Goal: Task Accomplishment & Management: Use online tool/utility

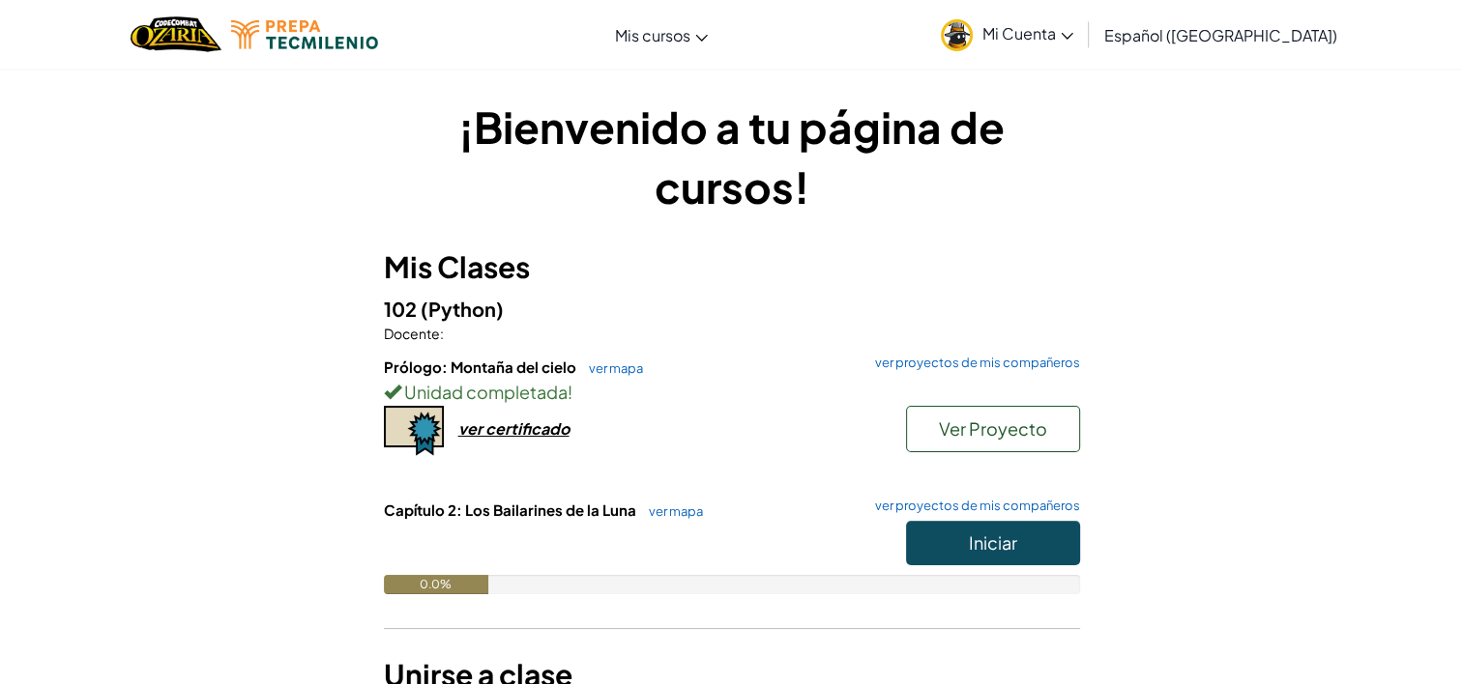
drag, startPoint x: 0, startPoint y: 0, endPoint x: 714, endPoint y: 480, distance: 860.5
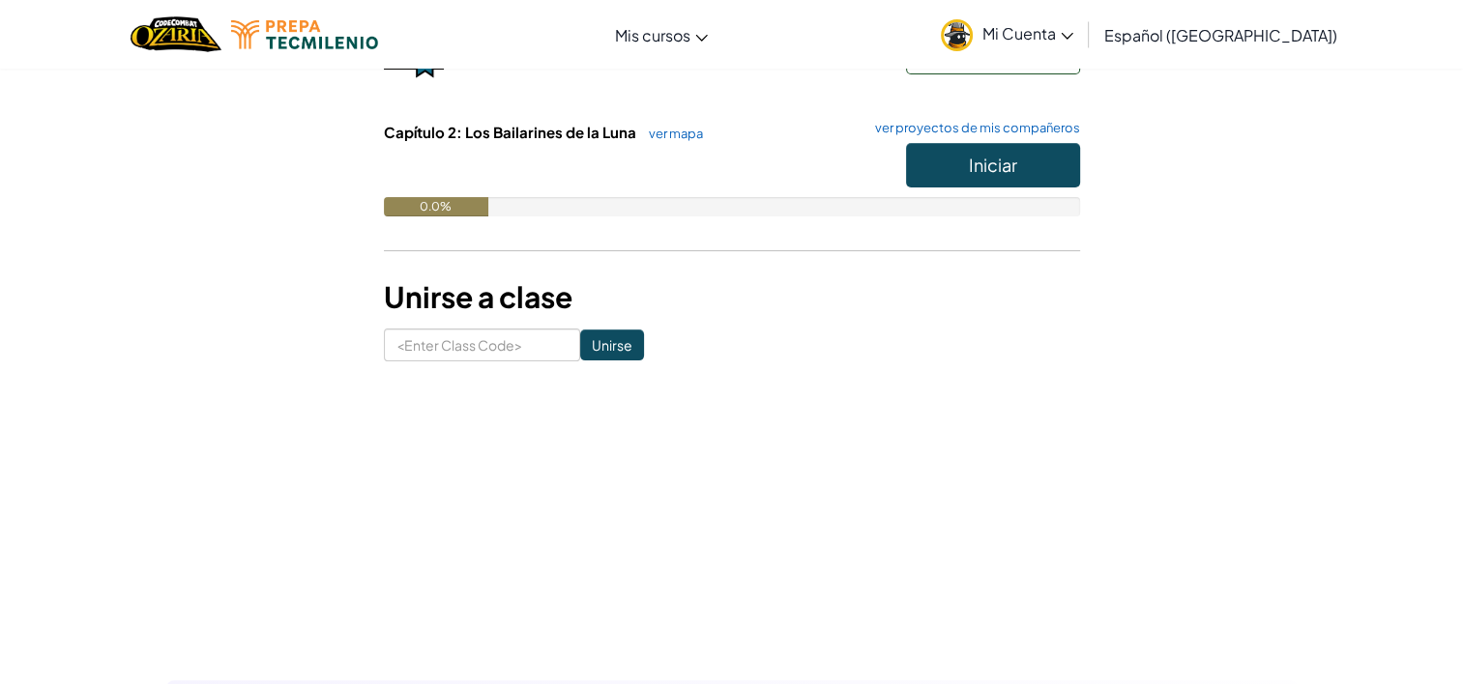
scroll to position [379, 0]
click at [1013, 166] on span "Iniciar" at bounding box center [993, 164] width 48 height 22
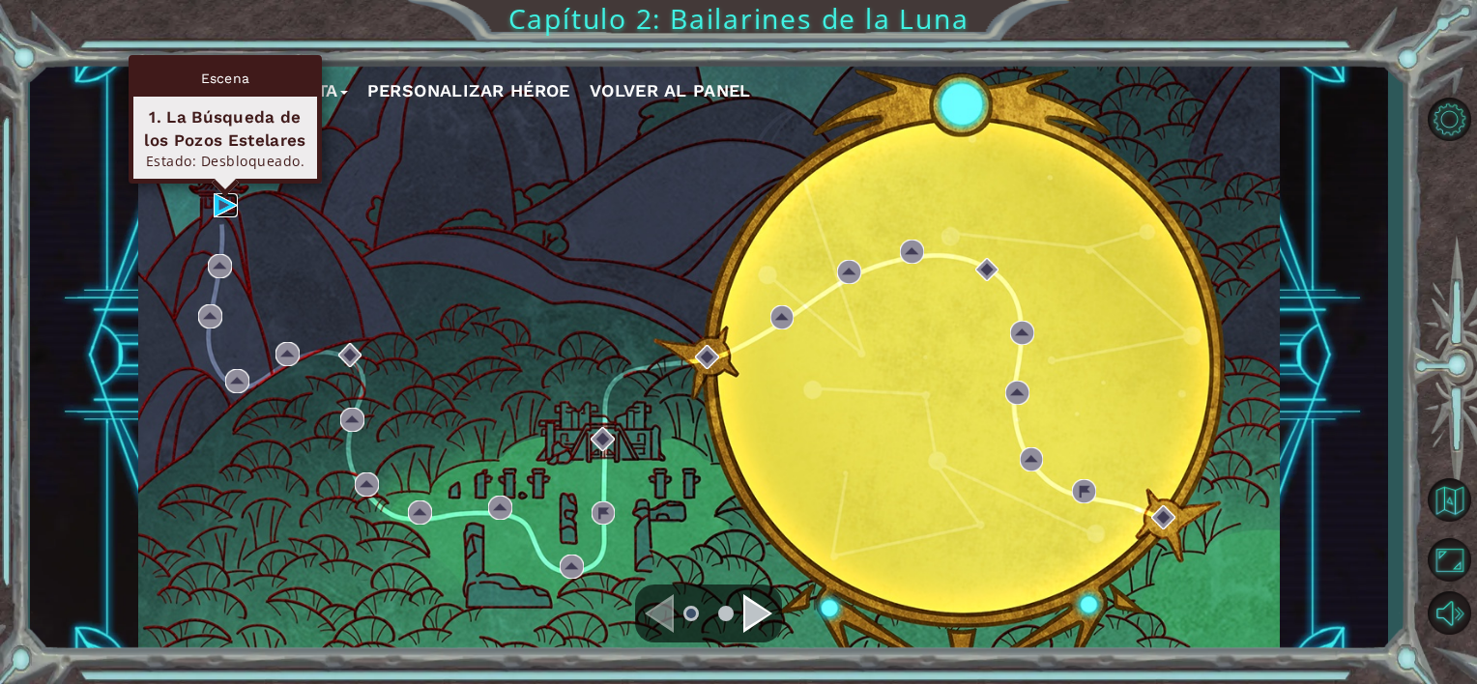
click at [228, 209] on img at bounding box center [226, 205] width 24 height 24
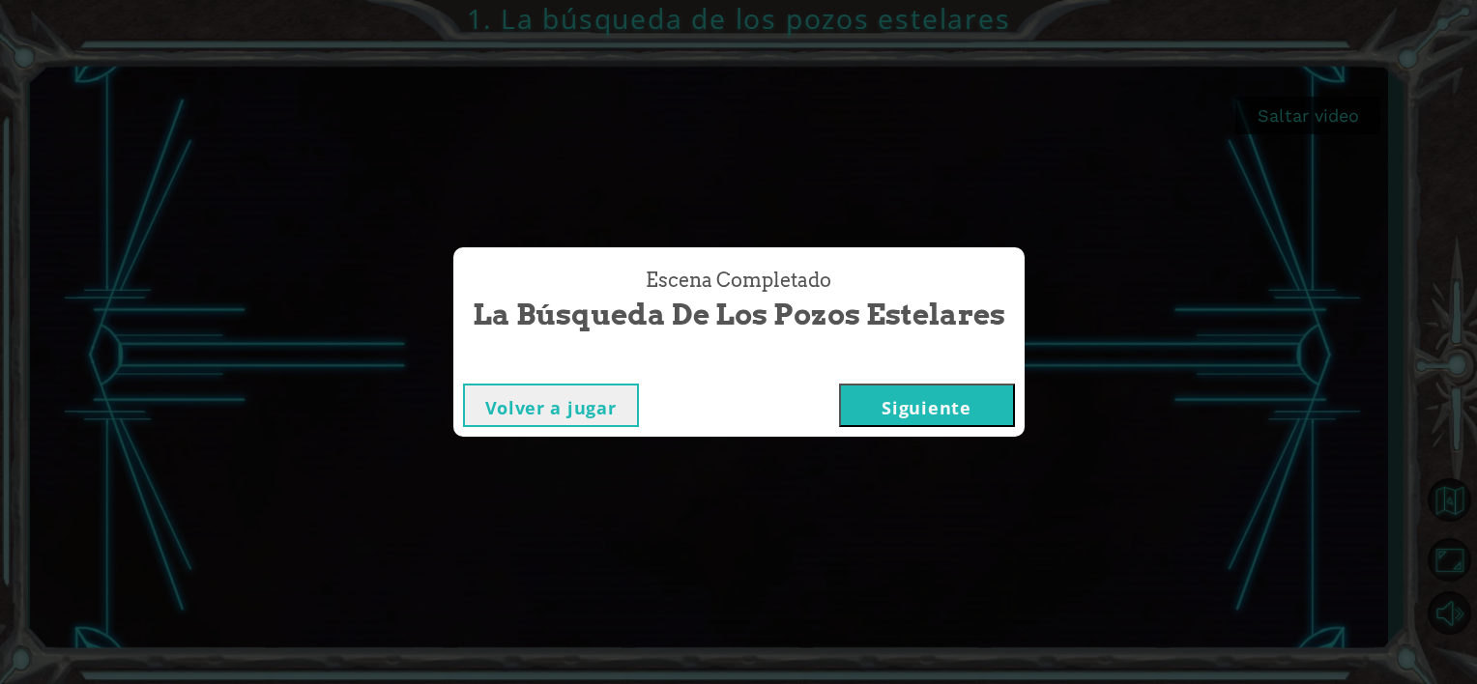
click at [933, 394] on button "Siguiente" at bounding box center [927, 406] width 176 height 44
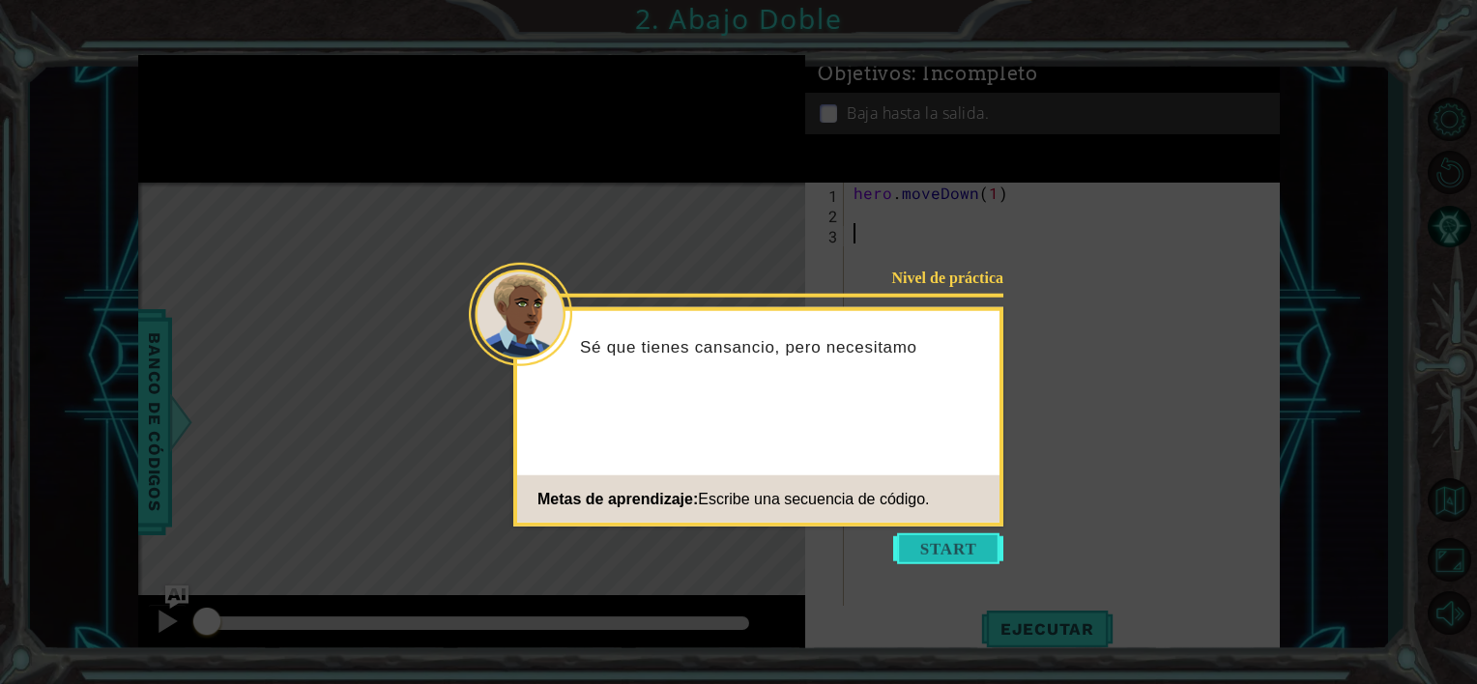
click at [932, 544] on button "Start" at bounding box center [948, 549] width 110 height 31
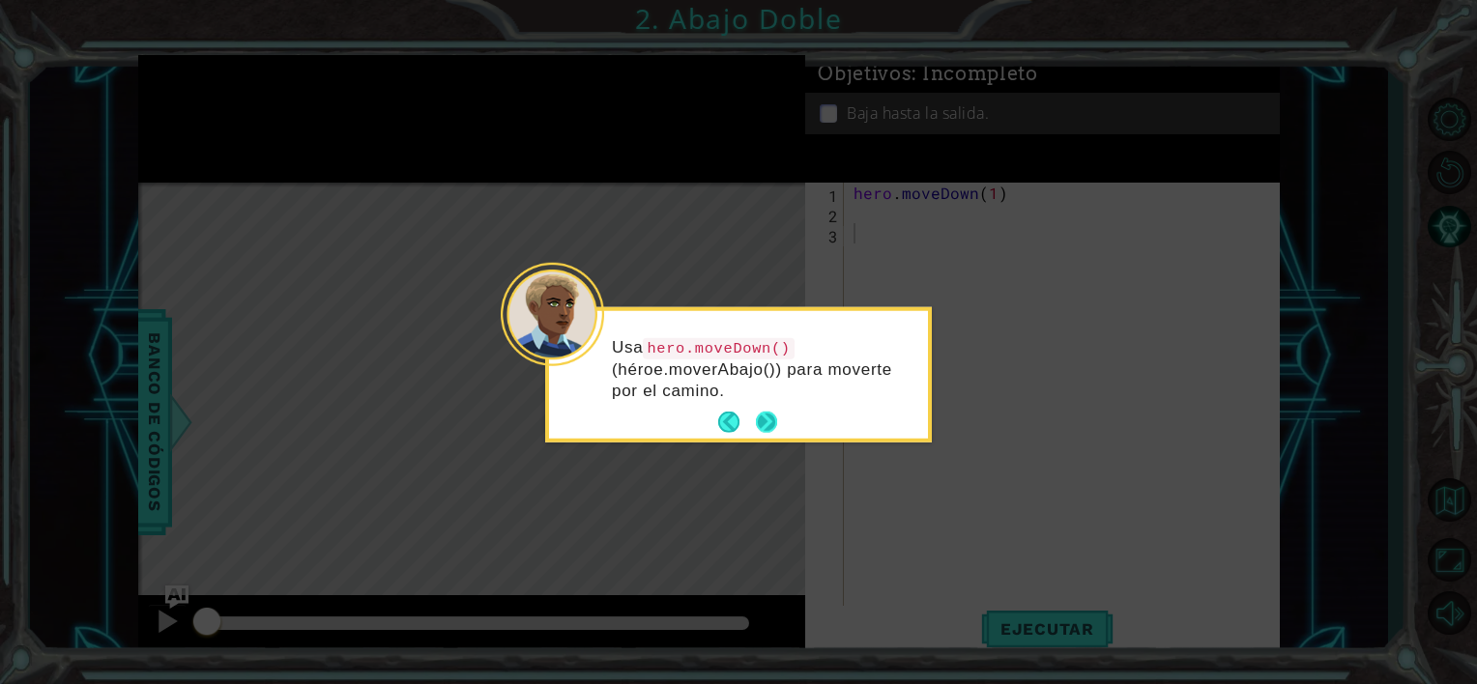
click at [773, 414] on button "Next" at bounding box center [766, 423] width 24 height 24
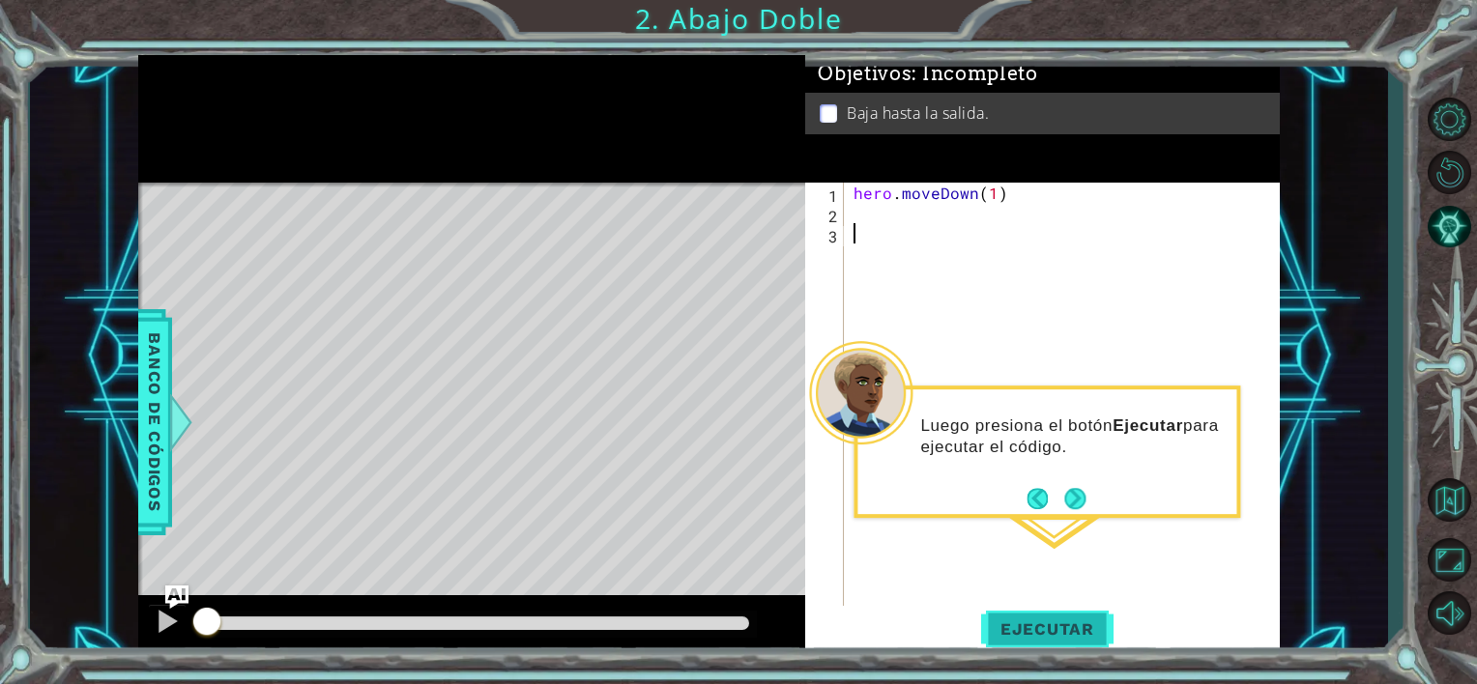
click at [1051, 607] on button "Ejecutar" at bounding box center [1047, 629] width 132 height 47
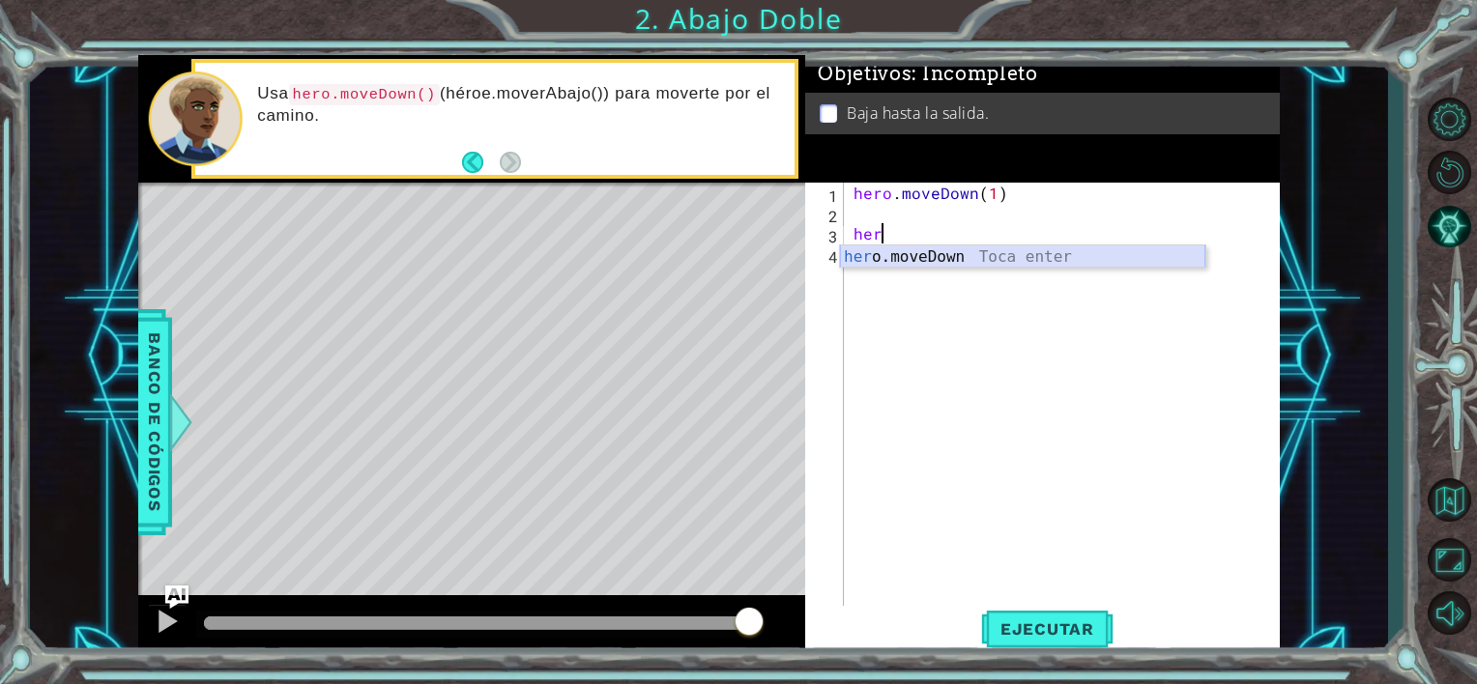
click at [901, 265] on div "her o.moveDown Toca enter" at bounding box center [1022, 281] width 365 height 70
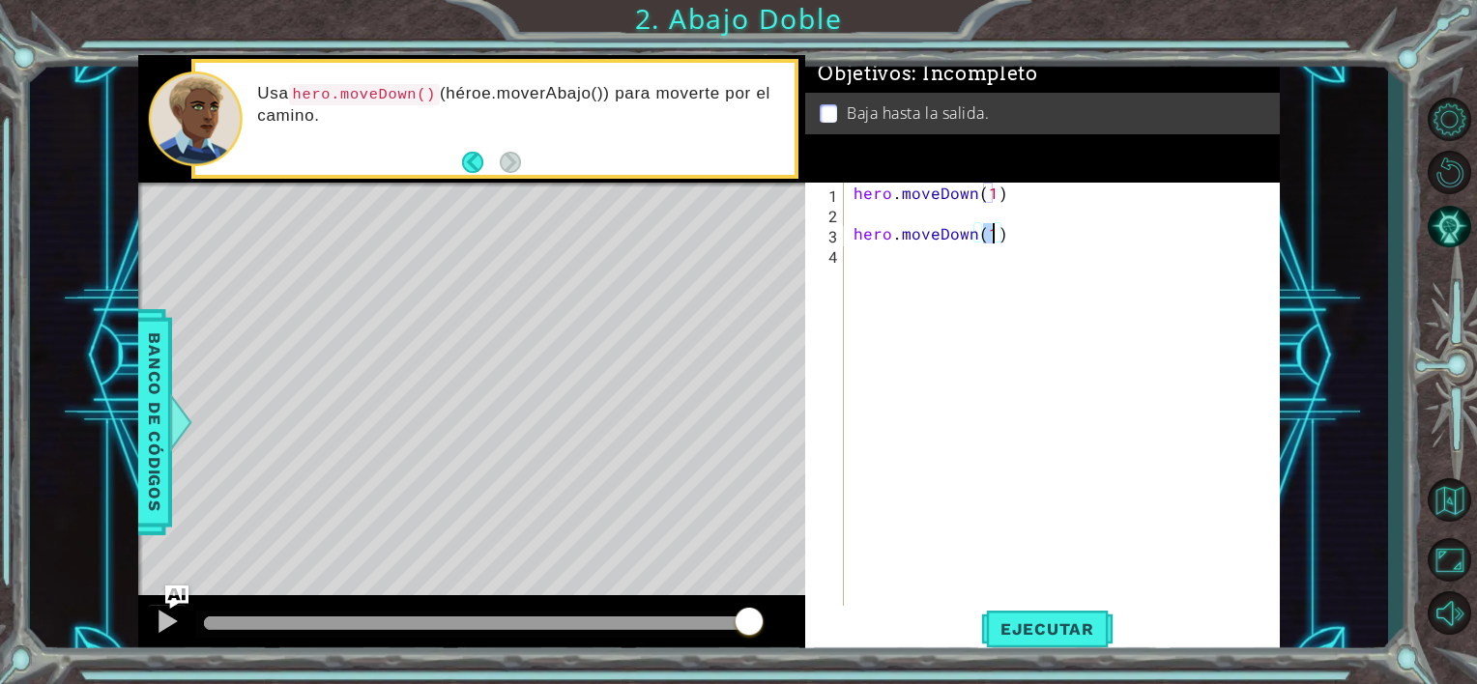
type textarea "hero.moveDown(1)"
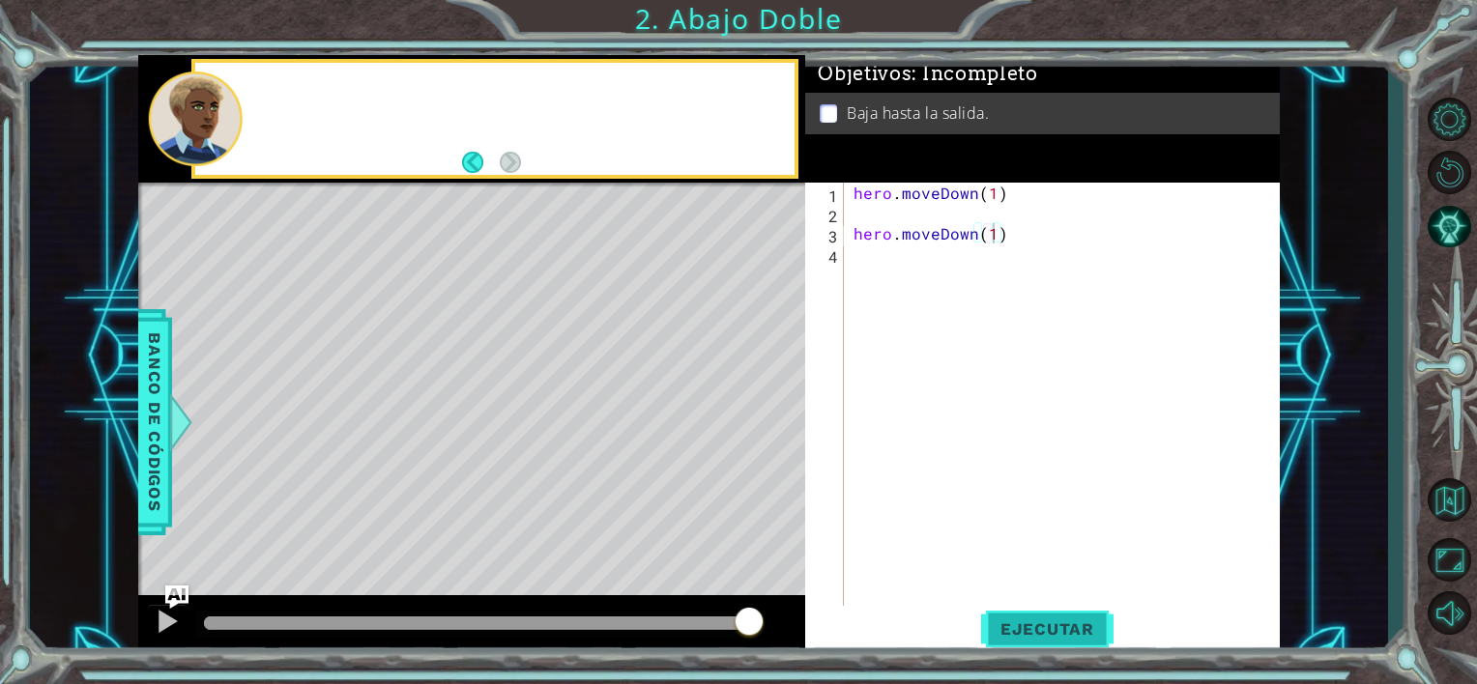
click at [1048, 631] on span "Ejecutar" at bounding box center [1047, 629] width 132 height 19
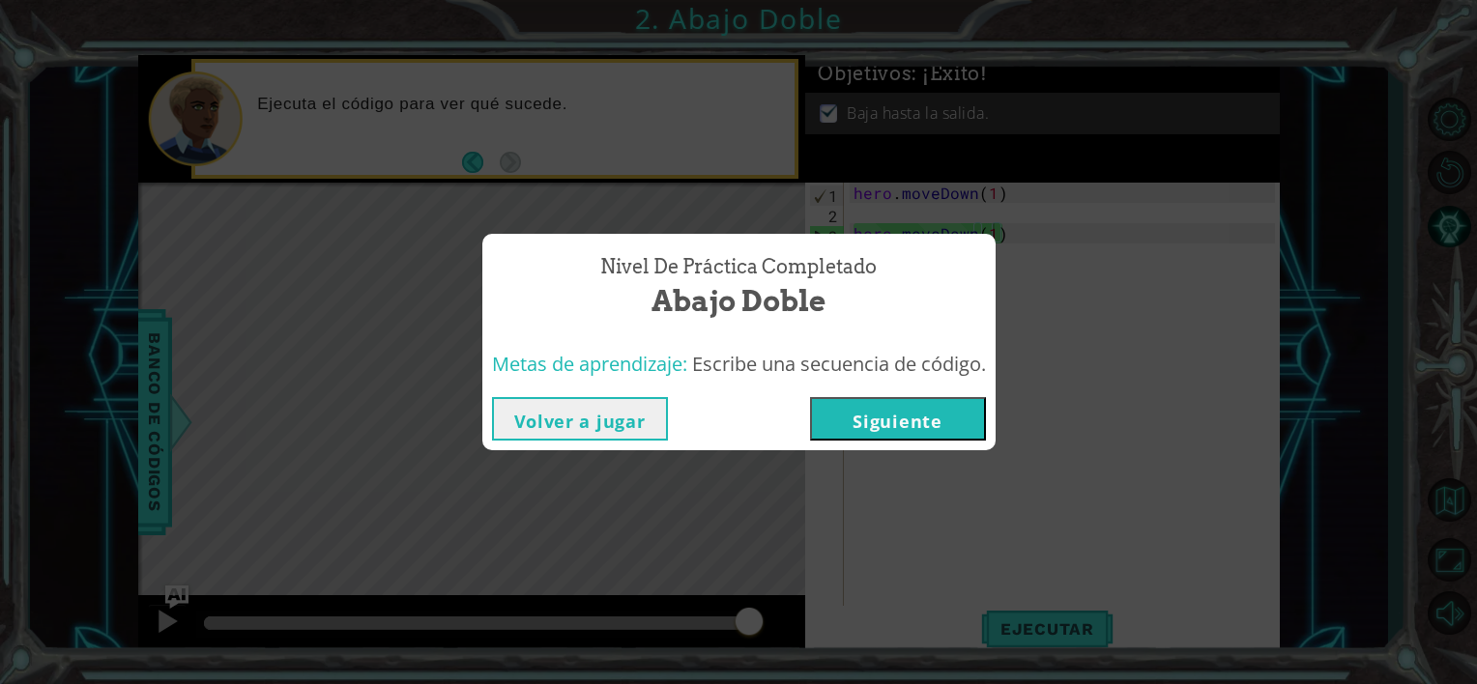
click at [893, 425] on button "Siguiente" at bounding box center [898, 419] width 176 height 44
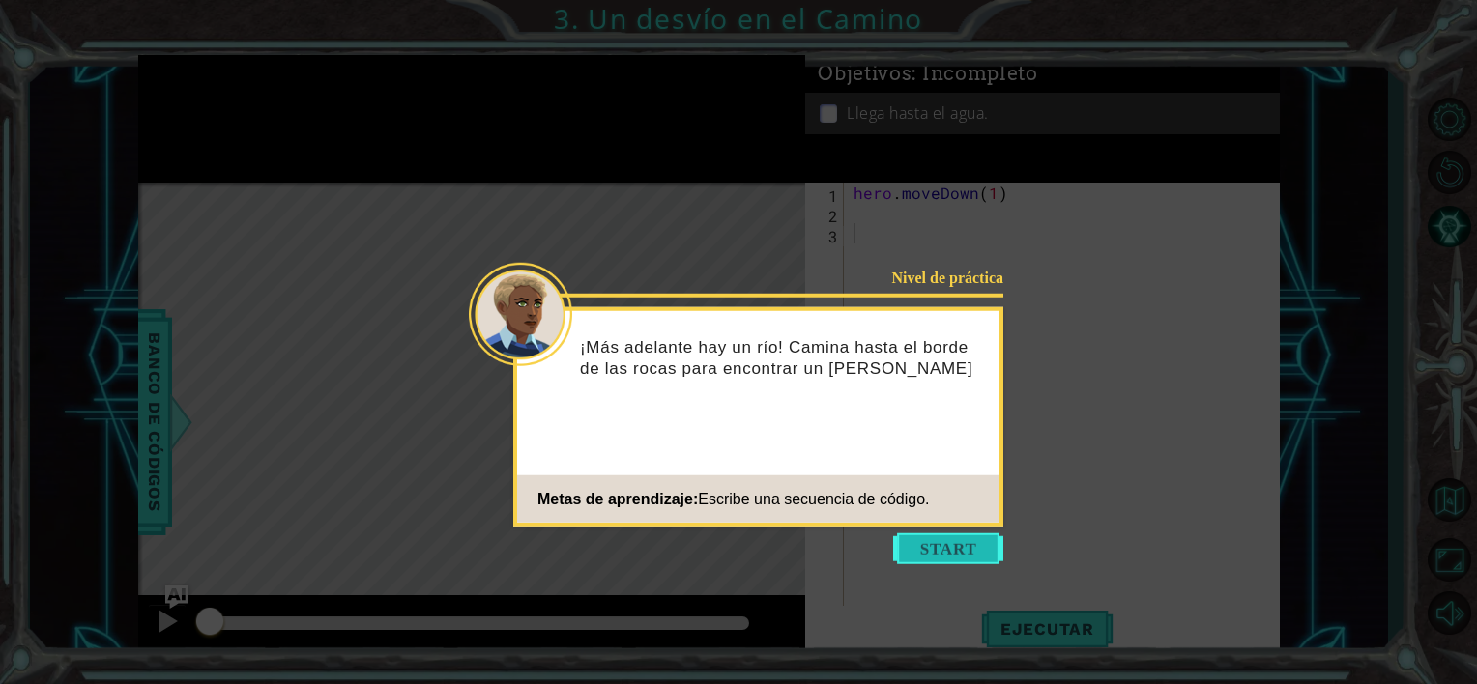
click at [961, 545] on button "Start" at bounding box center [948, 549] width 110 height 31
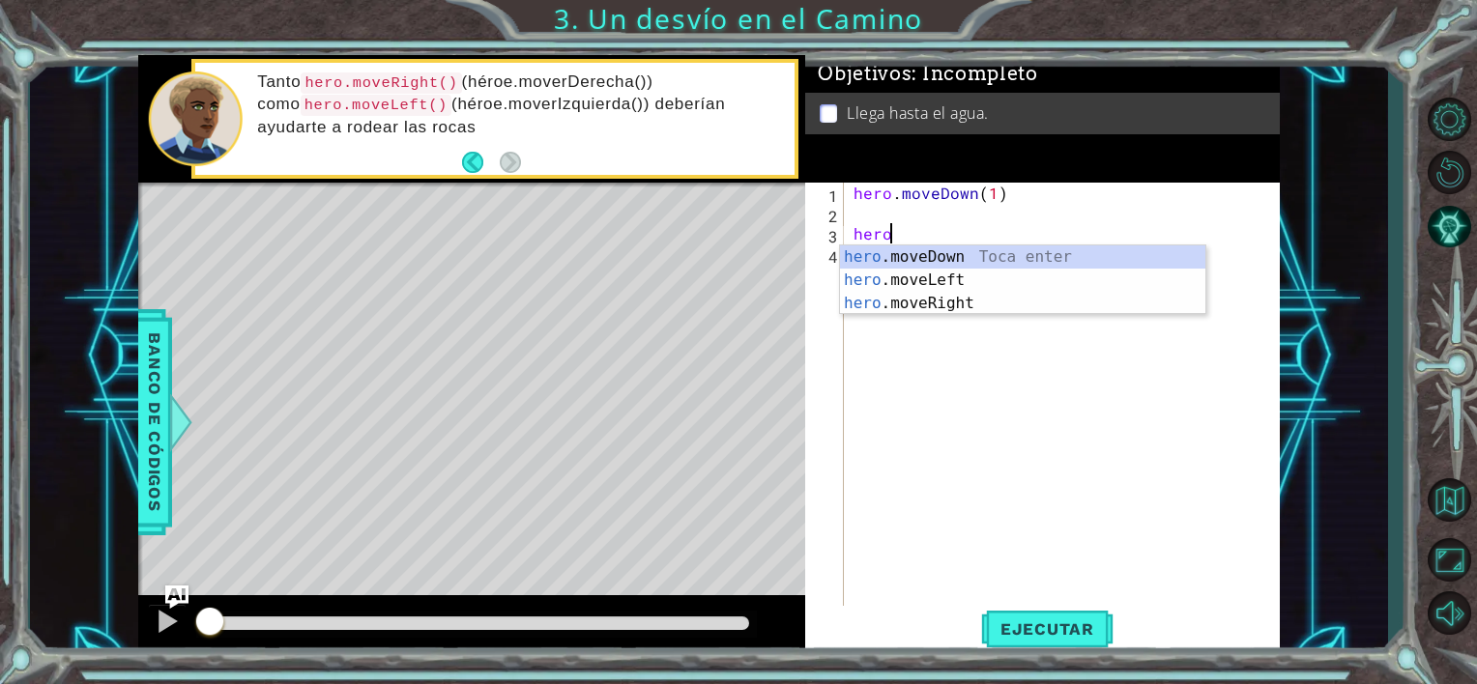
scroll to position [0, 1]
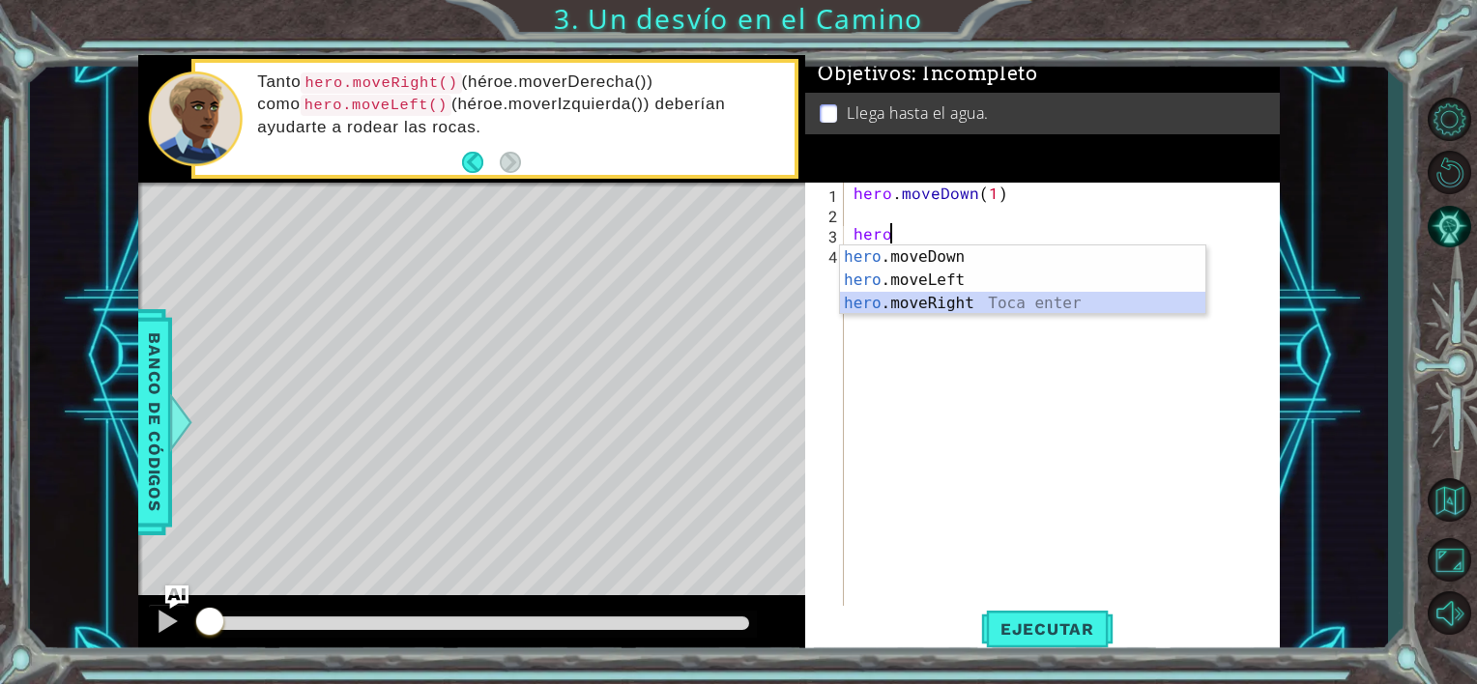
click at [986, 306] on div "hero .moveDown Toca enter hero .moveLeft Toca enter hero .moveRight Toca enter" at bounding box center [1022, 304] width 365 height 116
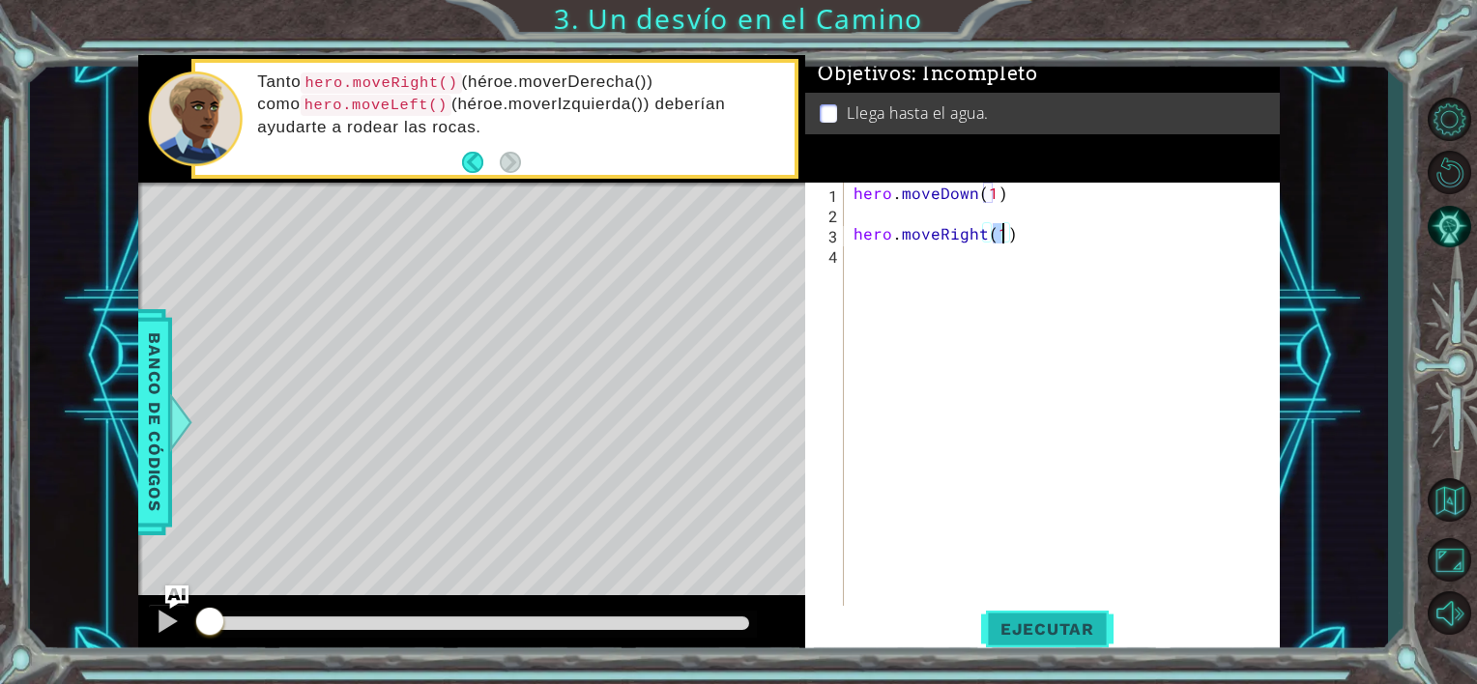
type textarea "hero.moveRight(1)"
click at [1091, 633] on span "Ejecutar" at bounding box center [1047, 629] width 132 height 19
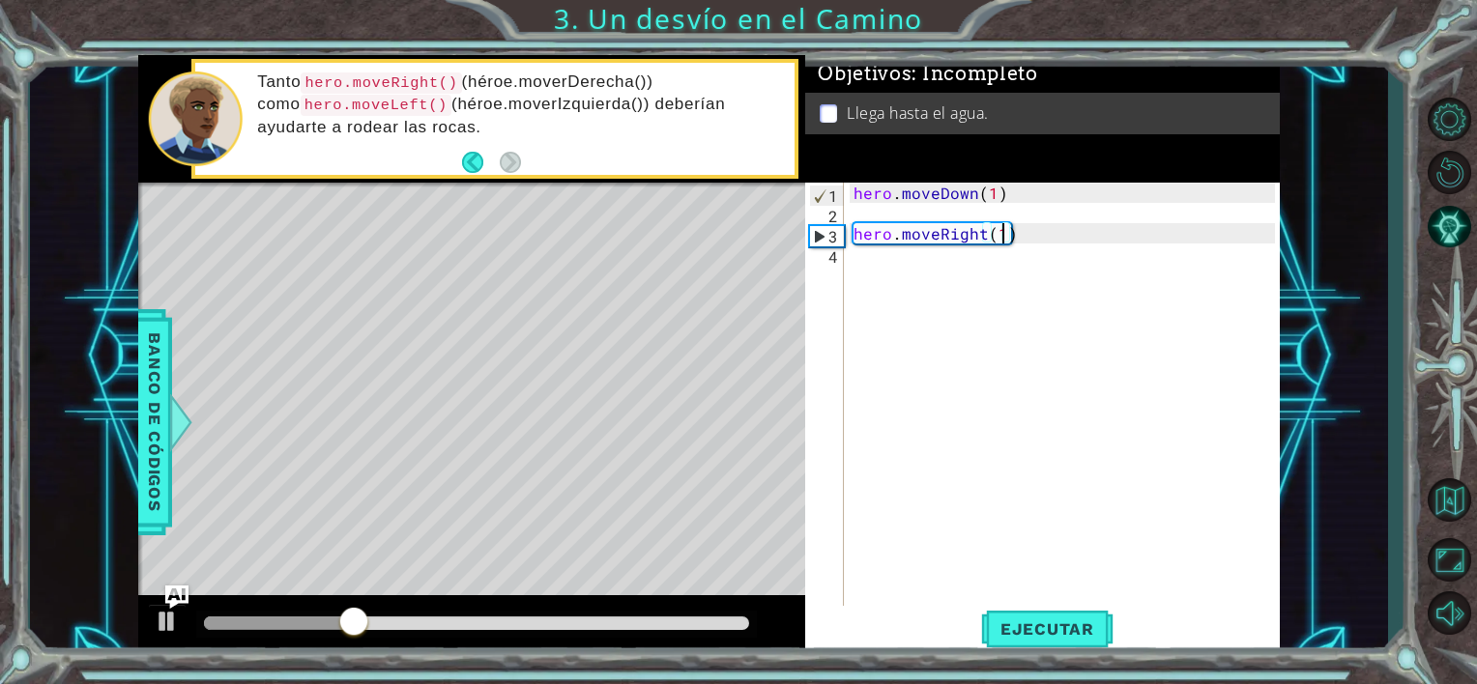
click at [896, 257] on div "hero . moveDown ( 1 ) hero . moveRight ( 1 )" at bounding box center [1067, 416] width 435 height 467
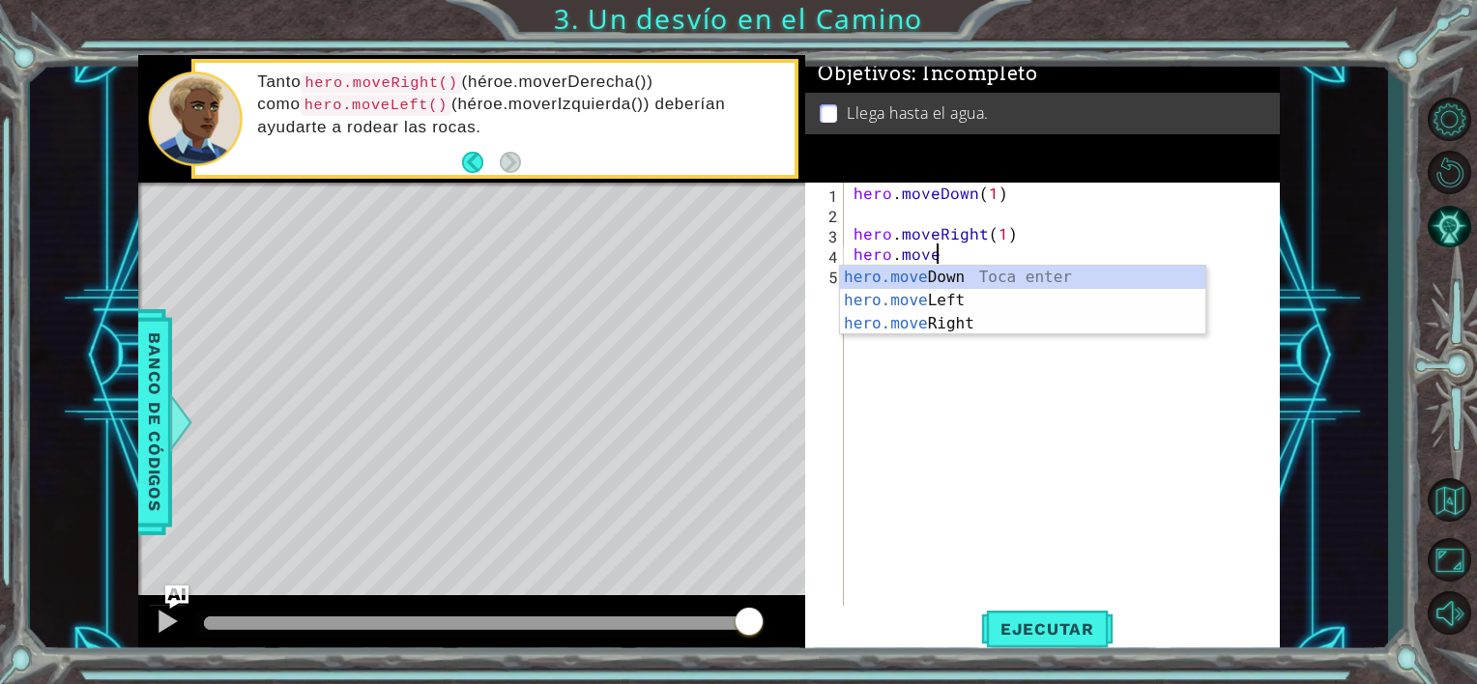
scroll to position [0, 5]
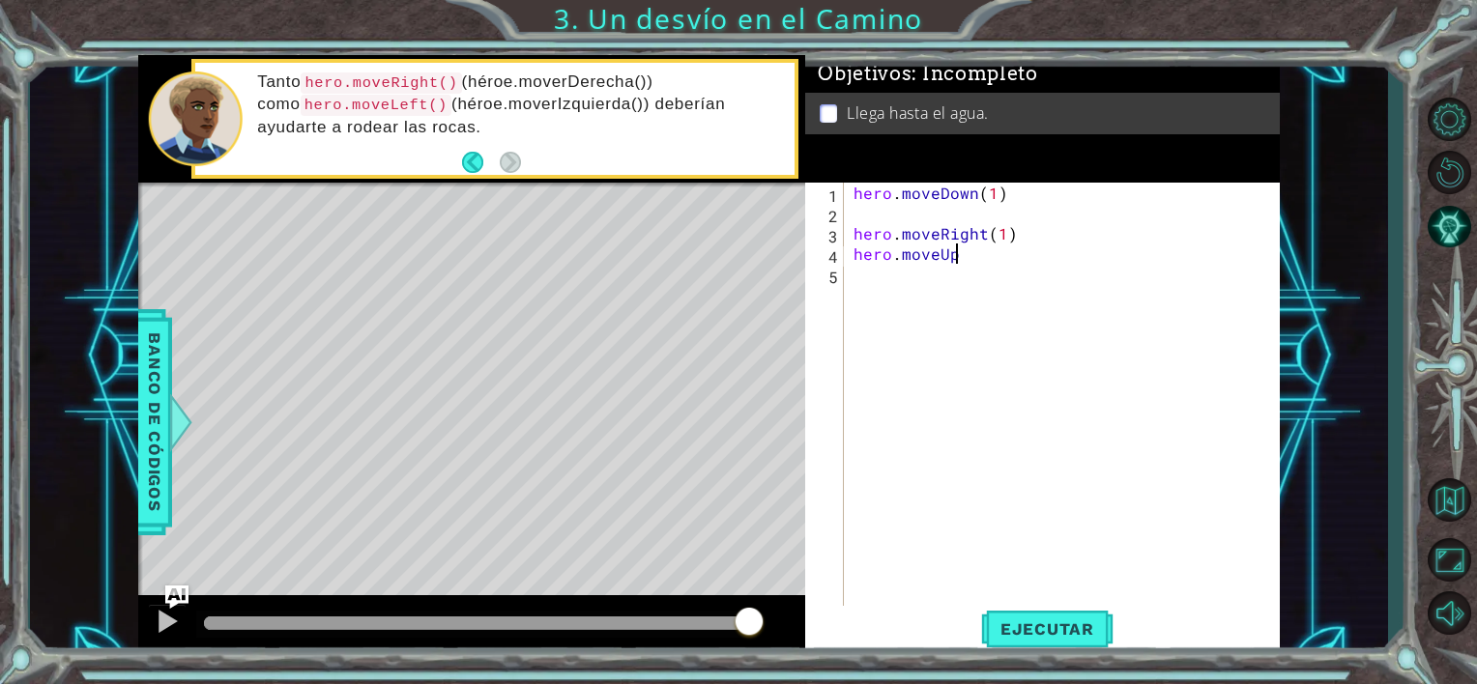
type textarea "hero.moveUp"
click at [1029, 626] on span "Ejecutar" at bounding box center [1047, 629] width 132 height 19
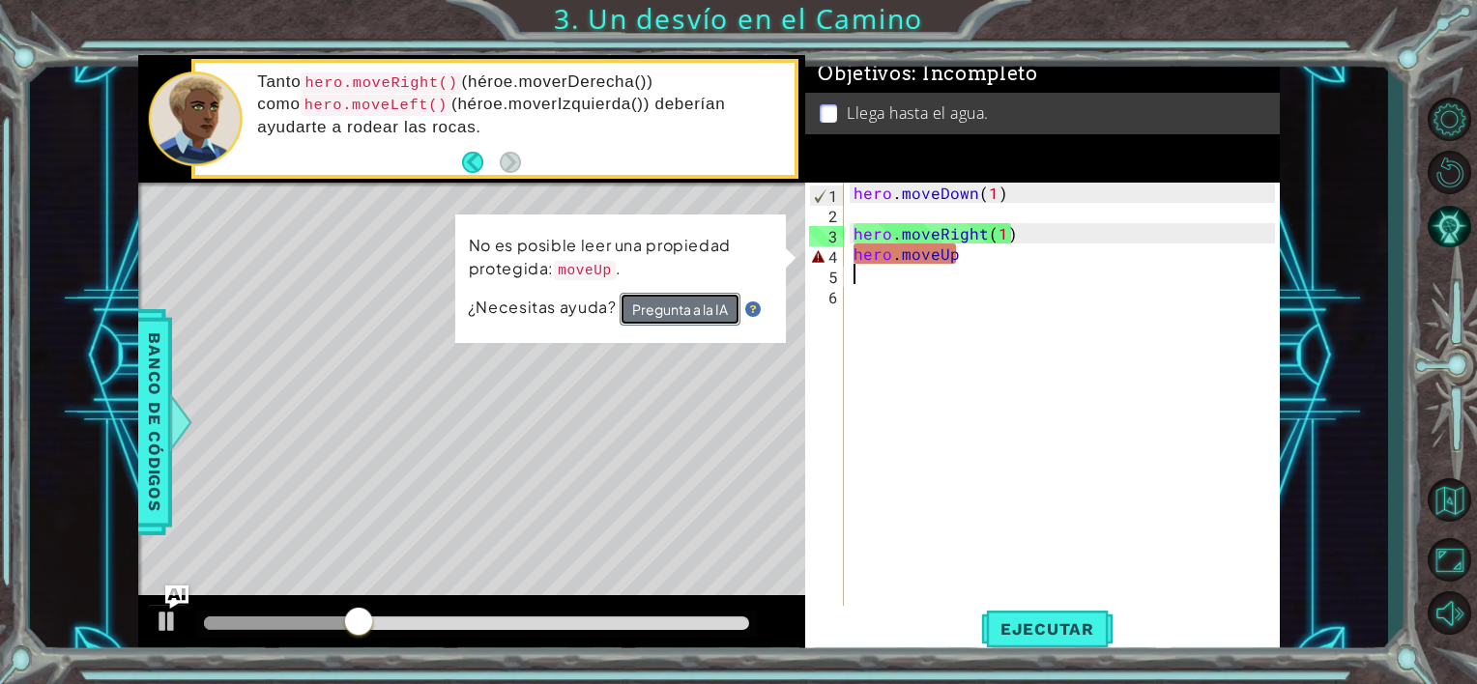
click at [653, 316] on button "Pregunta a la IA" at bounding box center [680, 309] width 121 height 33
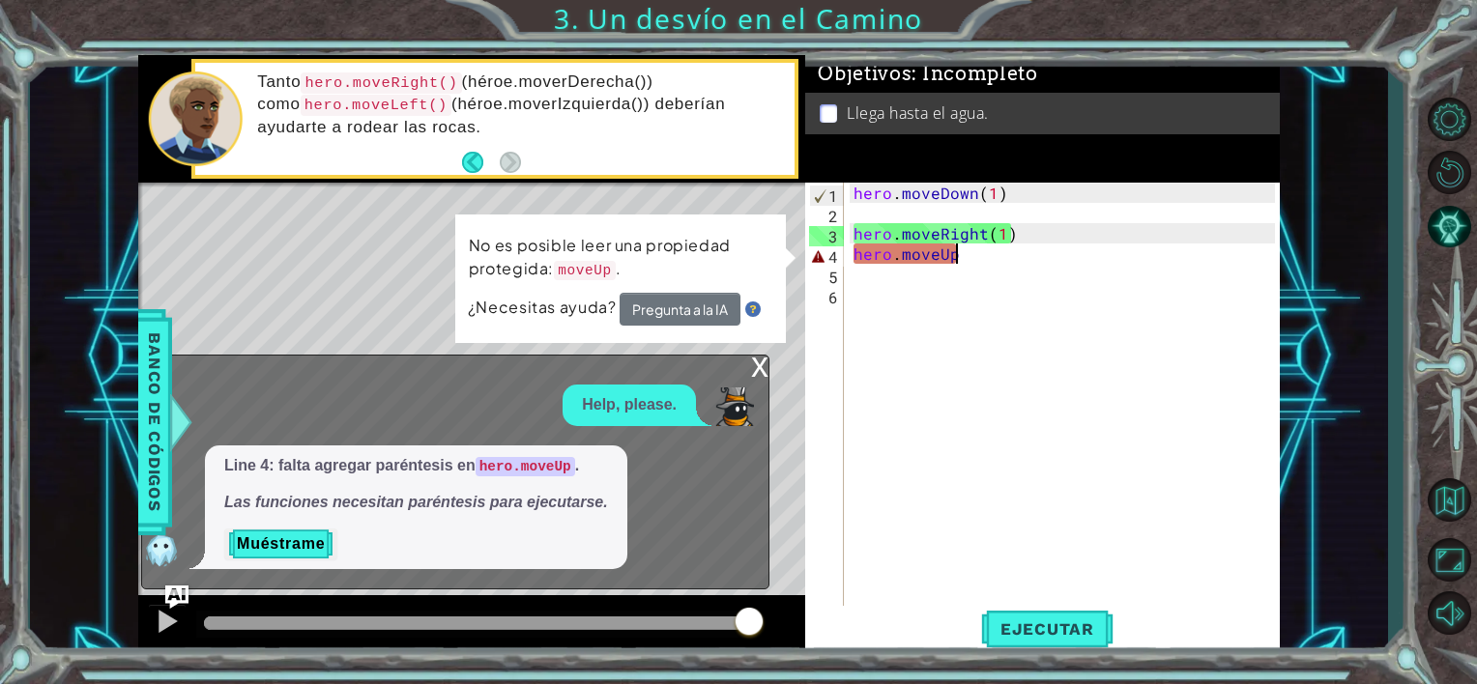
click at [956, 263] on div "hero . moveDown ( 1 ) hero . moveRight ( 1 ) hero . moveUp" at bounding box center [1067, 416] width 435 height 467
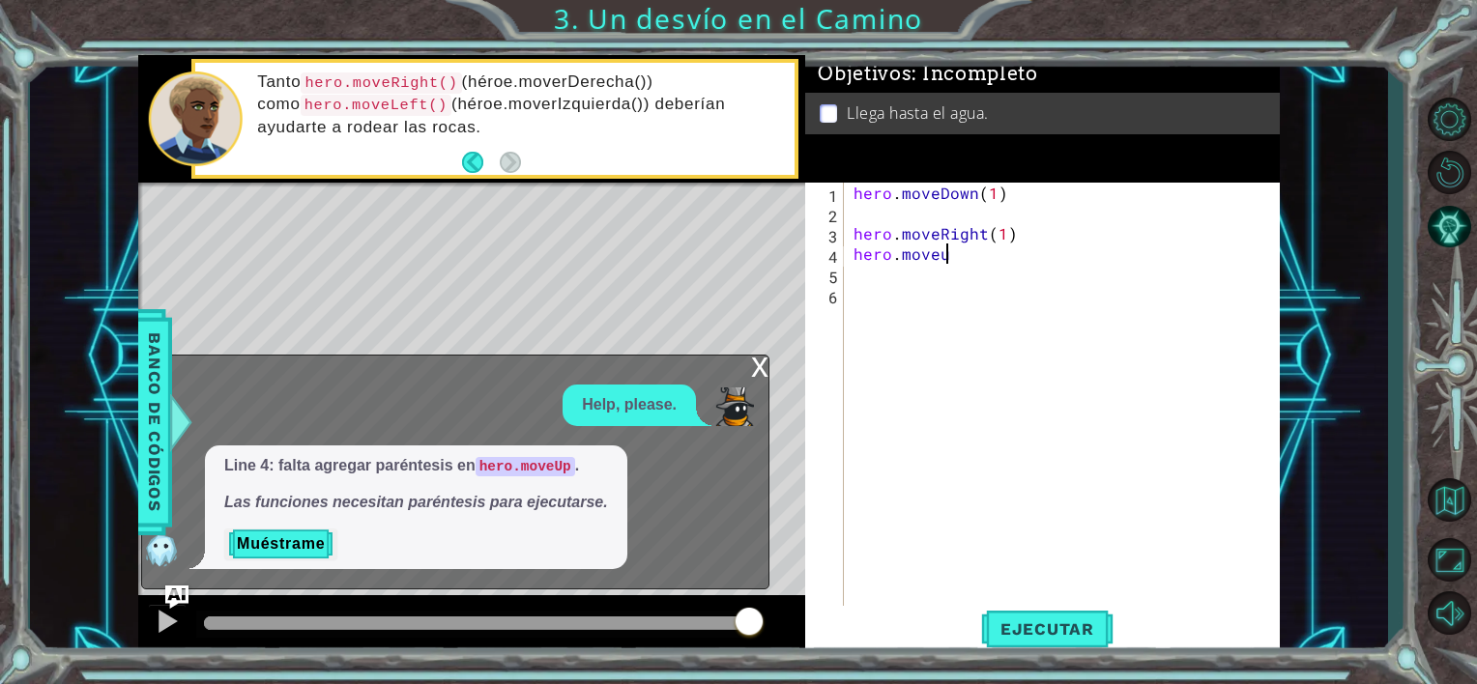
type textarea "hero.moveup"
click at [985, 625] on span "Ejecutar" at bounding box center [1047, 629] width 132 height 19
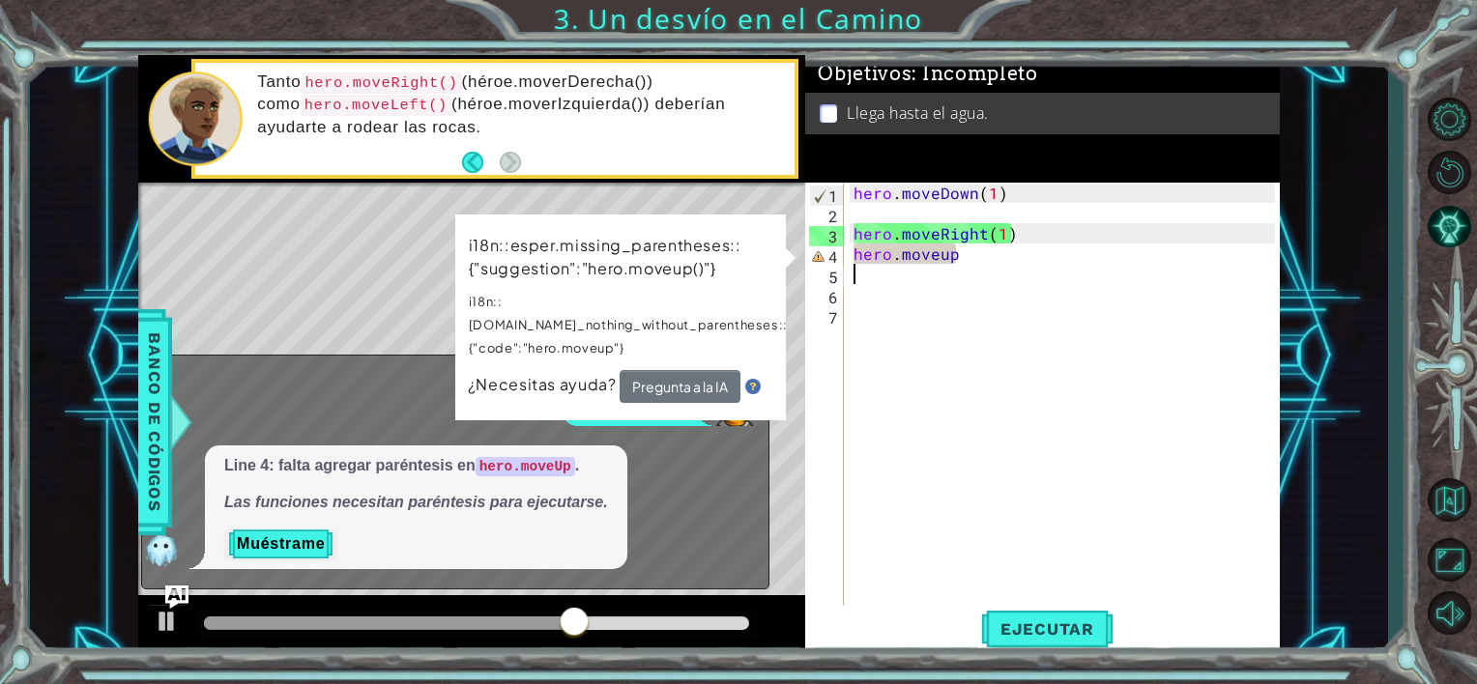
click at [962, 256] on div "hero . moveDown ( 1 ) hero . moveRight ( 1 ) hero . moveup" at bounding box center [1067, 416] width 435 height 467
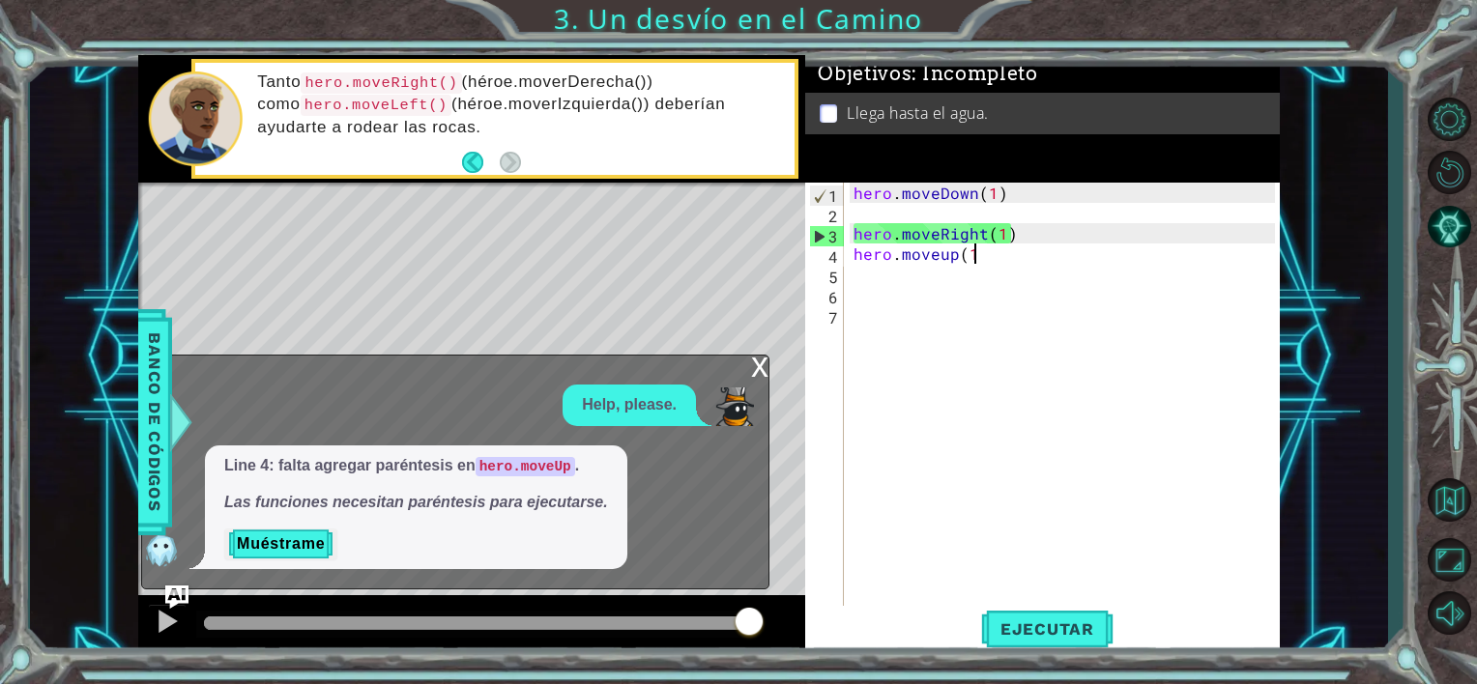
scroll to position [0, 9]
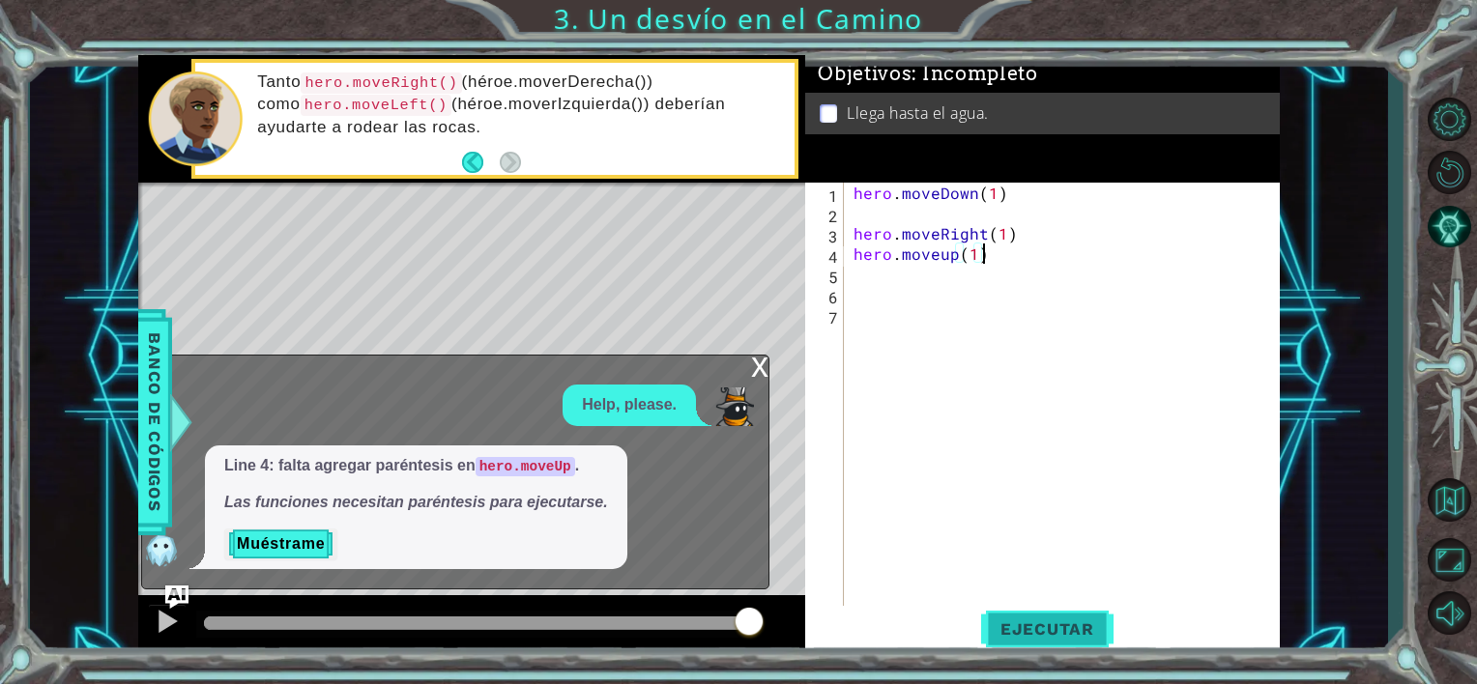
click at [1017, 639] on button "Ejecutar" at bounding box center [1047, 629] width 132 height 47
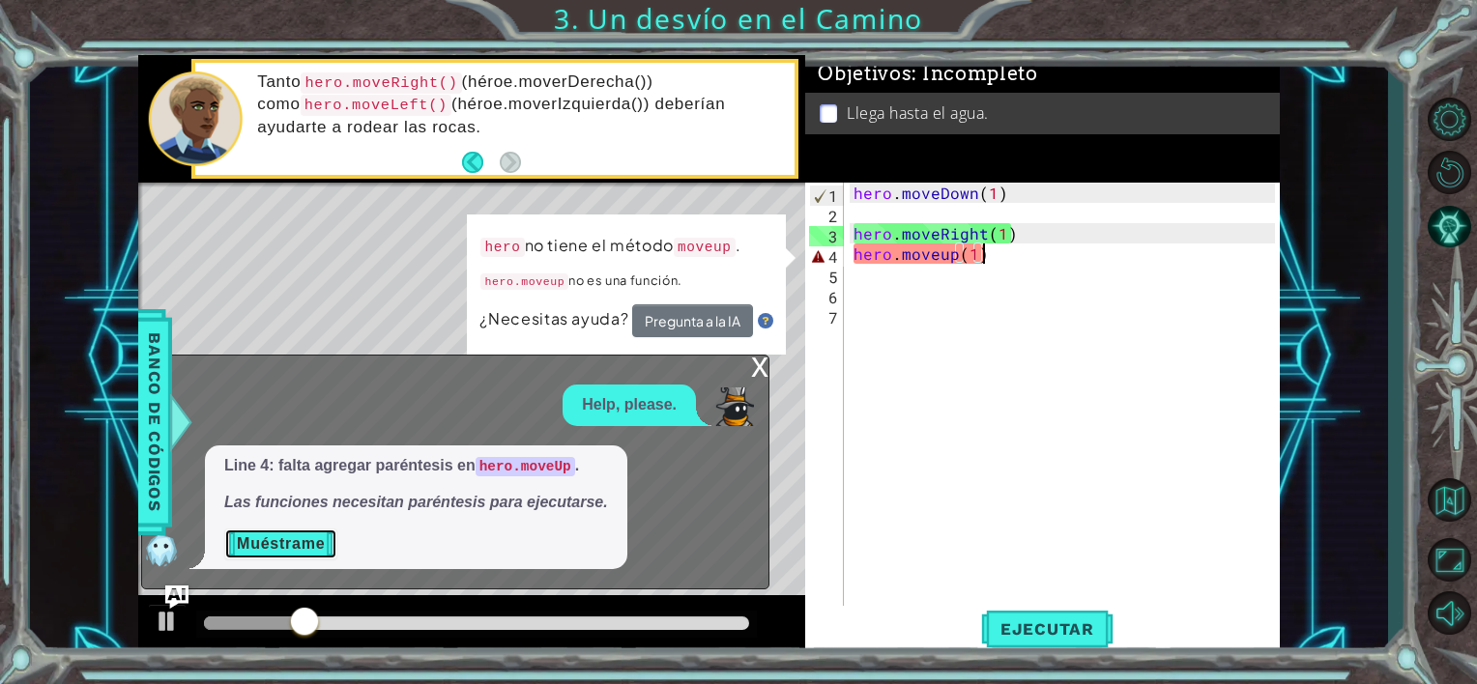
click at [295, 530] on button "Muéstrame" at bounding box center [280, 544] width 113 height 31
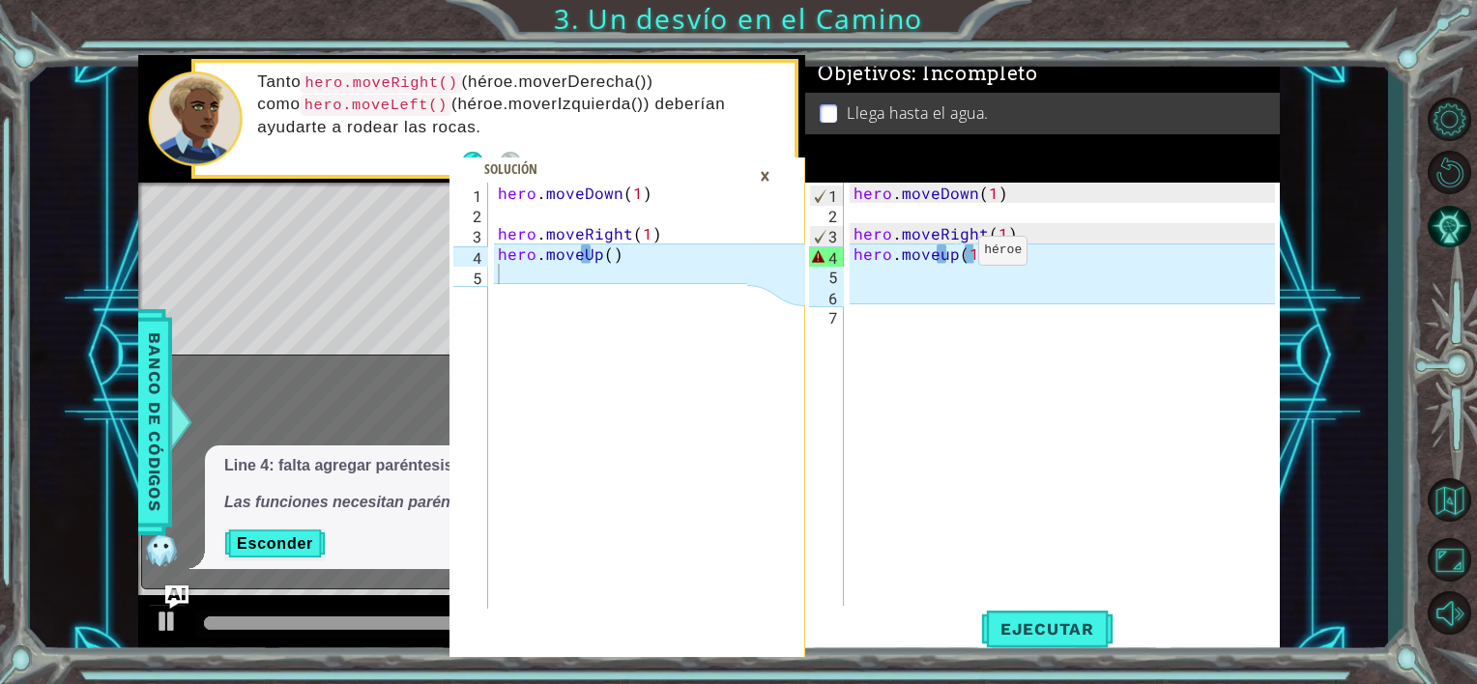
click at [946, 255] on div "hero . moveDown ( 1 ) hero . moveRight ( 1 ) hero . moveup ( 1 )" at bounding box center [1067, 416] width 435 height 467
type textarea "hero.moveUp(1)"
click at [1025, 630] on span "Ejecutar" at bounding box center [1047, 629] width 132 height 19
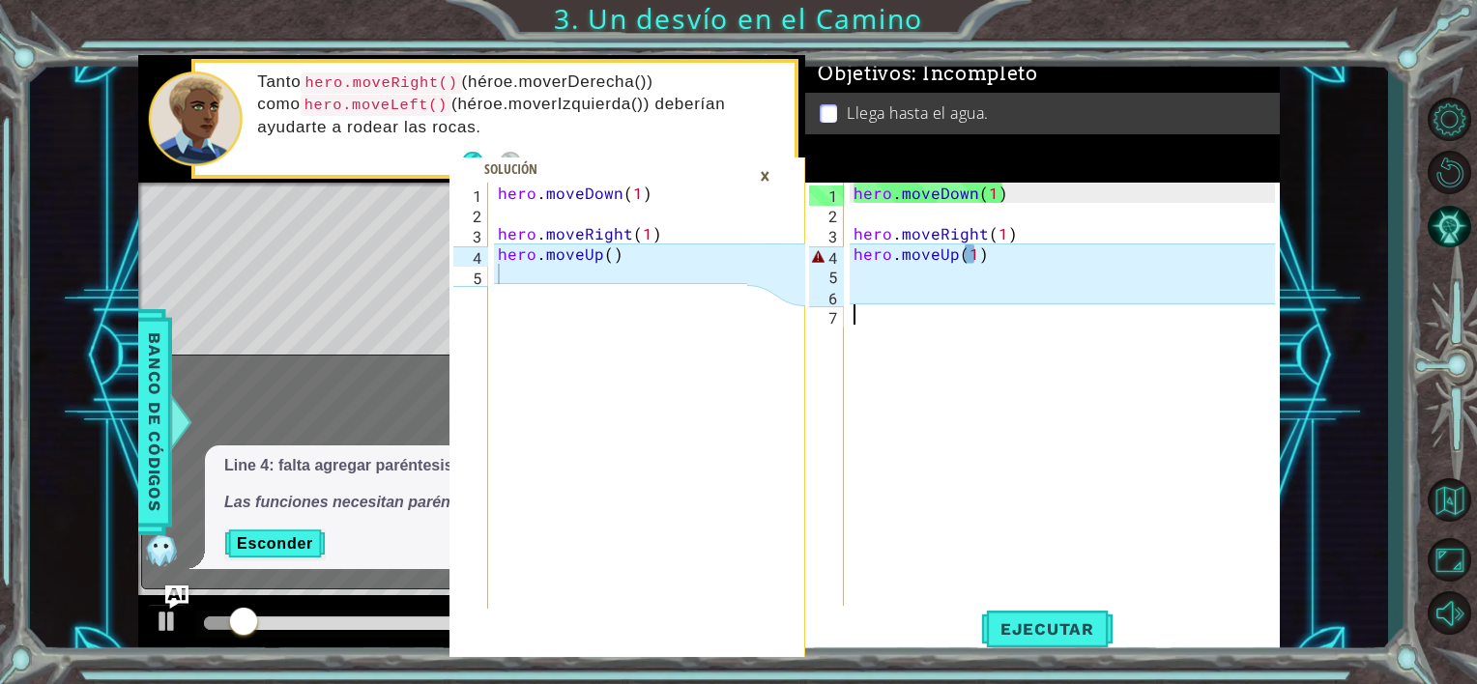
click at [937, 477] on div "hero . moveDown ( 1 ) hero . moveRight ( 1 ) hero . moveUp ( 1 )" at bounding box center [1067, 416] width 435 height 467
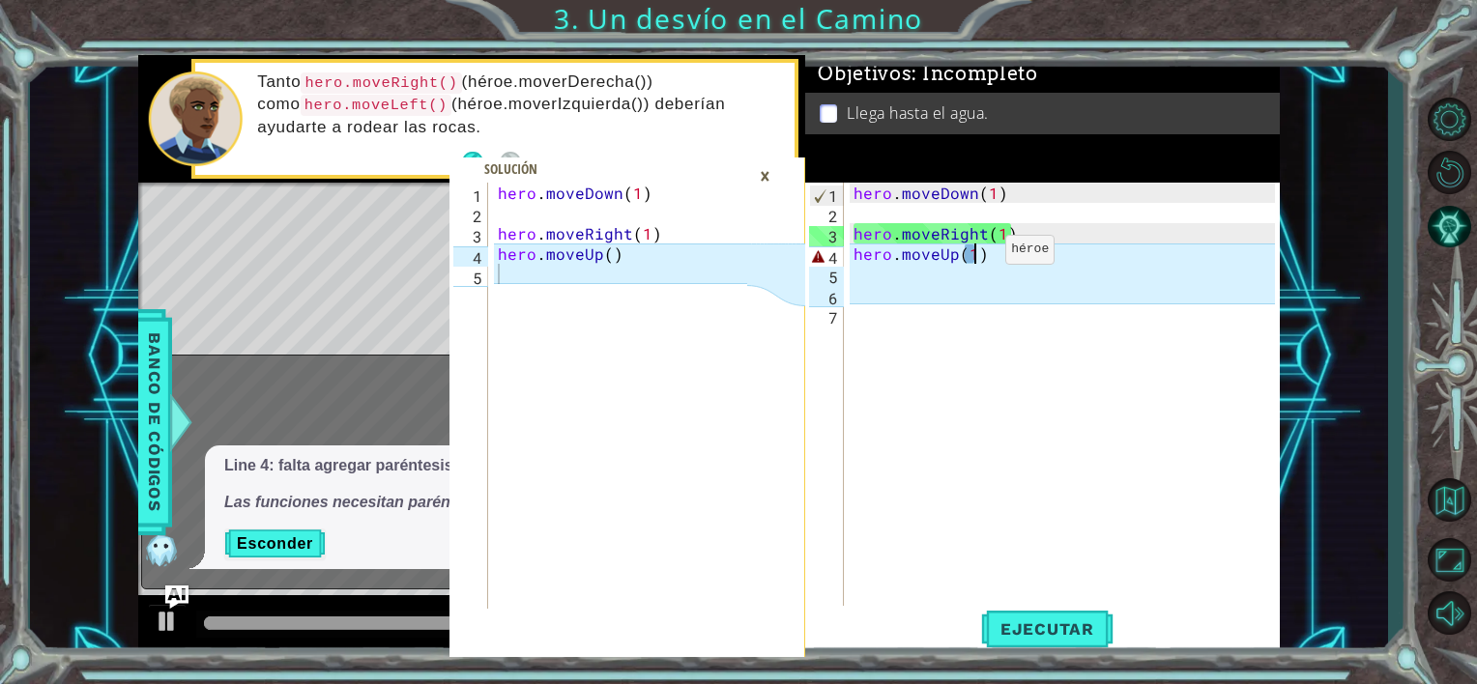
click at [973, 254] on div "hero . moveDown ( 1 ) hero . moveRight ( 1 ) hero . moveUp ( 1 )" at bounding box center [1067, 416] width 435 height 467
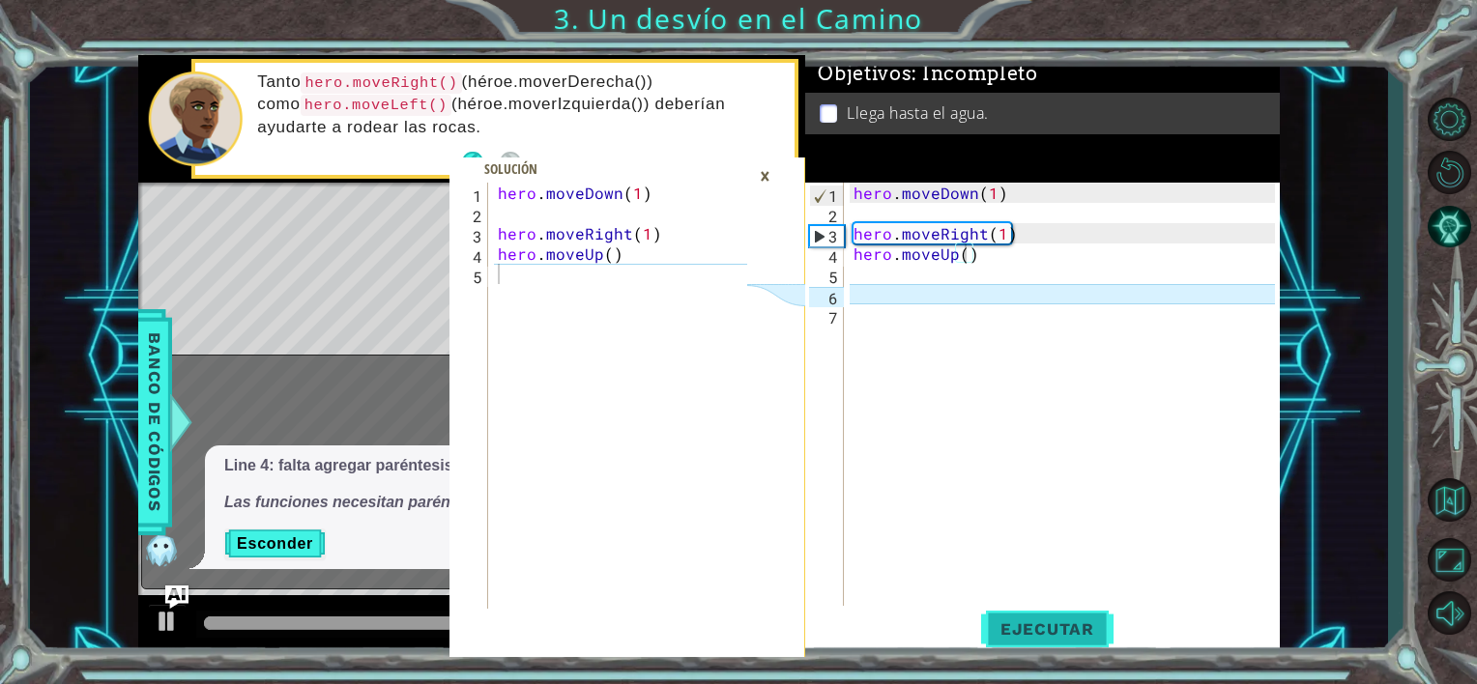
click at [1029, 629] on span "Ejecutar" at bounding box center [1047, 629] width 132 height 19
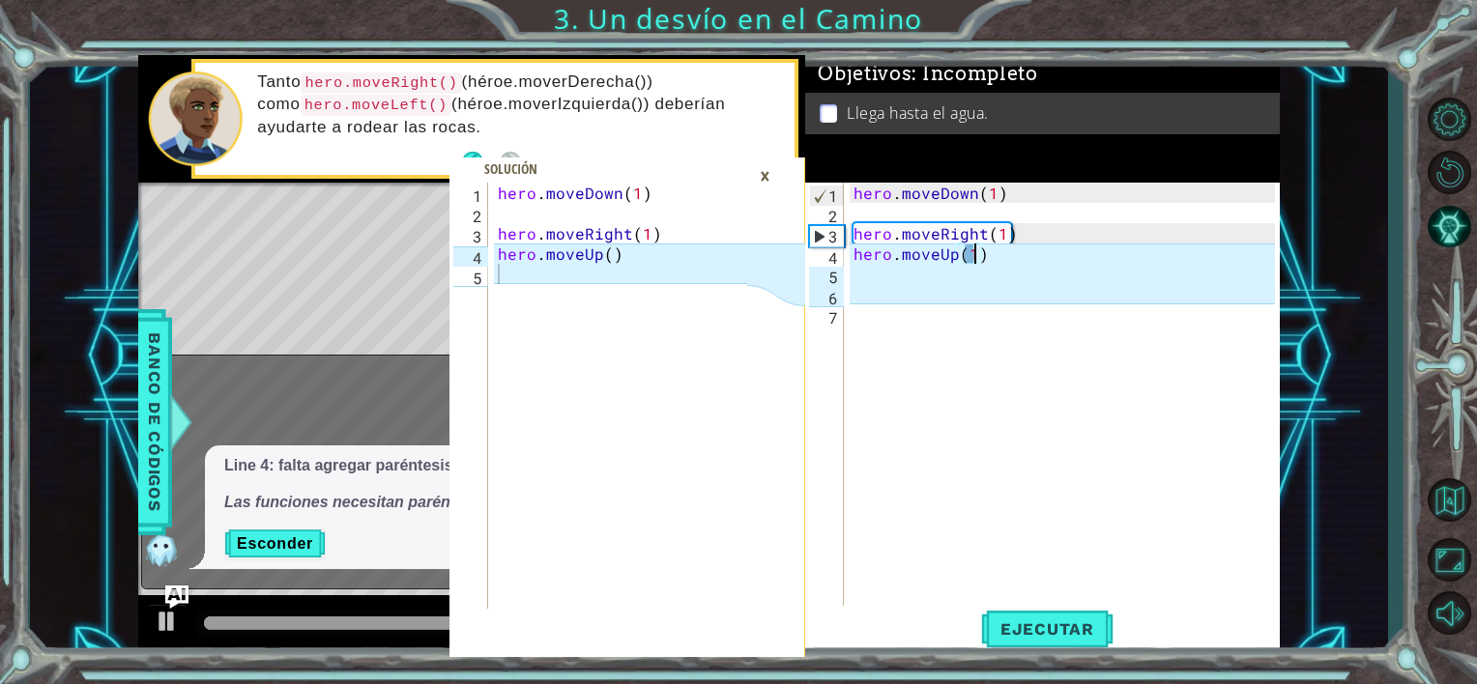
scroll to position [0, 8]
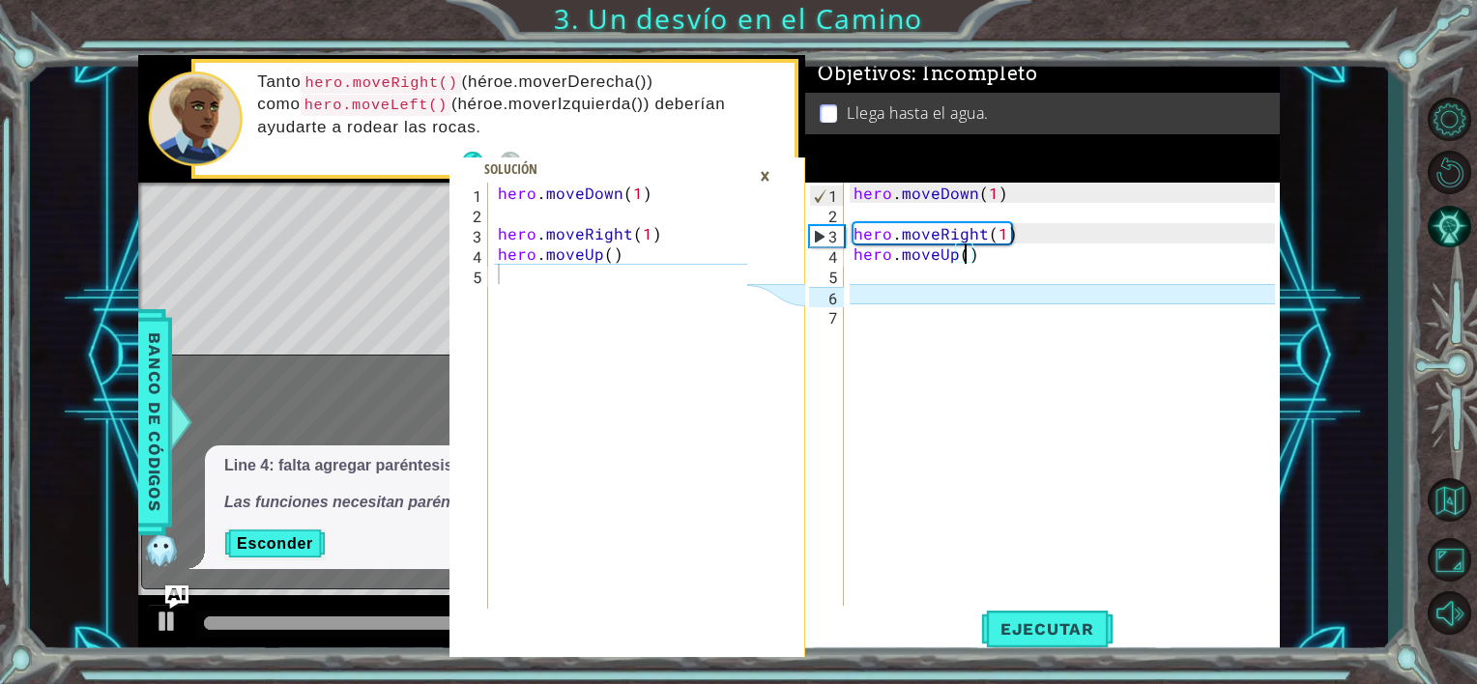
click at [980, 259] on div "hero . moveDown ( 1 ) hero . moveRight ( 1 ) hero . moveUp ( )" at bounding box center [1067, 416] width 435 height 467
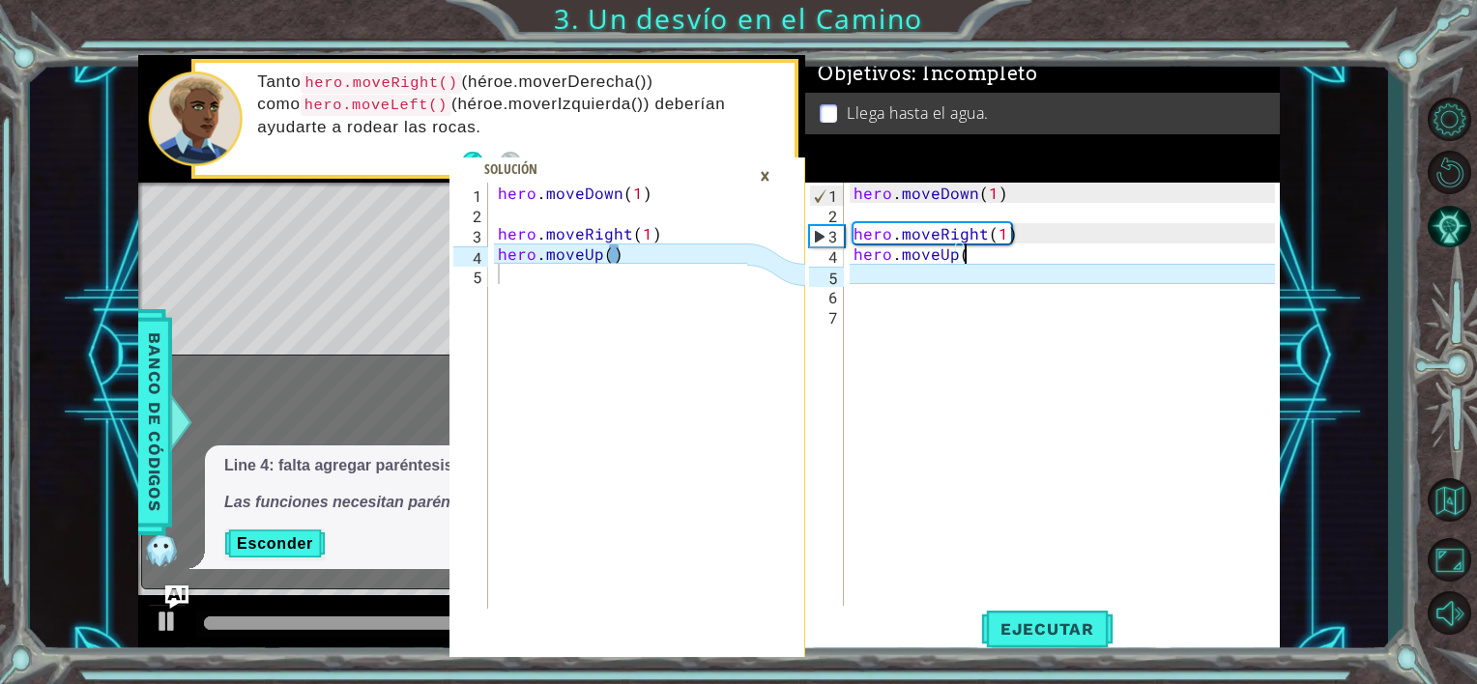
scroll to position [0, 7]
click at [1047, 626] on span "Ejecutar" at bounding box center [1047, 629] width 132 height 19
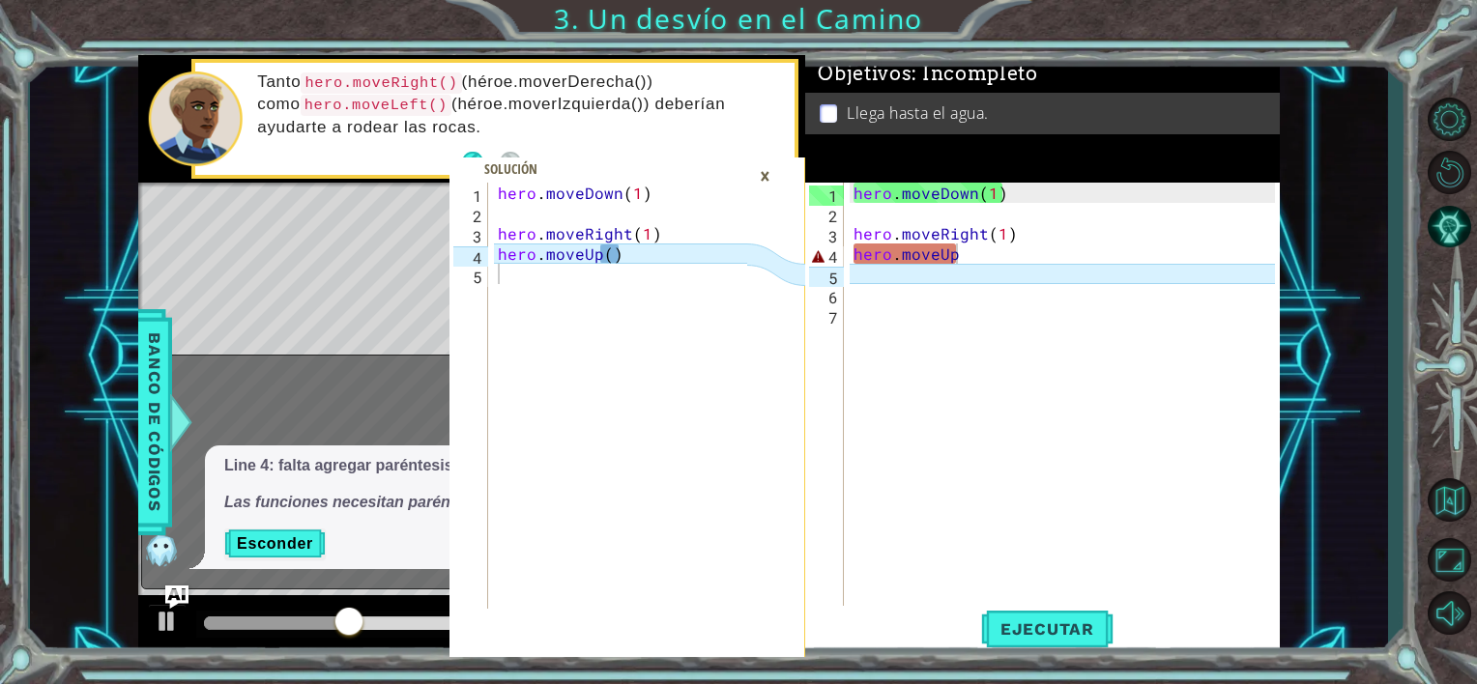
click at [770, 176] on div "×" at bounding box center [765, 176] width 30 height 33
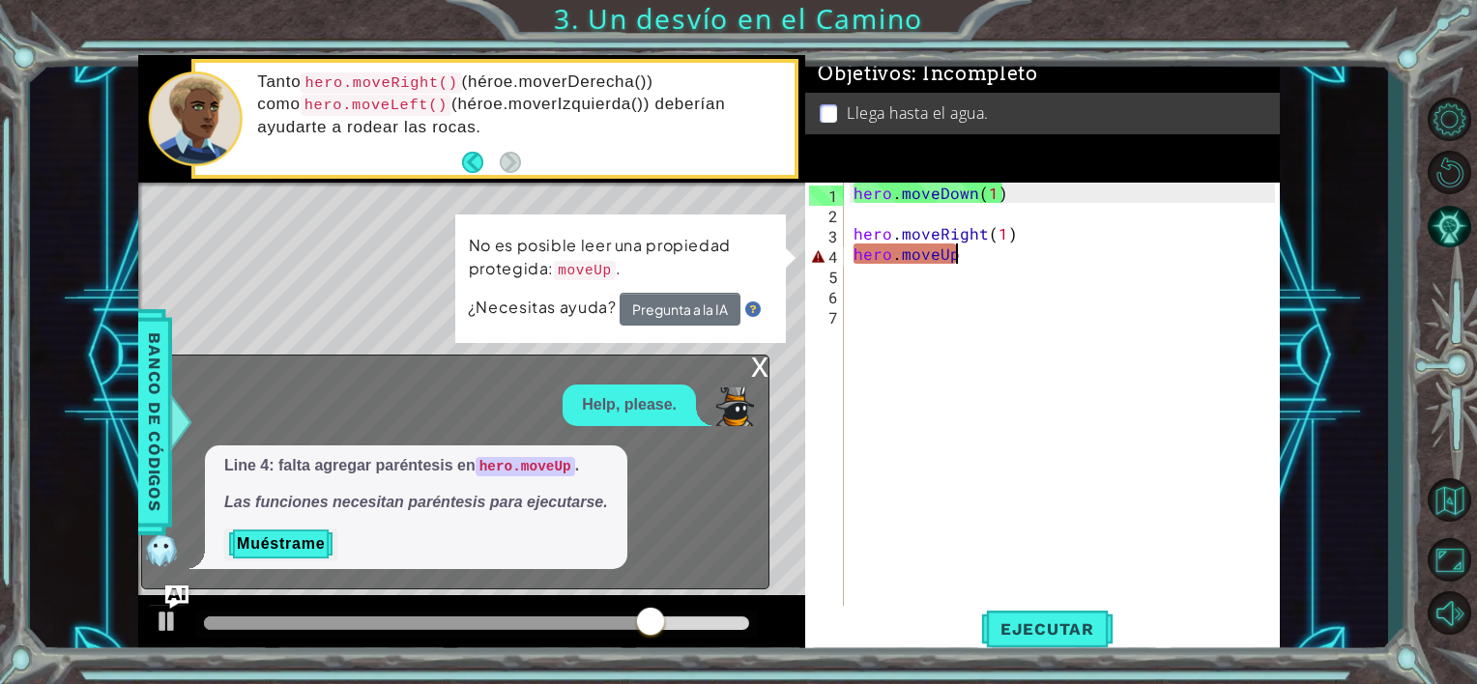
click at [976, 259] on div "hero . moveDown ( 1 ) hero . moveRight ( 1 ) hero . moveUp" at bounding box center [1067, 416] width 435 height 467
click at [713, 312] on button "Pregunta a la IA" at bounding box center [680, 310] width 122 height 35
click at [713, 312] on button "Pregunta a la IA" at bounding box center [681, 308] width 122 height 35
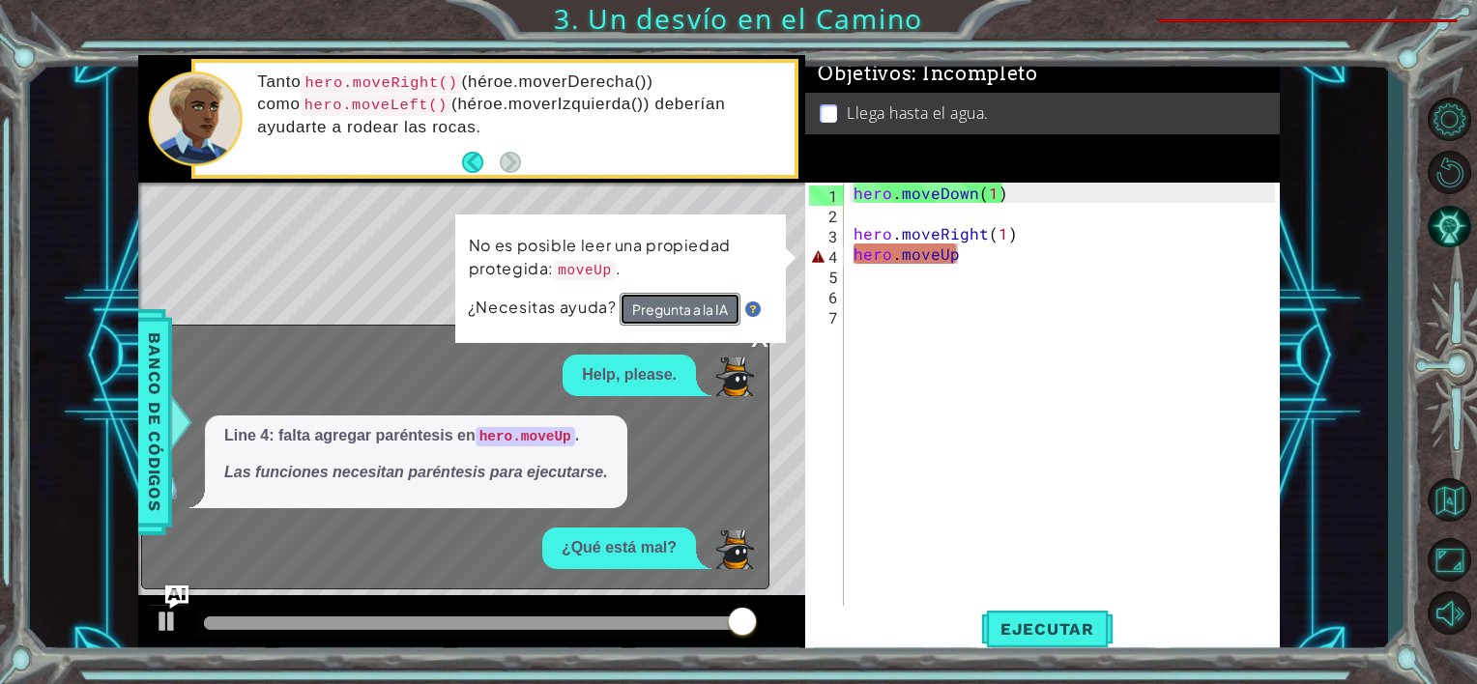
click at [713, 312] on button "Pregunta a la IA" at bounding box center [681, 308] width 122 height 35
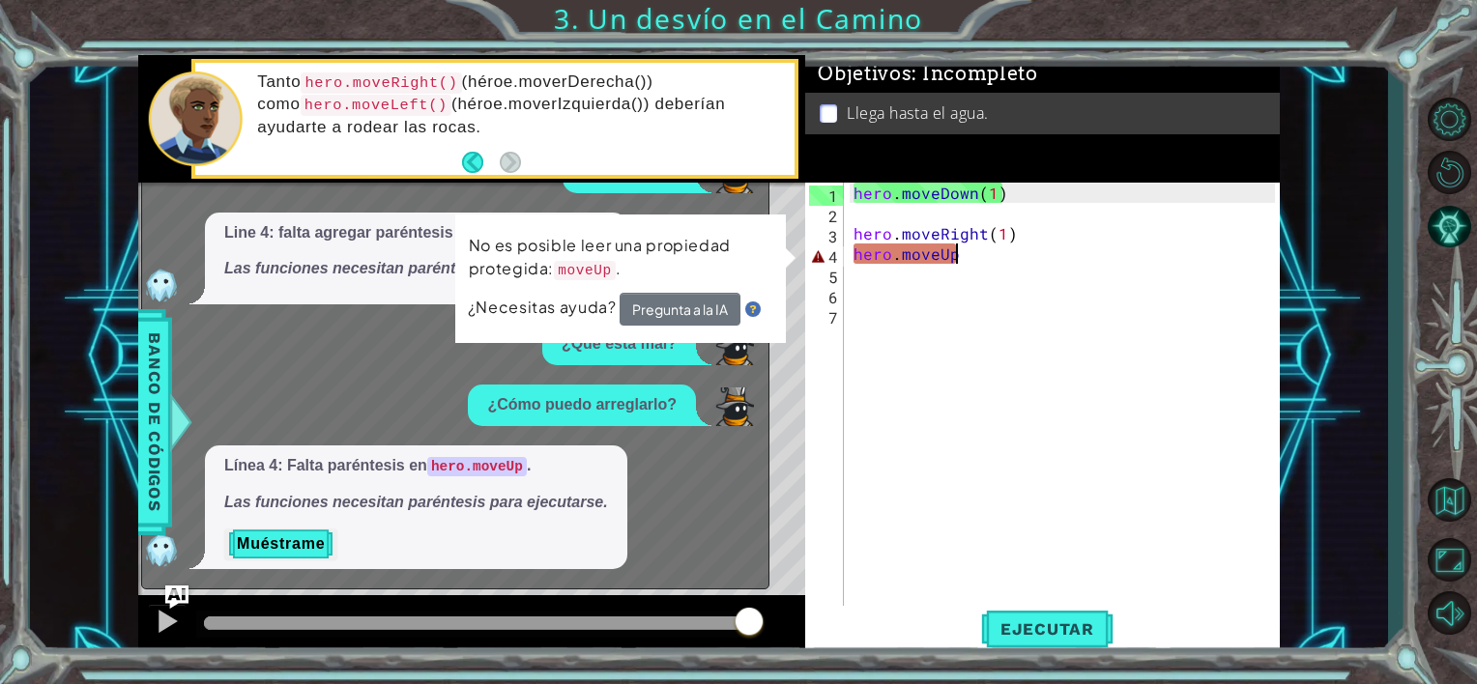
scroll to position [0, 8]
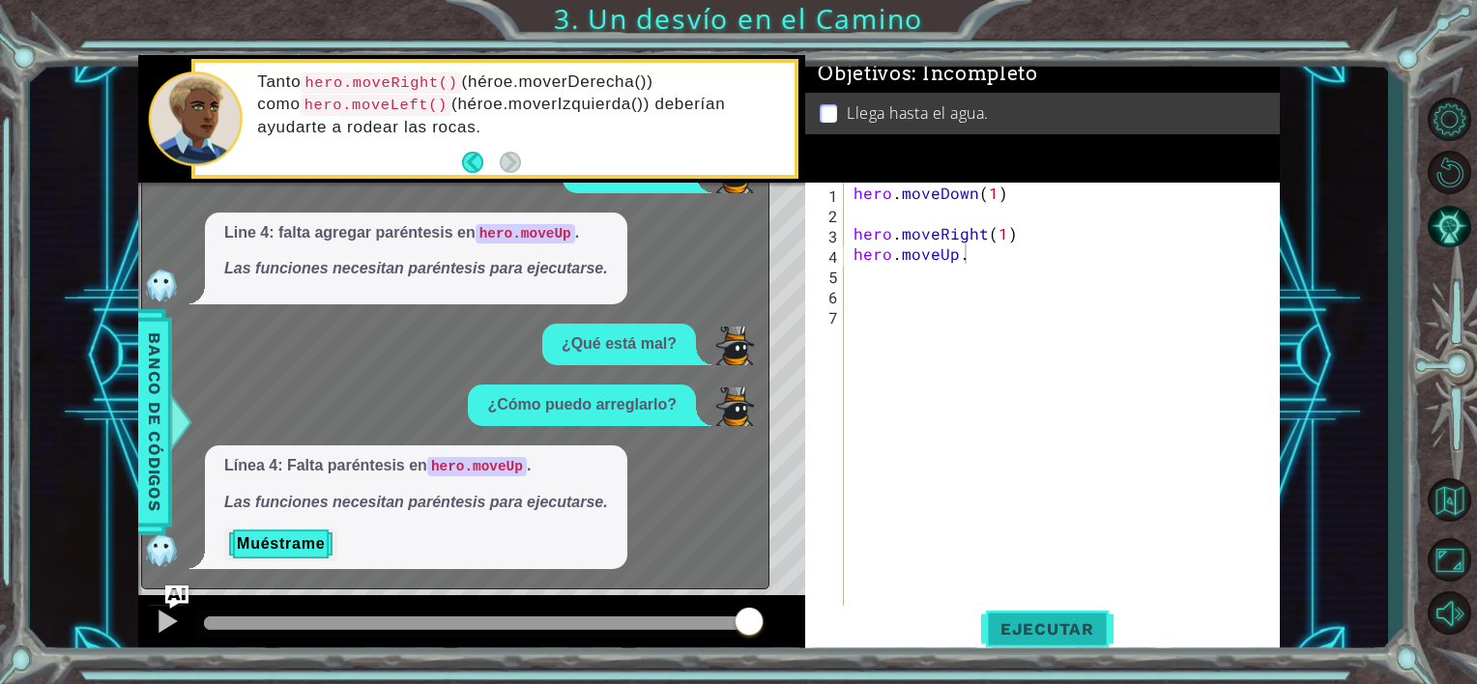
click at [1037, 620] on span "Ejecutar" at bounding box center [1047, 629] width 132 height 19
click at [1021, 623] on span "Ejecutar" at bounding box center [1047, 629] width 132 height 19
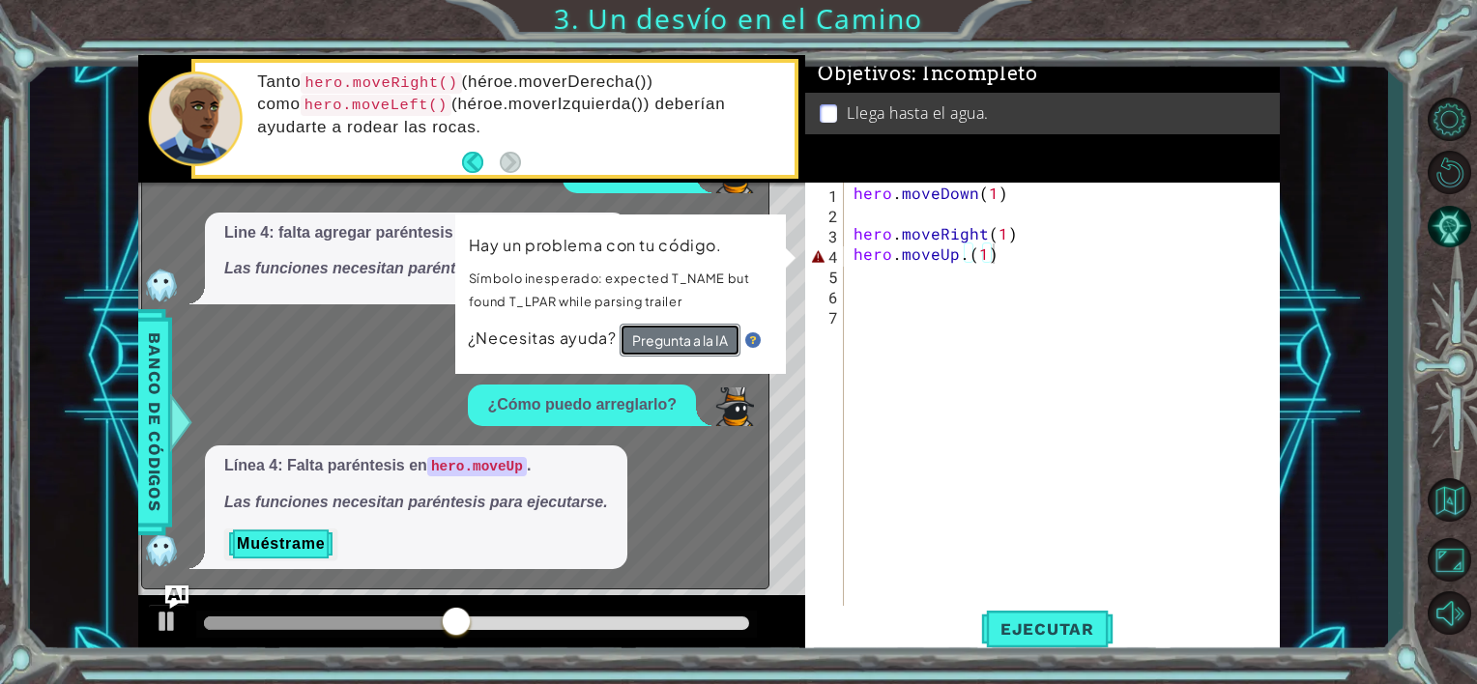
click at [704, 336] on button "Pregunta a la IA" at bounding box center [680, 339] width 121 height 33
click at [704, 336] on button "Pregunta a la IA" at bounding box center [680, 341] width 122 height 35
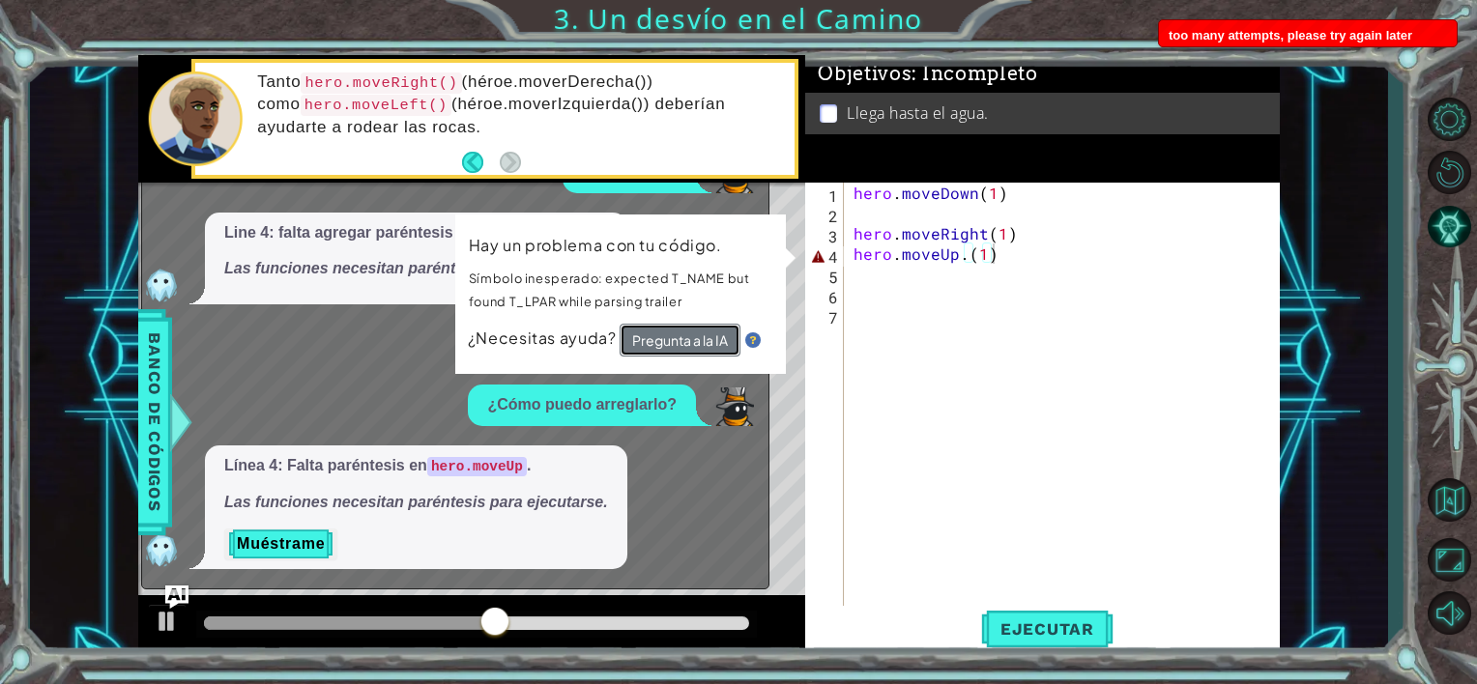
click at [704, 336] on button "Pregunta a la IA" at bounding box center [680, 340] width 121 height 33
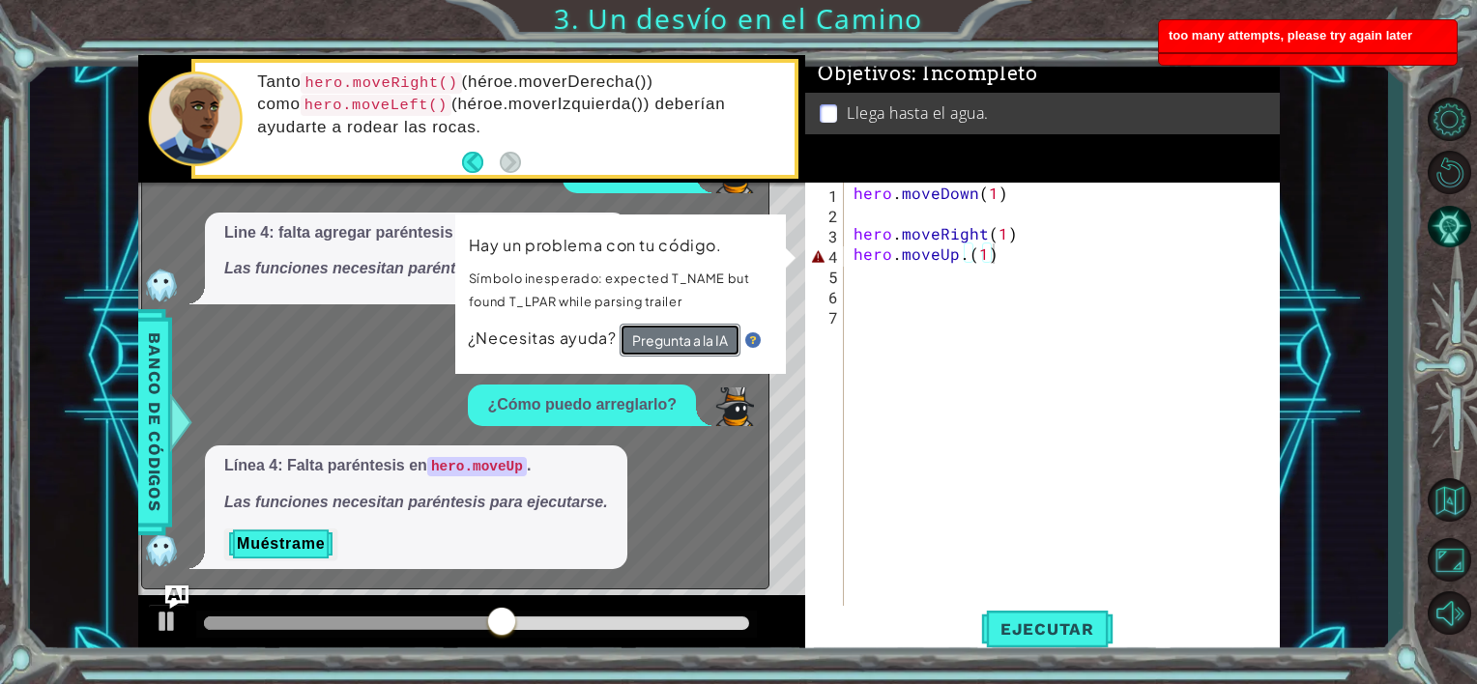
click at [704, 336] on button "Pregunta a la IA" at bounding box center [680, 341] width 121 height 34
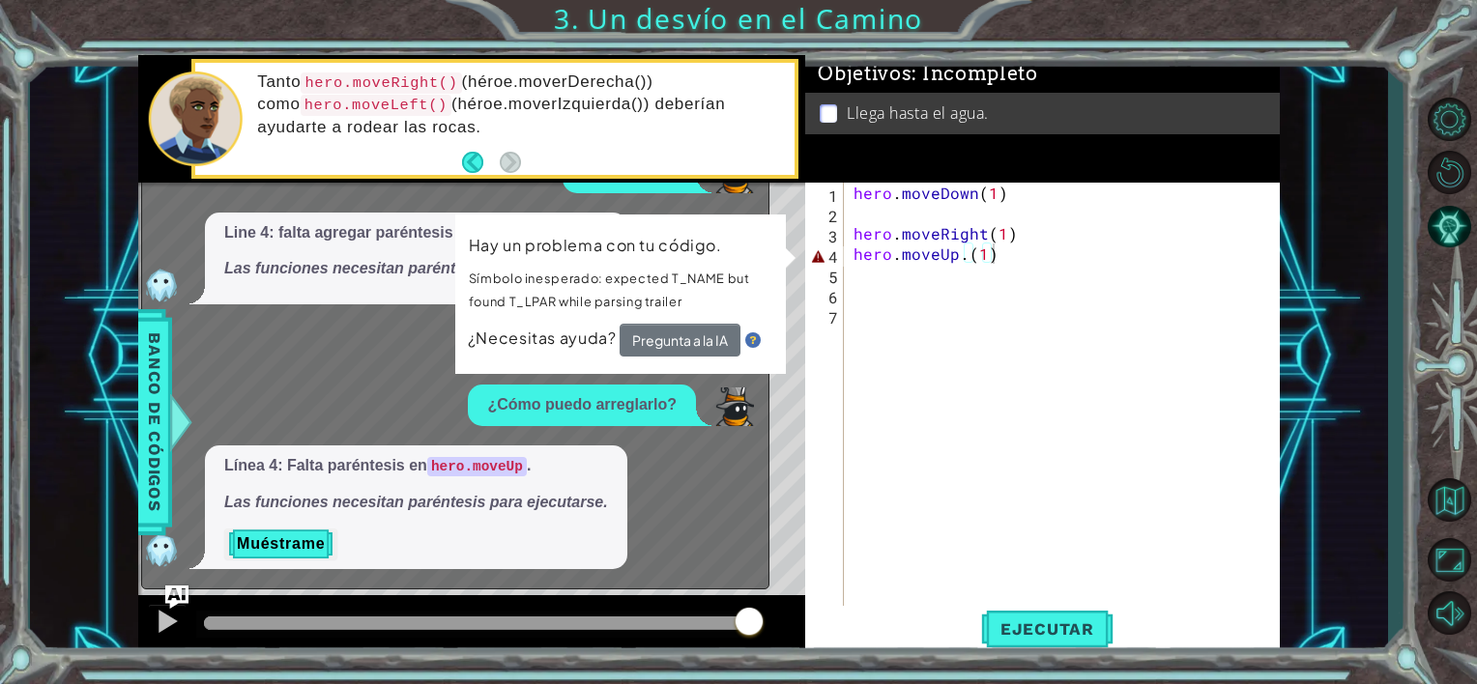
click at [312, 288] on div "Line 4: falta agregar paréntesis en hero.moveUp . Las funciones necesitan parén…" at bounding box center [416, 259] width 422 height 93
click at [1004, 263] on div "hero . moveDown ( 1 ) hero . moveRight ( 1 ) hero . moveUp . ( 1 )" at bounding box center [1067, 416] width 435 height 467
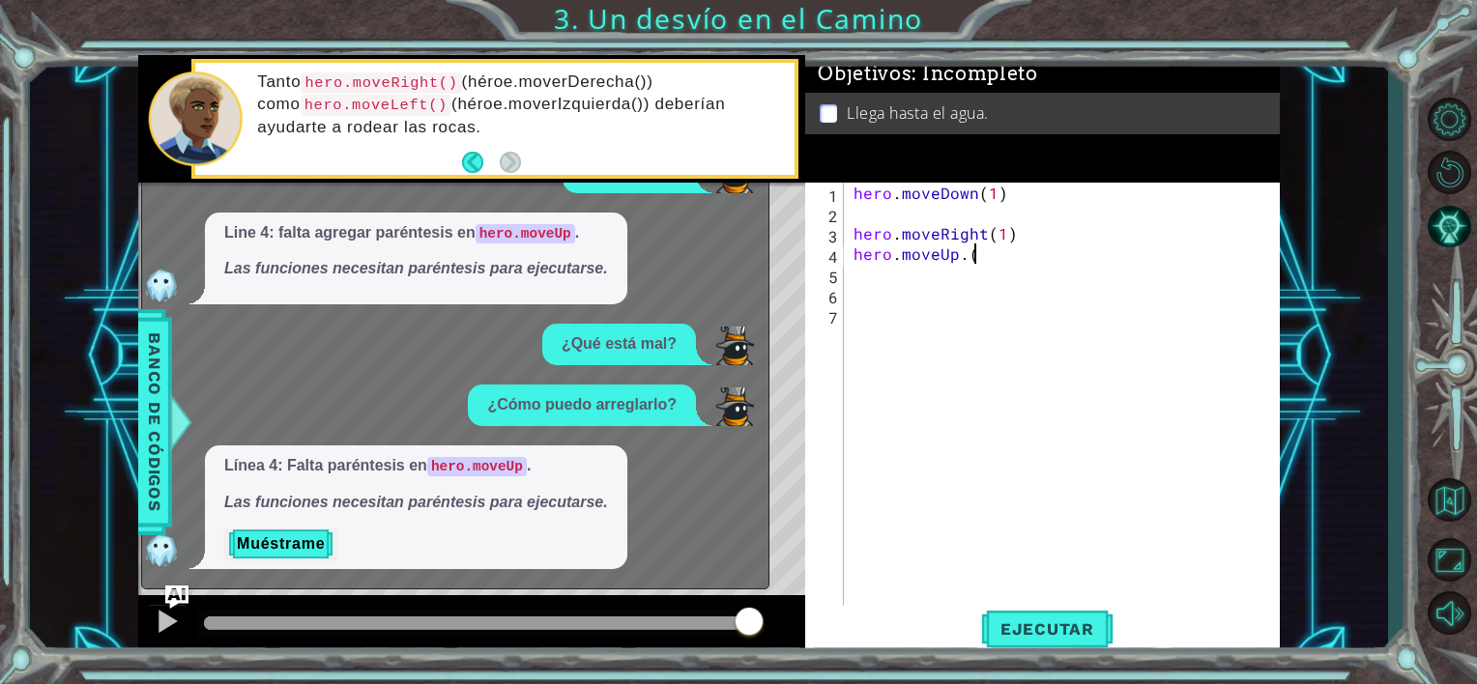
type textarea "hero.moveUp."
click at [1060, 634] on span "Ejecutar" at bounding box center [1047, 629] width 132 height 19
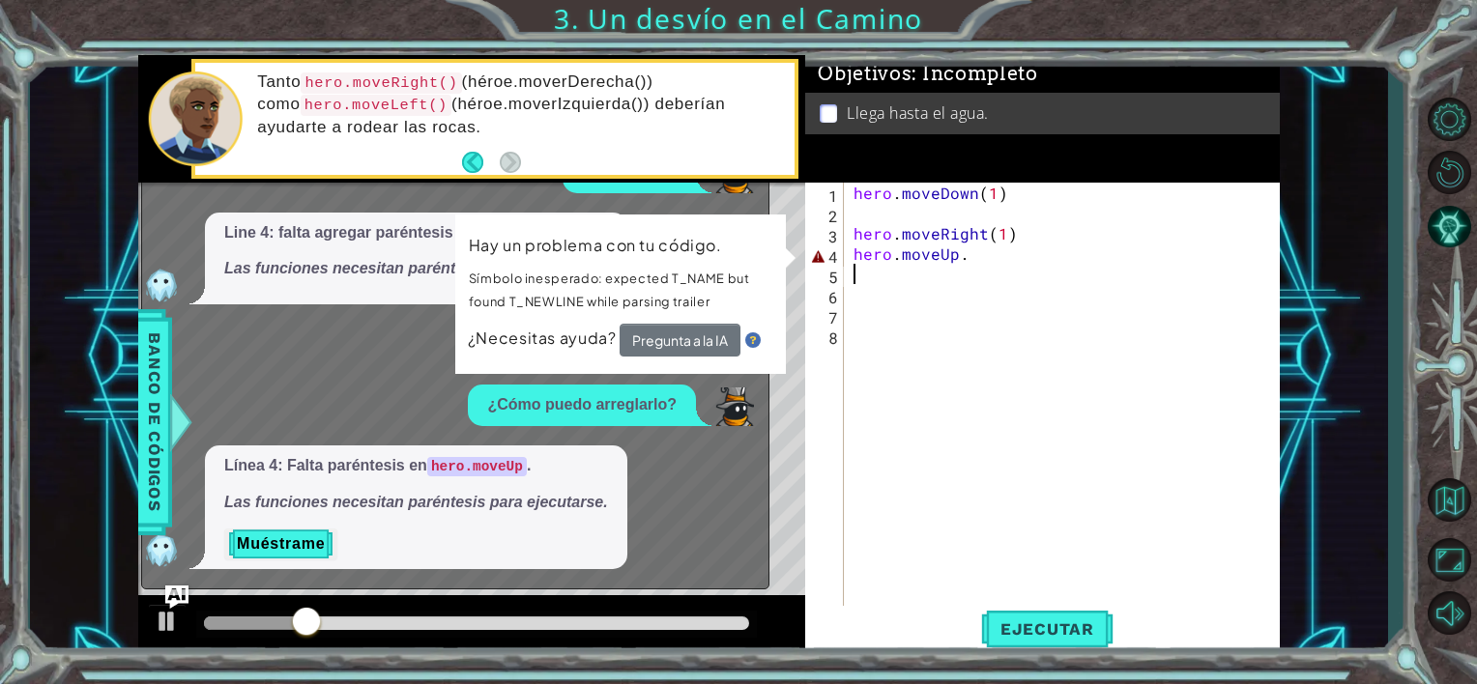
click at [162, 229] on div "Line 4: falta agregar paréntesis en hero.moveUp . Las funciones necesitan parén…" at bounding box center [450, 259] width 617 height 93
click at [712, 514] on div "Línea 4: Falta paréntesis en hero.moveUp . Las funciones necesitan paréntesis p…" at bounding box center [450, 508] width 617 height 124
click at [979, 263] on div "hero . moveDown ( 1 ) hero . moveRight ( 1 ) hero . moveUp ." at bounding box center [1067, 416] width 435 height 467
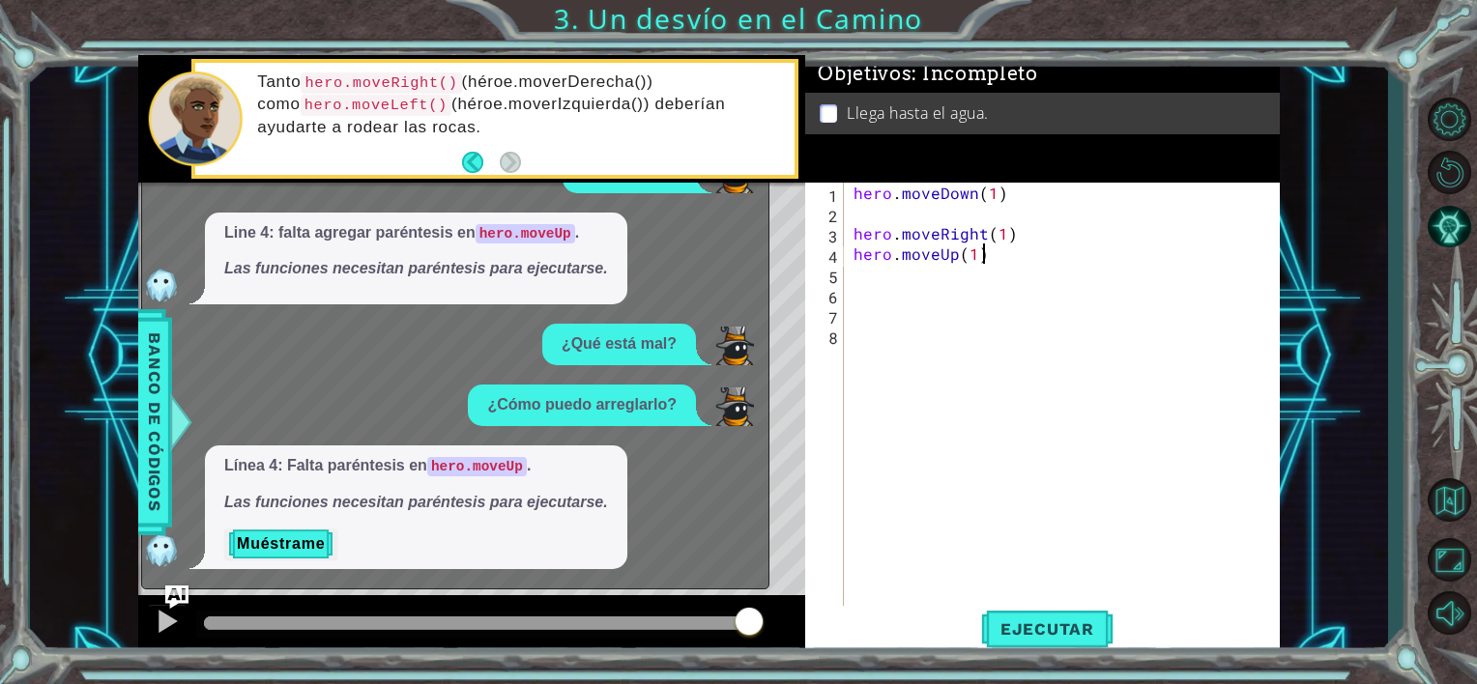
scroll to position [0, 9]
type textarea "hero.moveUp(1)"
click at [1051, 623] on span "Ejecutar" at bounding box center [1047, 629] width 132 height 19
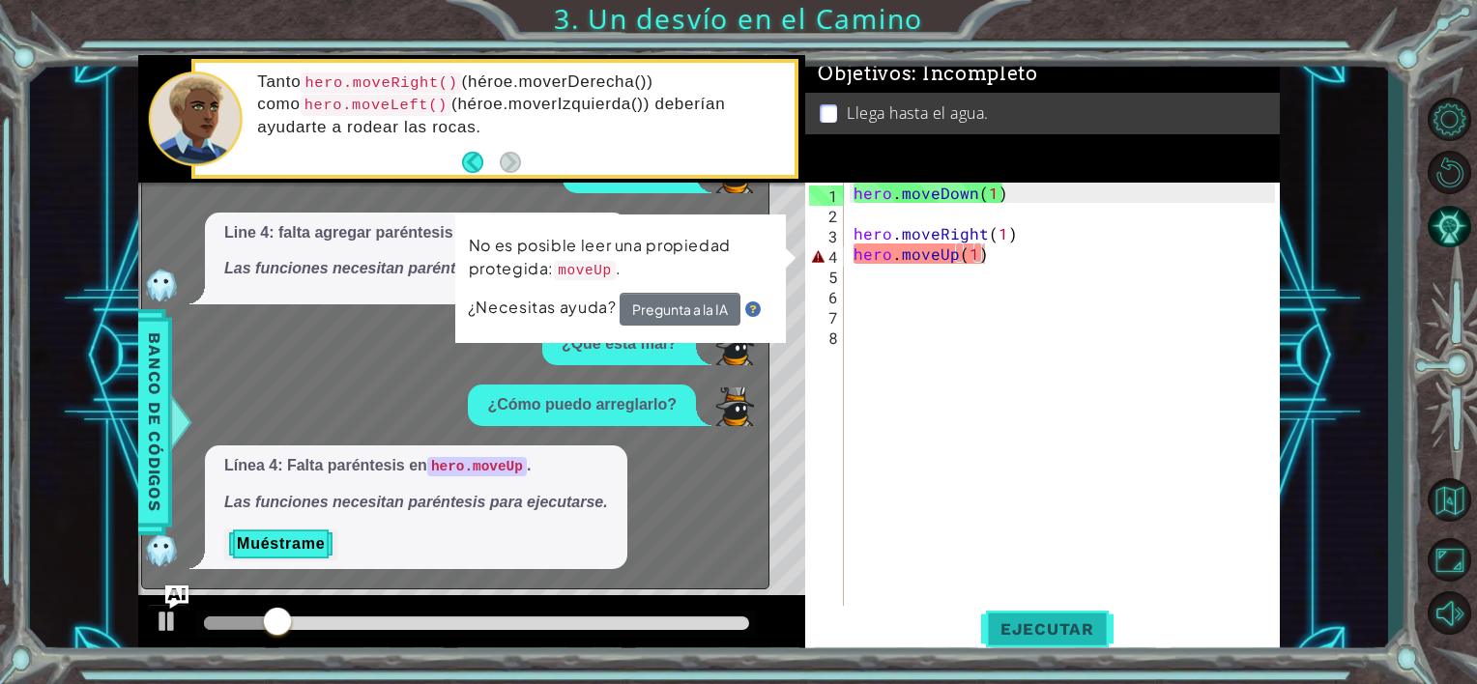
click at [1051, 623] on span "Ejecutar" at bounding box center [1047, 629] width 132 height 19
click at [681, 294] on button "Pregunta a la IA" at bounding box center [680, 310] width 122 height 35
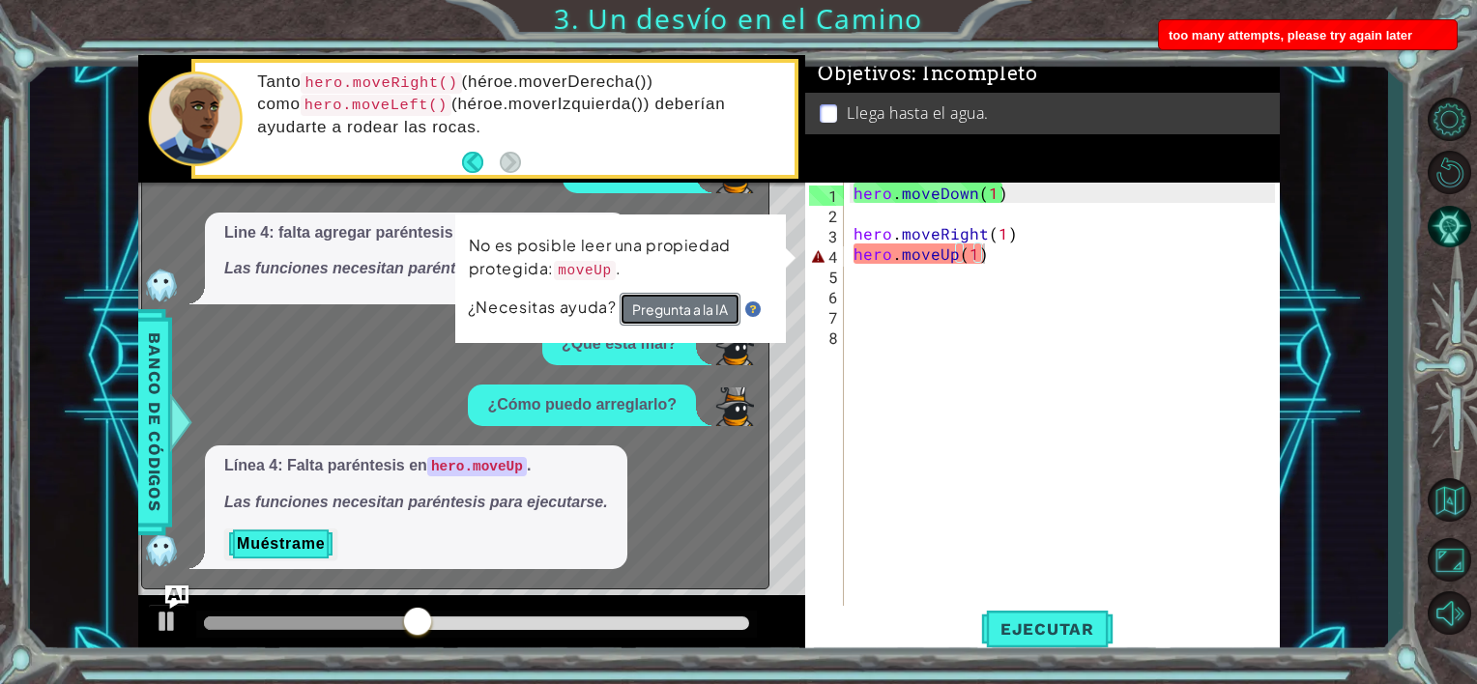
click at [684, 309] on button "Pregunta a la IA" at bounding box center [680, 310] width 122 height 35
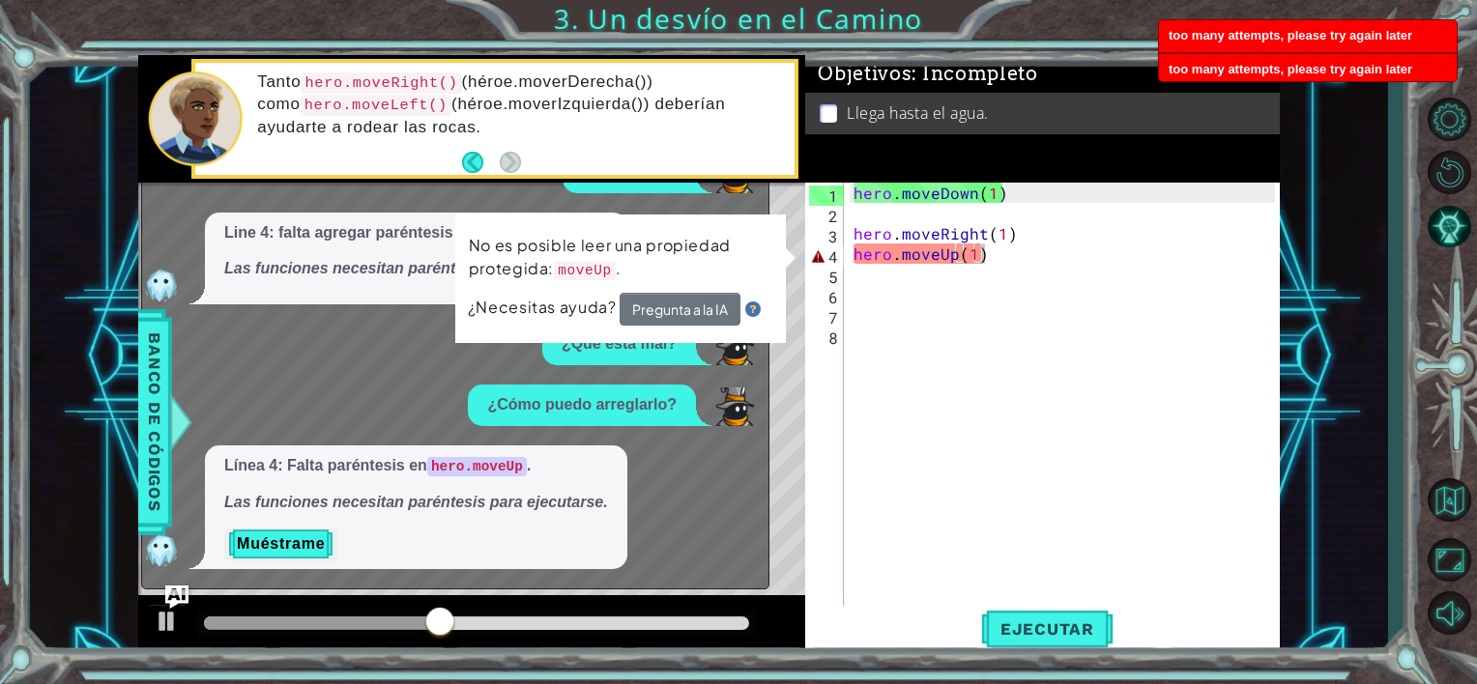
click at [662, 479] on div "Línea 4: Falta paréntesis en hero.moveUp . Las funciones necesitan paréntesis p…" at bounding box center [450, 508] width 617 height 124
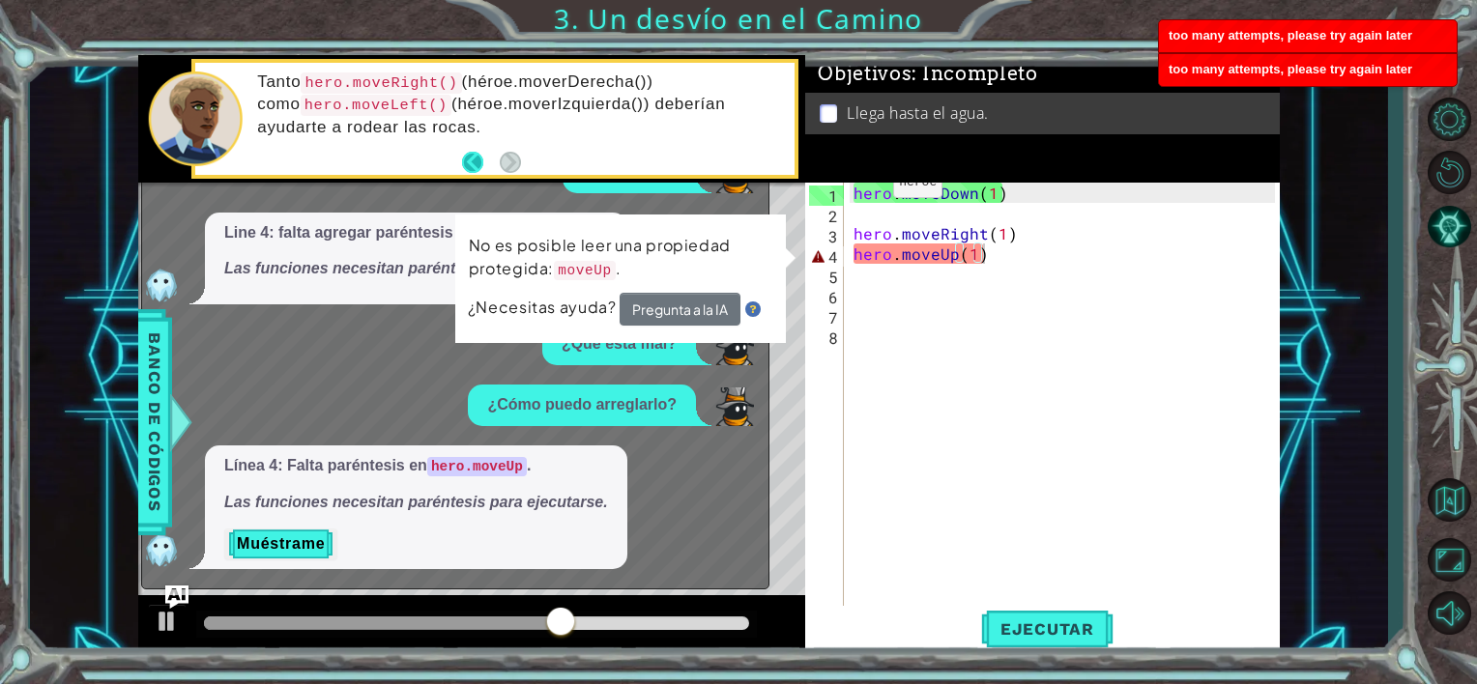
click at [469, 161] on button "Back" at bounding box center [481, 162] width 38 height 21
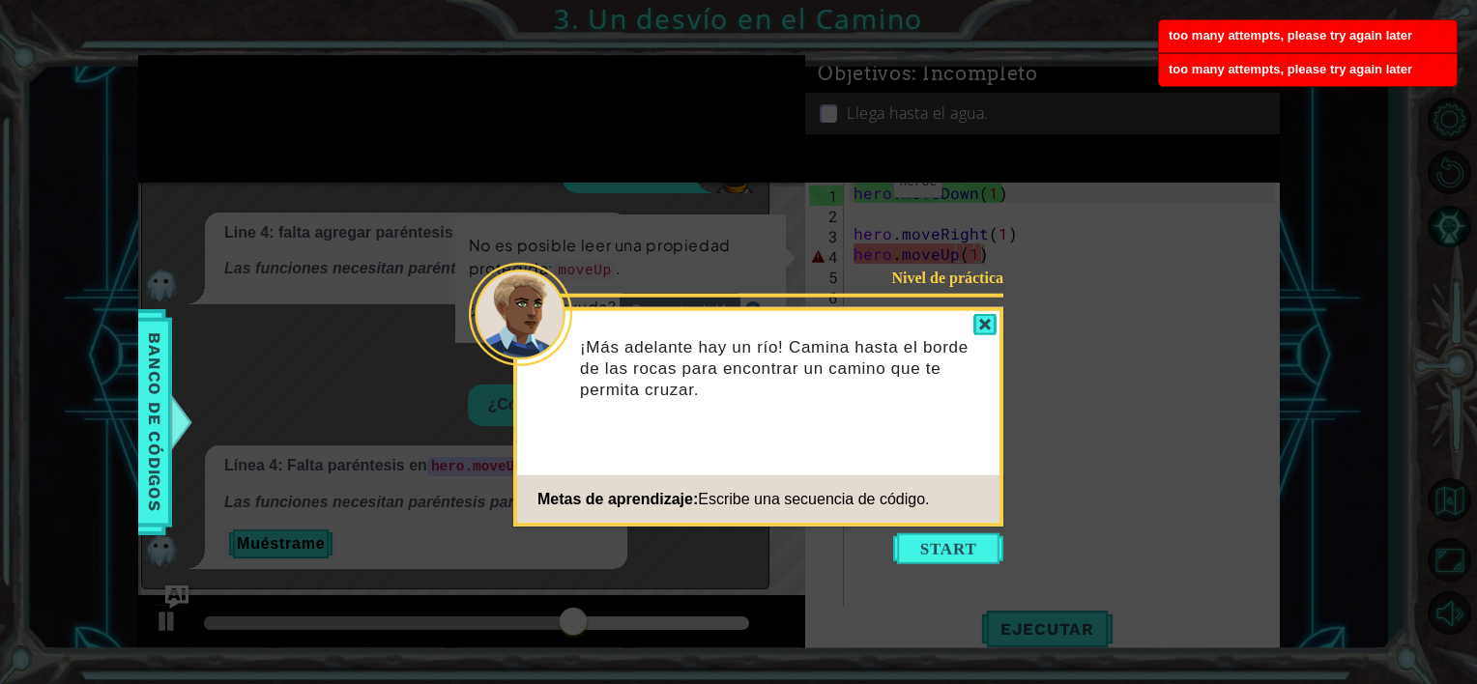
click at [469, 161] on icon at bounding box center [738, 342] width 1477 height 684
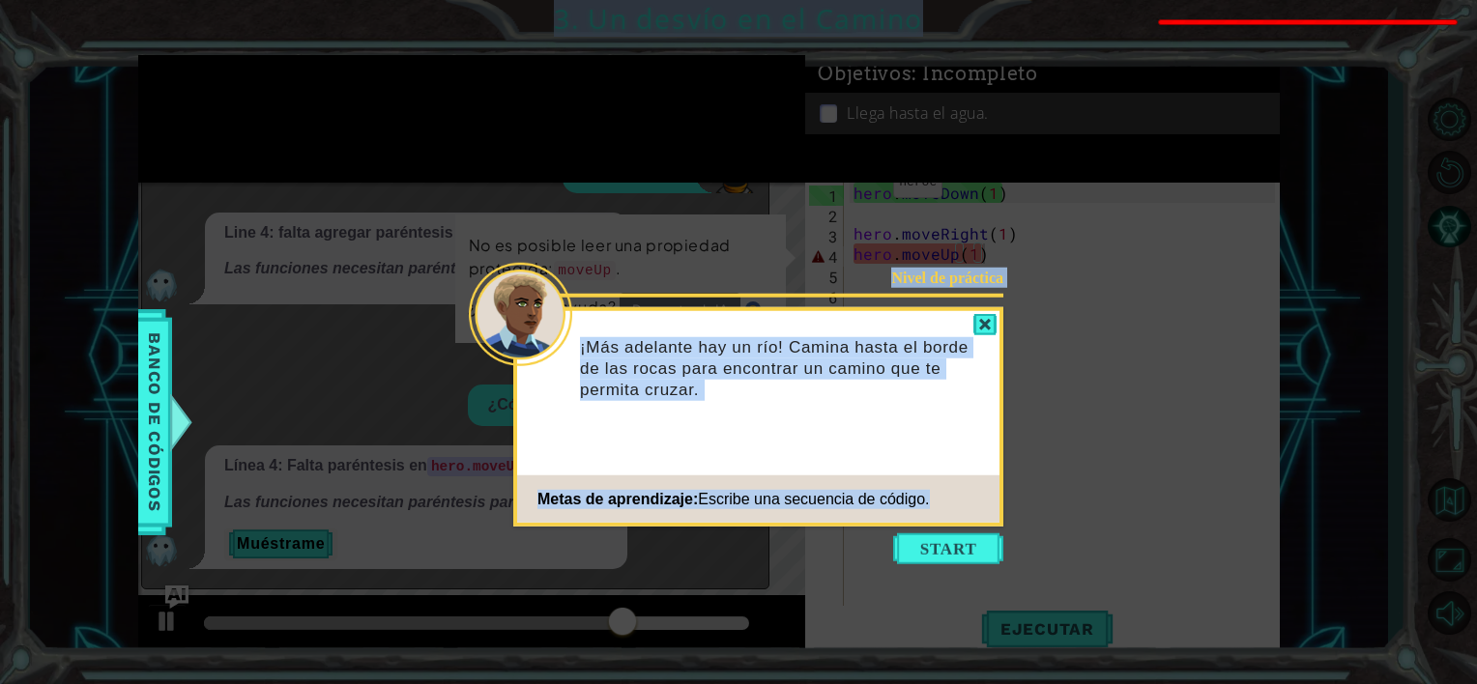
drag, startPoint x: 469, startPoint y: 161, endPoint x: 820, endPoint y: 529, distance: 508.1
click at [820, 529] on icon at bounding box center [738, 342] width 1477 height 684
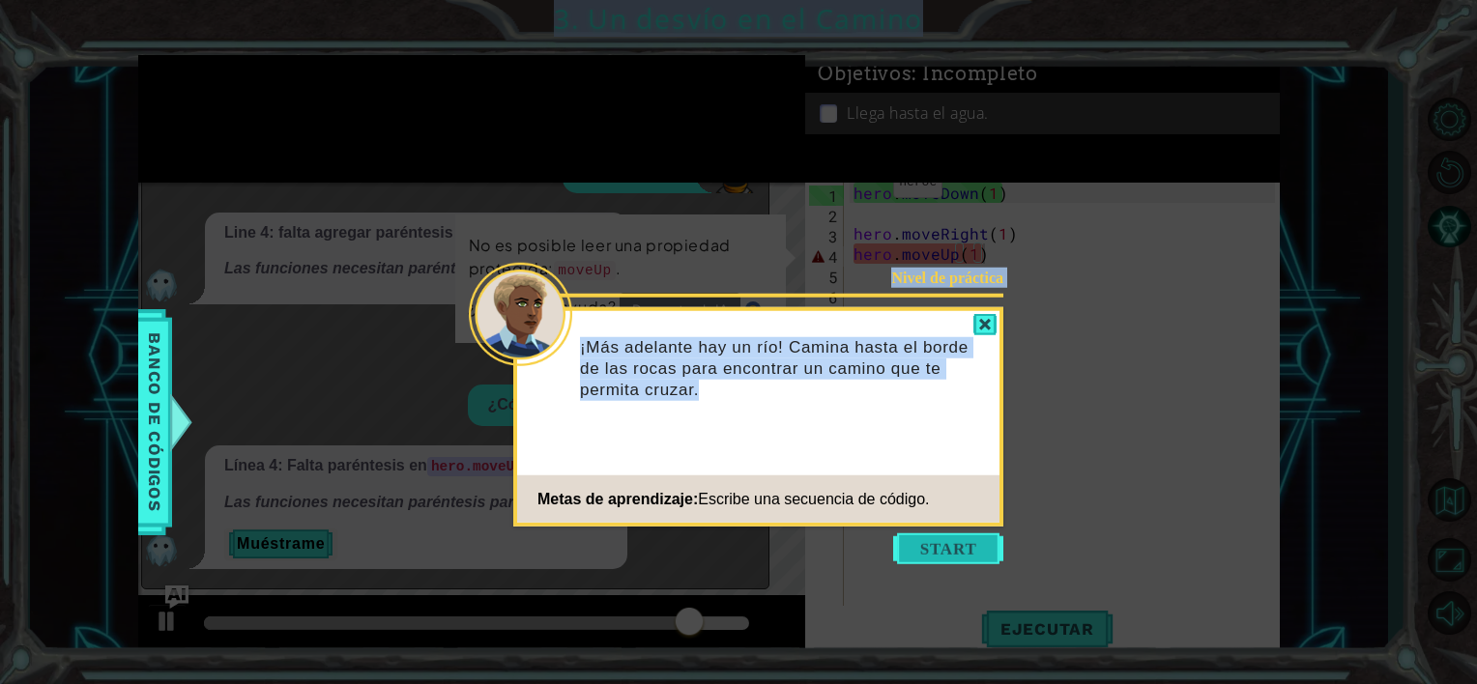
drag, startPoint x: 1005, startPoint y: 550, endPoint x: 971, endPoint y: 553, distance: 34.9
click at [971, 553] on body "1 2 3 4 5 hero . moveDown ( 1 ) hero . moveRight ( 1 ) hero . moveUp ( ) הההההה…" at bounding box center [738, 342] width 1477 height 684
click at [971, 553] on button "Start" at bounding box center [948, 549] width 110 height 31
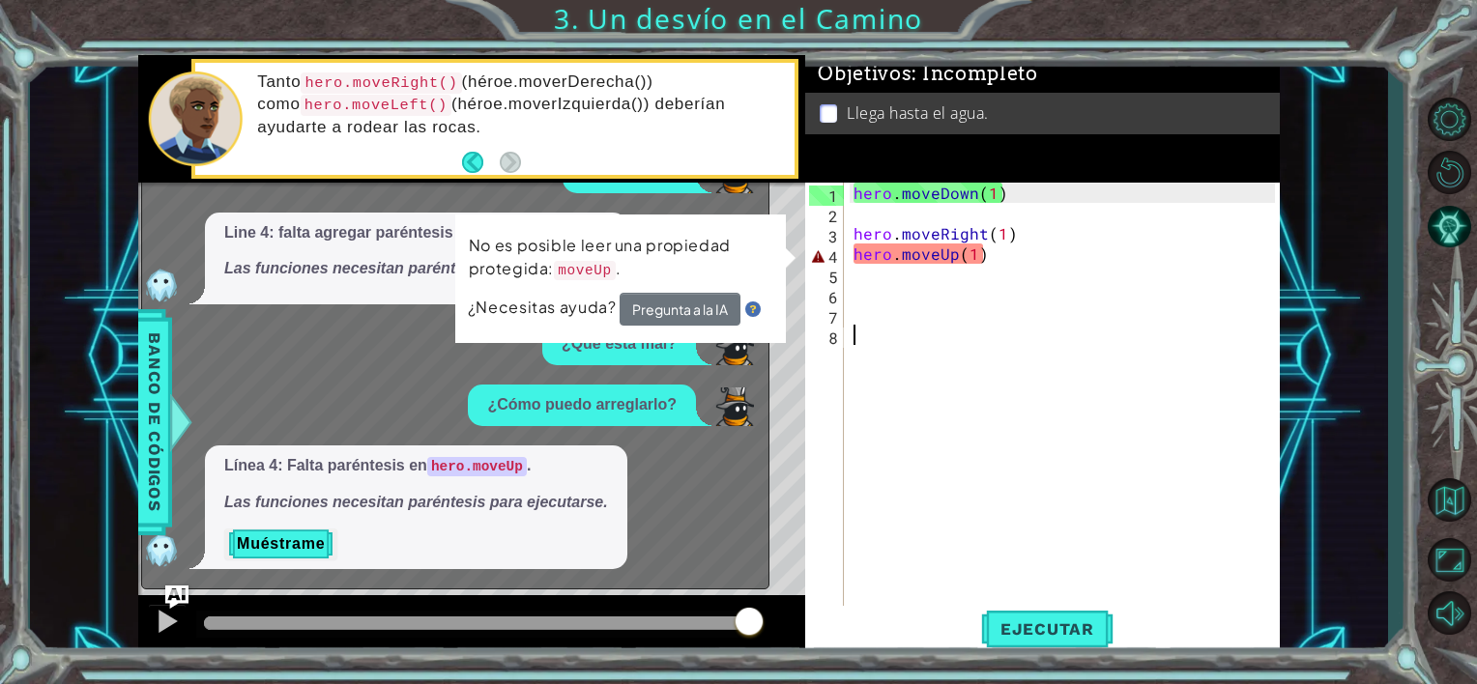
click at [918, 391] on div "hero . moveDown ( 1 ) hero . moveRight ( 1 ) hero . moveUp ( 1 )" at bounding box center [1067, 416] width 435 height 467
click at [710, 437] on div "Help, please. Line 4: falta agregar paréntesis en hero.moveUp . Las funciones n…" at bounding box center [450, 361] width 617 height 418
click at [182, 406] on div at bounding box center [181, 422] width 24 height 58
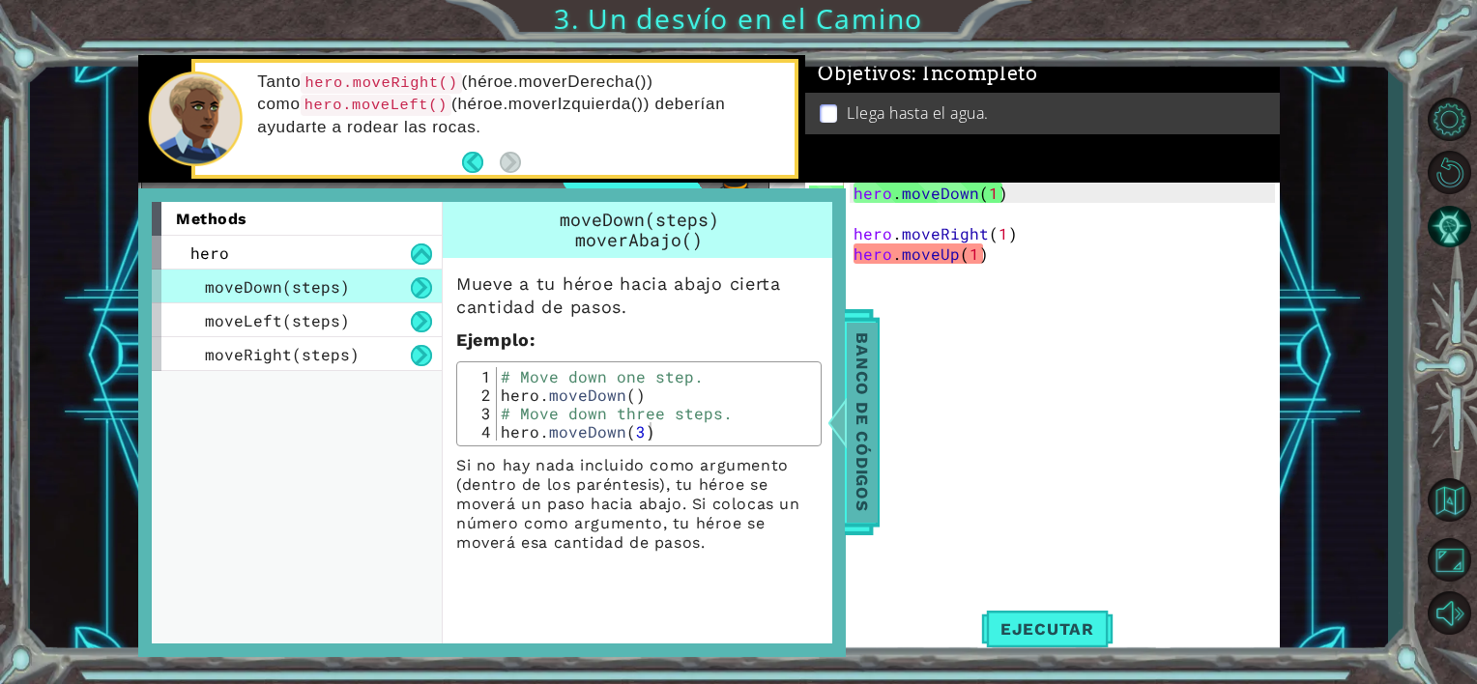
click at [863, 413] on span "Banco de códigos" at bounding box center [862, 423] width 31 height 200
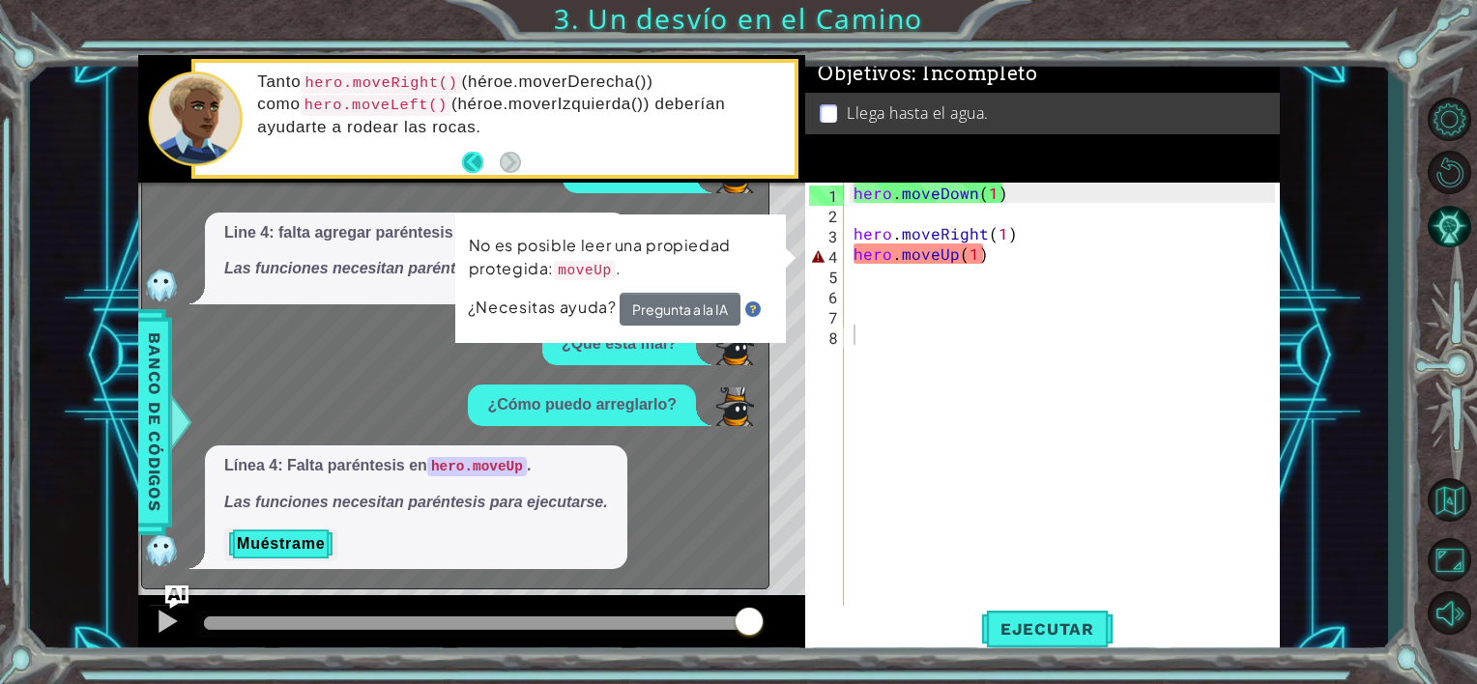
click at [476, 164] on button "Back" at bounding box center [481, 162] width 38 height 21
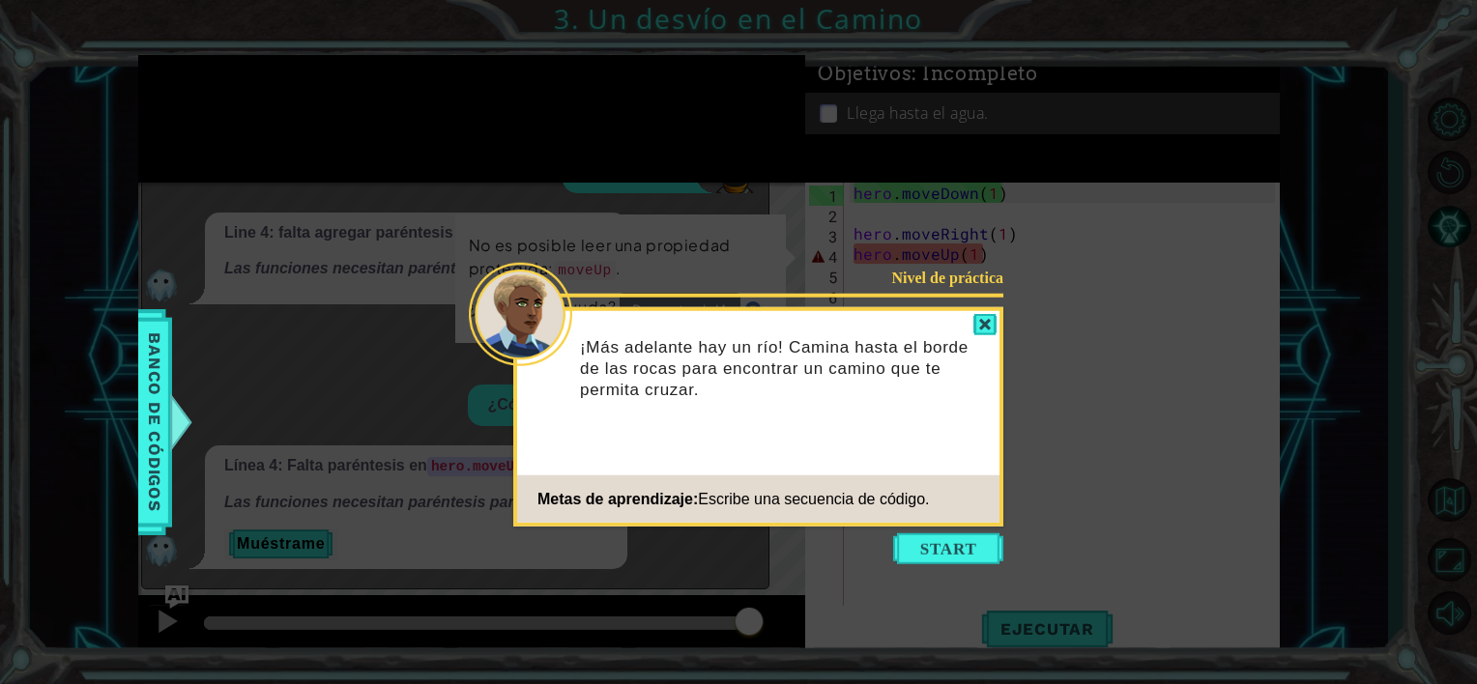
click at [944, 566] on icon at bounding box center [738, 342] width 1477 height 684
click at [983, 321] on div at bounding box center [985, 325] width 23 height 22
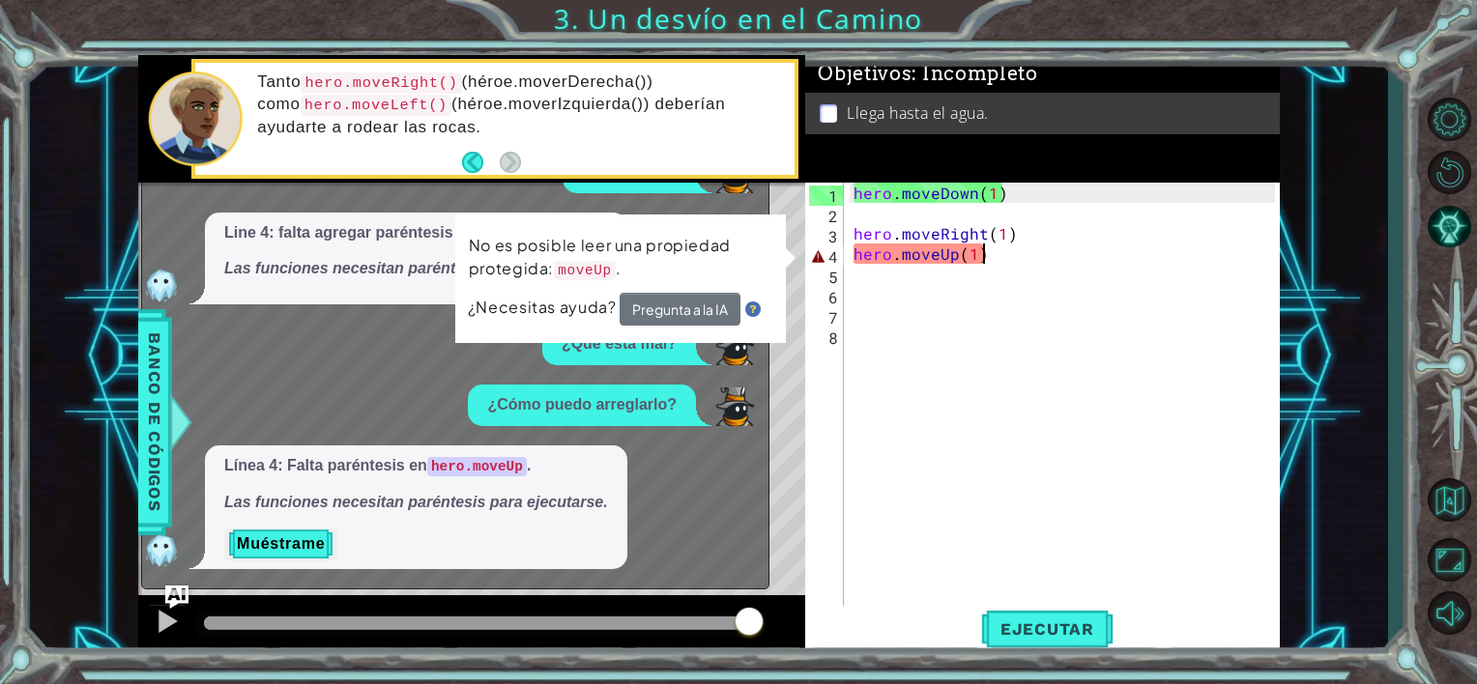
click at [982, 260] on div "hero . moveDown ( 1 ) hero . moveRight ( 1 ) hero . moveUp ( 1 )" at bounding box center [1067, 416] width 435 height 467
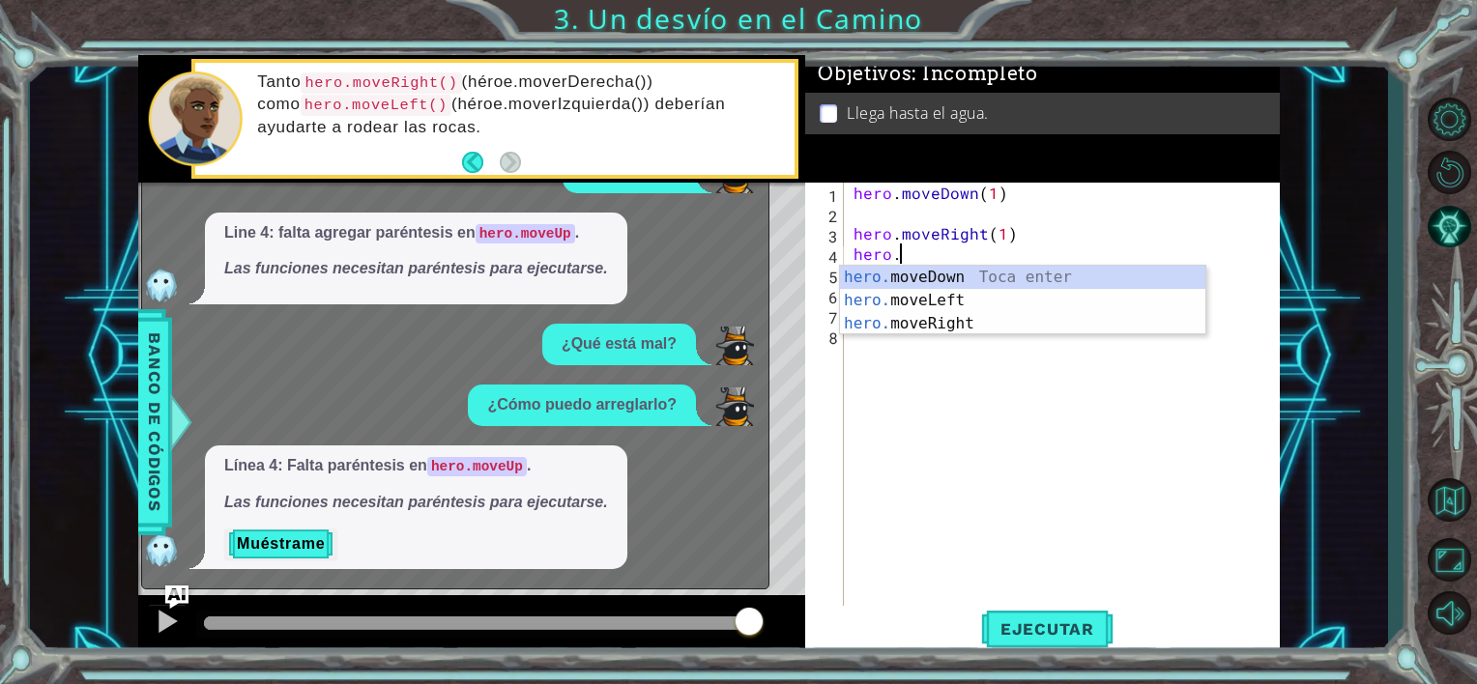
type textarea "h"
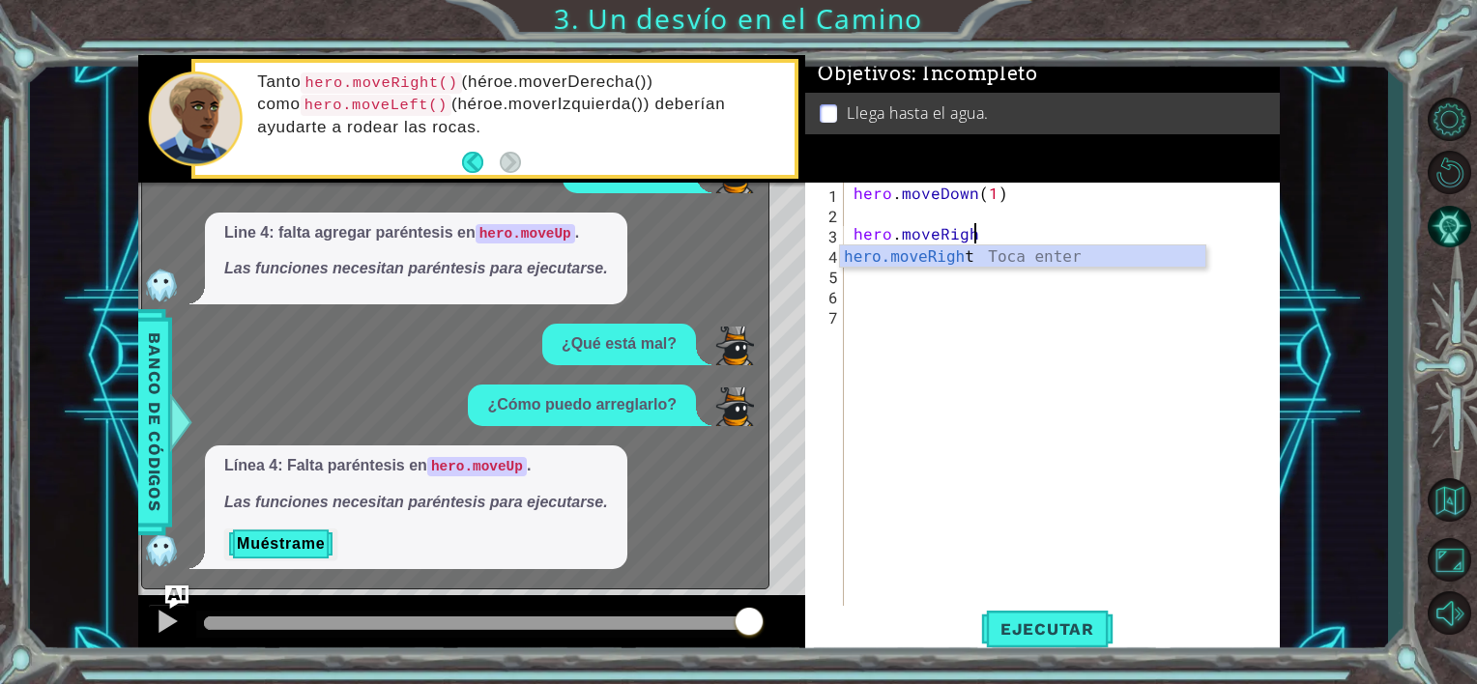
click at [982, 260] on div "hero.moveRigh t Toca enter" at bounding box center [1022, 281] width 365 height 70
type textarea "hero.moveRight(1)"
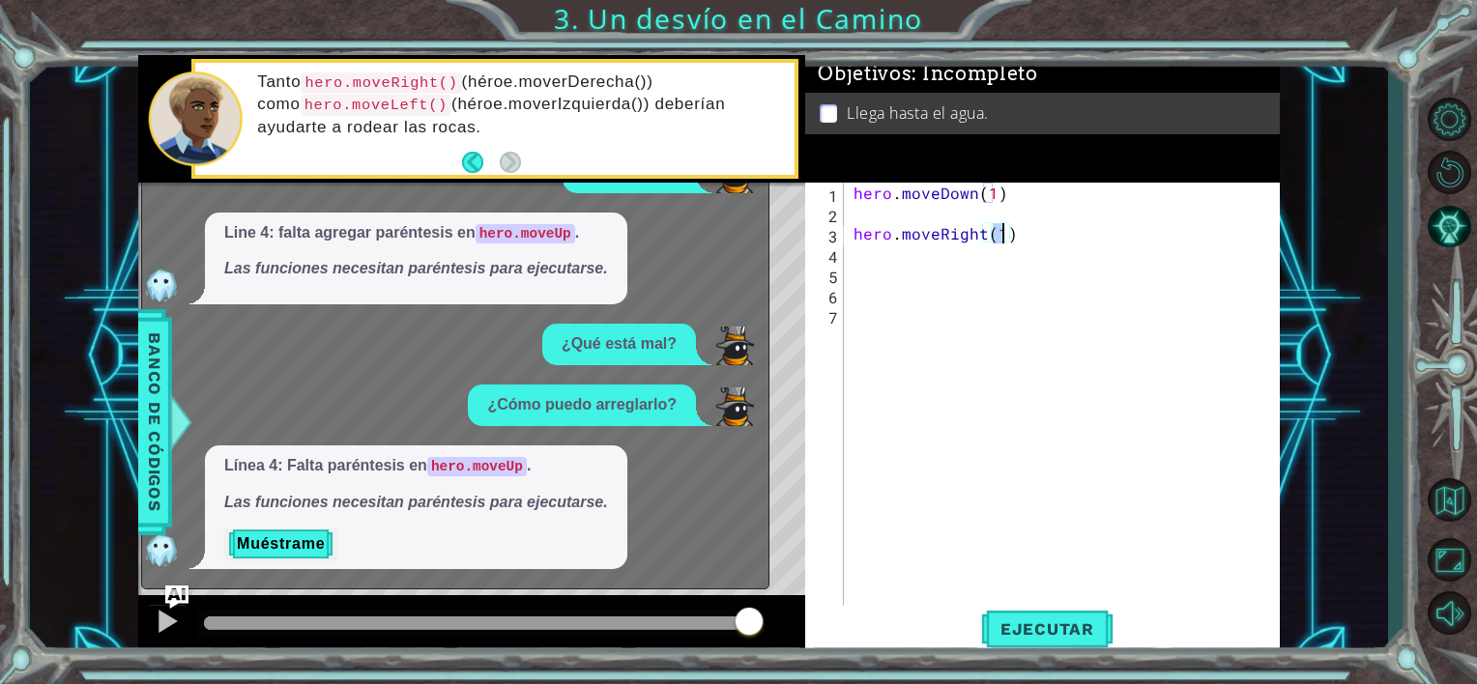
click at [982, 260] on div "hero . moveDown ( 1 ) hero . moveRight ( 1 )" at bounding box center [1067, 416] width 435 height 467
click at [1002, 235] on div "hero . moveDown ( 1 ) hero . moveRight ( 1 )" at bounding box center [1067, 416] width 435 height 467
type textarea "hero.moveRight(2)"
click at [1029, 630] on span "Ejecutar" at bounding box center [1047, 629] width 132 height 19
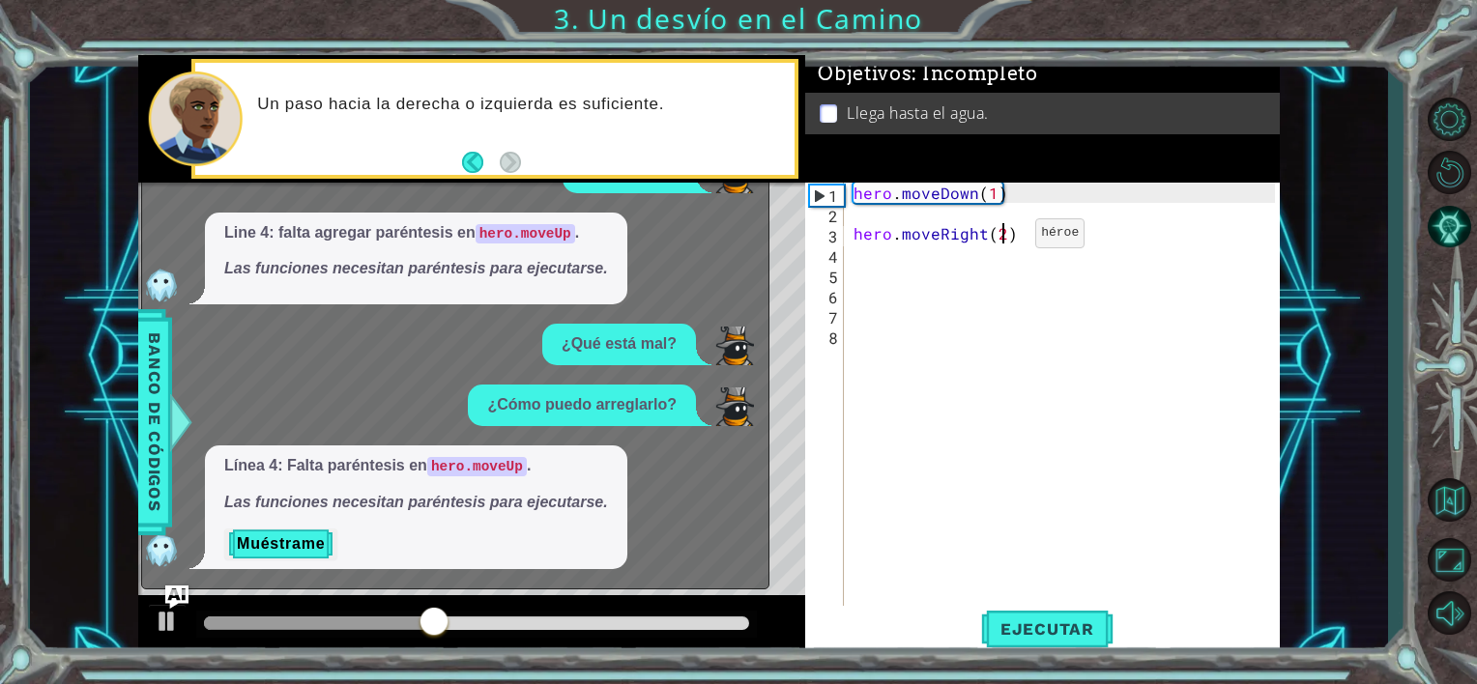
click at [1003, 238] on div "hero . moveDown ( 1 ) hero . moveRight ( 2 )" at bounding box center [1067, 416] width 435 height 467
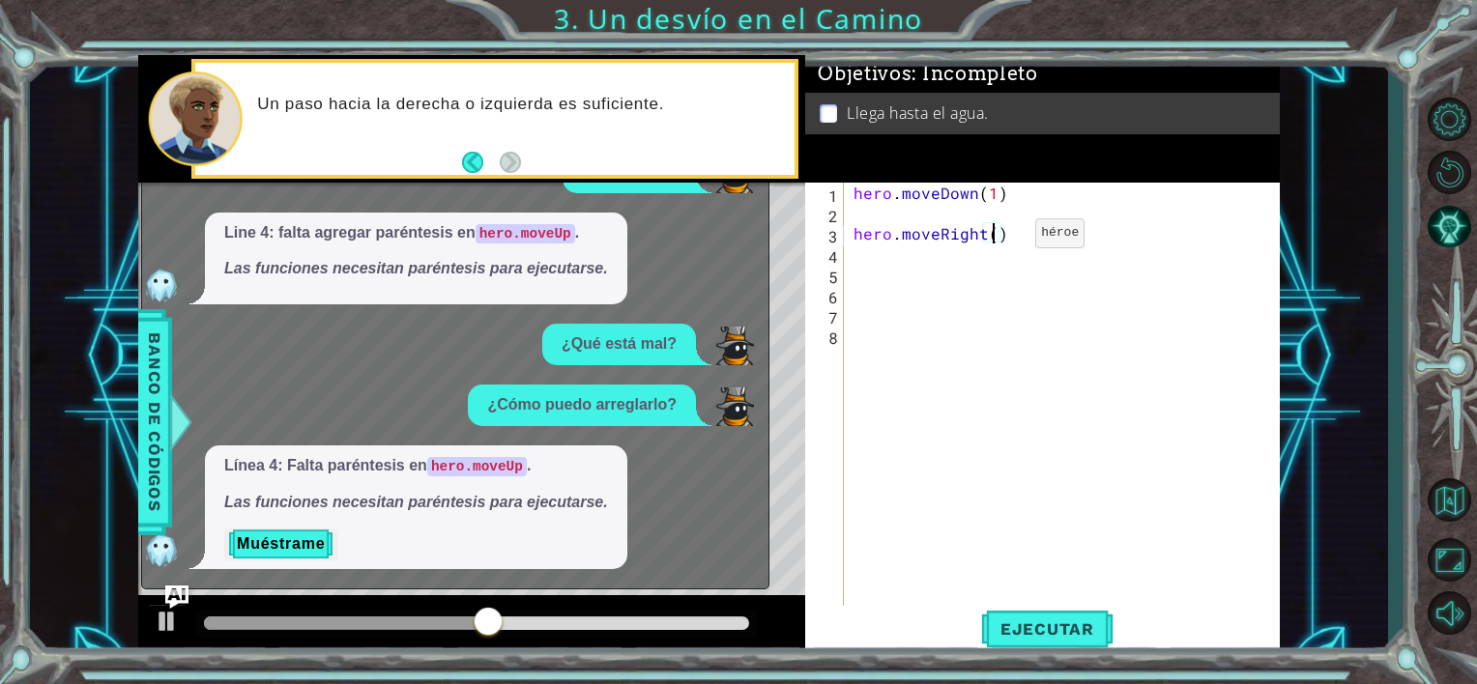
type textarea "hero.moveRight(1)"
click at [878, 256] on div "hero . moveDown ( 1 ) hero . moveRight ( 1 )" at bounding box center [1067, 416] width 435 height 467
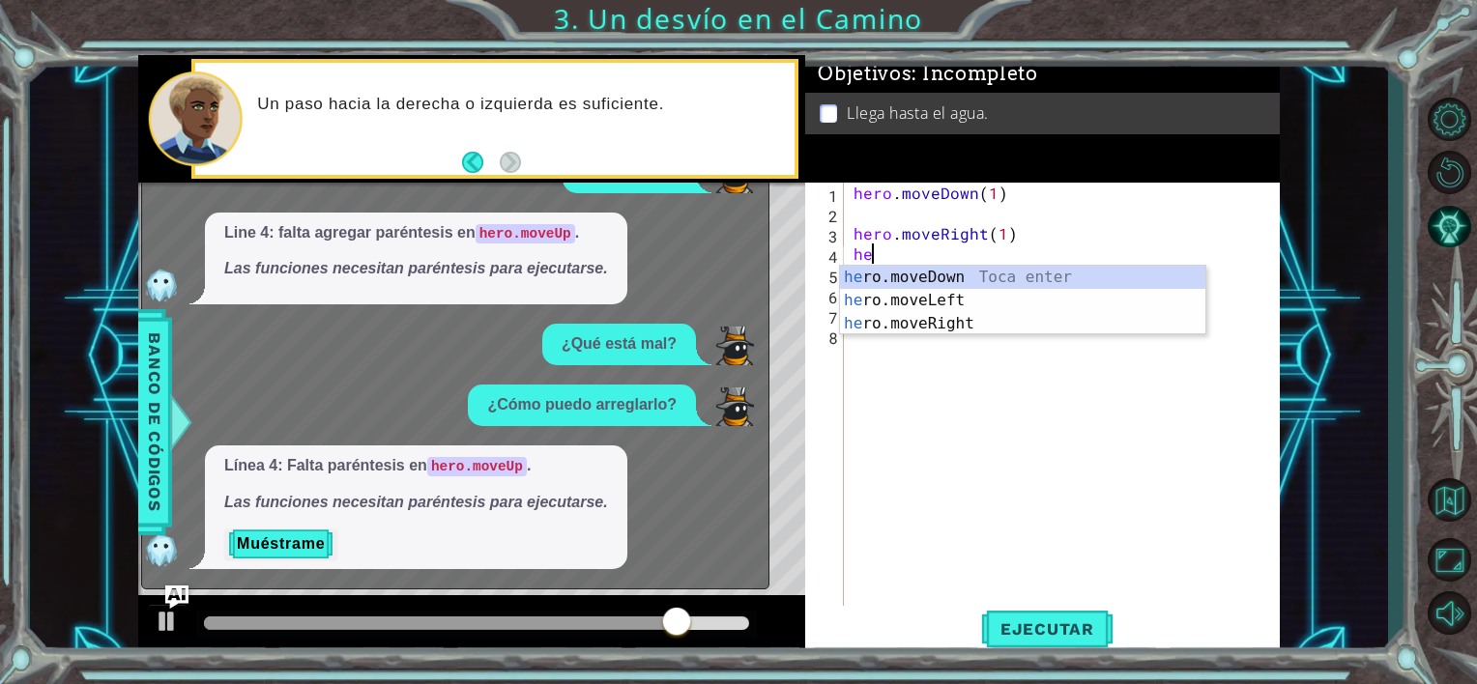
scroll to position [0, 0]
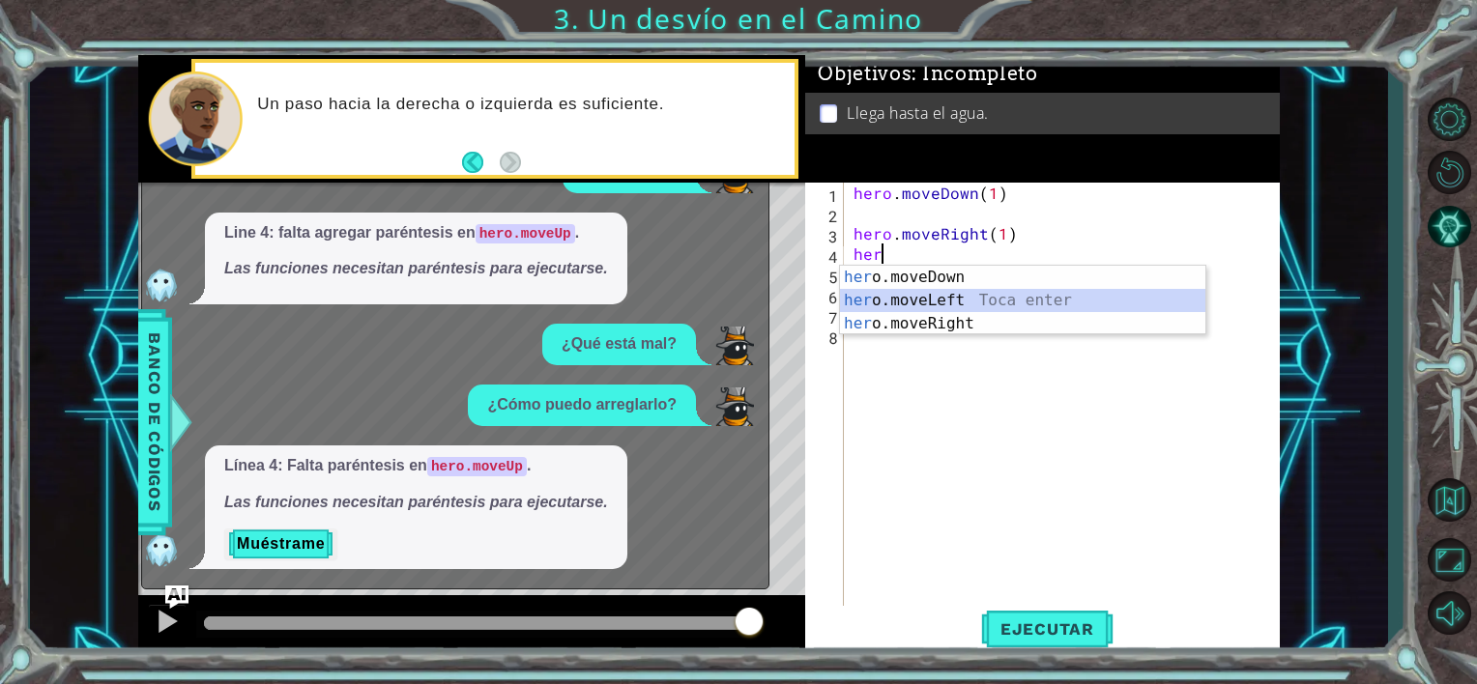
click at [913, 306] on div "her o.moveDown Toca enter her o.moveLeft [PERSON_NAME] enter her o.moveRight To…" at bounding box center [1022, 324] width 365 height 116
type textarea "hero.moveLeft(1)"
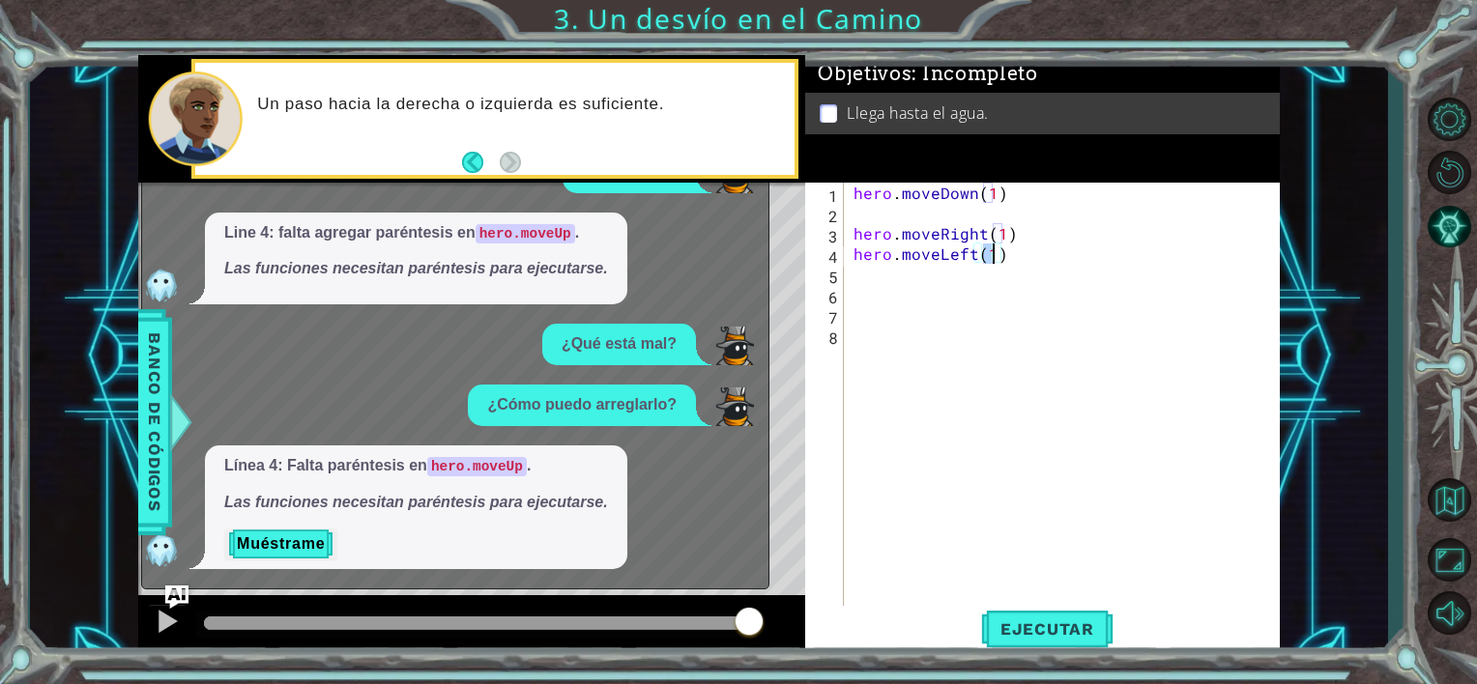
click at [1044, 604] on div "hero . moveDown ( 1 ) hero . moveRight ( 1 ) hero . moveLeft ( 1 )" at bounding box center [1067, 416] width 435 height 467
click at [1044, 625] on span "Ejecutar" at bounding box center [1047, 629] width 132 height 19
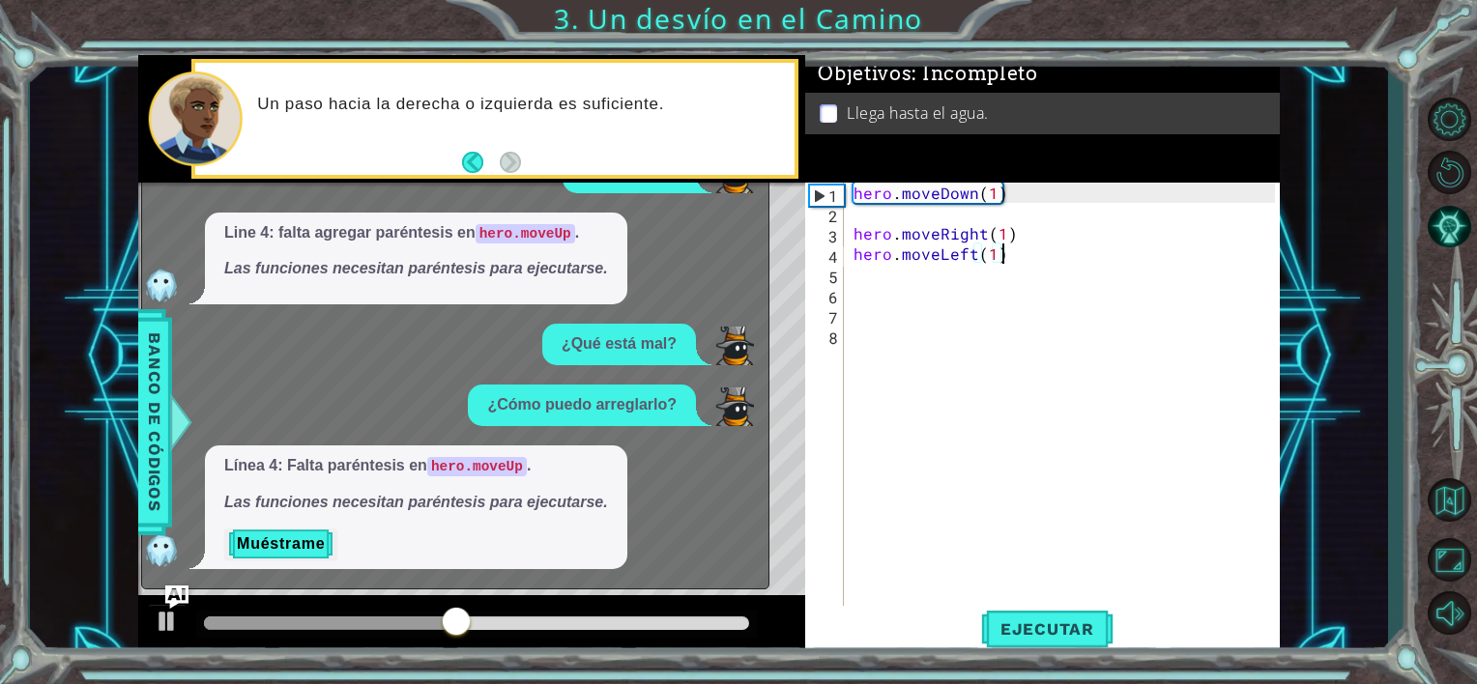
click at [1020, 261] on div "hero . moveDown ( 1 ) hero . moveRight ( 1 ) hero . moveLeft ( 1 )" at bounding box center [1067, 416] width 435 height 467
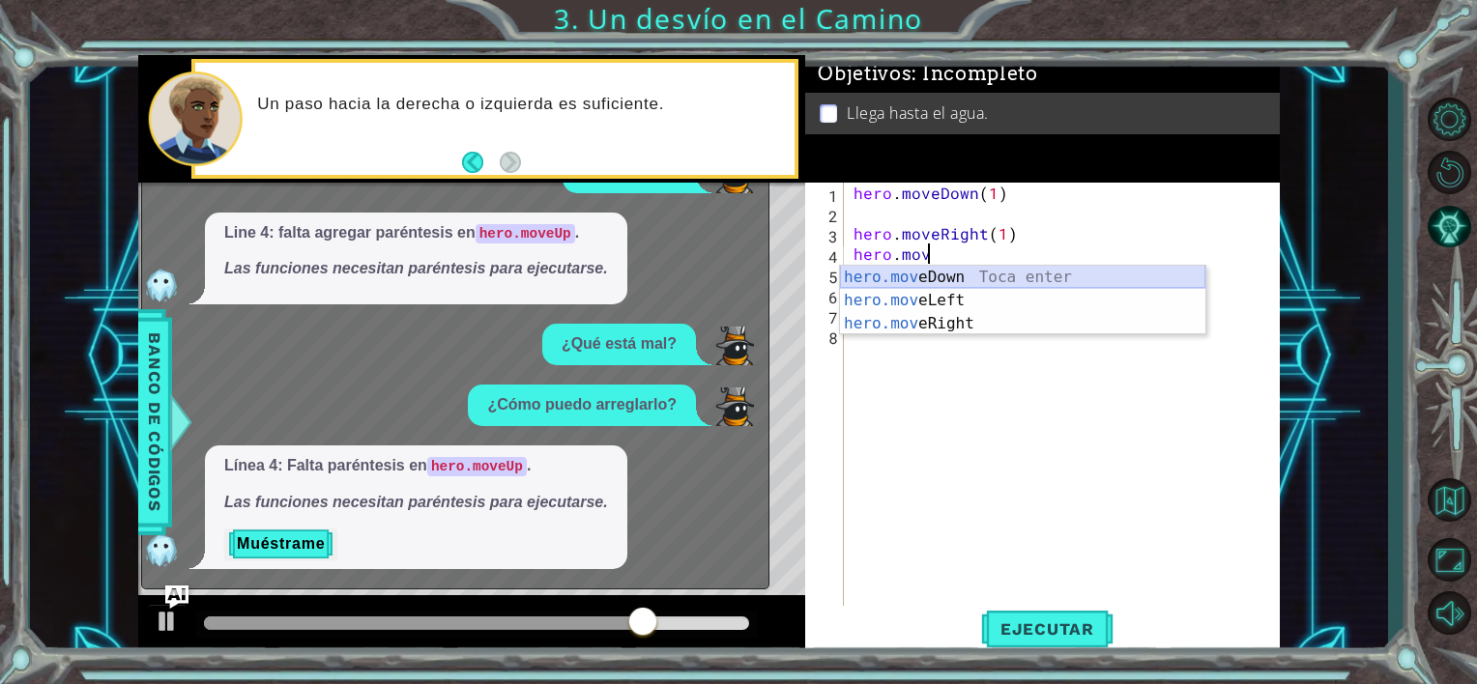
click at [1003, 275] on div "hero.mov eDown Toca enter hero.mov eLeft Toca enter hero.mov eRight Toca enter" at bounding box center [1022, 324] width 365 height 116
type textarea "hero.moveDown(1)"
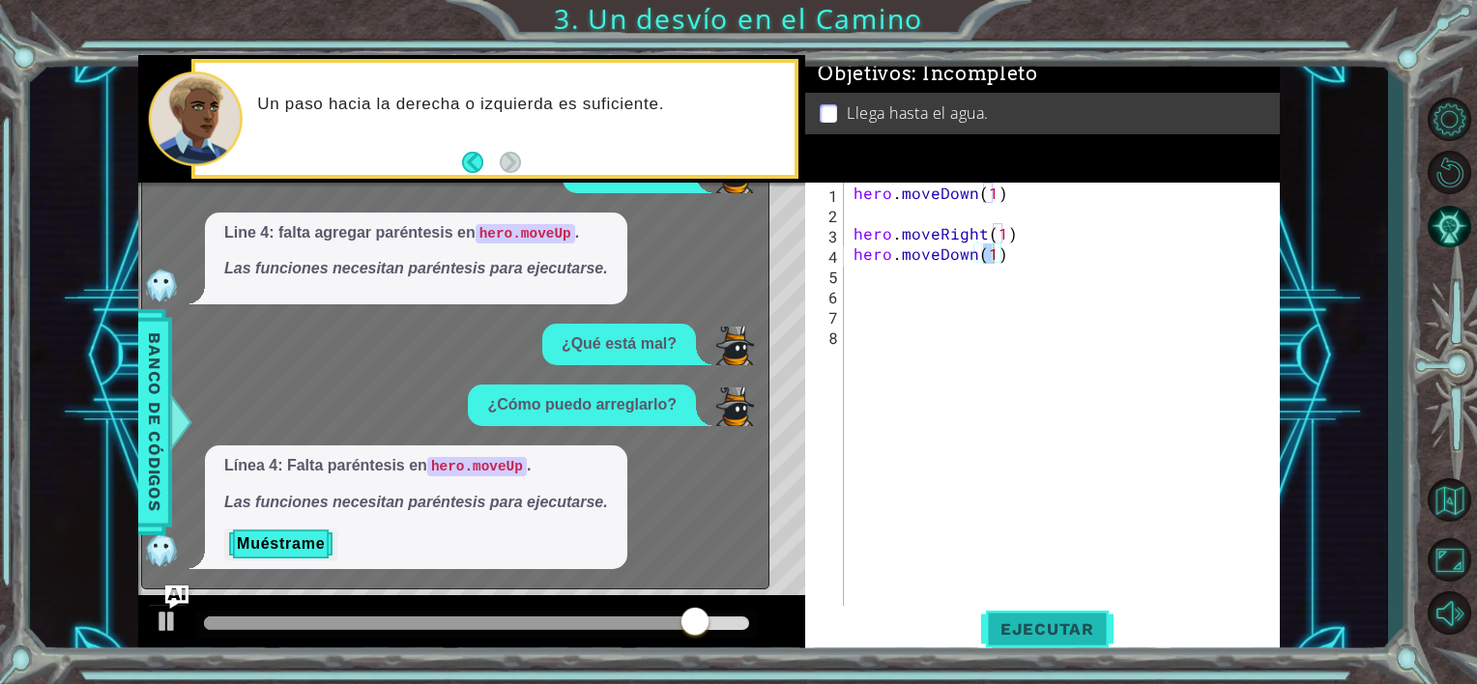
click at [1033, 630] on span "Ejecutar" at bounding box center [1047, 629] width 132 height 19
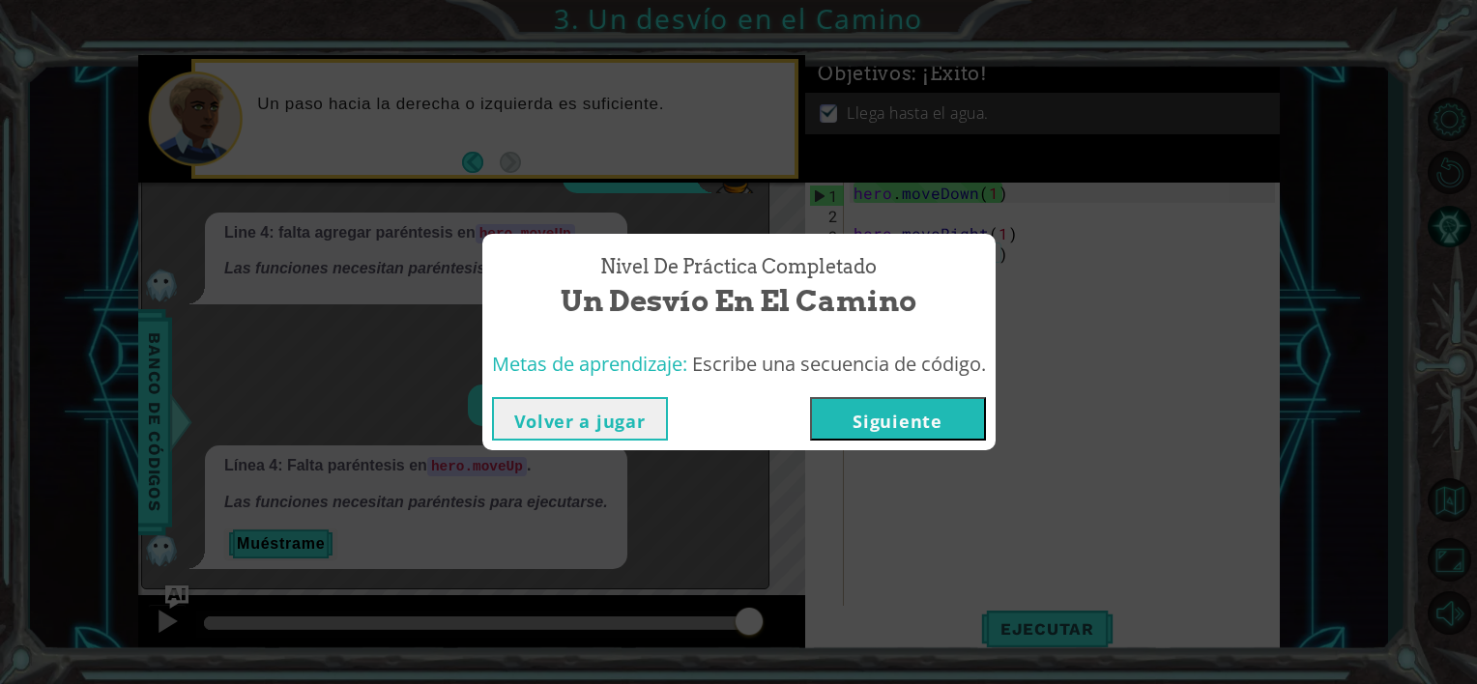
click at [898, 422] on button "Siguiente" at bounding box center [898, 419] width 176 height 44
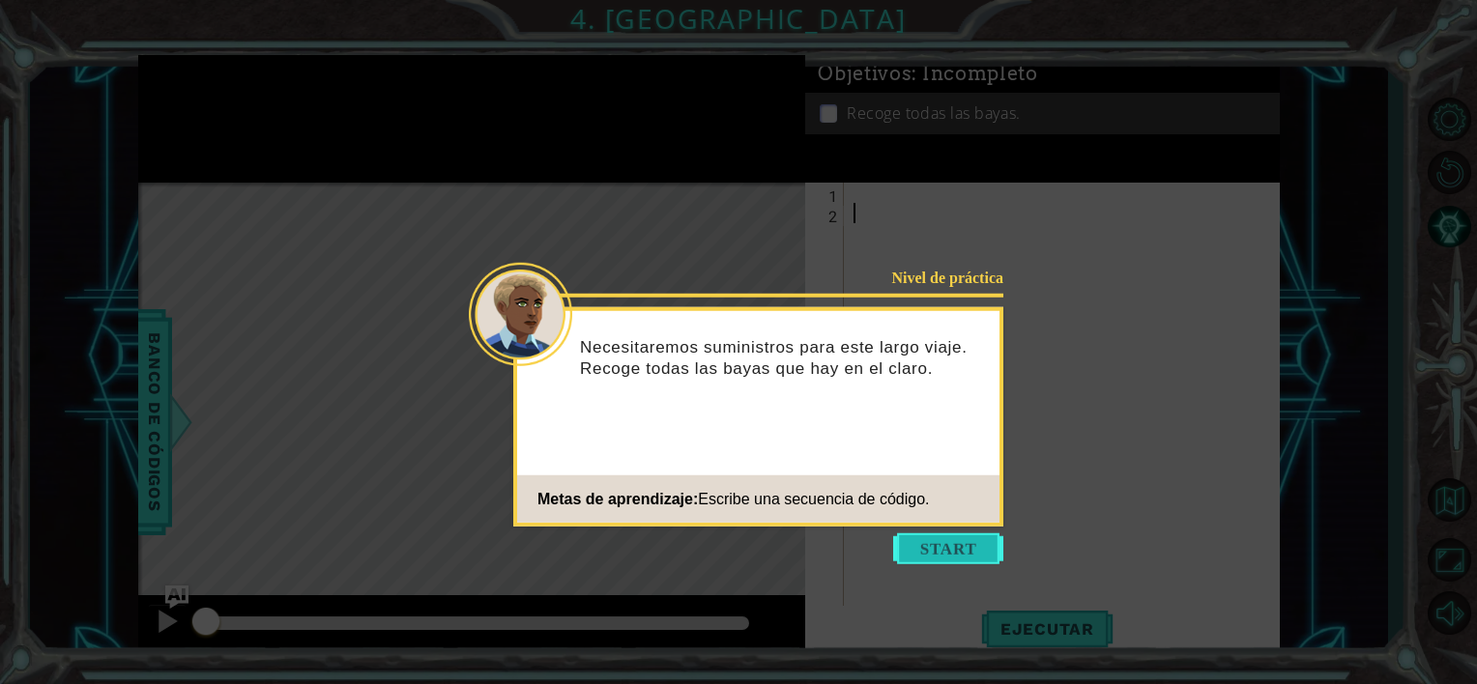
click at [975, 553] on button "Start" at bounding box center [948, 549] width 110 height 31
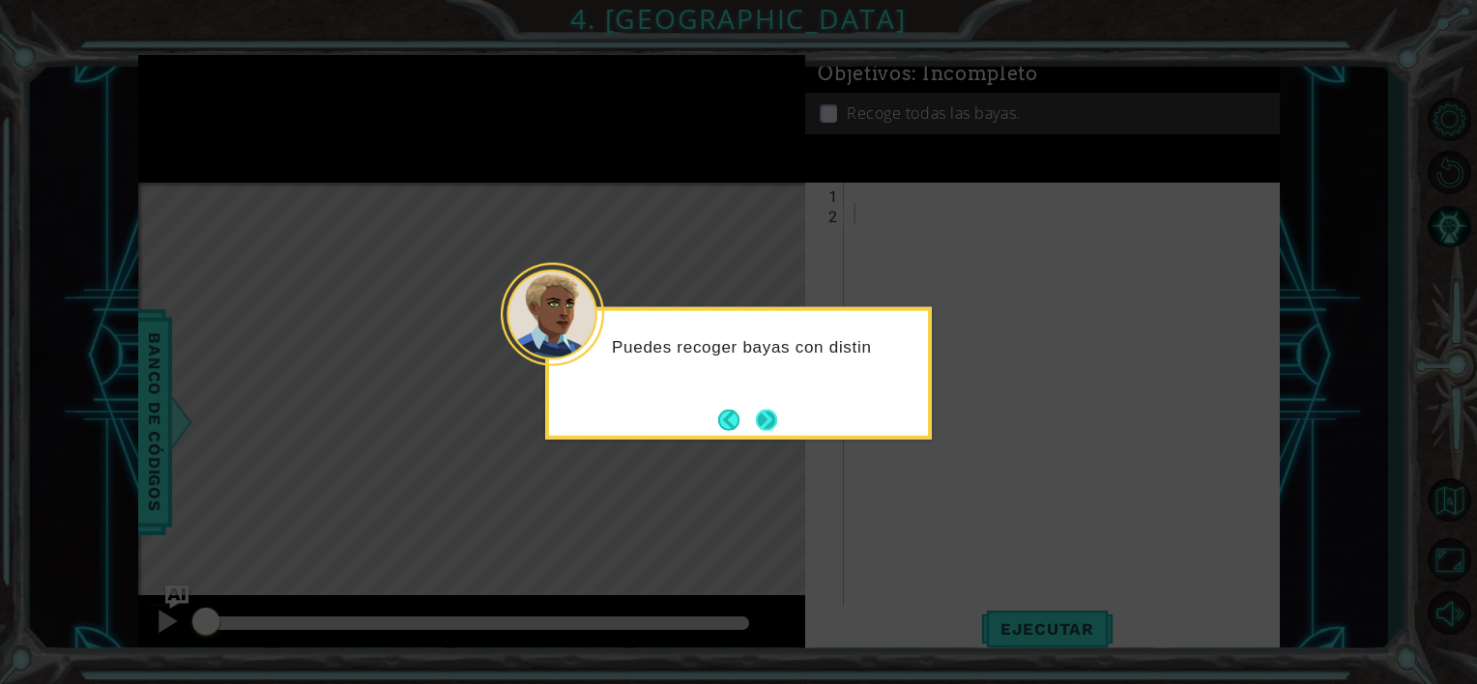
click at [754, 414] on button "Next" at bounding box center [767, 420] width 28 height 28
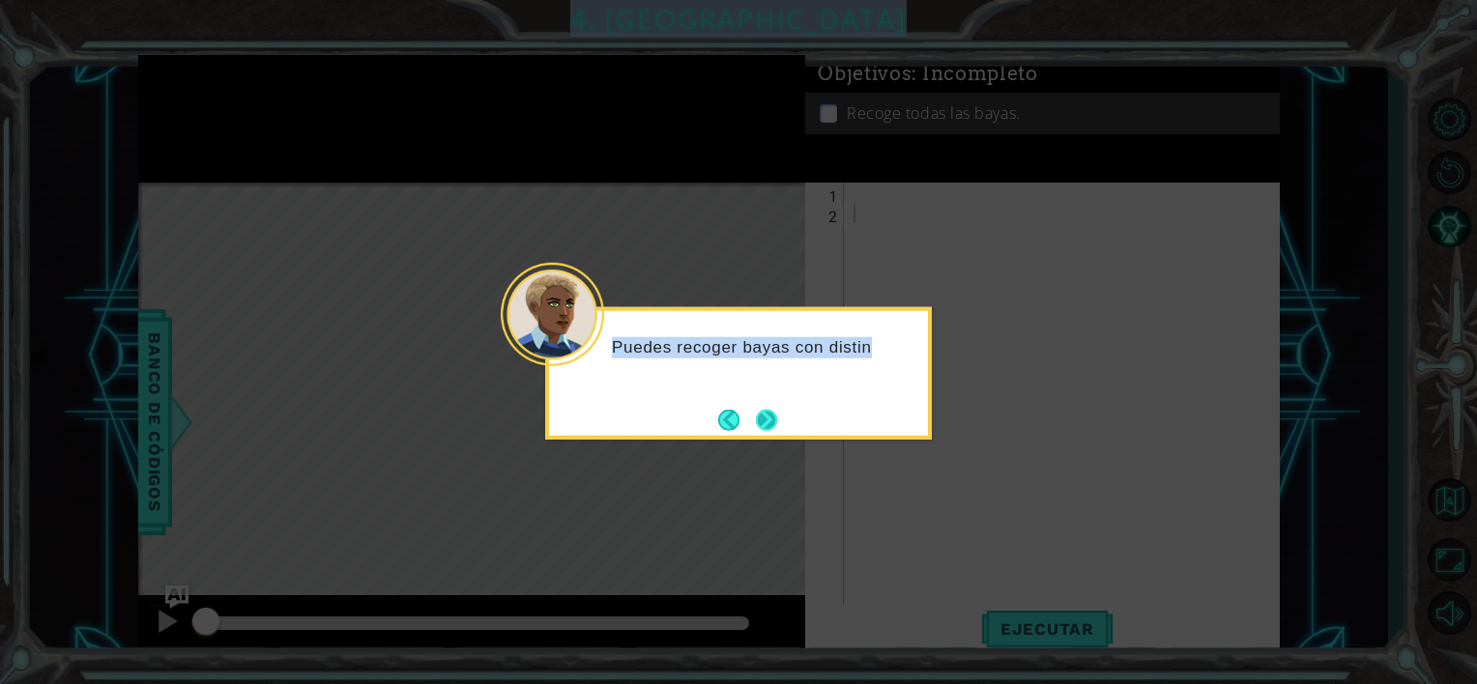
click at [754, 414] on icon at bounding box center [738, 342] width 1477 height 684
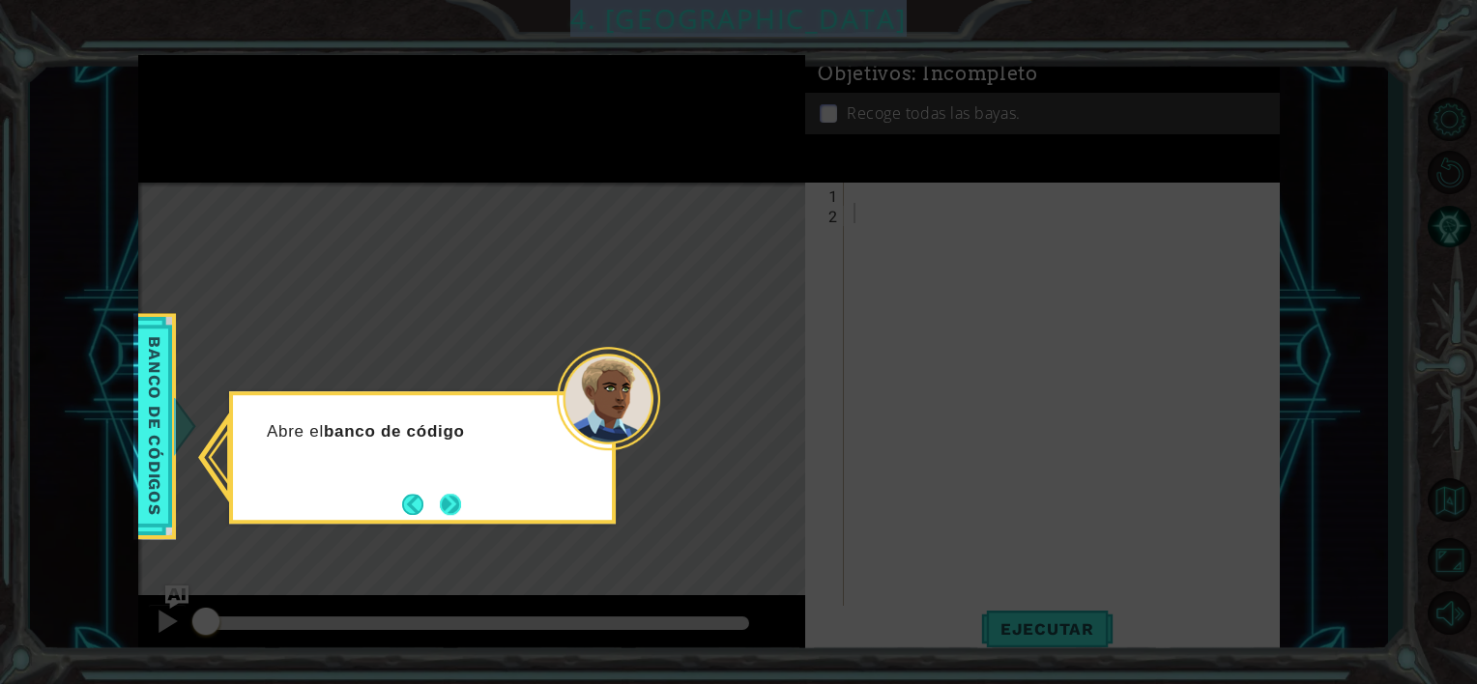
click at [444, 507] on button "Next" at bounding box center [451, 505] width 26 height 26
click at [444, 507] on button "Next" at bounding box center [450, 504] width 35 height 35
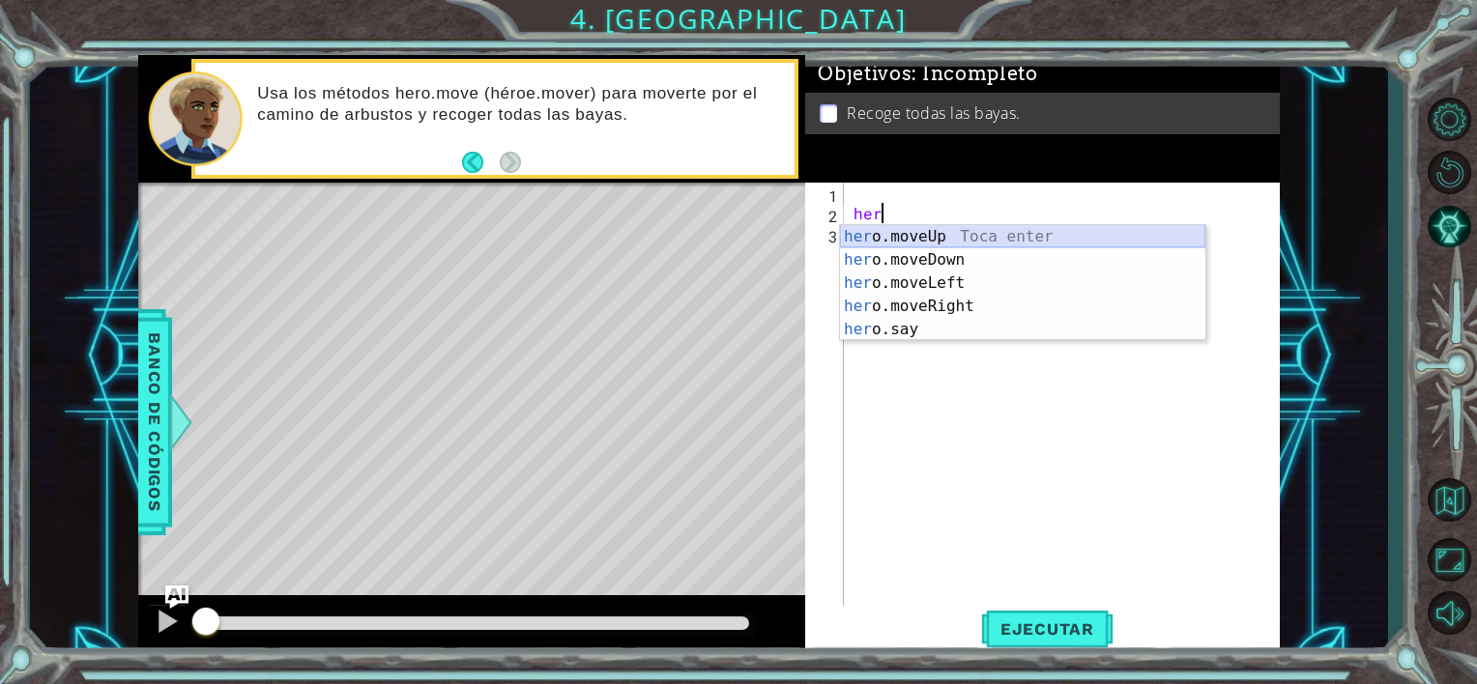
click at [985, 236] on div "her o.moveUp Toca enter her o.moveDown Toca enter her o.moveLeft [PERSON_NAME] …" at bounding box center [1022, 306] width 365 height 162
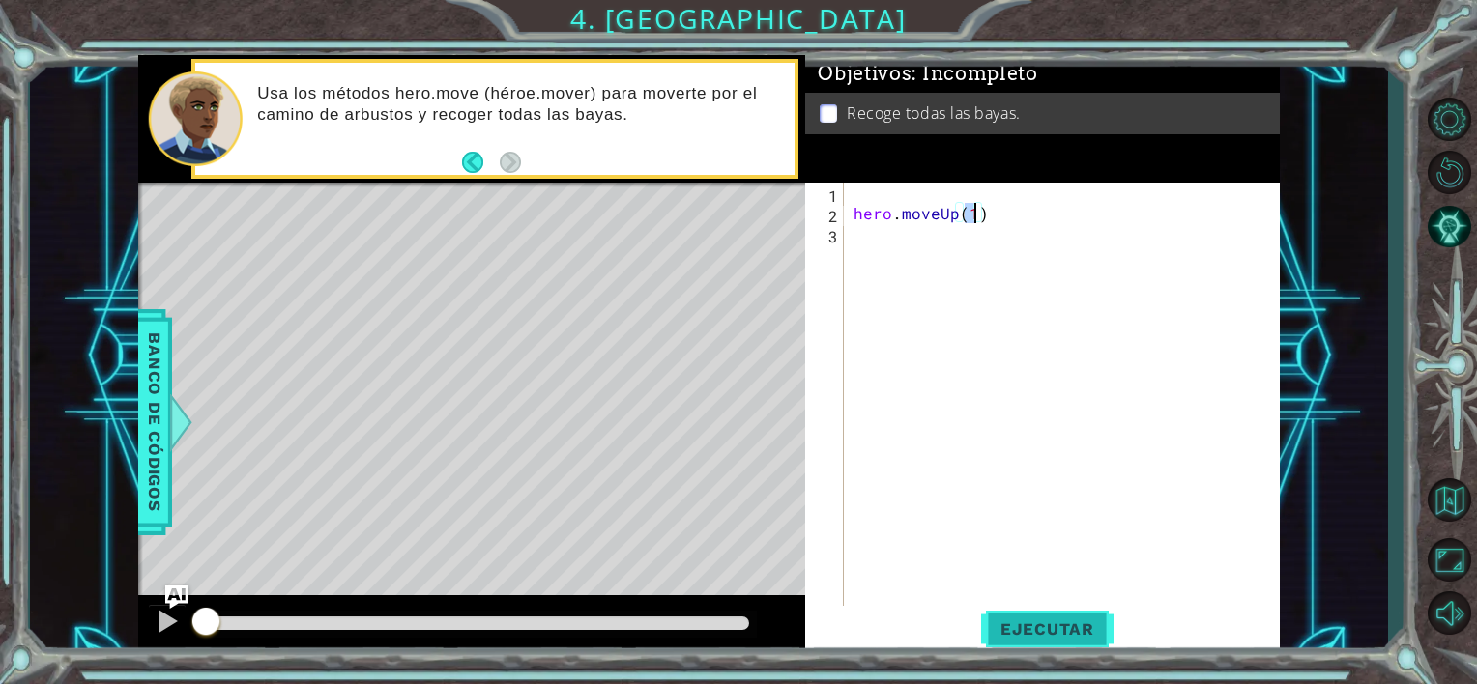
type textarea "hero.moveUp(1)"
click at [1050, 630] on span "Ejecutar" at bounding box center [1047, 629] width 132 height 19
click at [1033, 631] on span "Ejecutar" at bounding box center [1047, 629] width 132 height 19
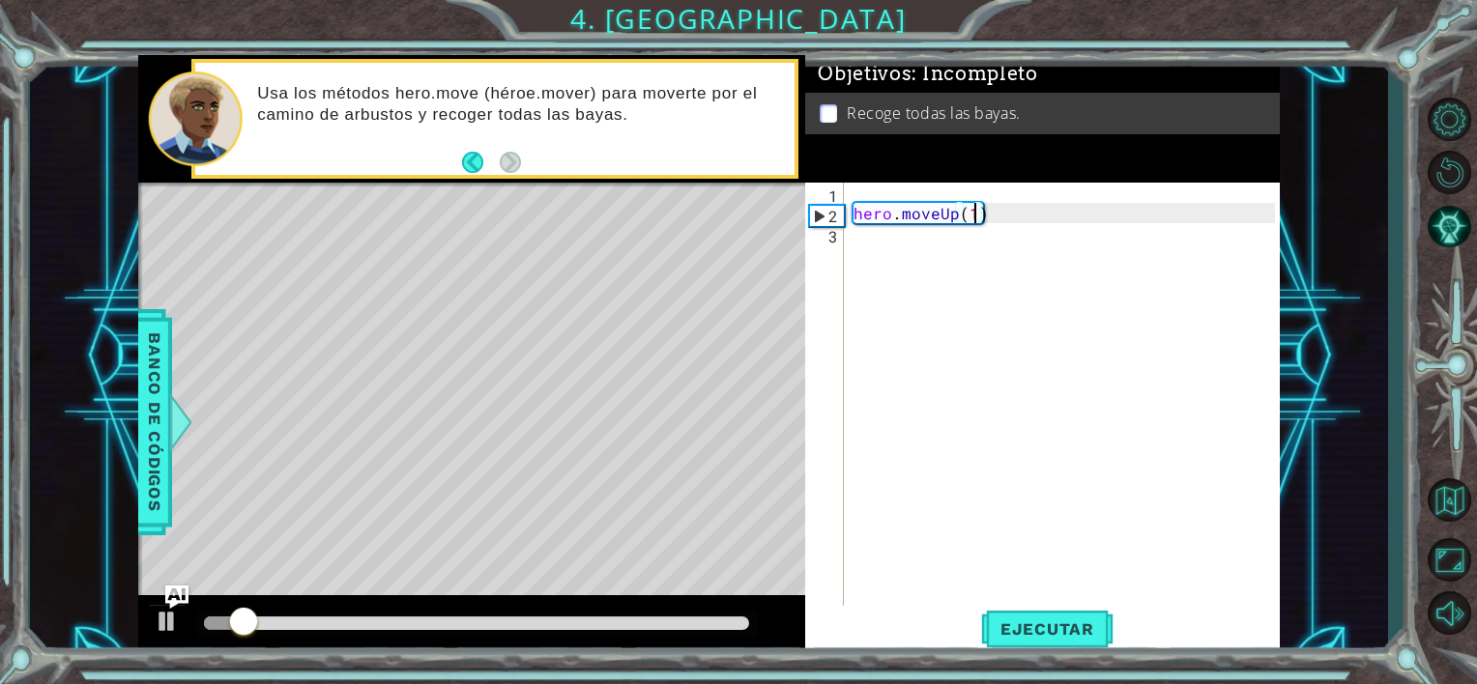
click at [1020, 198] on div "hero . moveUp ( 1 )" at bounding box center [1067, 416] width 435 height 467
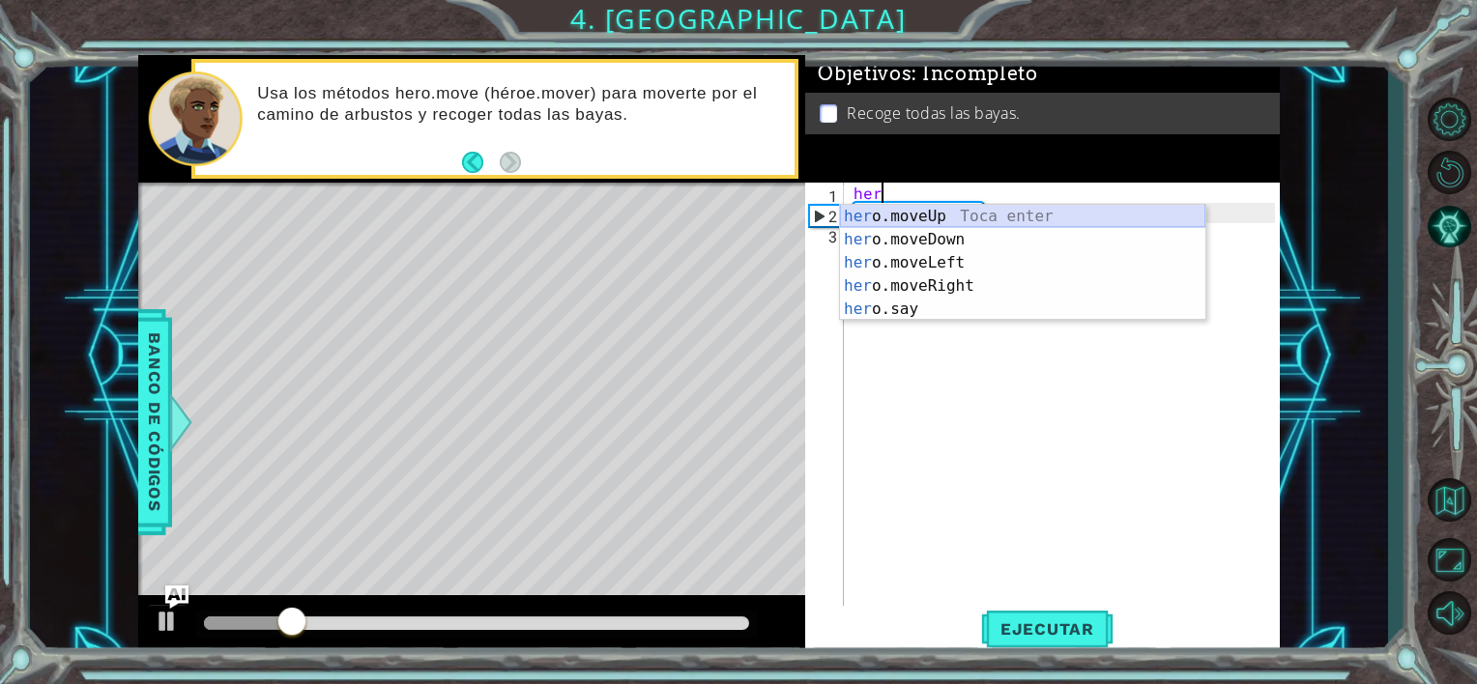
click at [954, 215] on div "her o.moveUp Toca enter her o.moveDown Toca enter her o.moveLeft [PERSON_NAME] …" at bounding box center [1022, 286] width 365 height 162
type textarea "hero.moveUp(1)"
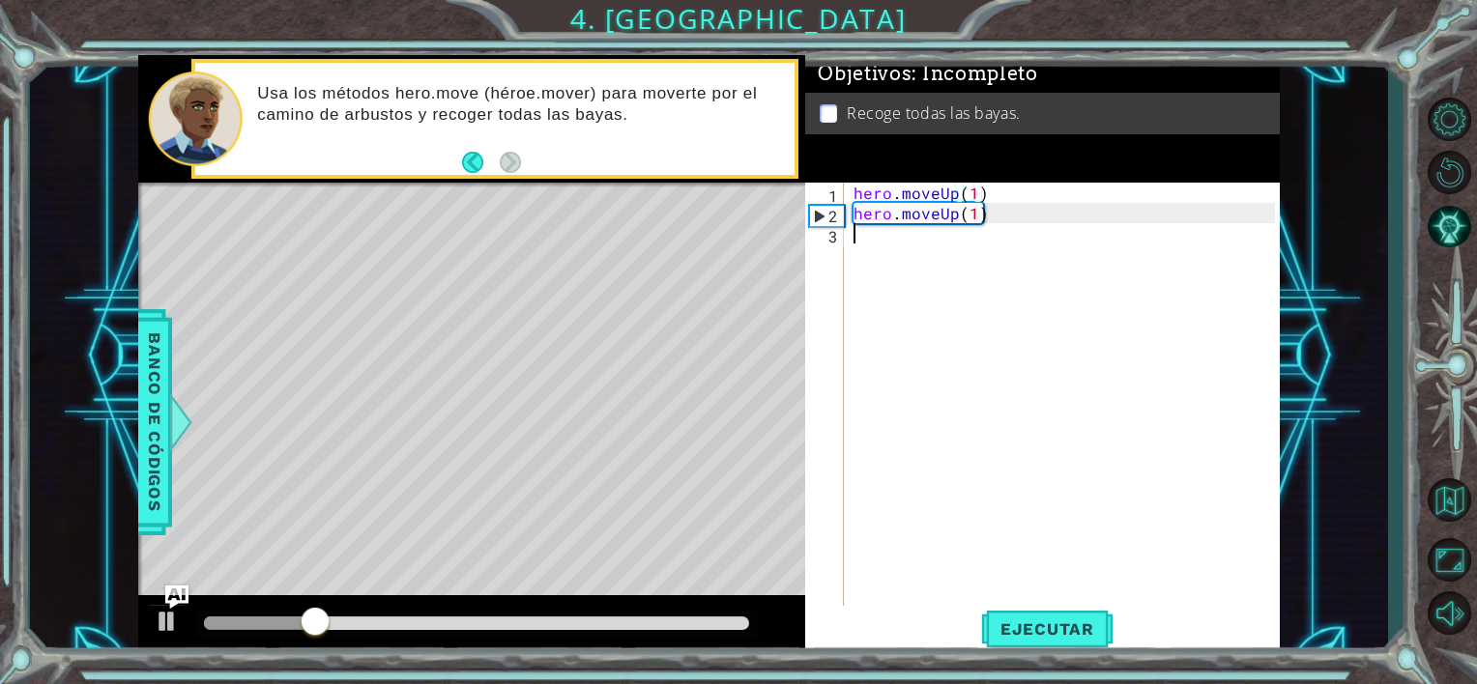
click at [986, 224] on div "hero . moveUp ( 1 ) hero . moveUp ( 1 )" at bounding box center [1067, 416] width 435 height 467
click at [1013, 616] on button "Ejecutar" at bounding box center [1047, 629] width 132 height 47
click at [970, 211] on div "hero . moveUp ( 1 ) hero . moveUp ( 1 )" at bounding box center [1067, 416] width 435 height 467
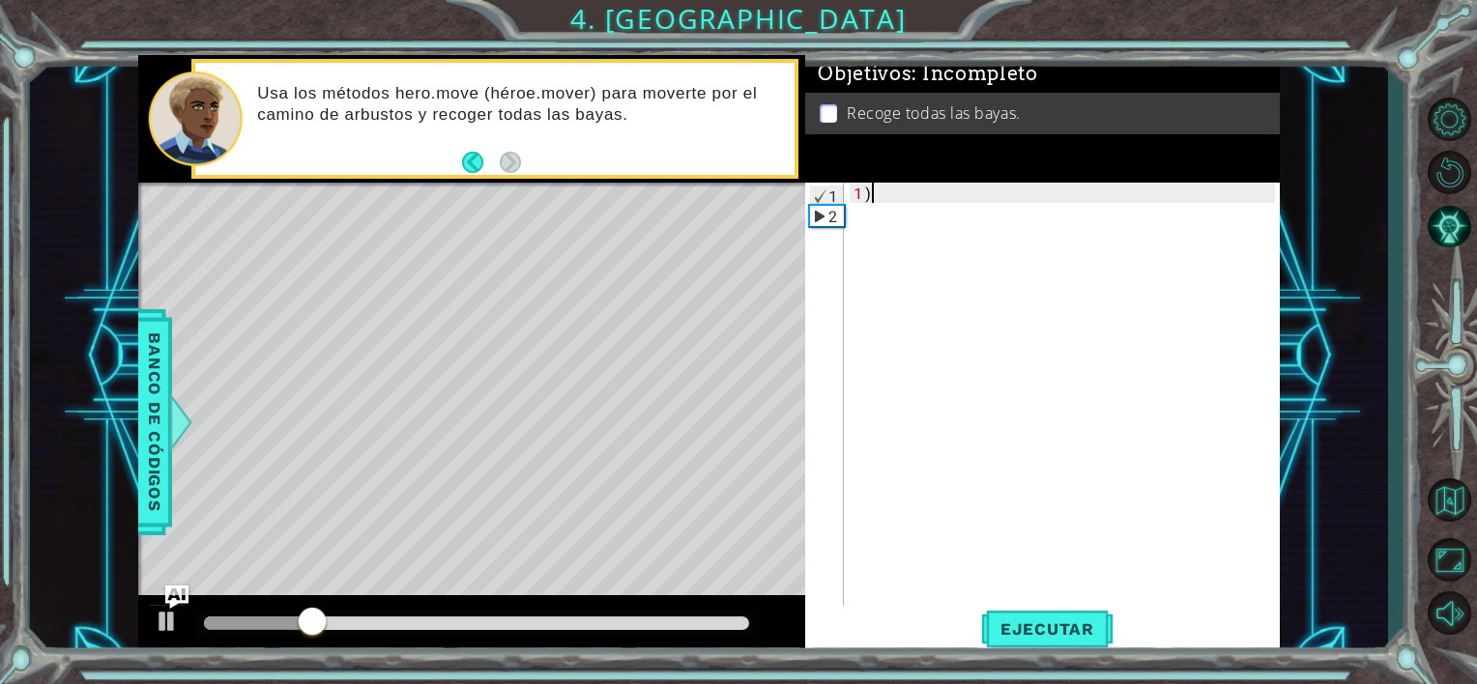
click at [962, 198] on div "1 )" at bounding box center [1067, 416] width 435 height 467
type textarea "1"
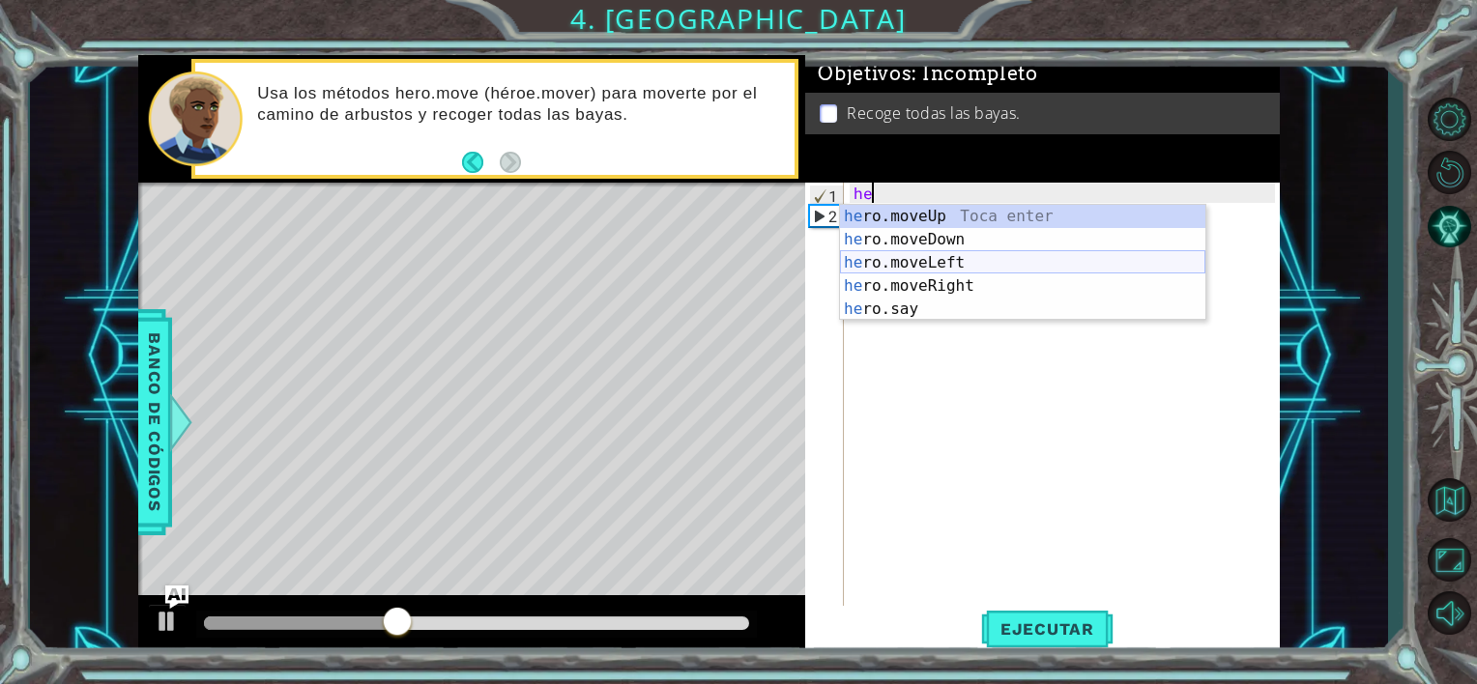
click at [946, 268] on div "he ro.moveUp Toca enter he ro.moveDown Toca enter he ro.moveLeft Toca enter he …" at bounding box center [1022, 286] width 365 height 162
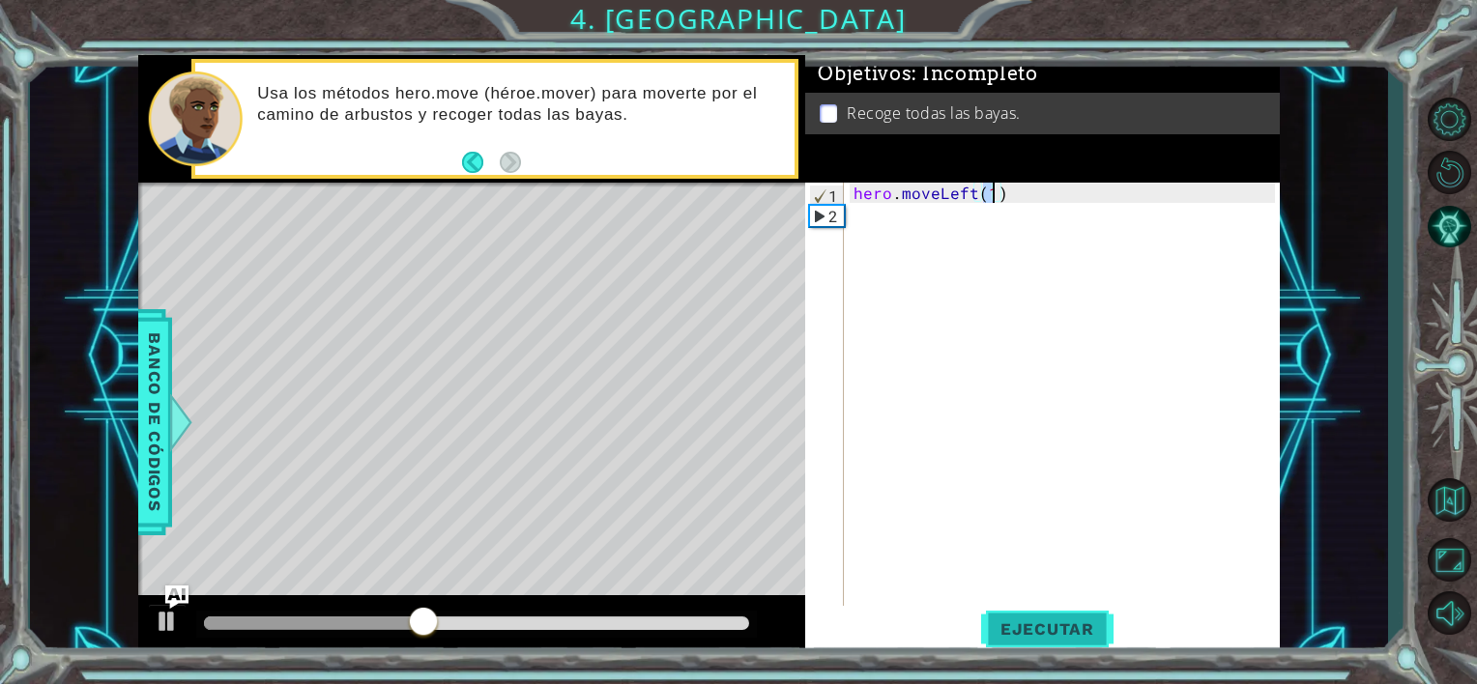
type textarea "hero.moveLeft(1)"
click at [1059, 617] on button "Ejecutar" at bounding box center [1047, 629] width 132 height 47
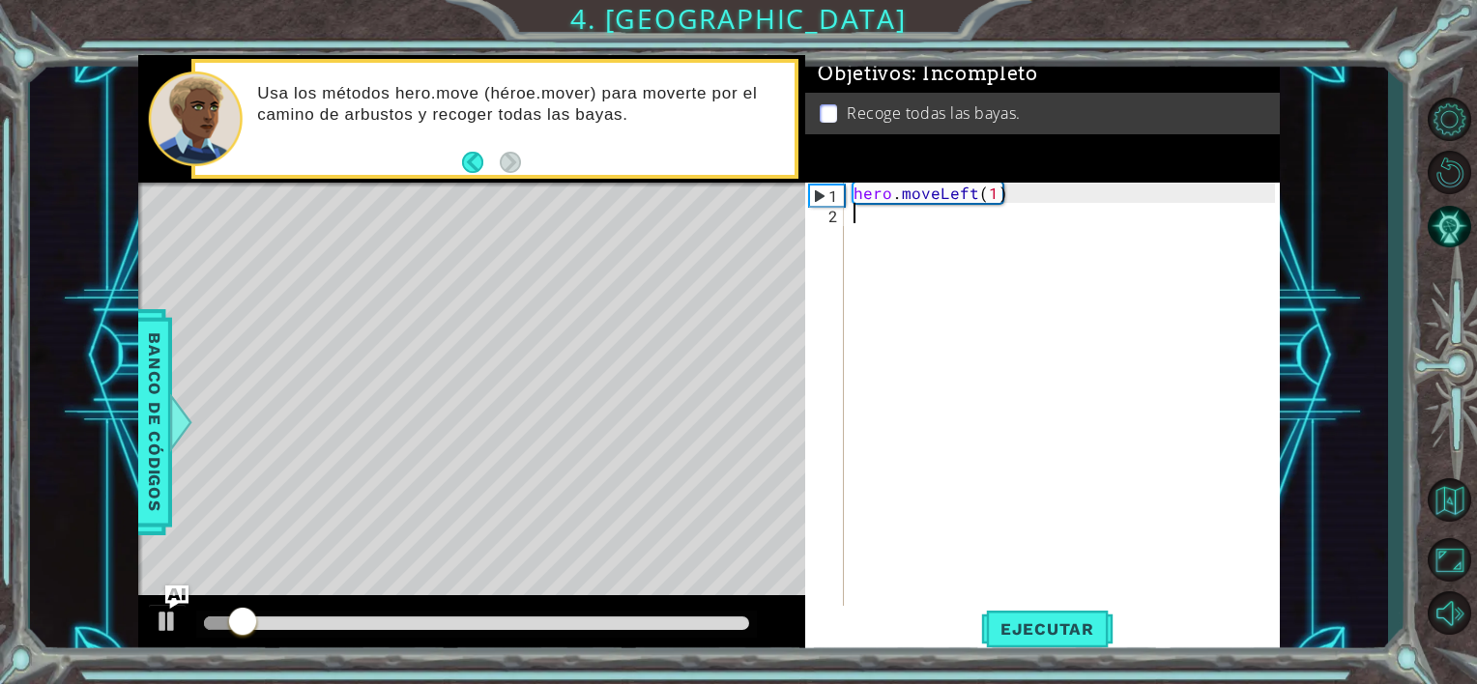
click at [868, 224] on div "hero . moveLeft ( 1 )" at bounding box center [1067, 416] width 435 height 467
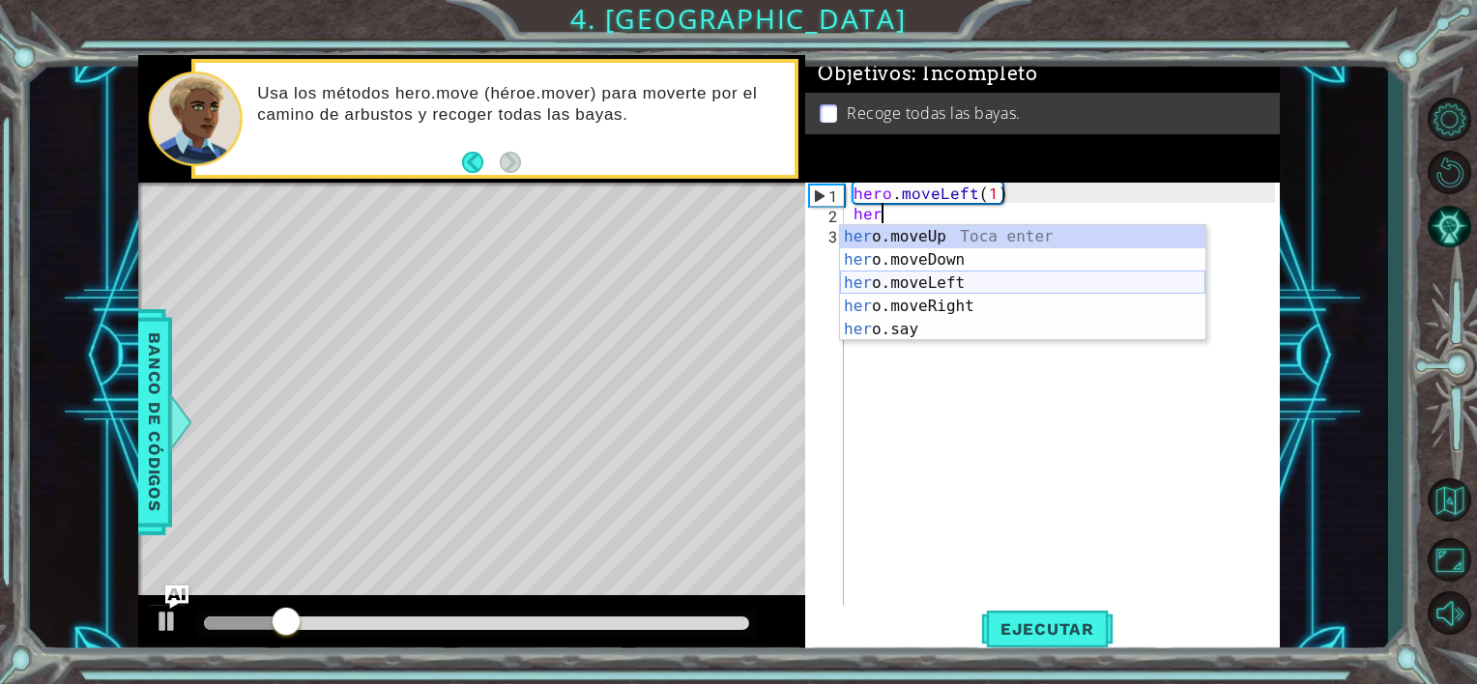
click at [889, 273] on div "her o.moveUp Toca enter her o.moveDown Toca enter her o.moveLeft [PERSON_NAME] …" at bounding box center [1022, 306] width 365 height 162
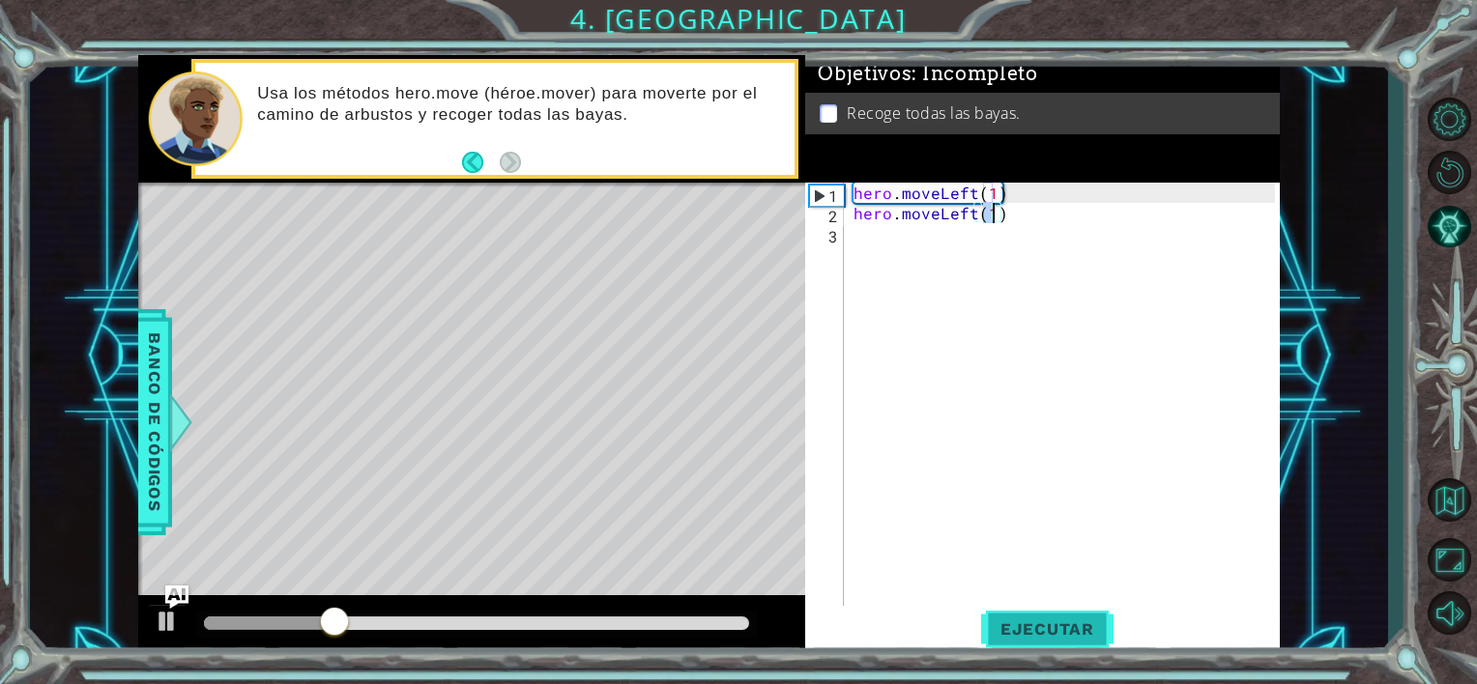
type textarea "hero.moveLeft(1)"
click at [1076, 626] on span "Ejecutar" at bounding box center [1047, 629] width 132 height 19
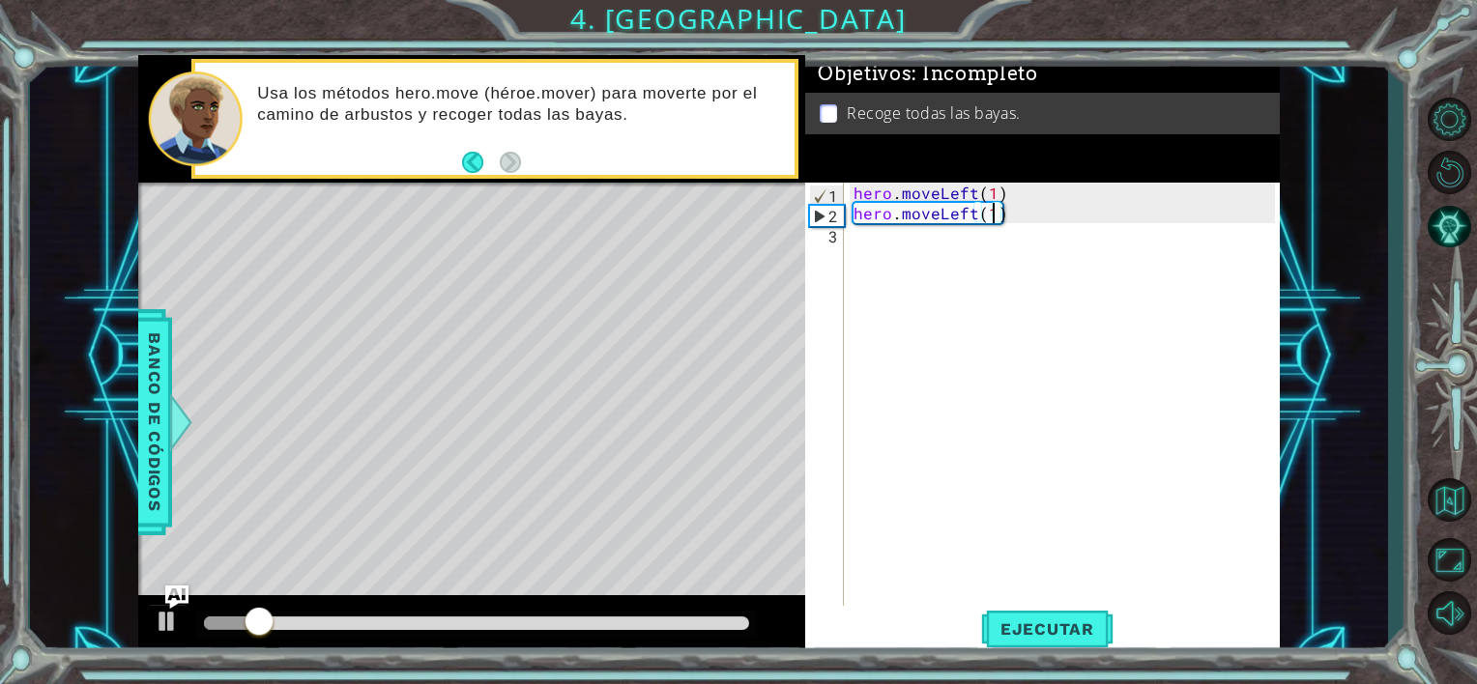
click at [869, 240] on div "hero . moveLeft ( 1 ) hero . moveLeft ( 1 )" at bounding box center [1067, 416] width 435 height 467
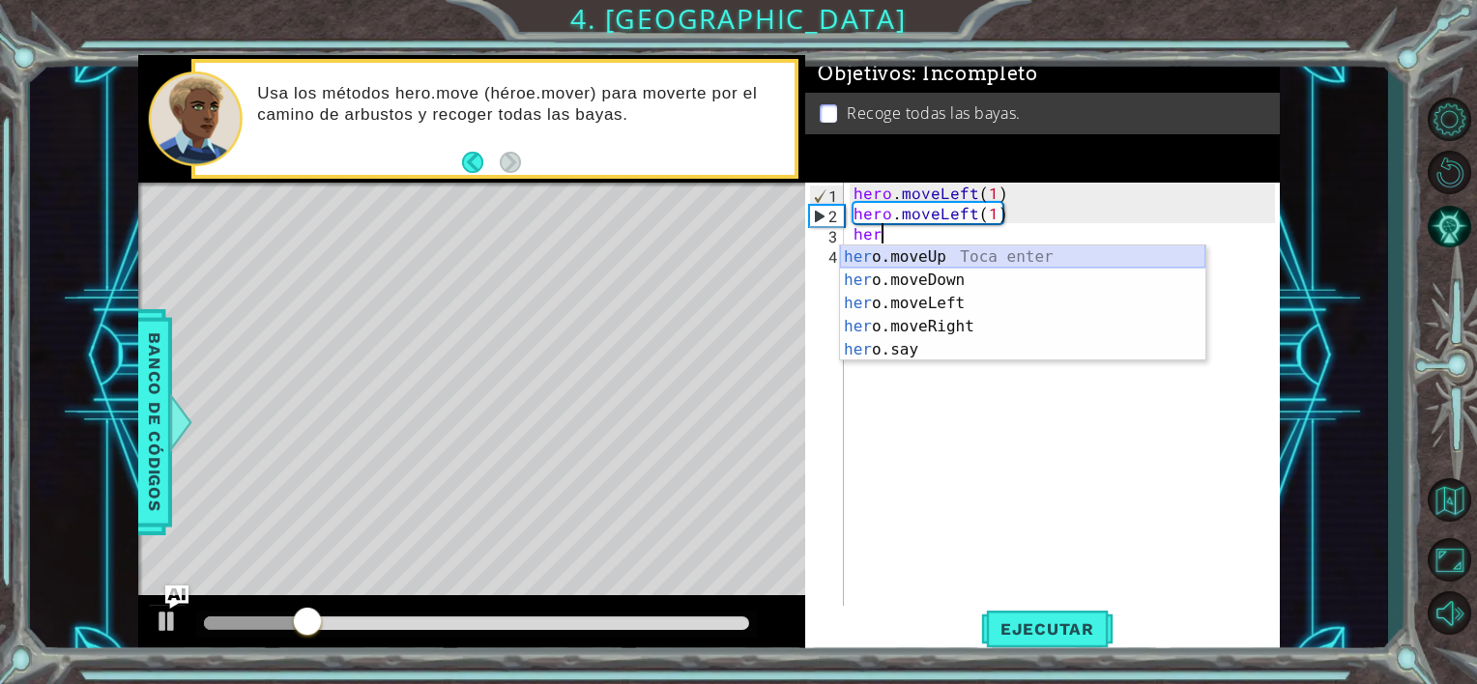
click at [930, 249] on div "her o.moveUp Toca enter her o.moveDown Toca enter her o.moveLeft [PERSON_NAME] …" at bounding box center [1022, 327] width 365 height 162
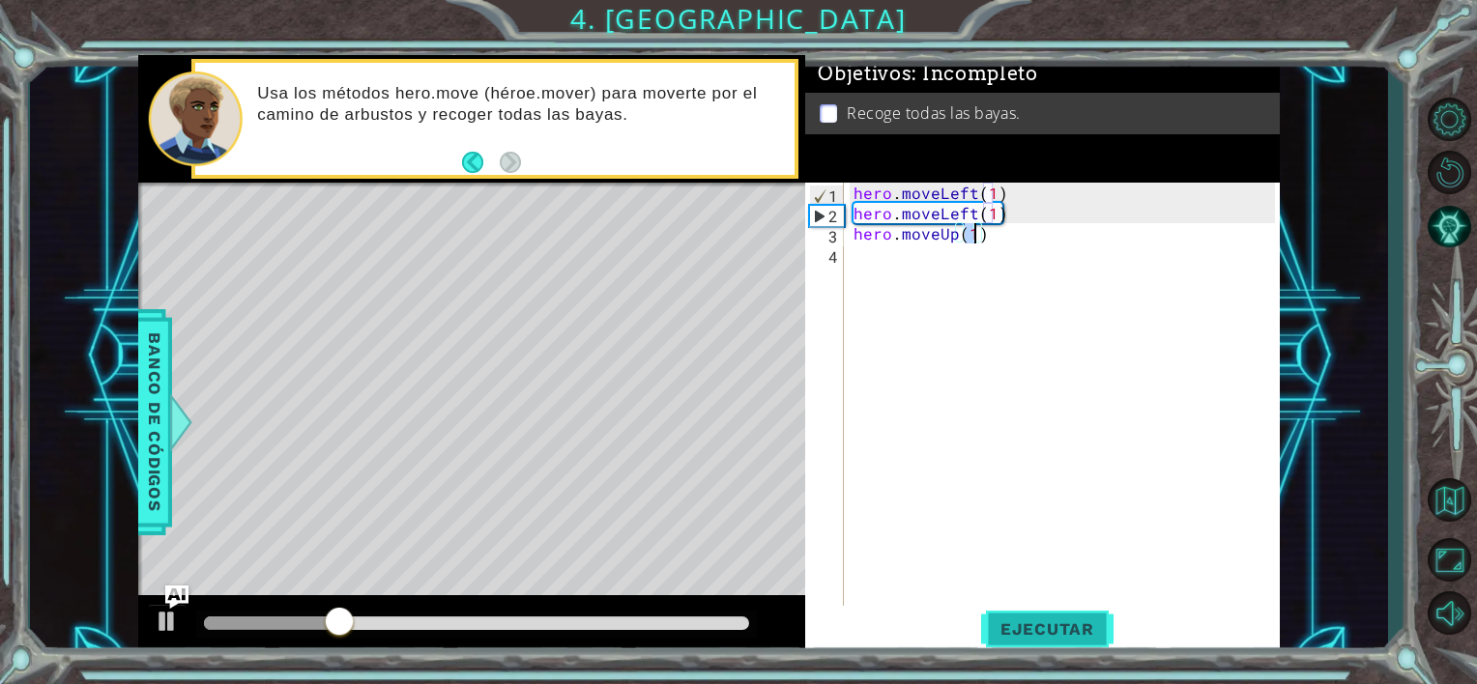
click at [1065, 613] on button "Ejecutar" at bounding box center [1047, 629] width 132 height 47
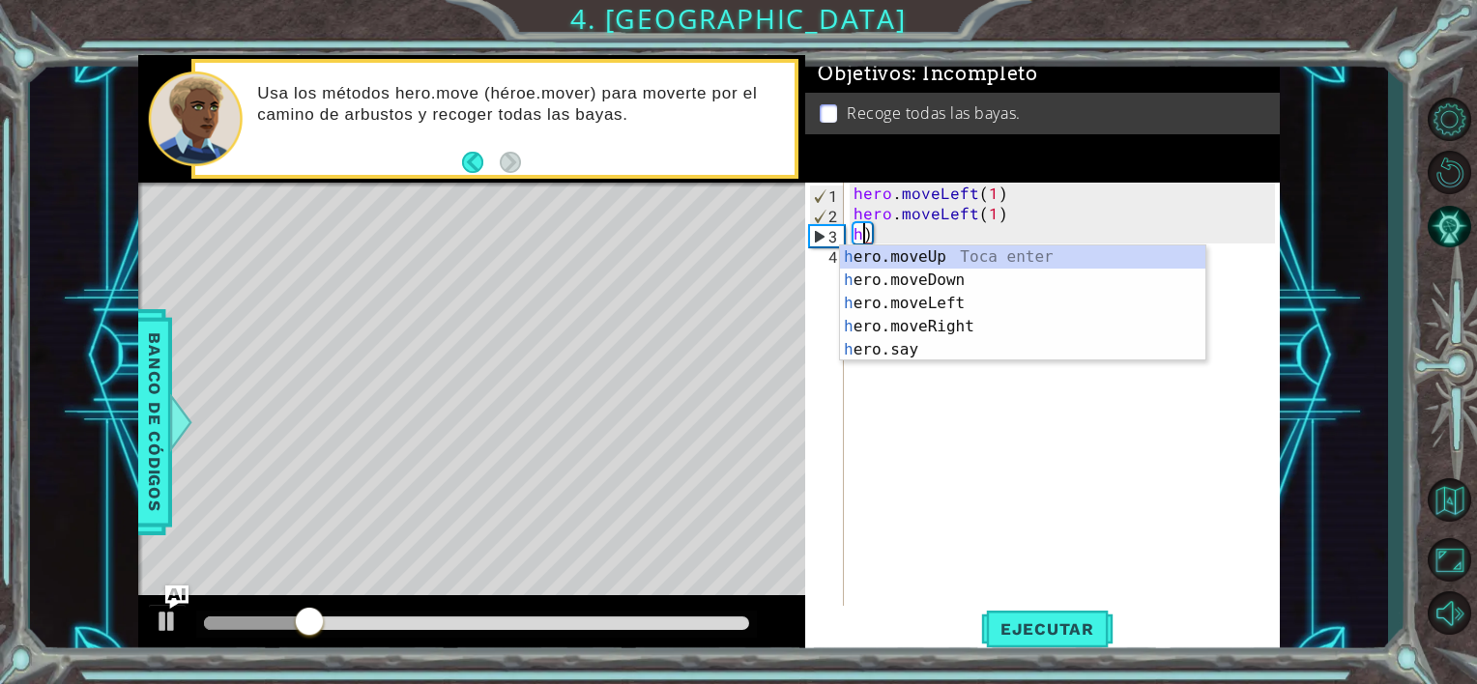
type textarea ")"
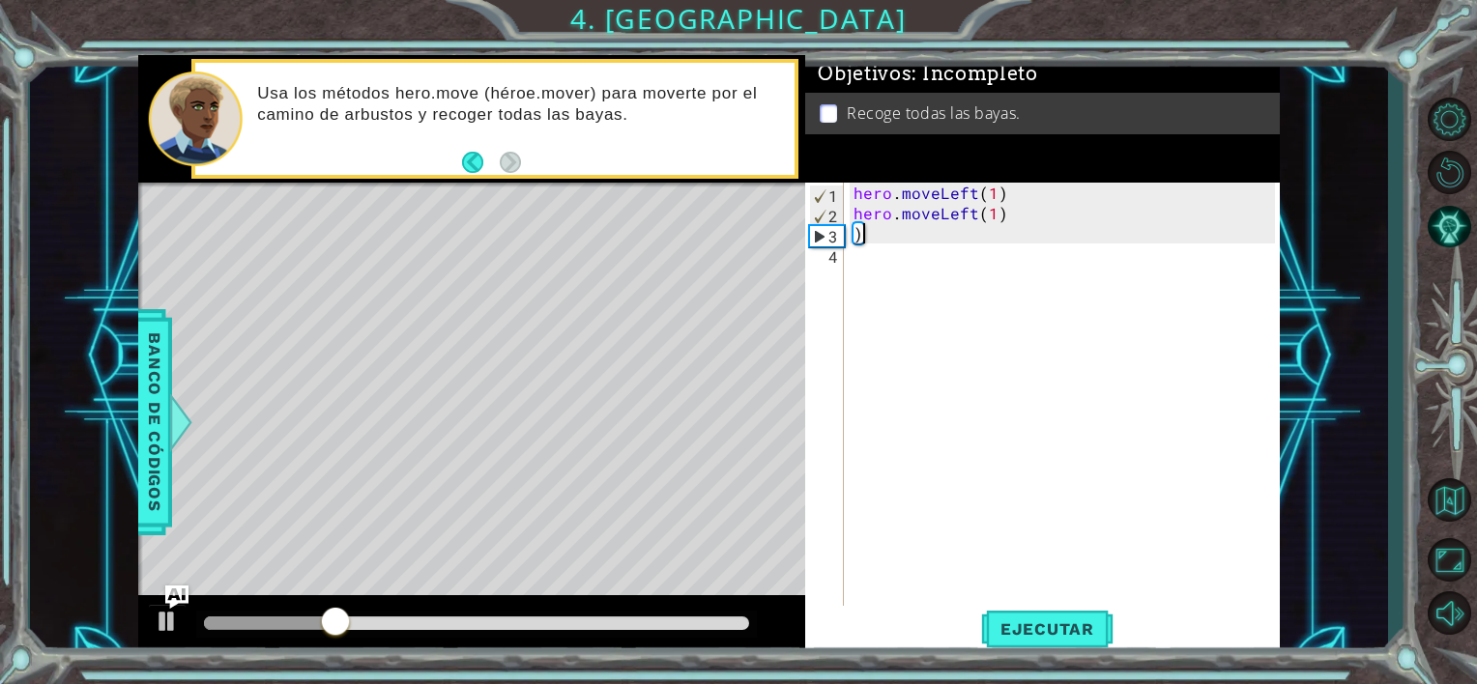
click at [885, 235] on div "hero . moveLeft ( 1 ) hero . moveLeft ( 1 ) )" at bounding box center [1067, 416] width 435 height 467
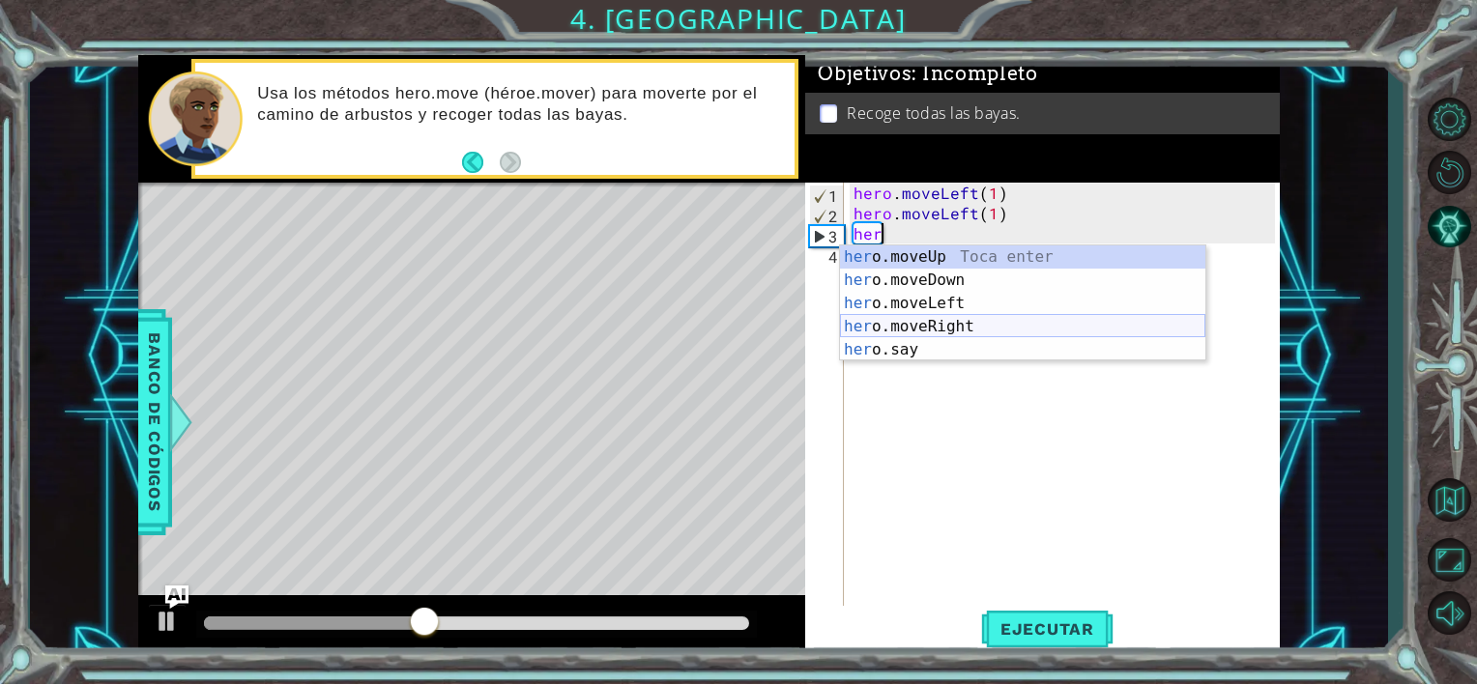
click at [914, 323] on div "her o.moveUp Toca enter her o.moveDown Toca enter her o.moveLeft [PERSON_NAME] …" at bounding box center [1022, 327] width 365 height 162
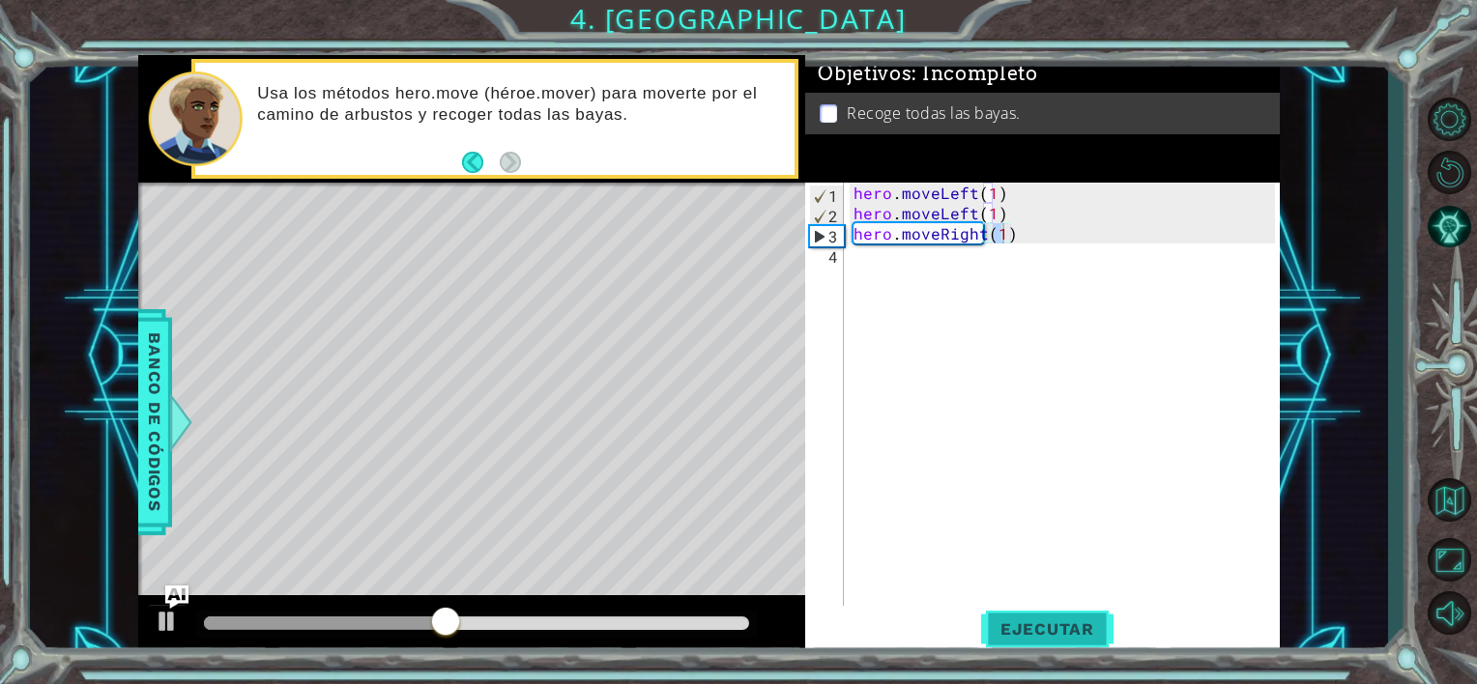
click at [1024, 632] on span "Ejecutar" at bounding box center [1047, 629] width 132 height 19
click at [1035, 232] on div "hero . moveLeft ( 1 ) hero . moveLeft ( 1 ) hero . moveRight ( 1 )" at bounding box center [1067, 416] width 435 height 467
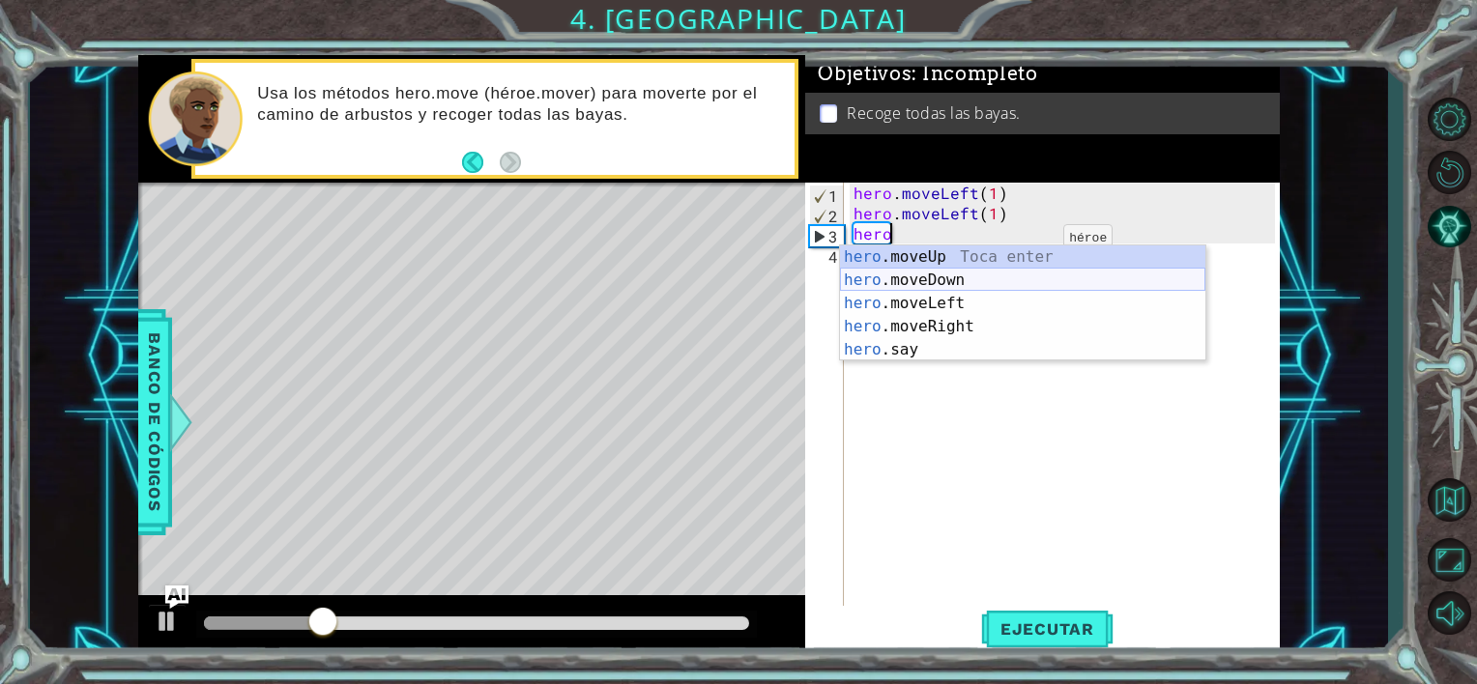
click at [967, 275] on div "hero .moveUp Toca enter hero .moveDown Toca enter hero .moveLeft Toca enter her…" at bounding box center [1022, 327] width 365 height 162
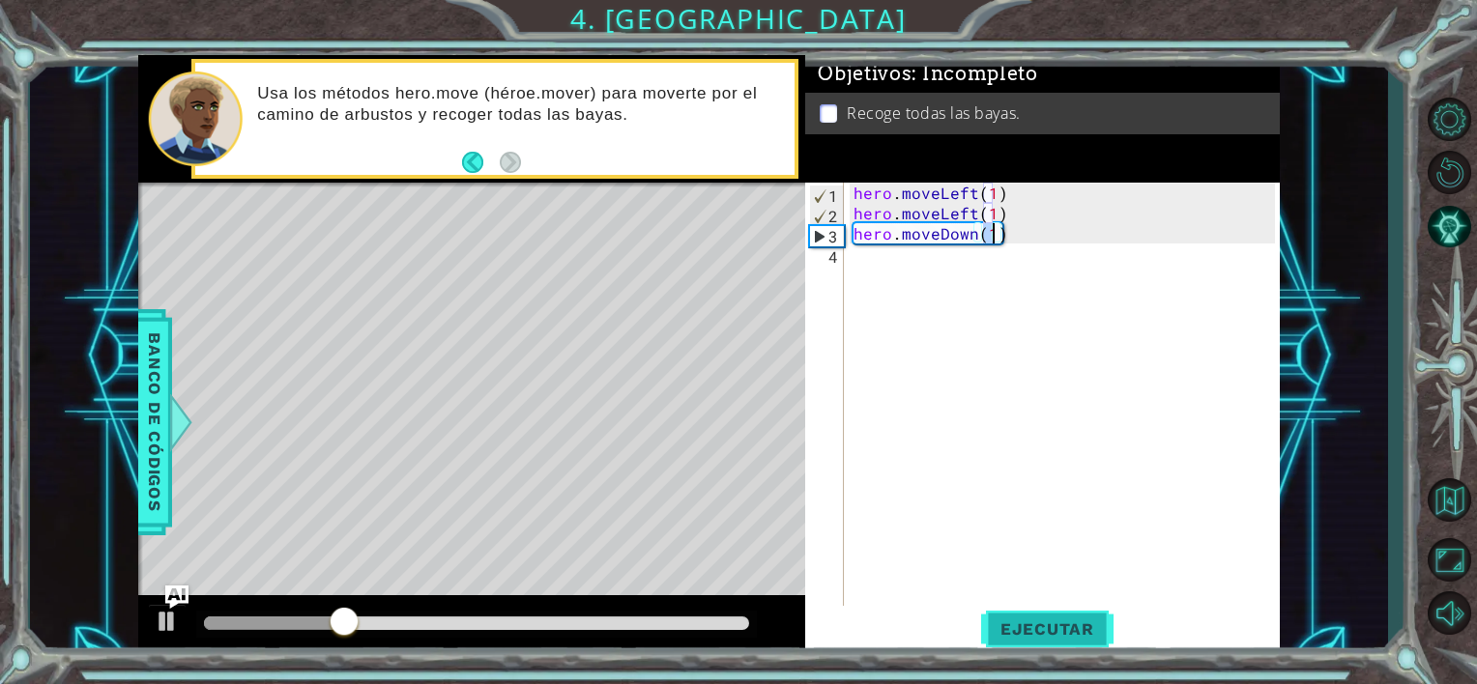
click at [1102, 630] on span "Ejecutar" at bounding box center [1047, 629] width 132 height 19
type textarea "hero.moveDown(2)"
click at [1097, 626] on span "Ejecutar" at bounding box center [1047, 629] width 132 height 19
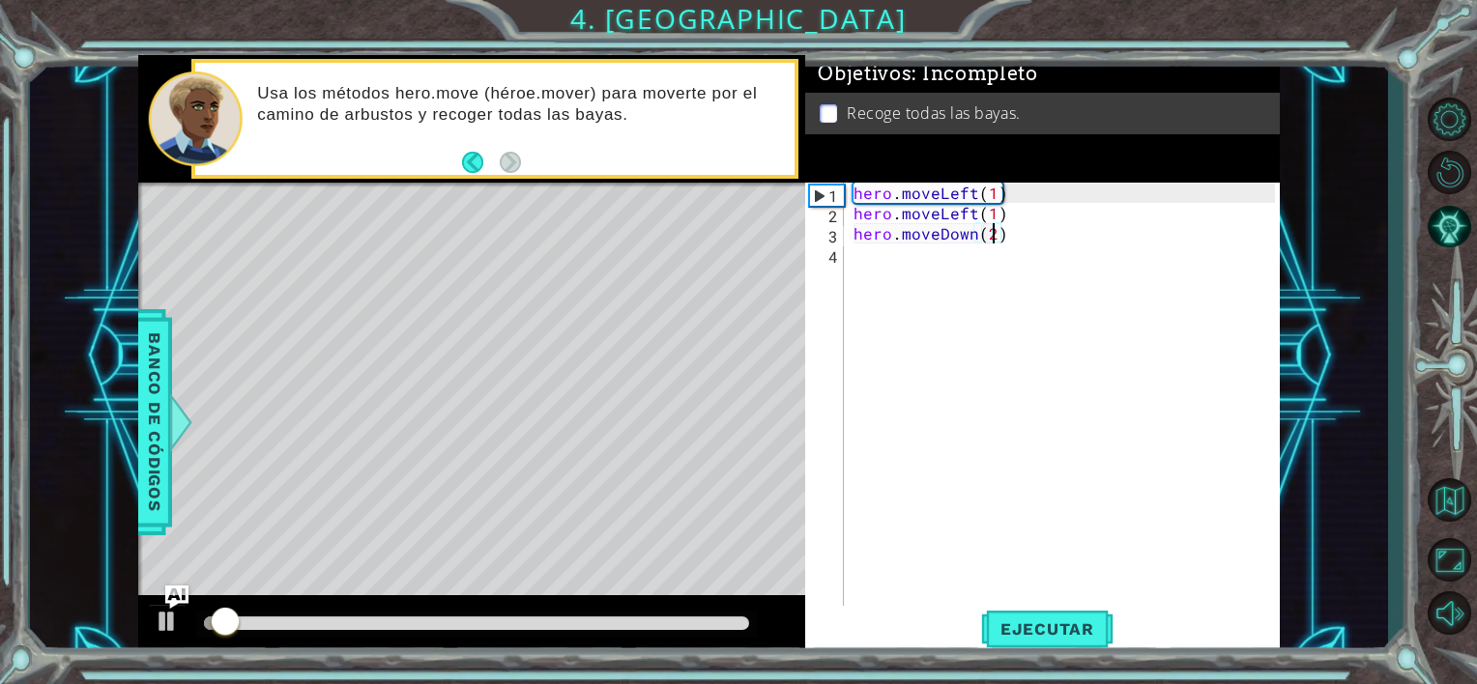
click at [866, 265] on div "hero . moveLeft ( 1 ) hero . moveLeft ( 1 ) hero . moveDown ( 2 )" at bounding box center [1067, 416] width 435 height 467
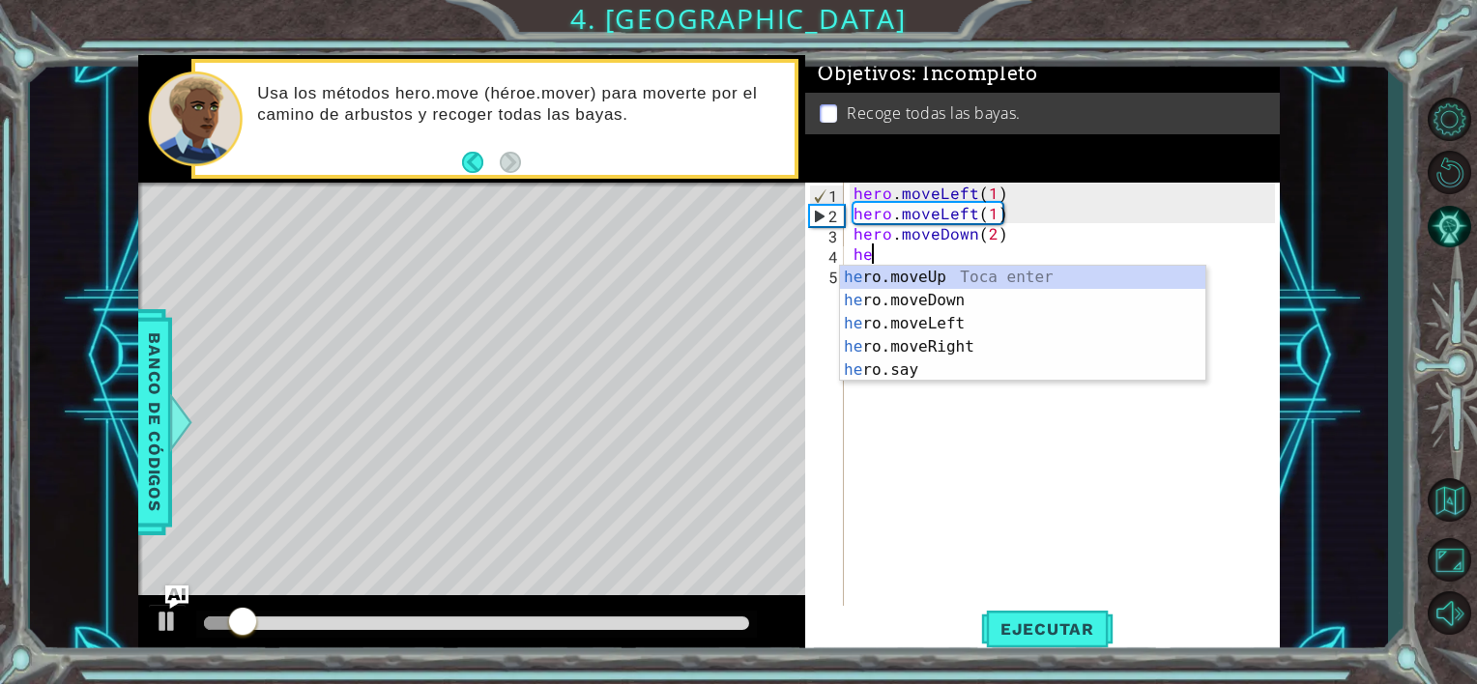
scroll to position [0, 0]
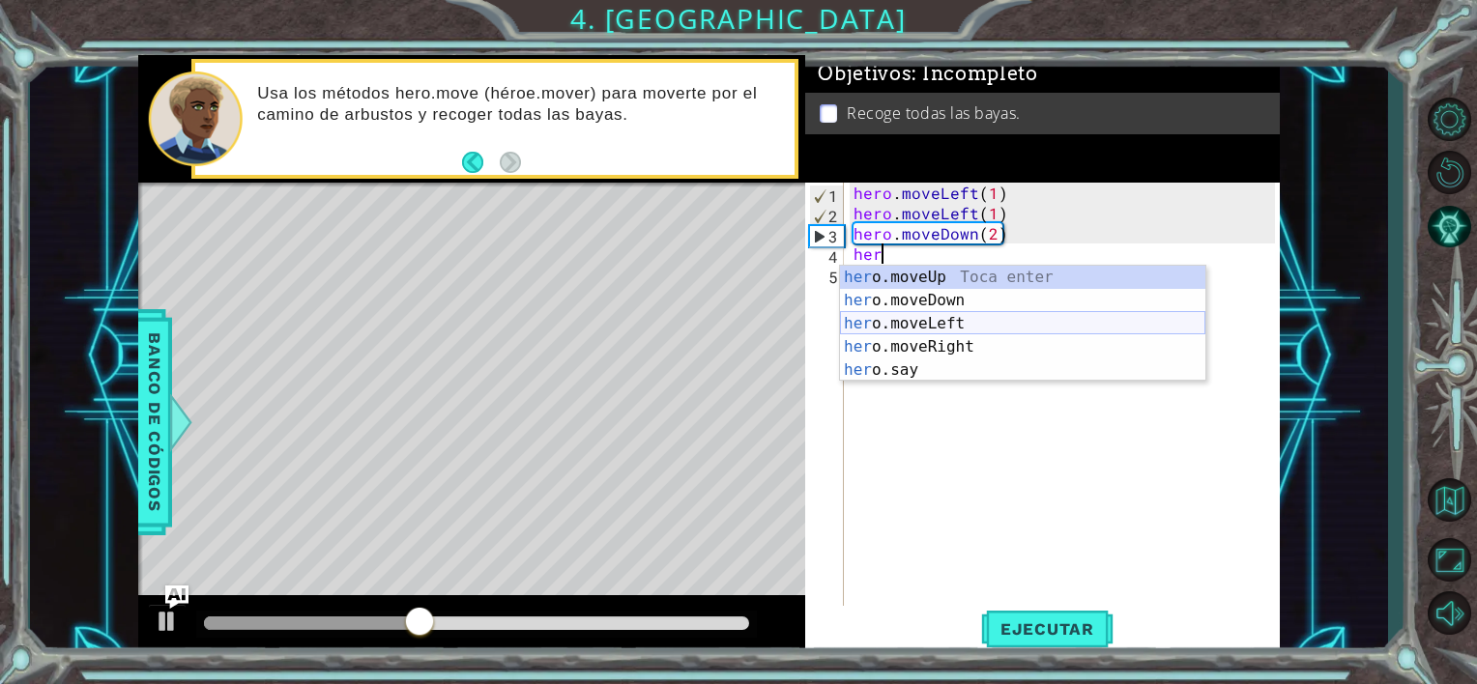
click at [947, 315] on div "her o.moveUp Toca enter her o.moveDown Toca enter her o.moveLeft [PERSON_NAME] …" at bounding box center [1022, 347] width 365 height 162
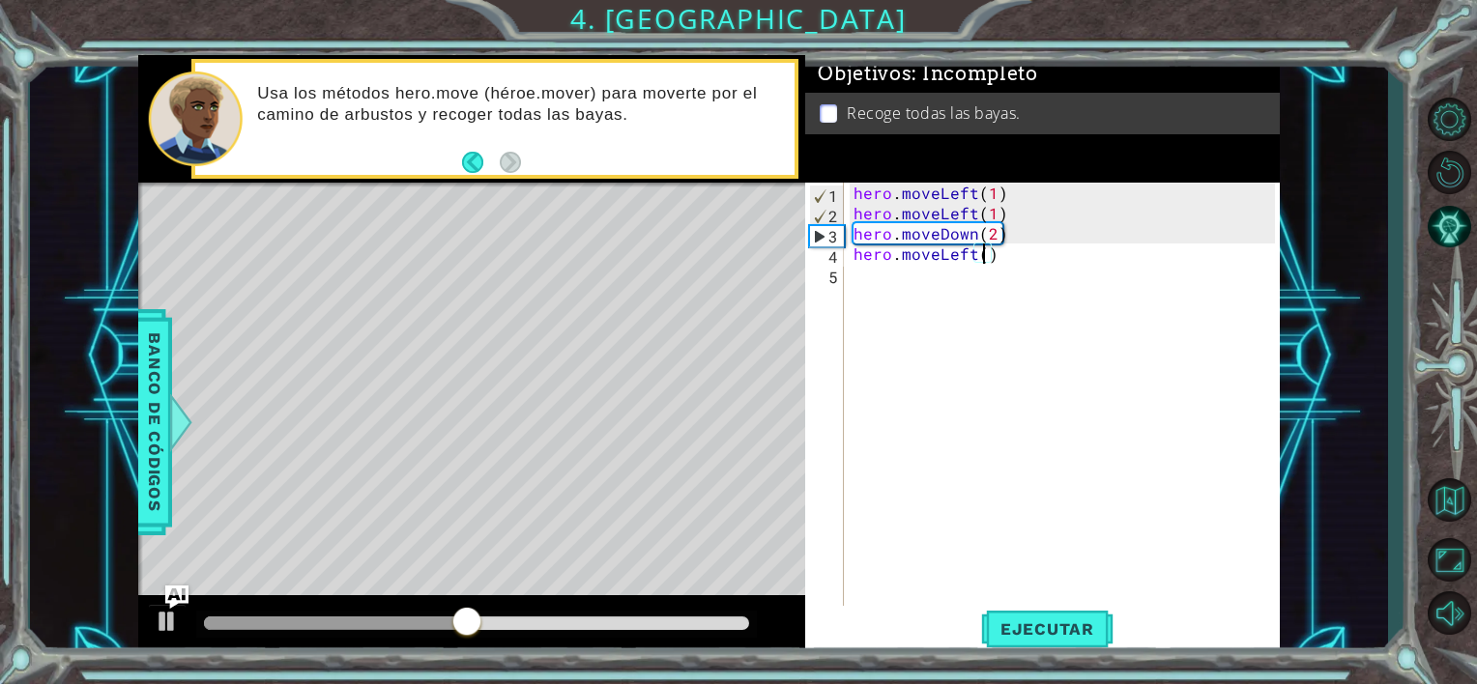
type textarea "hero.moveLeft(2)"
click at [1013, 620] on span "Ejecutar" at bounding box center [1047, 629] width 132 height 19
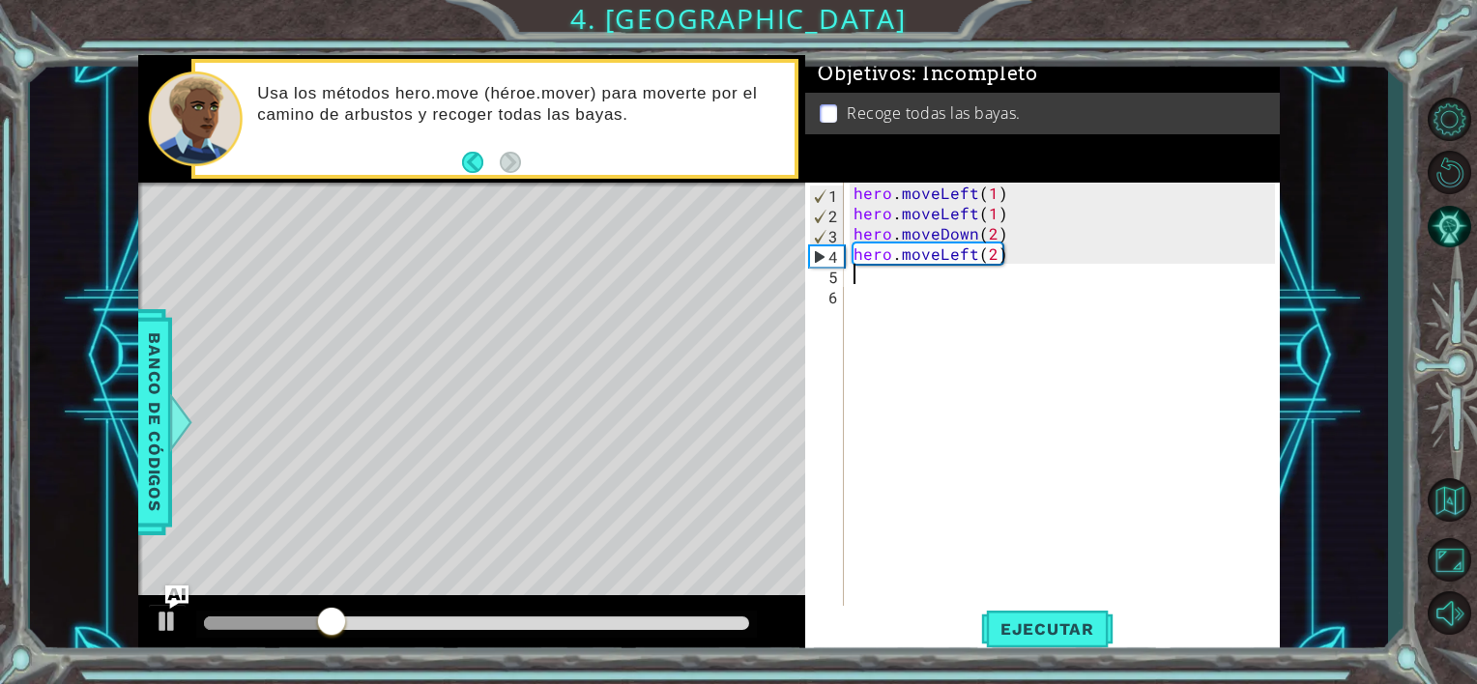
click at [1006, 262] on div "hero . moveLeft ( 1 ) hero . moveLeft ( 1 ) hero . moveDown ( 2 ) hero . moveLe…" at bounding box center [1067, 416] width 435 height 467
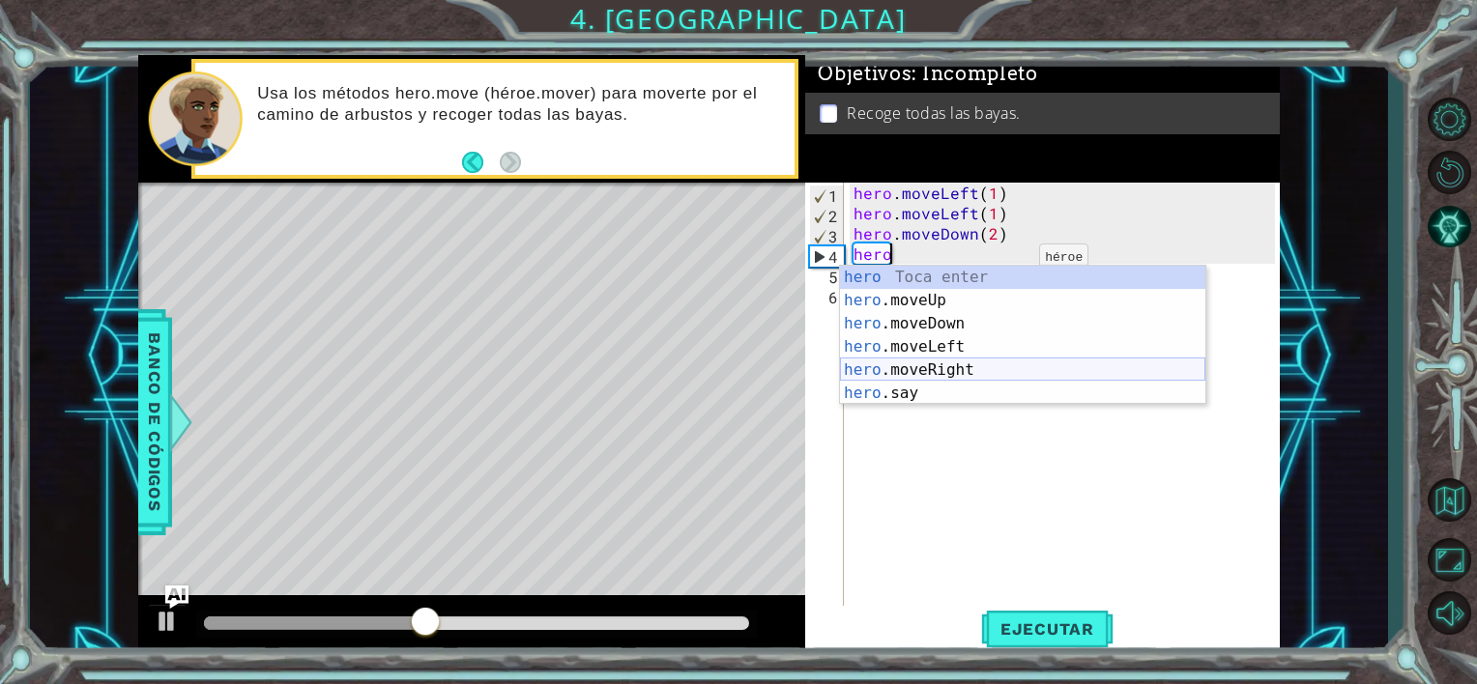
click at [951, 370] on div "hero Toca enter hero .moveUp Toca enter hero .moveDown Toca enter hero .moveLef…" at bounding box center [1022, 359] width 365 height 186
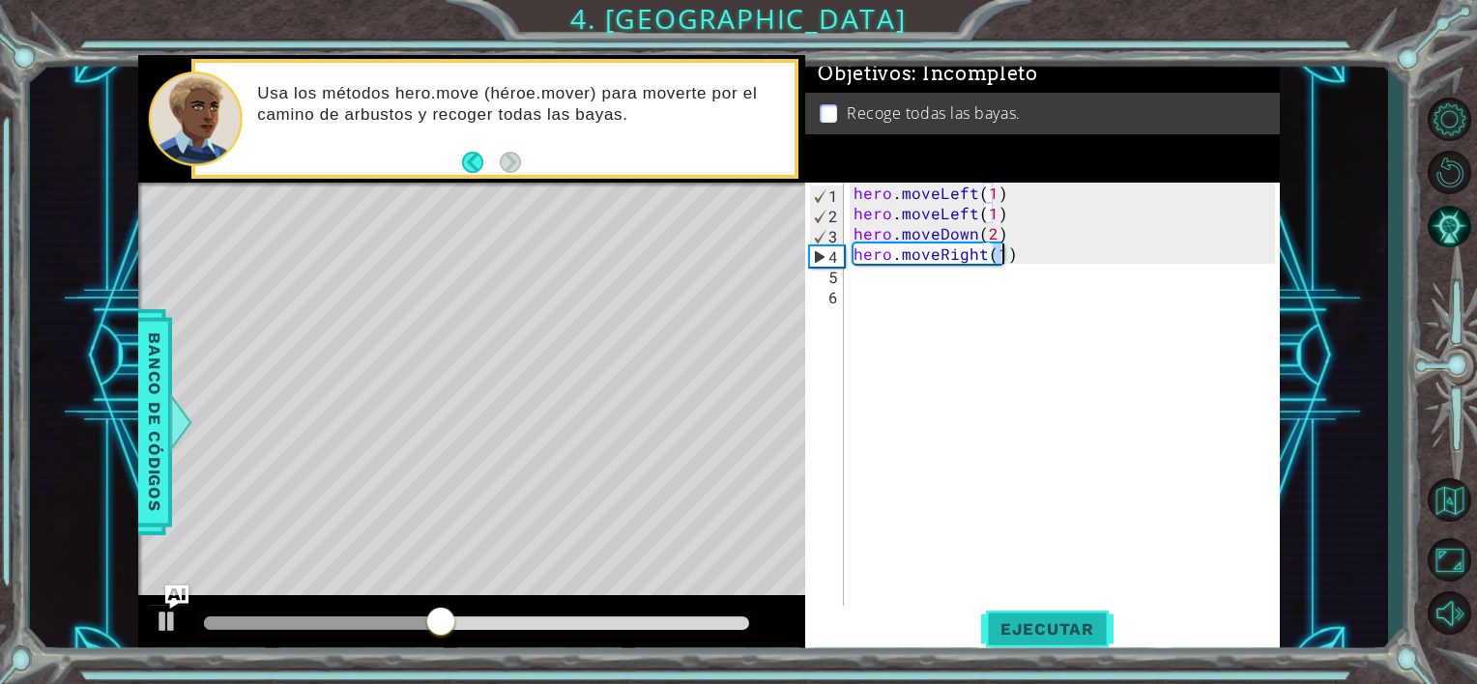
click at [1088, 629] on span "Ejecutar" at bounding box center [1047, 629] width 132 height 19
type textarea "hero.moveRight(2)"
click at [1027, 626] on span "Ejecutar" at bounding box center [1047, 629] width 132 height 19
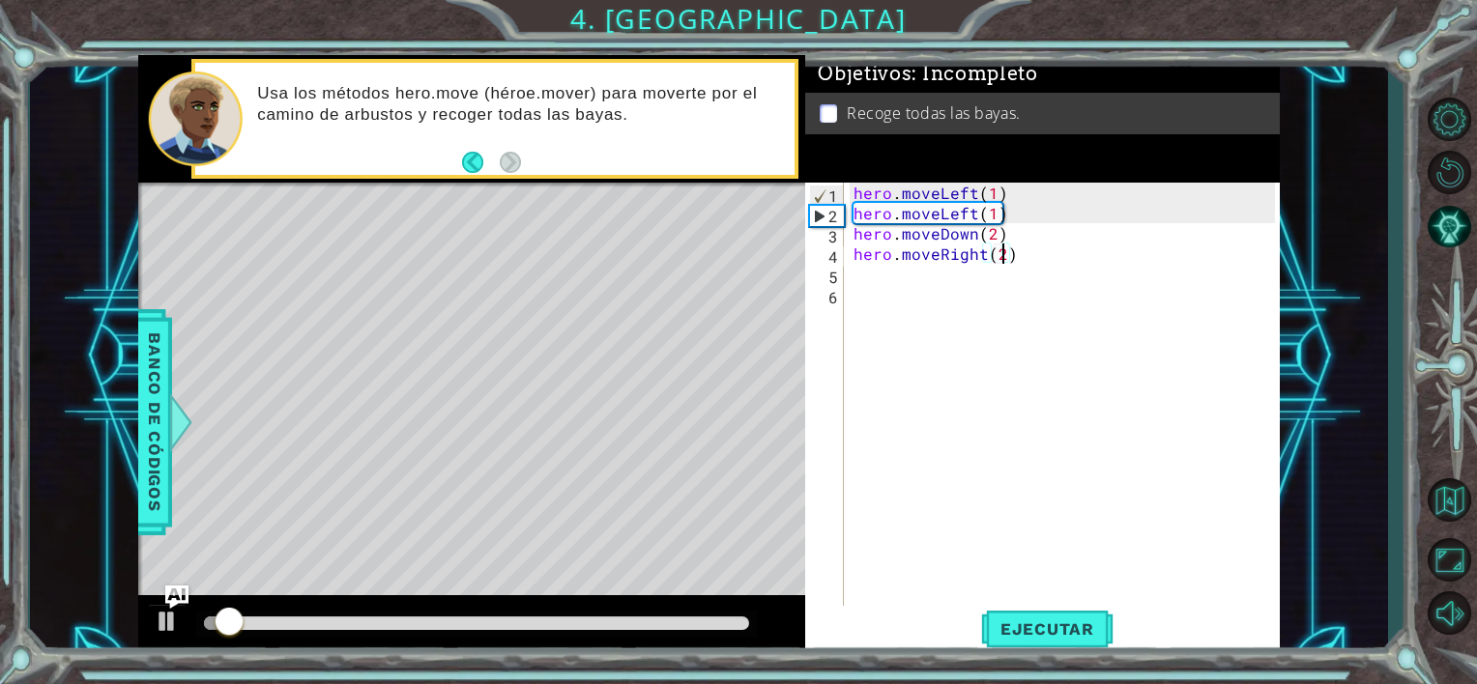
click at [864, 283] on div "hero . moveLeft ( 1 ) hero . moveLeft ( 1 ) hero . moveDown ( 2 ) hero . moveRi…" at bounding box center [1067, 416] width 435 height 467
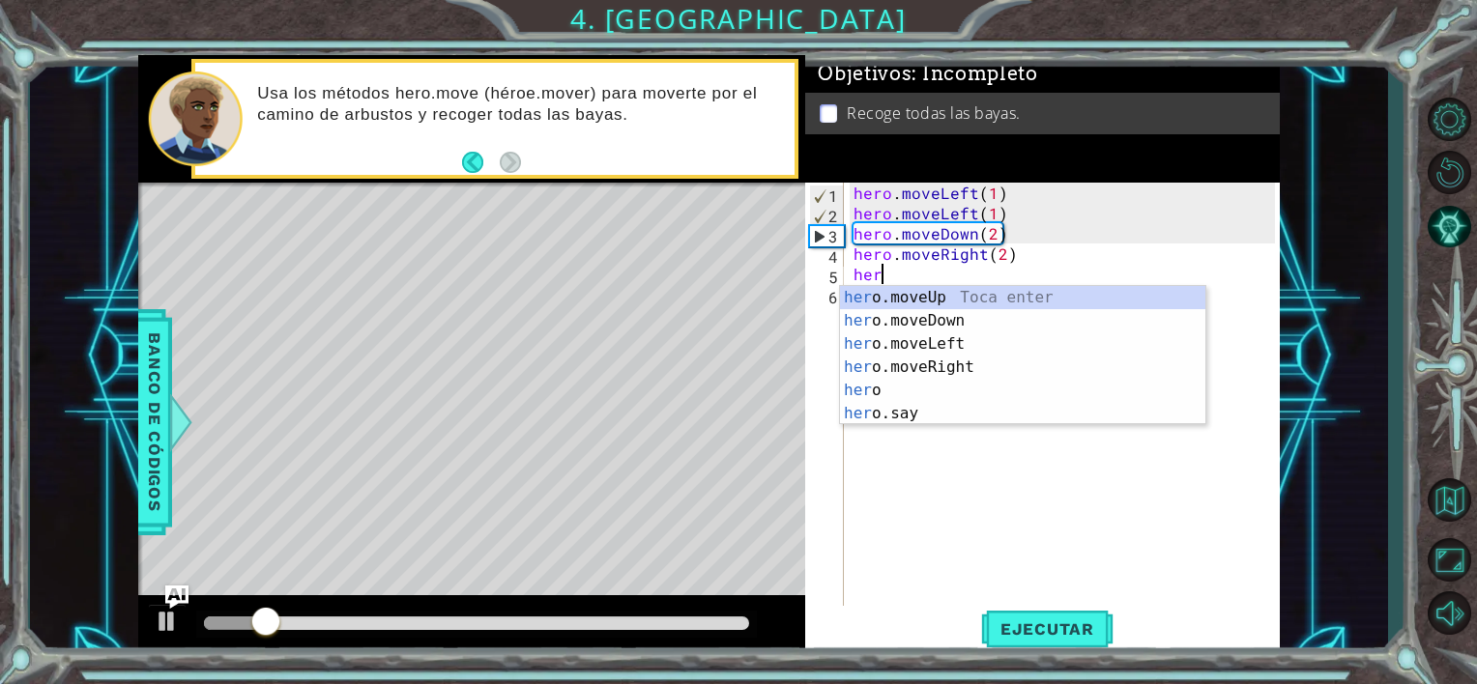
scroll to position [0, 1]
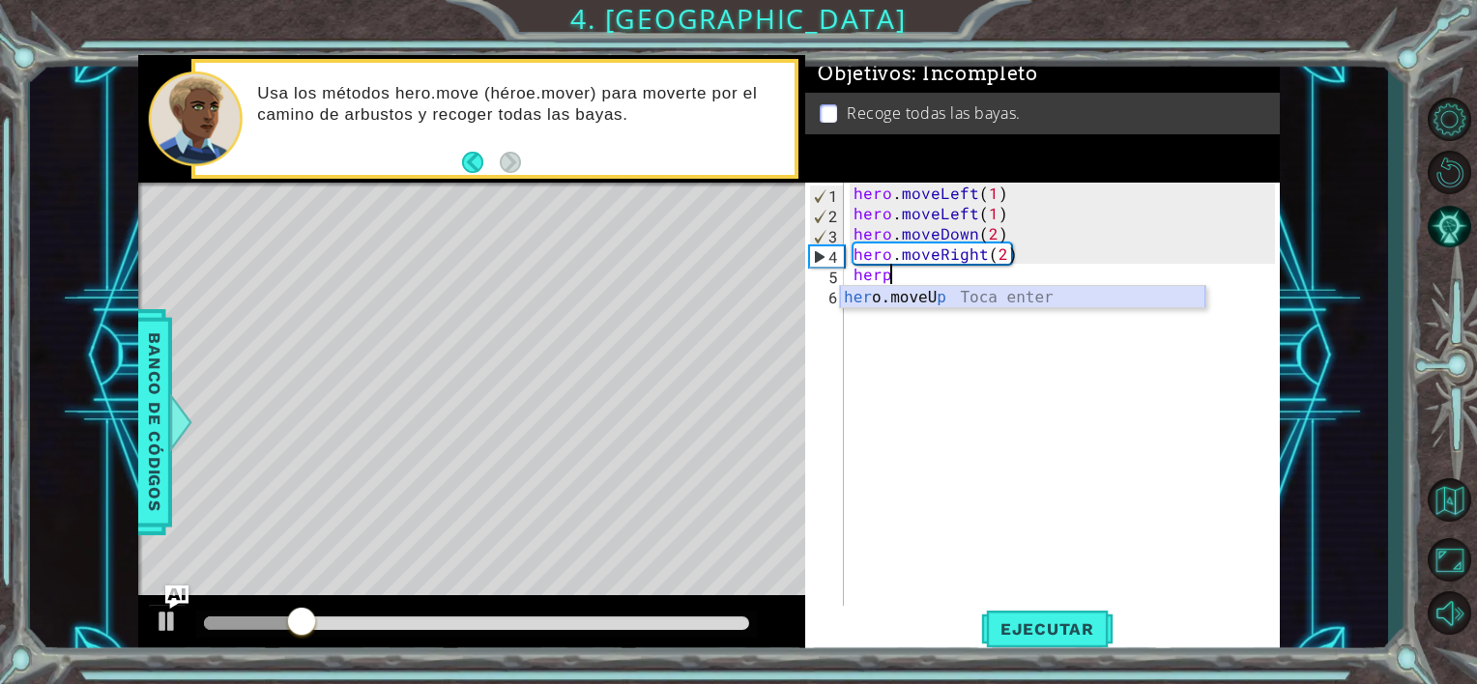
click at [867, 294] on div "her o.moveU p Toca enter" at bounding box center [1022, 321] width 365 height 70
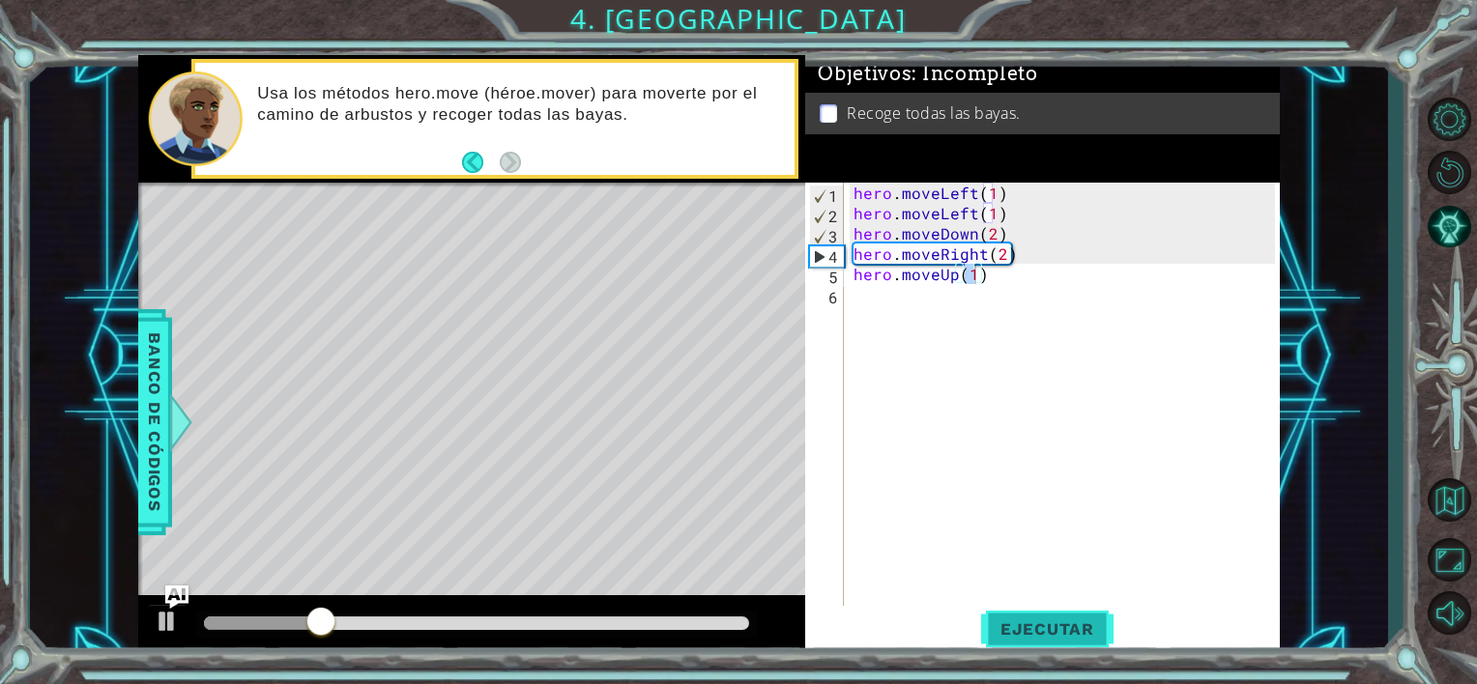
click at [1033, 629] on span "Ejecutar" at bounding box center [1047, 629] width 132 height 19
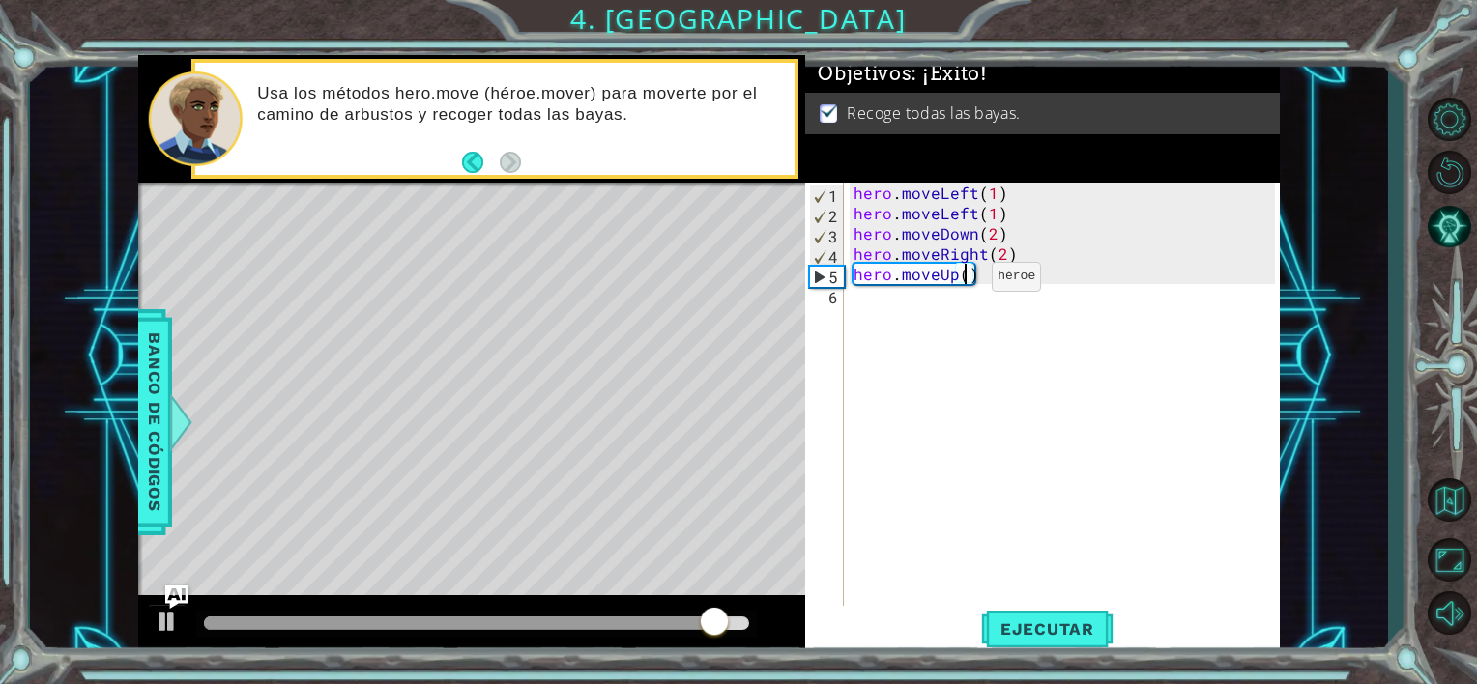
scroll to position [0, 9]
type textarea "hero.moveUp(2)"
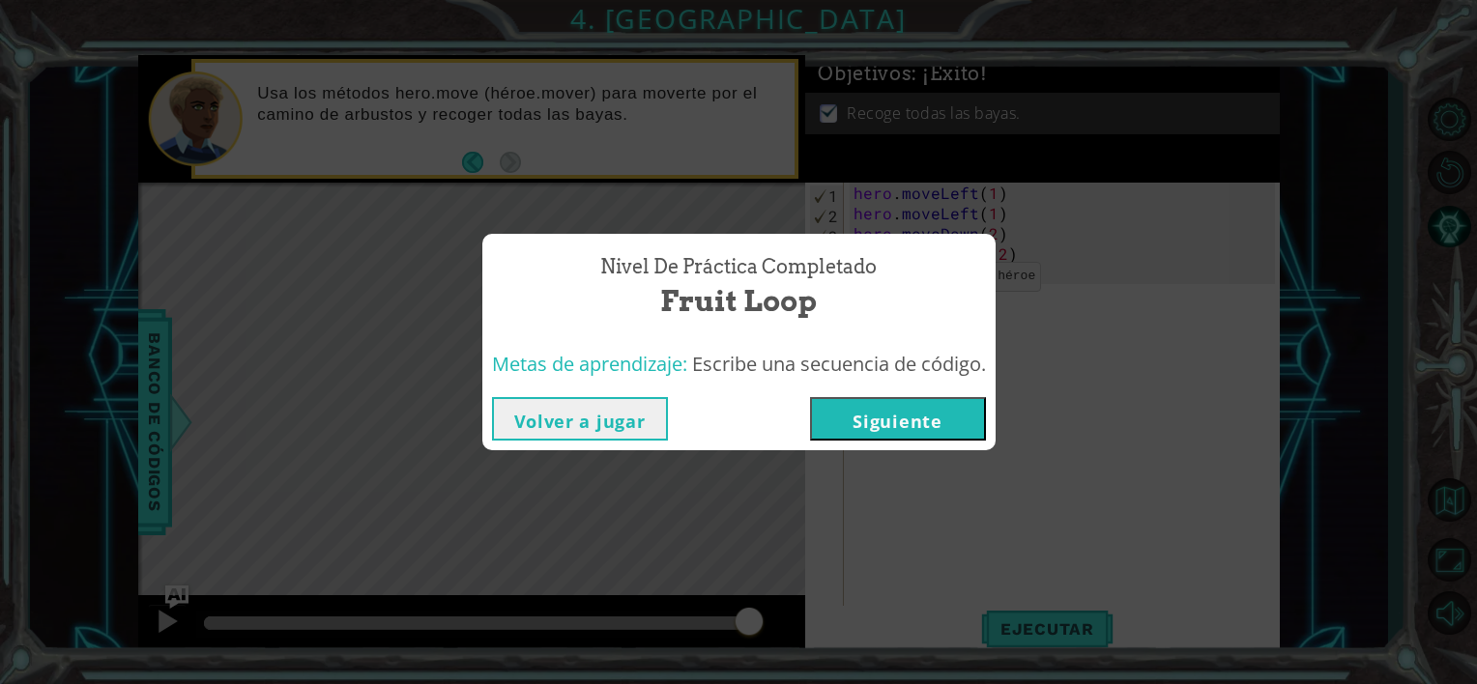
click at [946, 423] on button "Siguiente" at bounding box center [898, 419] width 176 height 44
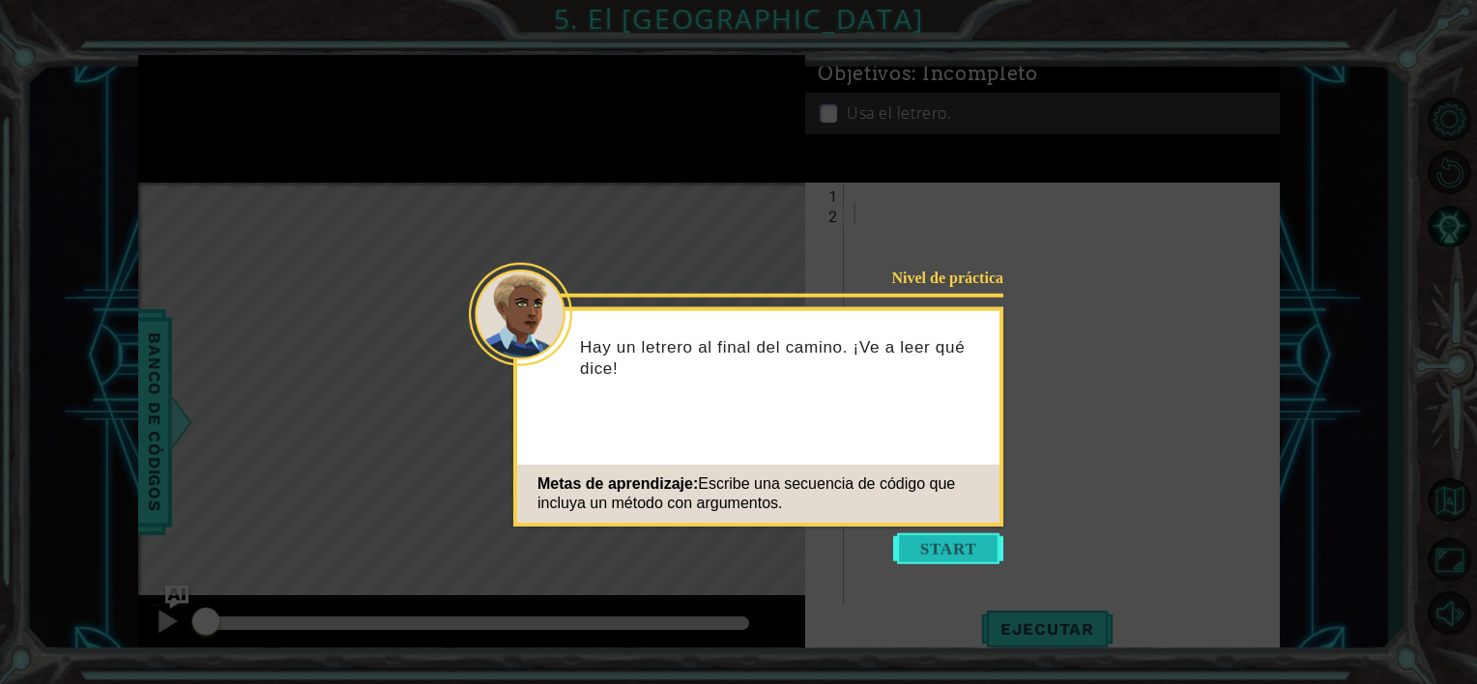
drag, startPoint x: 943, startPoint y: 540, endPoint x: 923, endPoint y: 553, distance: 23.1
click at [923, 553] on button "Start" at bounding box center [948, 549] width 110 height 31
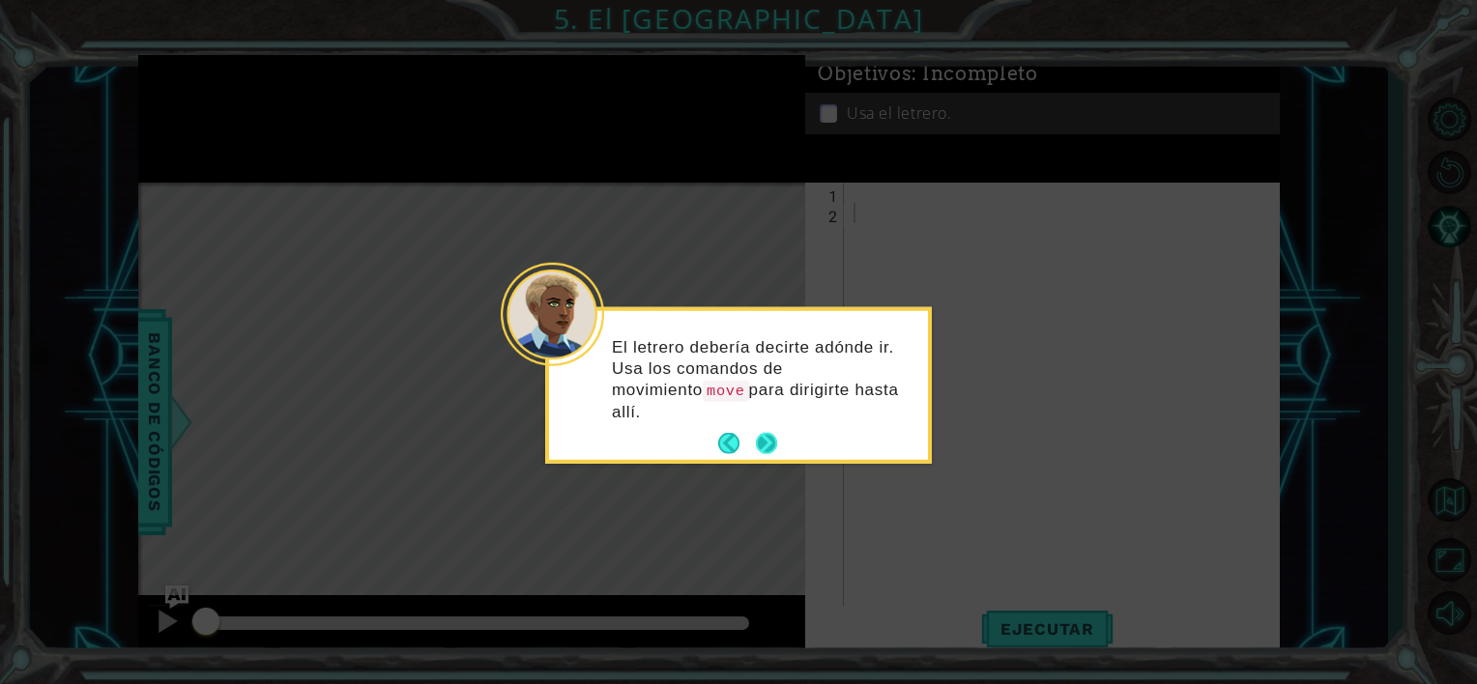
click at [774, 432] on button "Next" at bounding box center [766, 443] width 23 height 23
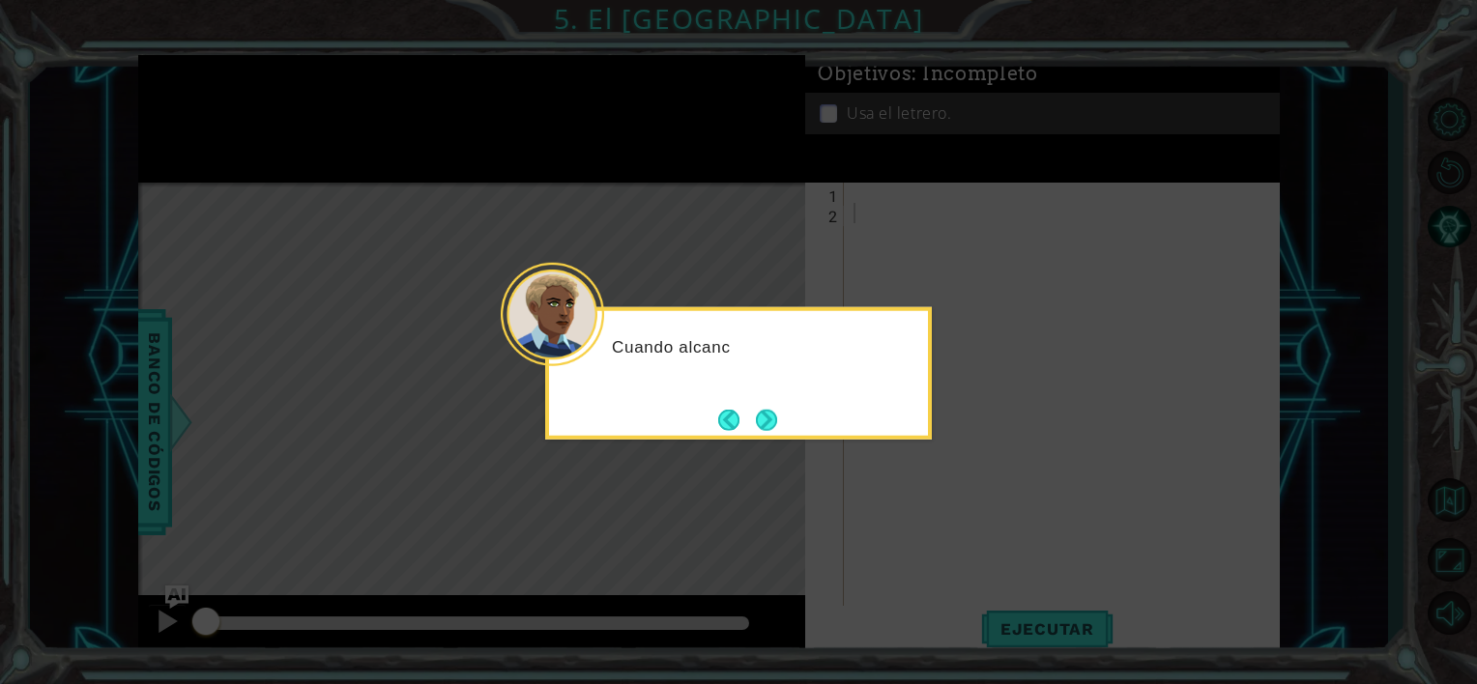
click at [774, 414] on button "Next" at bounding box center [767, 420] width 36 height 36
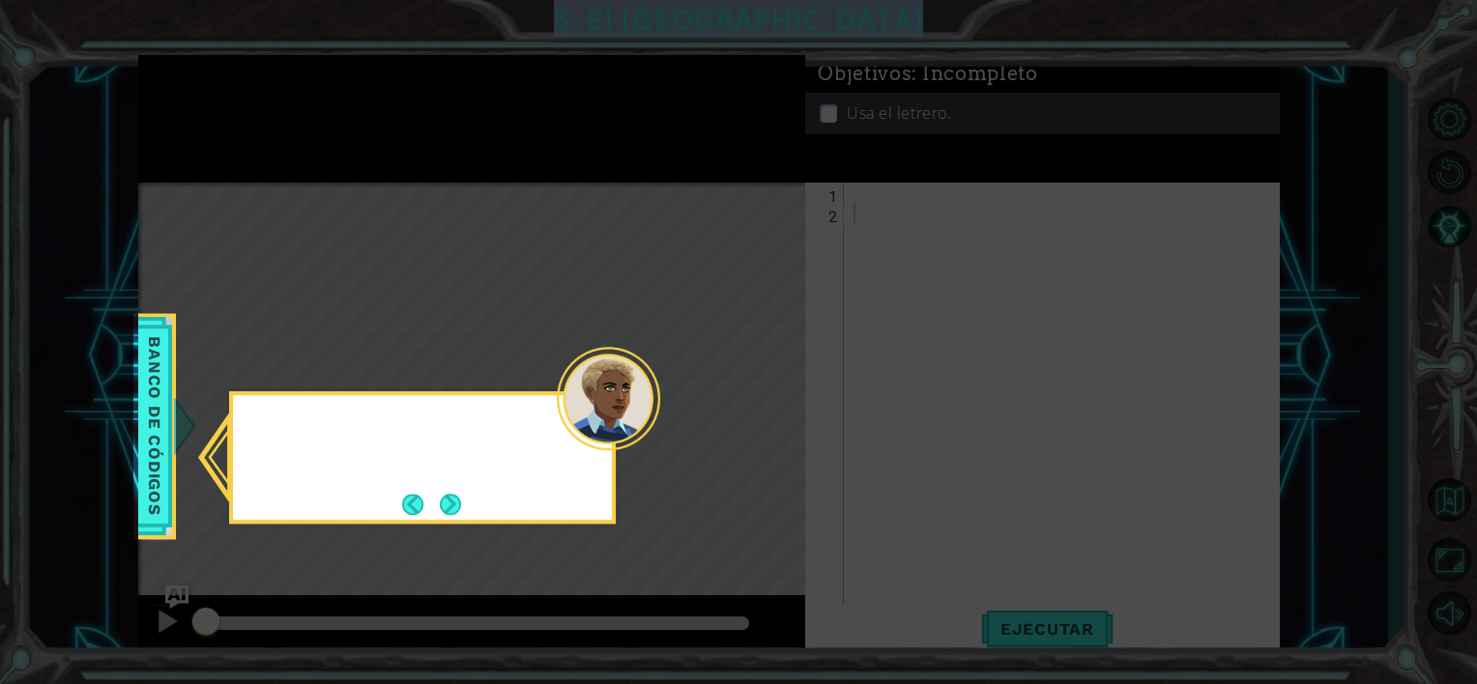
click at [774, 414] on icon at bounding box center [738, 342] width 1477 height 684
click at [458, 480] on div "Recuerda consultar el banco de cód" at bounding box center [422, 437] width 379 height 84
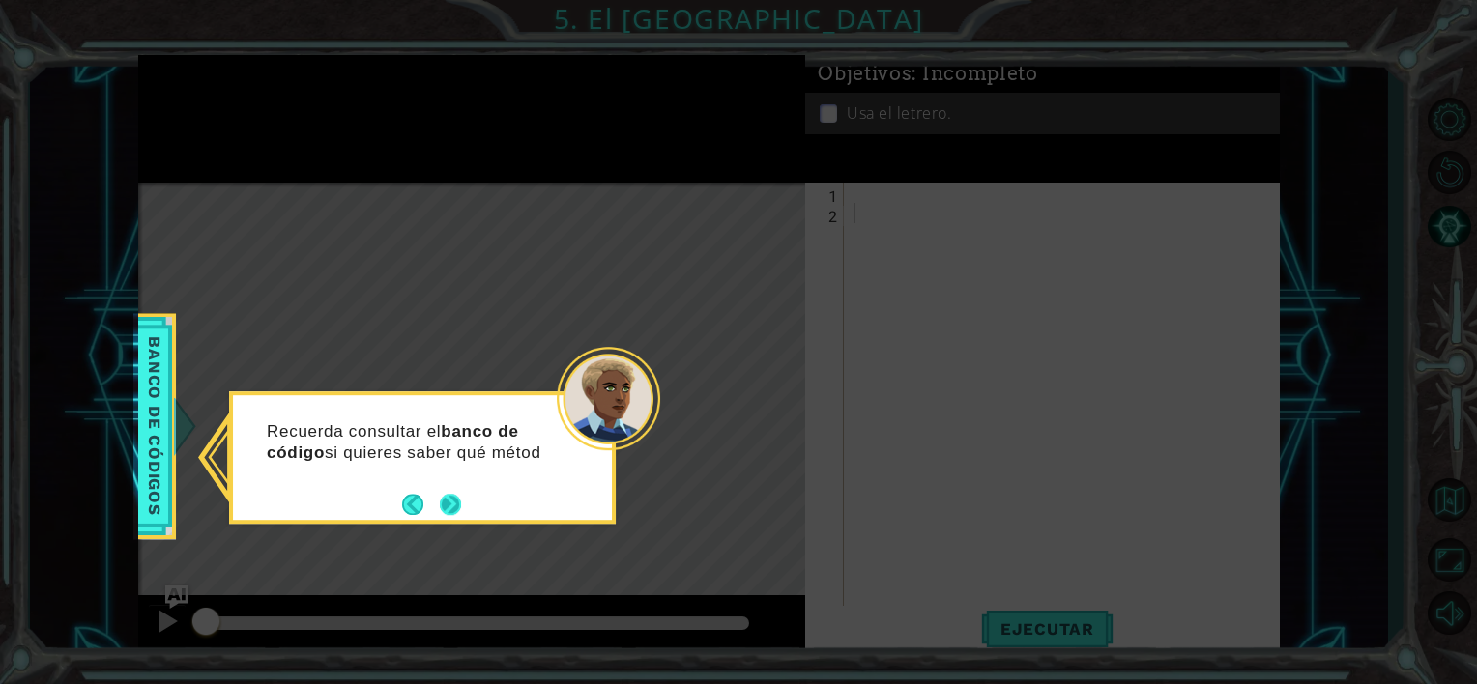
click at [458, 486] on div "Recuerda consultar el banco de código si quieres saber qué métod" at bounding box center [422, 452] width 379 height 98
click at [458, 486] on div "Recuerda consultar el banco de código si quieres saber qué métodos usar." at bounding box center [422, 462] width 379 height 119
drag, startPoint x: 451, startPoint y: 521, endPoint x: 465, endPoint y: 478, distance: 45.6
click at [465, 478] on div "Recuerda consultar el banco de código si quieres saber qué métodos usar." at bounding box center [422, 462] width 379 height 119
drag, startPoint x: 465, startPoint y: 478, endPoint x: 461, endPoint y: 498, distance: 20.7
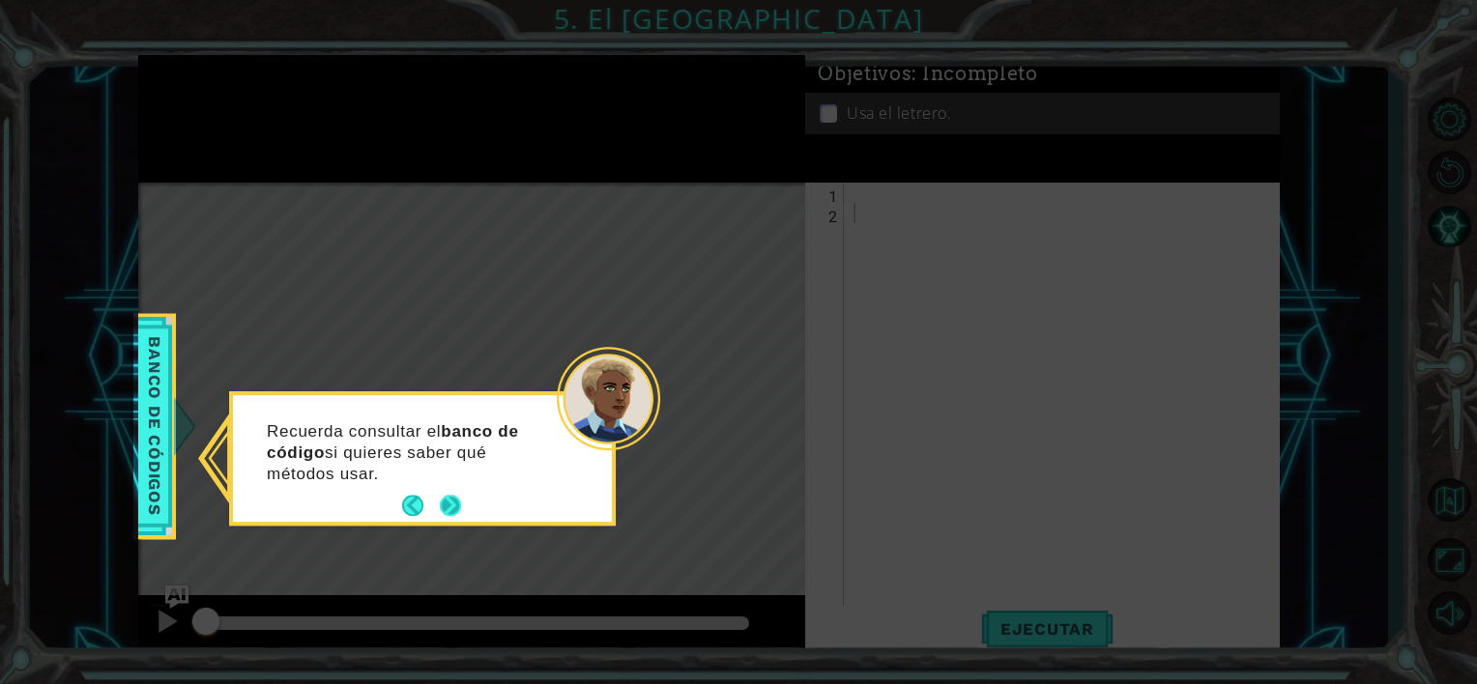
click at [461, 498] on button "Next" at bounding box center [450, 506] width 27 height 27
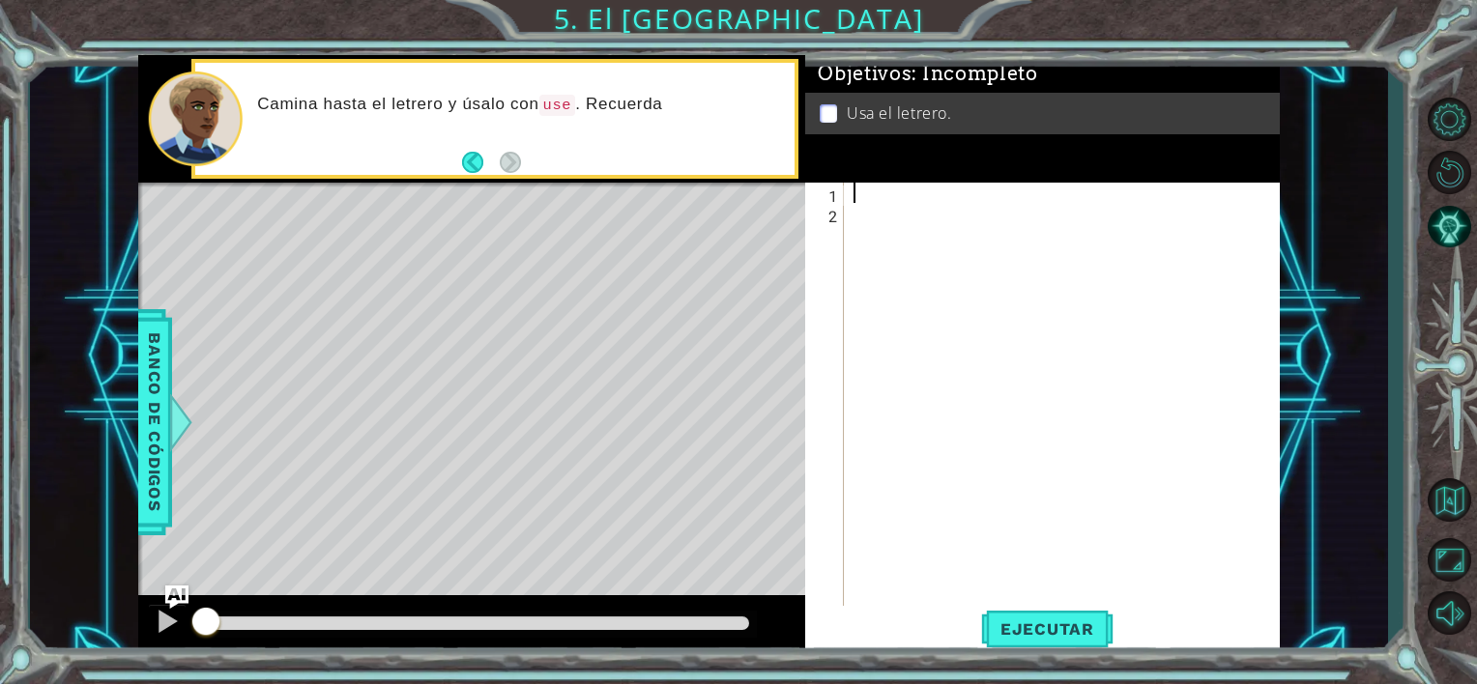
click at [889, 187] on div at bounding box center [1067, 416] width 435 height 467
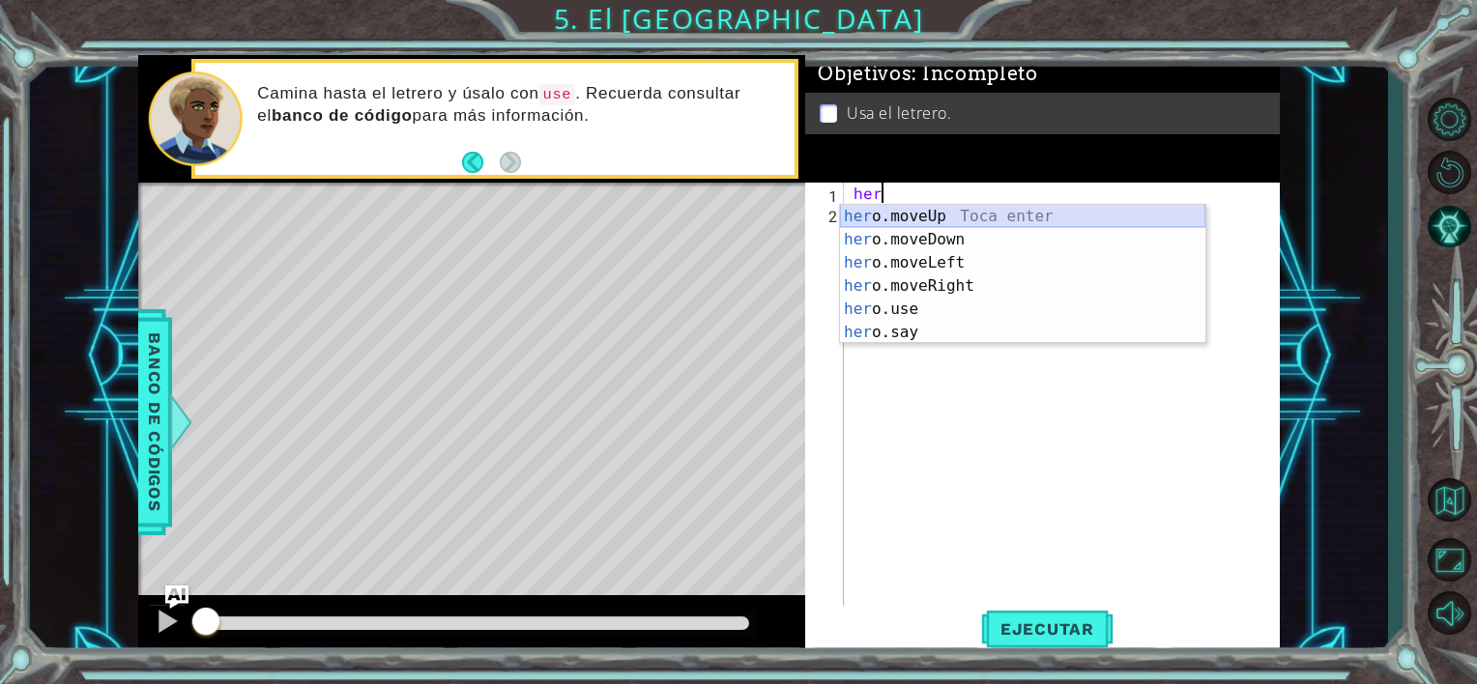
click at [909, 218] on div "her o.moveUp Toca enter her o.moveDown Toca enter her o.moveLeft [PERSON_NAME] …" at bounding box center [1022, 298] width 365 height 186
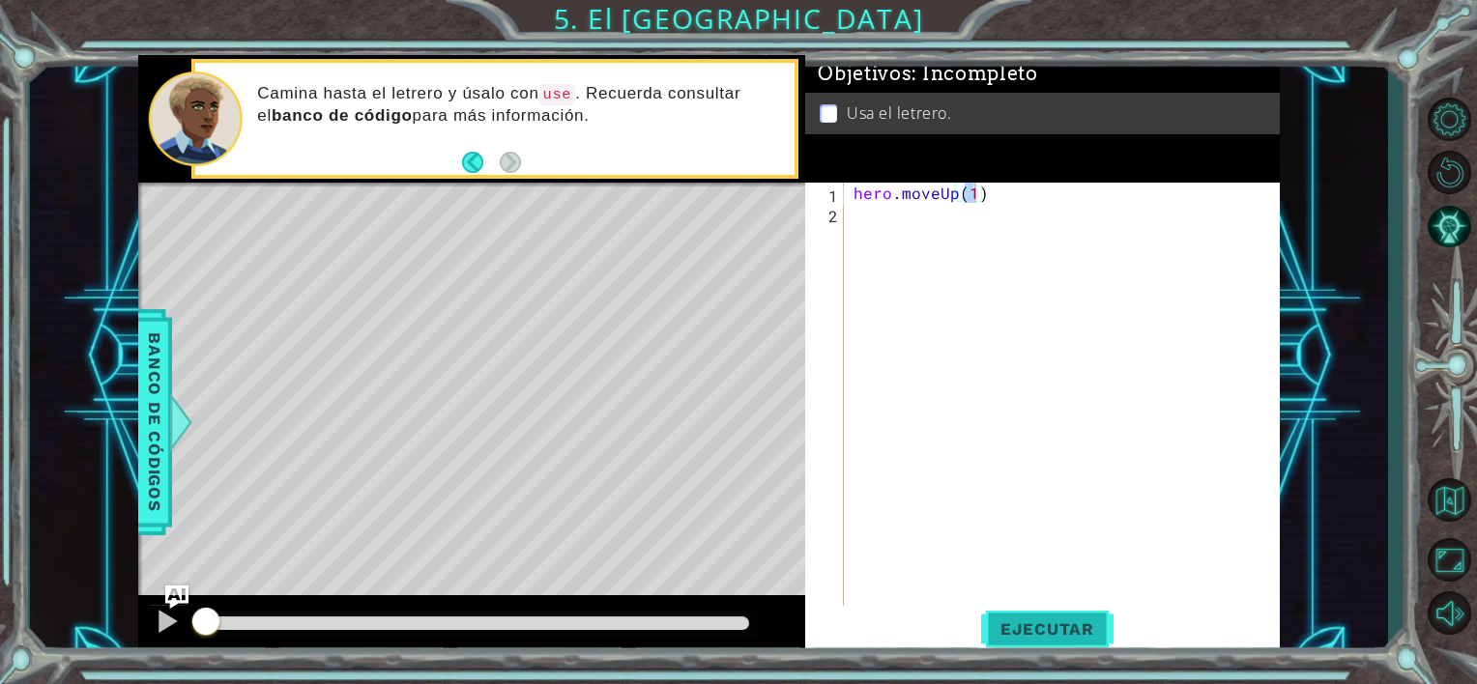
click at [1027, 623] on span "Ejecutar" at bounding box center [1047, 629] width 132 height 19
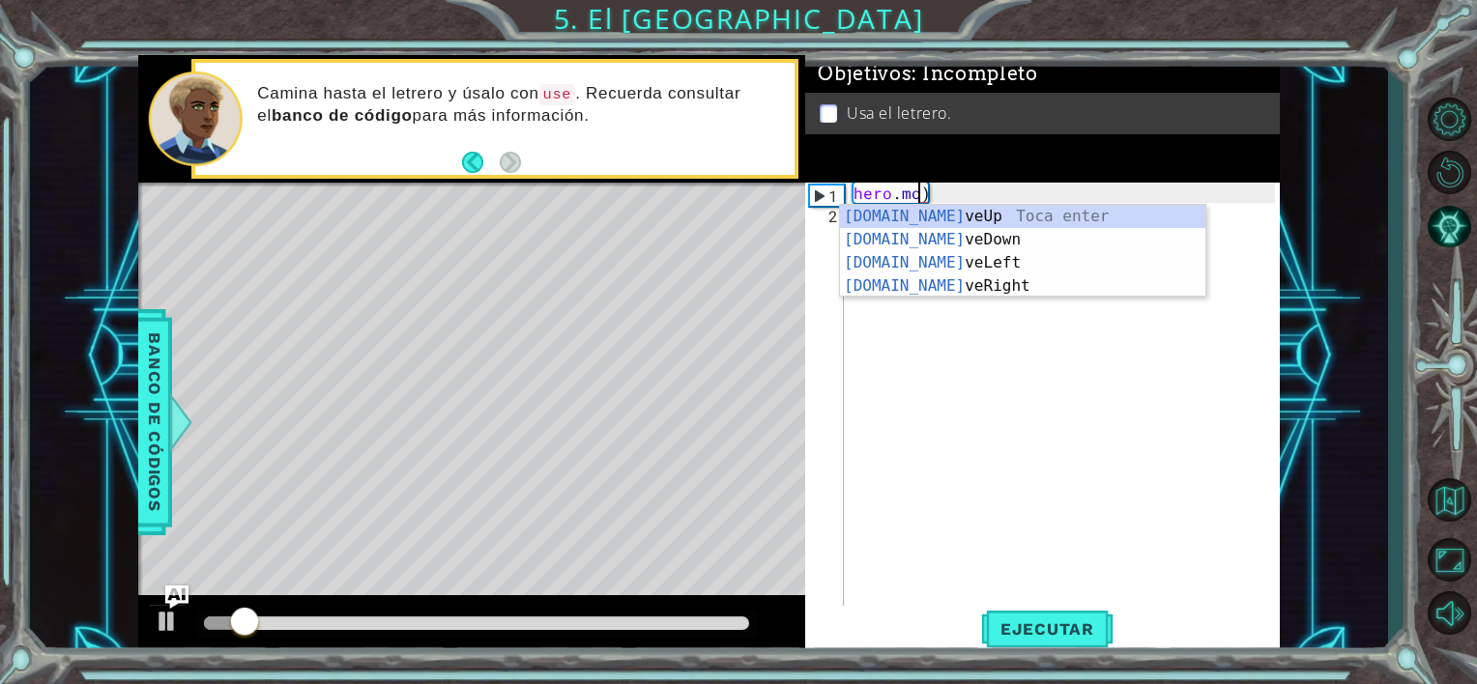
type textarea ")"
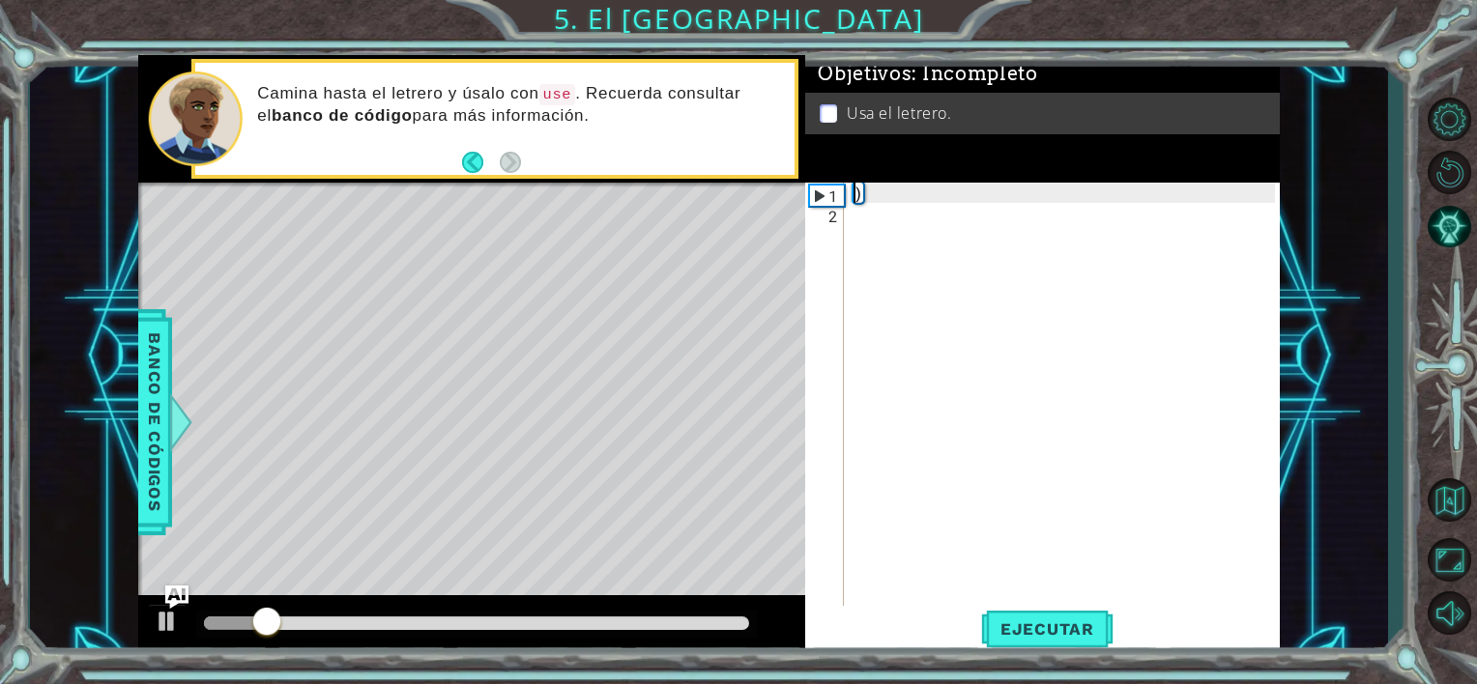
click at [1004, 213] on div ")" at bounding box center [1067, 416] width 435 height 467
click at [975, 195] on div ")" at bounding box center [1067, 416] width 435 height 467
type textarea ")"
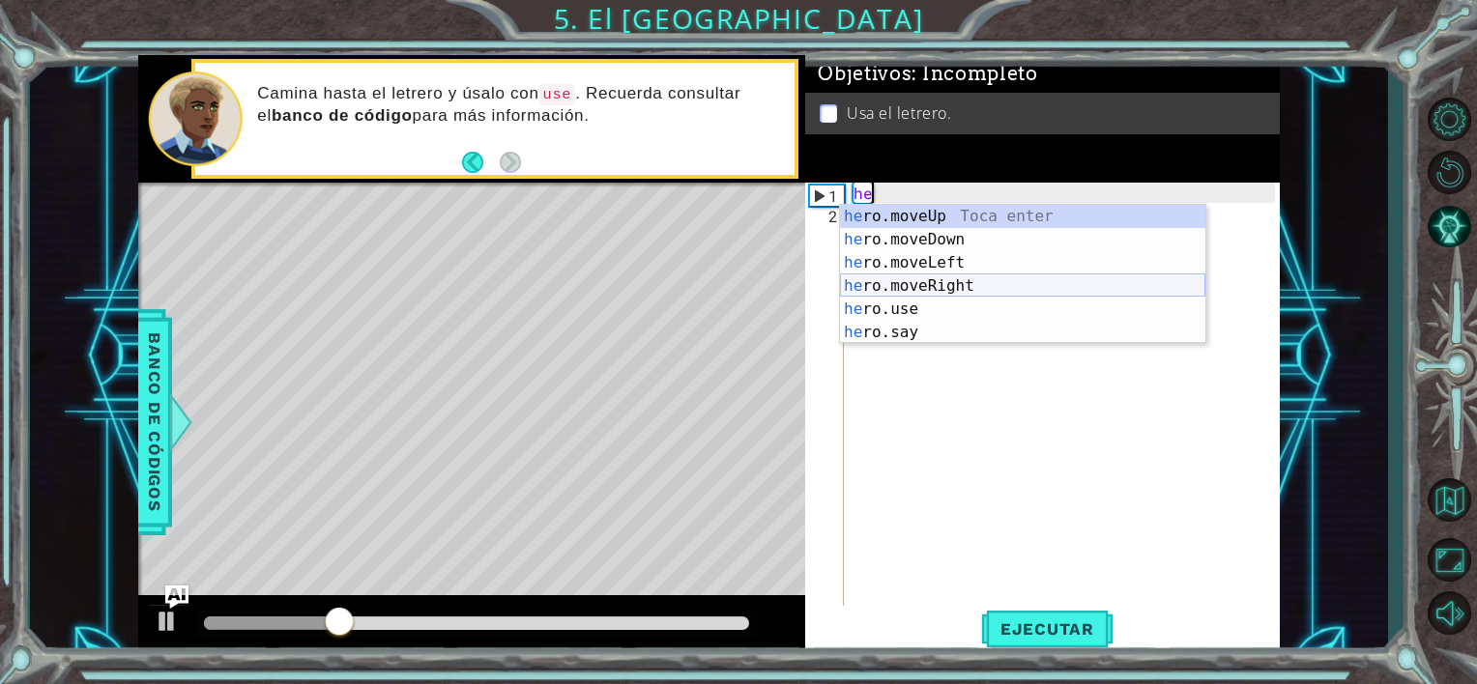
click at [953, 291] on div "he ro.moveUp Toca enter he ro.moveDown Toca enter he ro.moveLeft Toca enter he …" at bounding box center [1022, 298] width 365 height 186
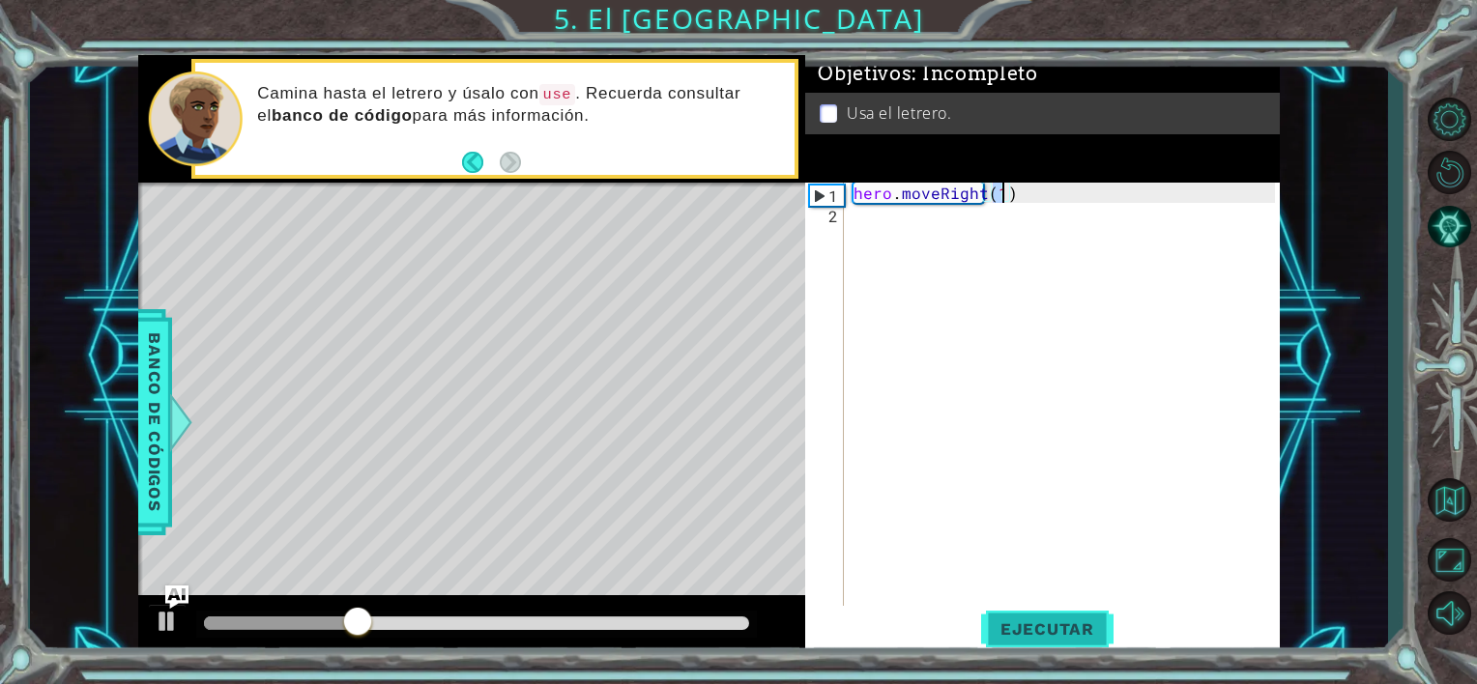
type textarea "hero.moveRight(1)"
click at [1026, 630] on span "Ejecutar" at bounding box center [1047, 629] width 132 height 19
click at [886, 233] on div "hero . moveRight ( 1 )" at bounding box center [1067, 416] width 435 height 467
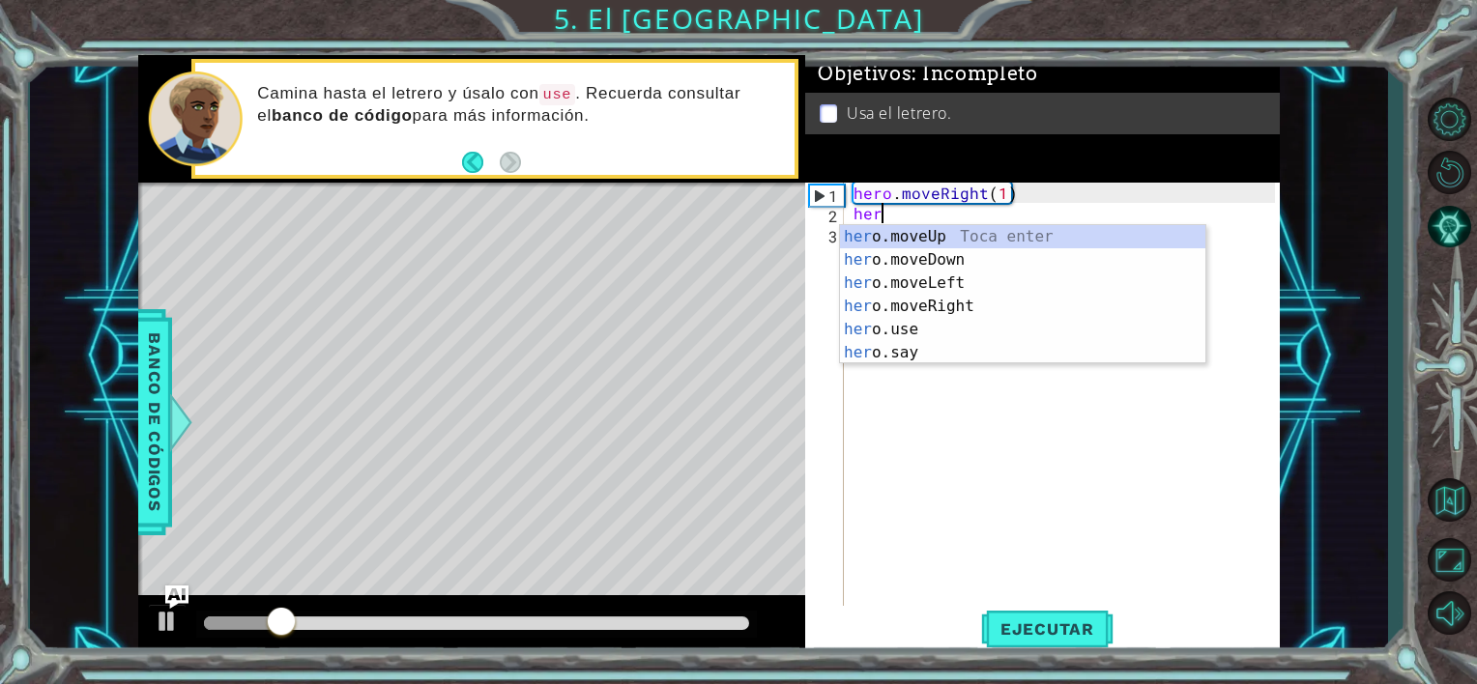
click at [886, 233] on div "her o.moveUp Toca enter her o.moveDown Toca enter her o.moveLeft [PERSON_NAME] …" at bounding box center [1022, 318] width 365 height 186
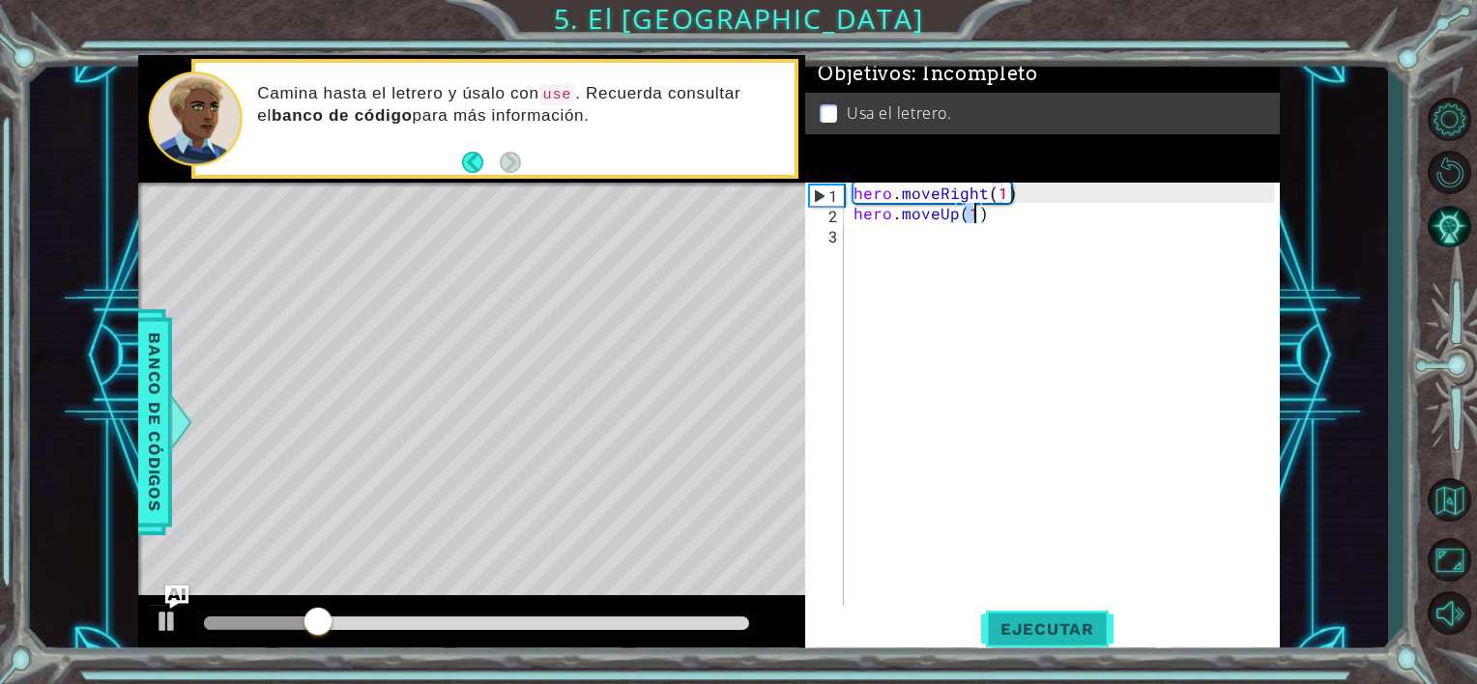
type textarea "hero.moveUp(1)"
click at [1066, 630] on span "Ejecutar" at bounding box center [1047, 629] width 132 height 19
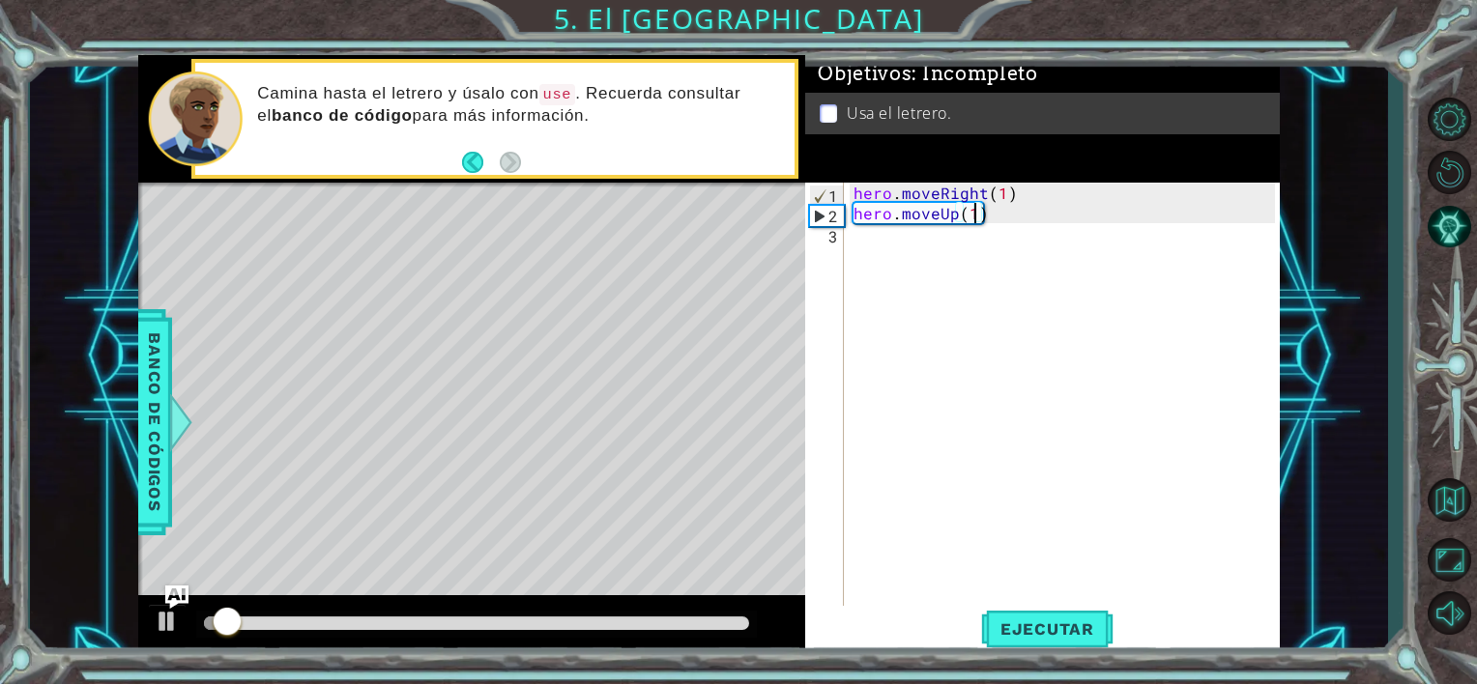
click at [873, 229] on div "hero . moveRight ( 1 ) hero . moveUp ( 1 )" at bounding box center [1067, 416] width 435 height 467
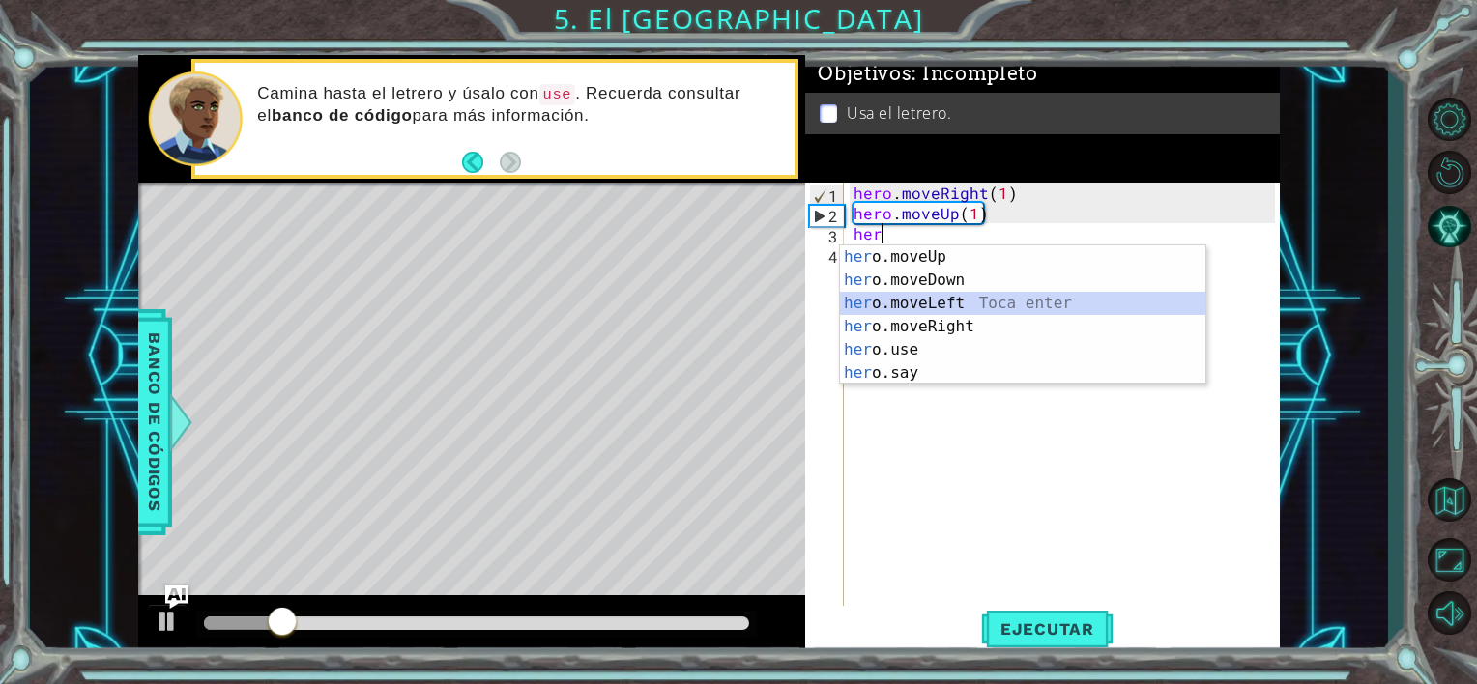
click at [875, 298] on div "her o.moveUp Toca enter her o.moveDown Toca enter her o.moveLeft [PERSON_NAME] …" at bounding box center [1022, 339] width 365 height 186
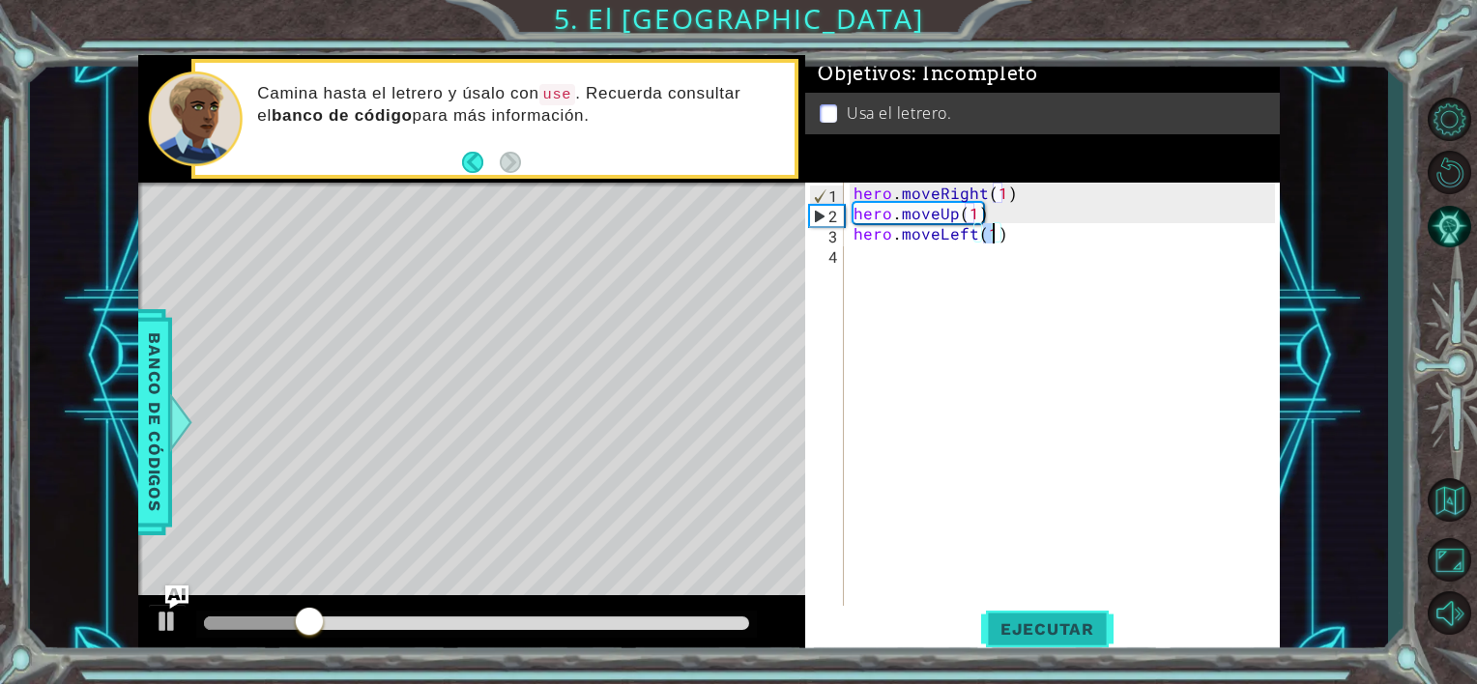
type textarea "hero.moveLeft(1)"
click at [1009, 623] on span "Ejecutar" at bounding box center [1047, 629] width 132 height 19
click at [866, 272] on div "hero . moveRight ( 1 ) hero . moveUp ( 1 ) hero . moveLeft ( 1 )" at bounding box center [1067, 416] width 435 height 467
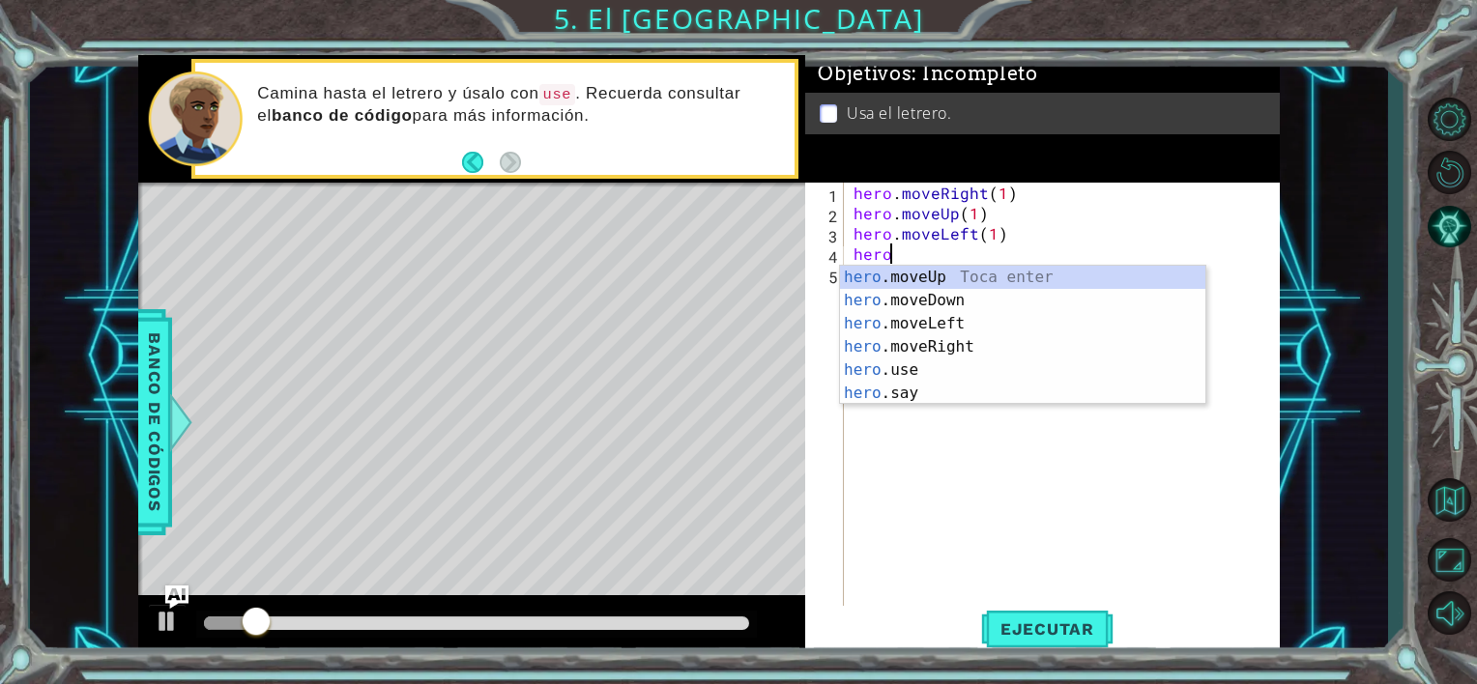
scroll to position [0, 1]
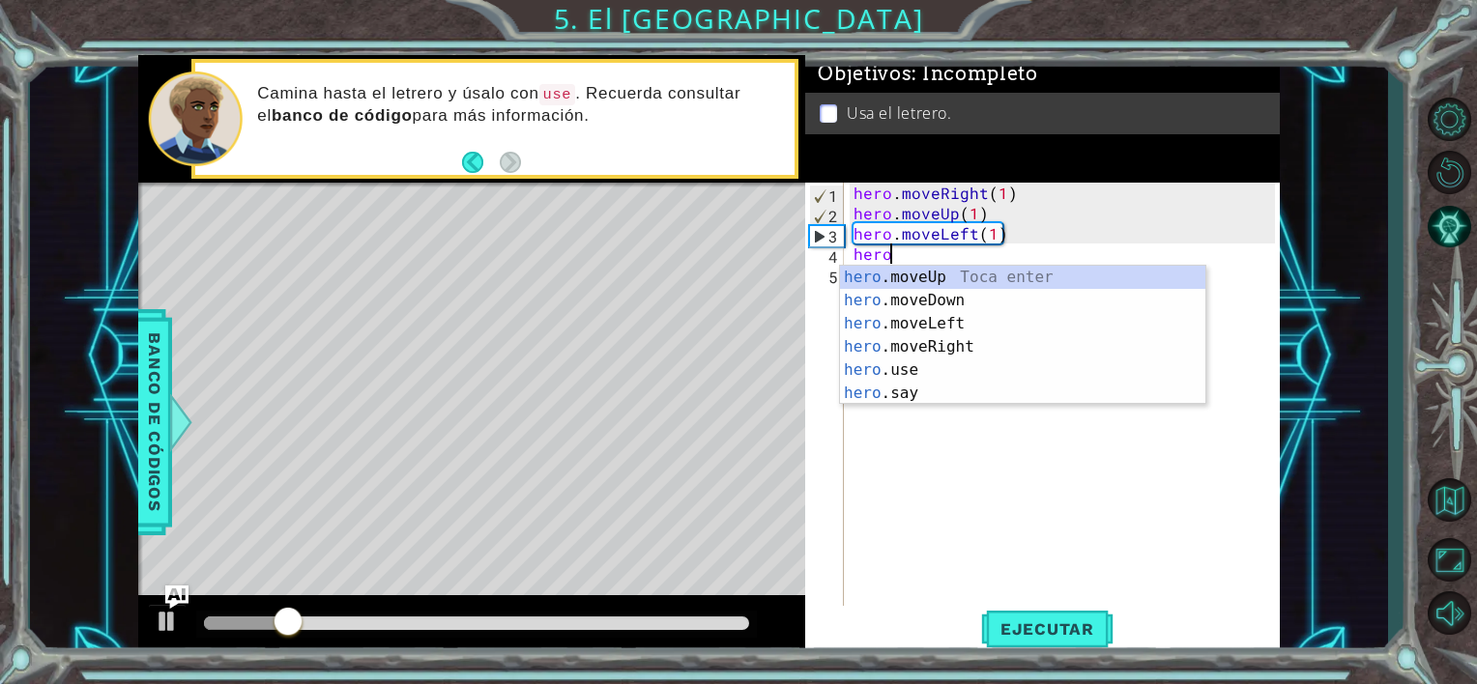
click at [866, 272] on div "hero .moveUp Toca enter hero .moveDown Toca enter hero .moveLeft Toca enter her…" at bounding box center [1022, 359] width 365 height 186
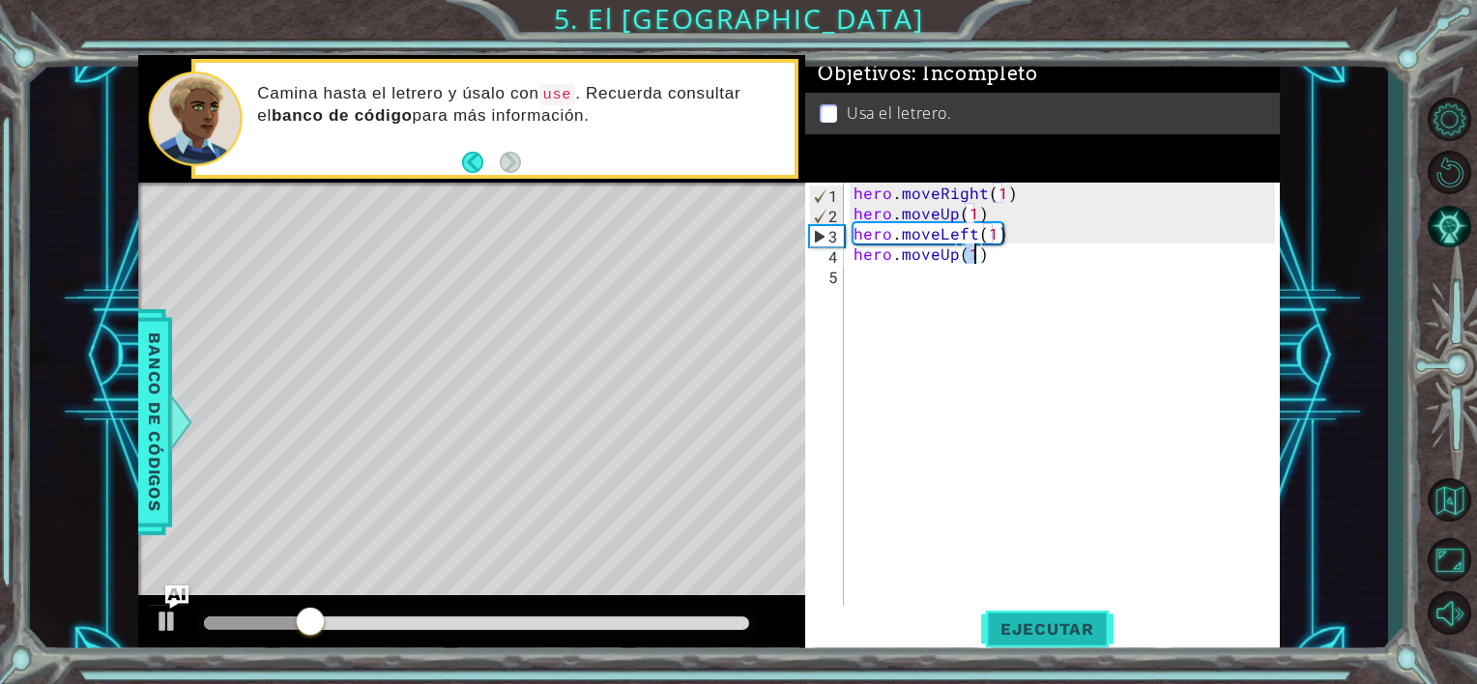
type textarea "hero.moveUp(1)"
click at [1047, 626] on span "Ejecutar" at bounding box center [1047, 629] width 132 height 19
click at [857, 288] on div "hero . moveRight ( 1 ) hero . moveUp ( 1 ) hero . moveLeft ( 1 ) hero . moveUp …" at bounding box center [1067, 416] width 435 height 467
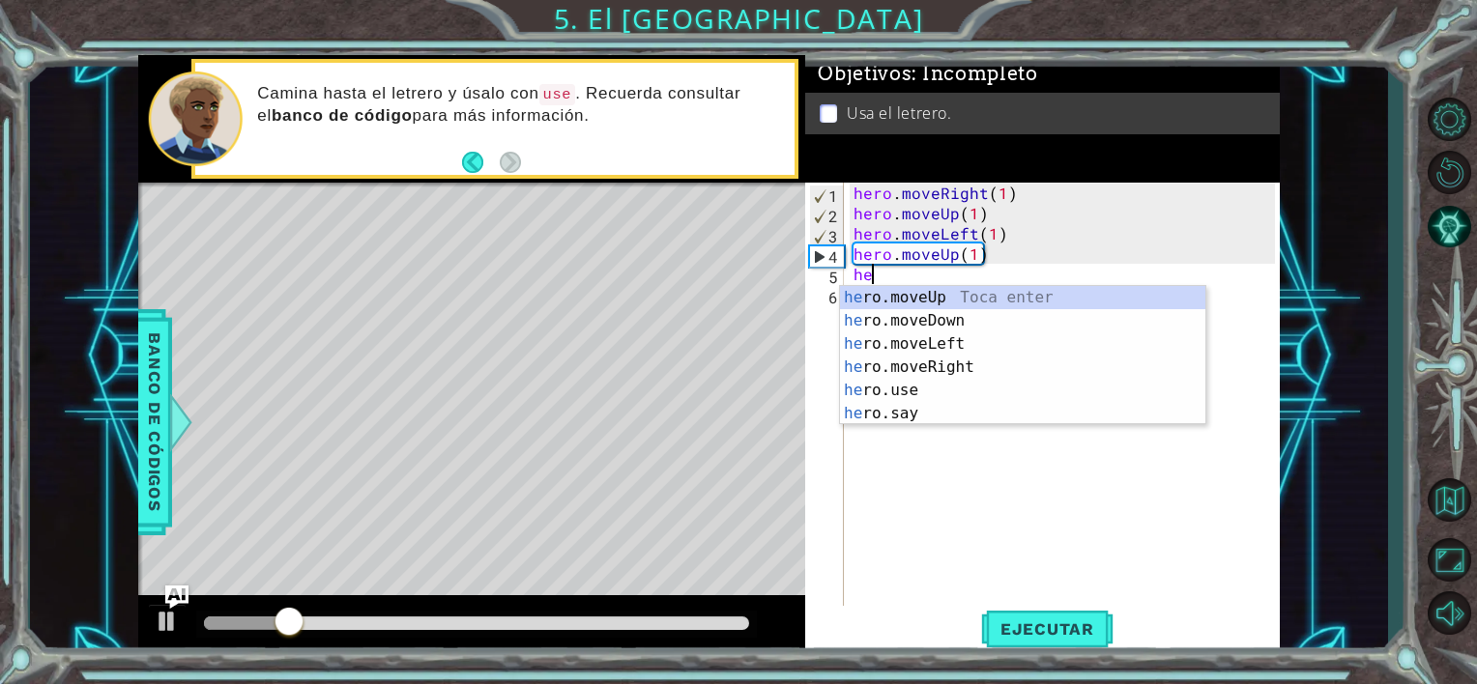
scroll to position [0, 0]
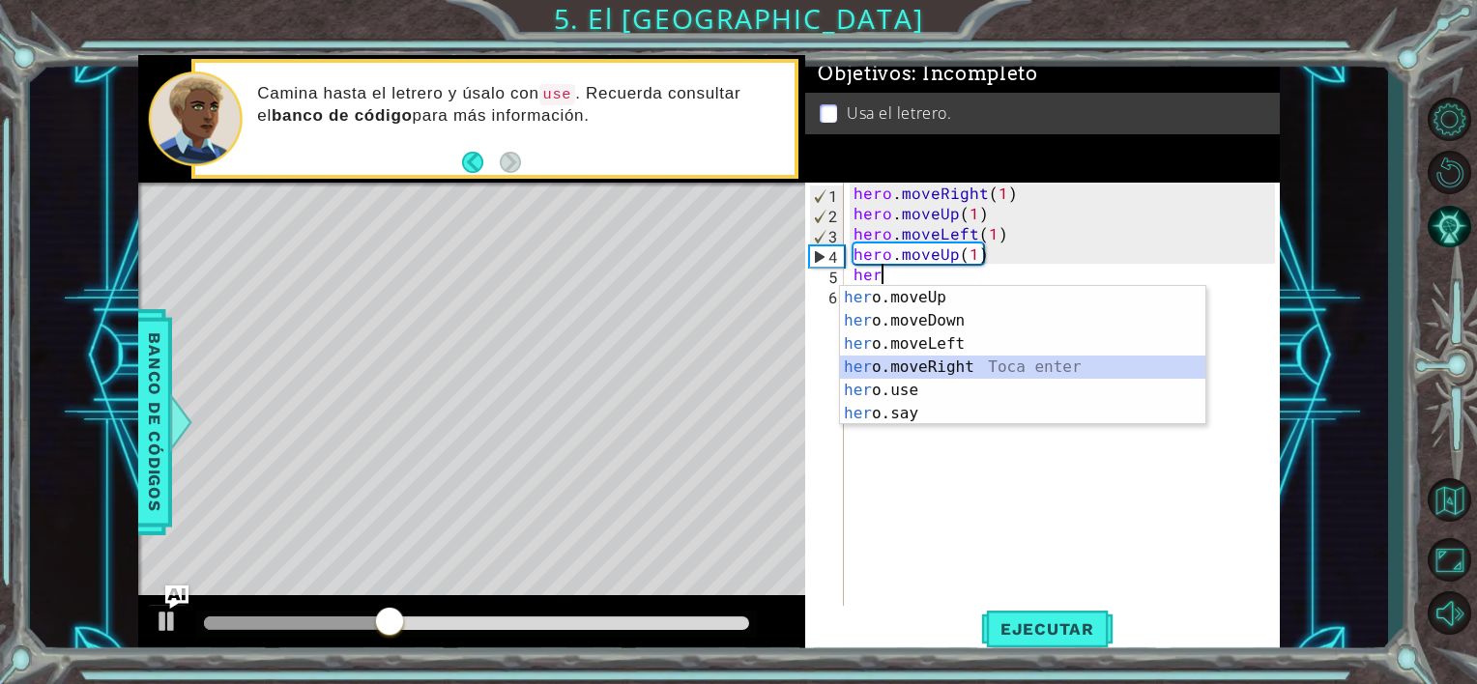
click at [866, 364] on div "her o.moveUp Toca enter her o.moveDown Toca enter her o.moveLeft [PERSON_NAME] …" at bounding box center [1022, 379] width 365 height 186
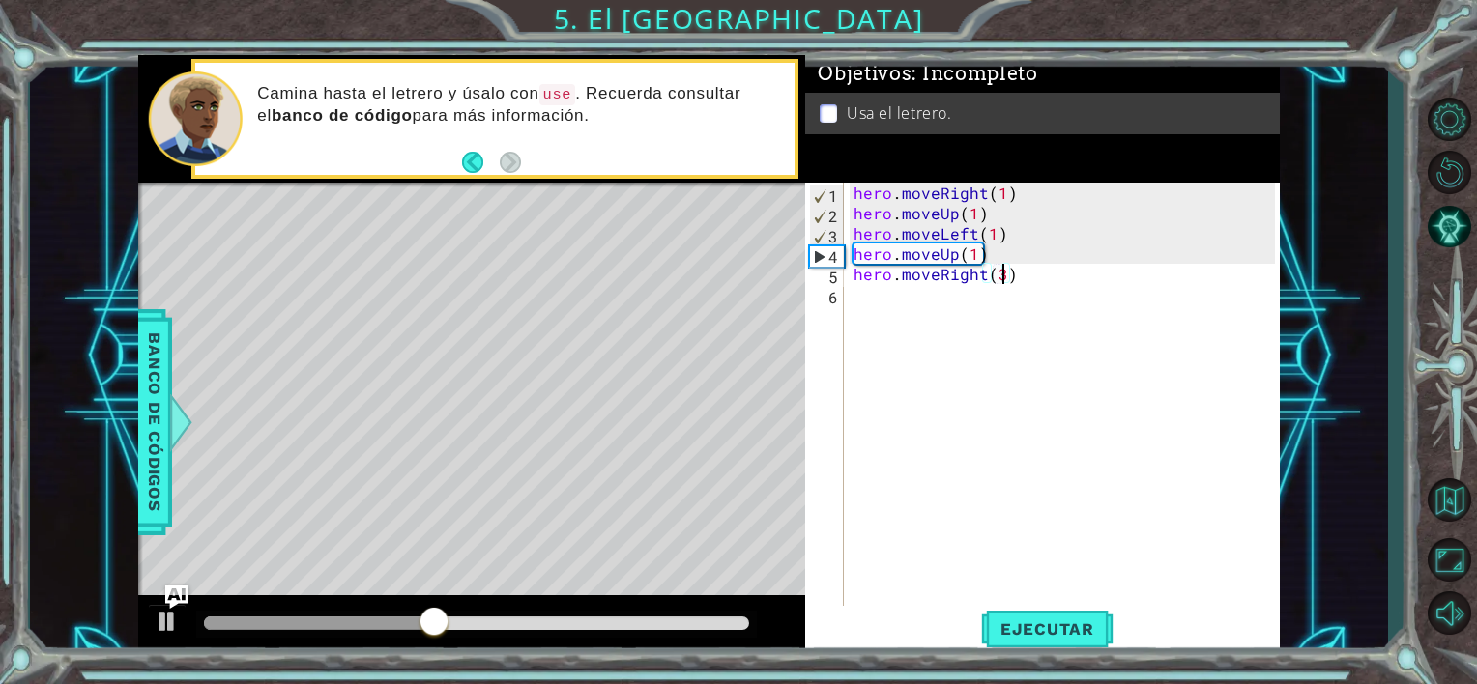
scroll to position [0, 12]
type textarea "hero.moveRight(2)"
click at [1057, 632] on span "Ejecutar" at bounding box center [1047, 629] width 132 height 19
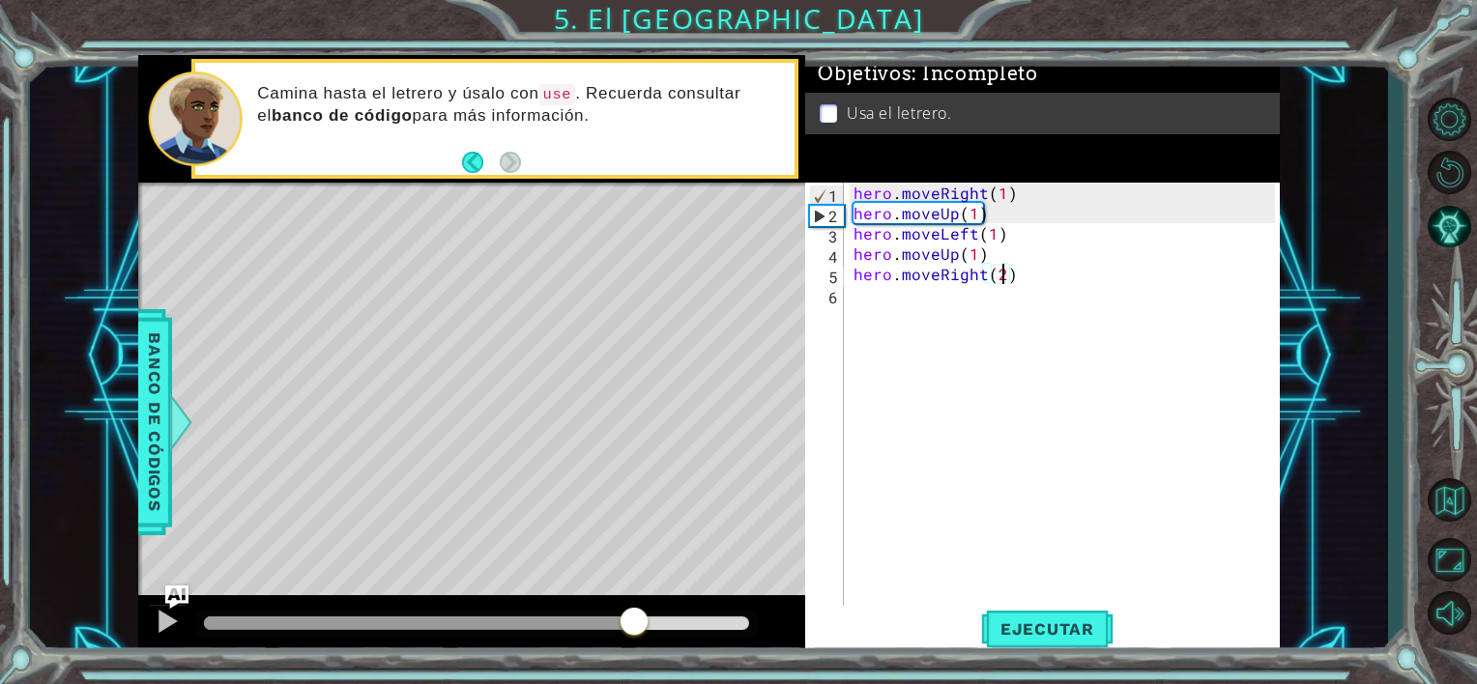
click at [633, 618] on div at bounding box center [476, 624] width 545 height 14
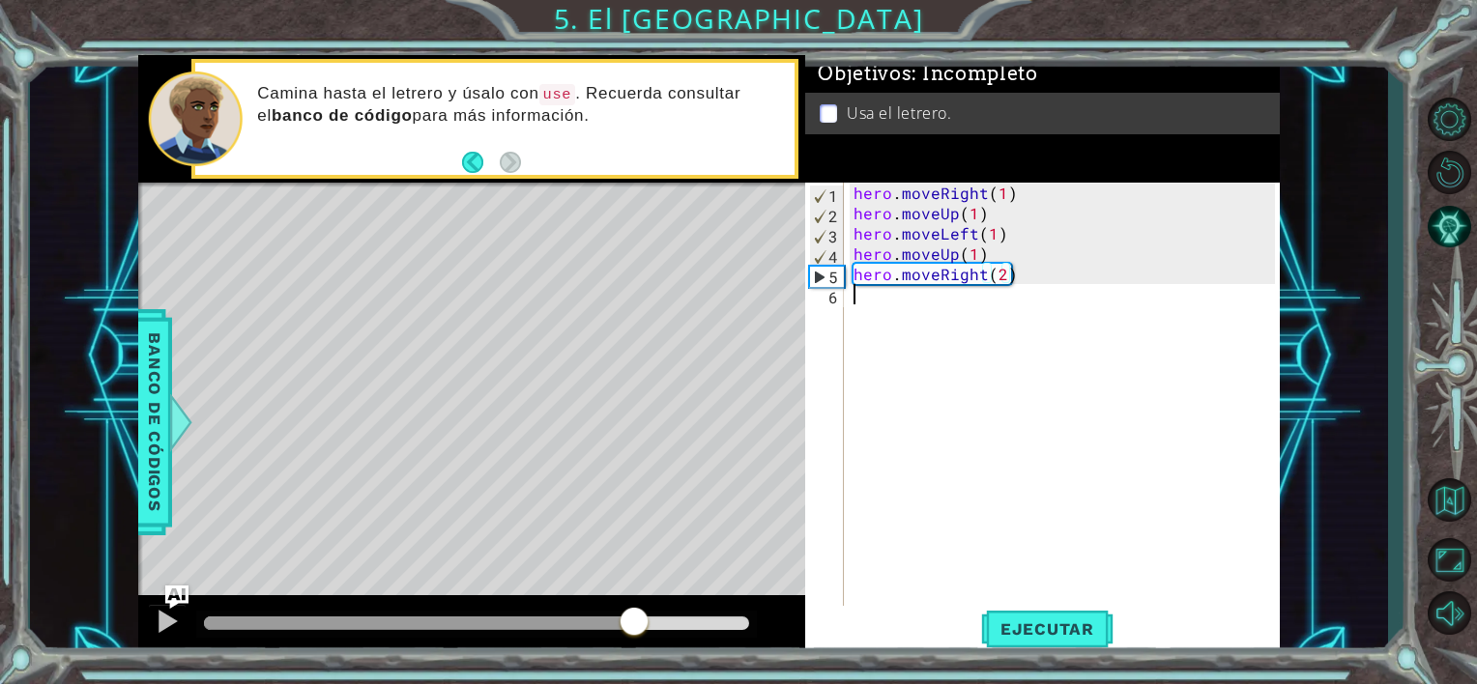
click at [886, 305] on div "hero . moveRight ( 1 ) hero . moveUp ( 1 ) hero . moveLeft ( 1 ) hero . moveUp …" at bounding box center [1067, 416] width 435 height 467
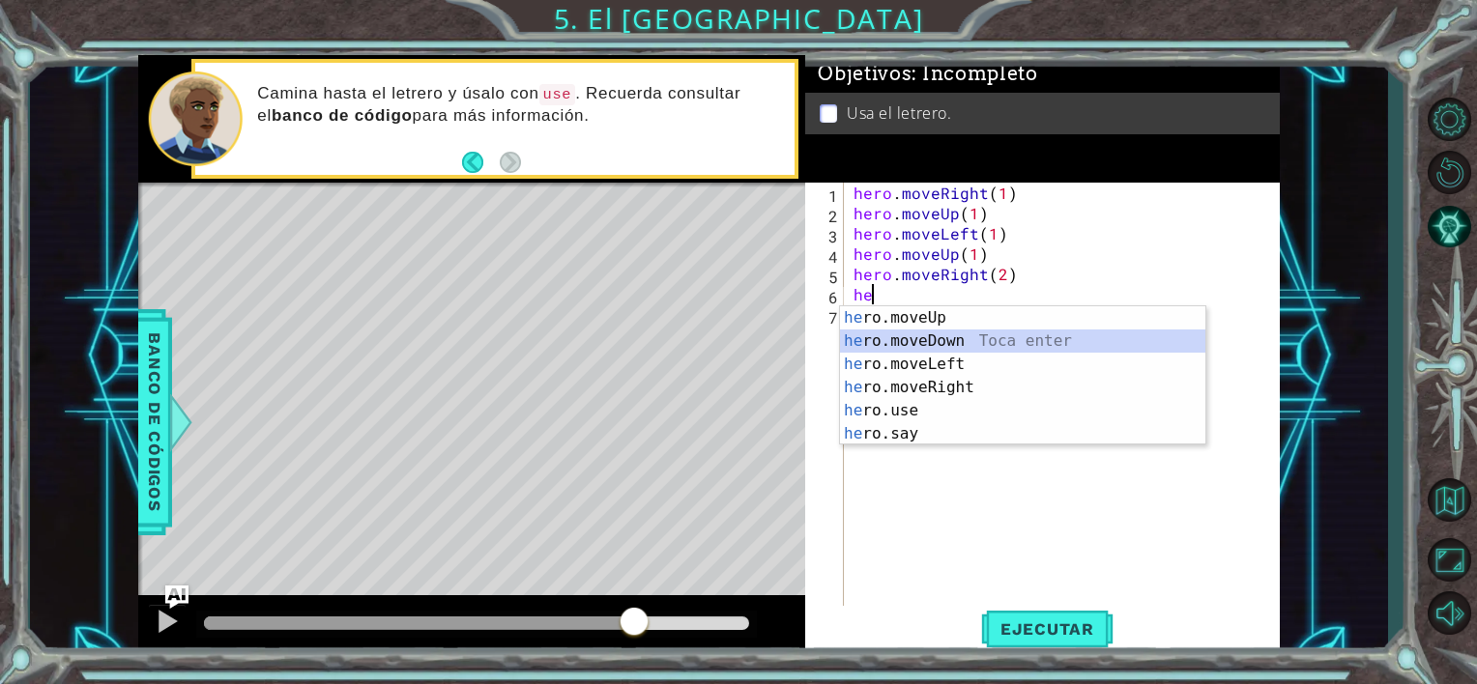
click at [921, 338] on div "he ro.moveUp Toca enter he ro.moveDown Toca enter he ro.moveLeft Toca enter he …" at bounding box center [1022, 399] width 365 height 186
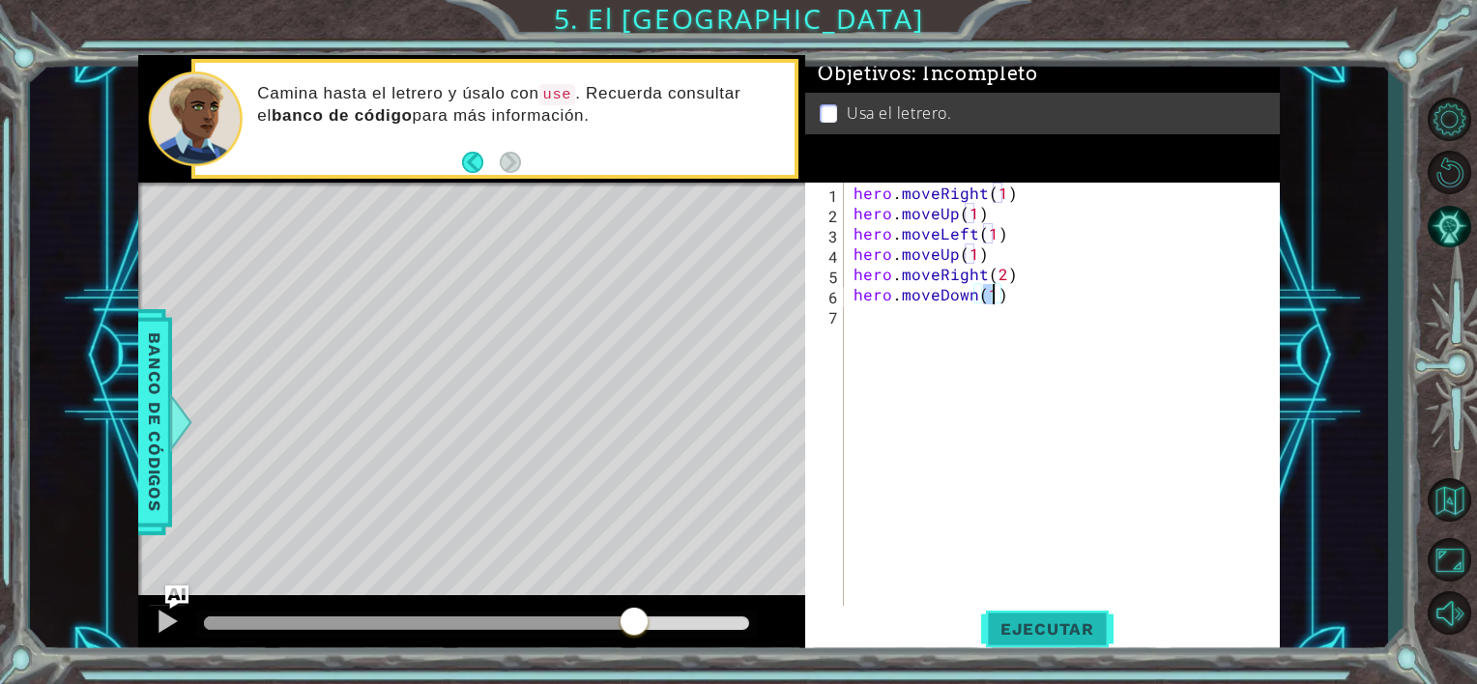
type textarea "hero.moveDown(1)"
click at [1045, 627] on span "Ejecutar" at bounding box center [1047, 629] width 132 height 19
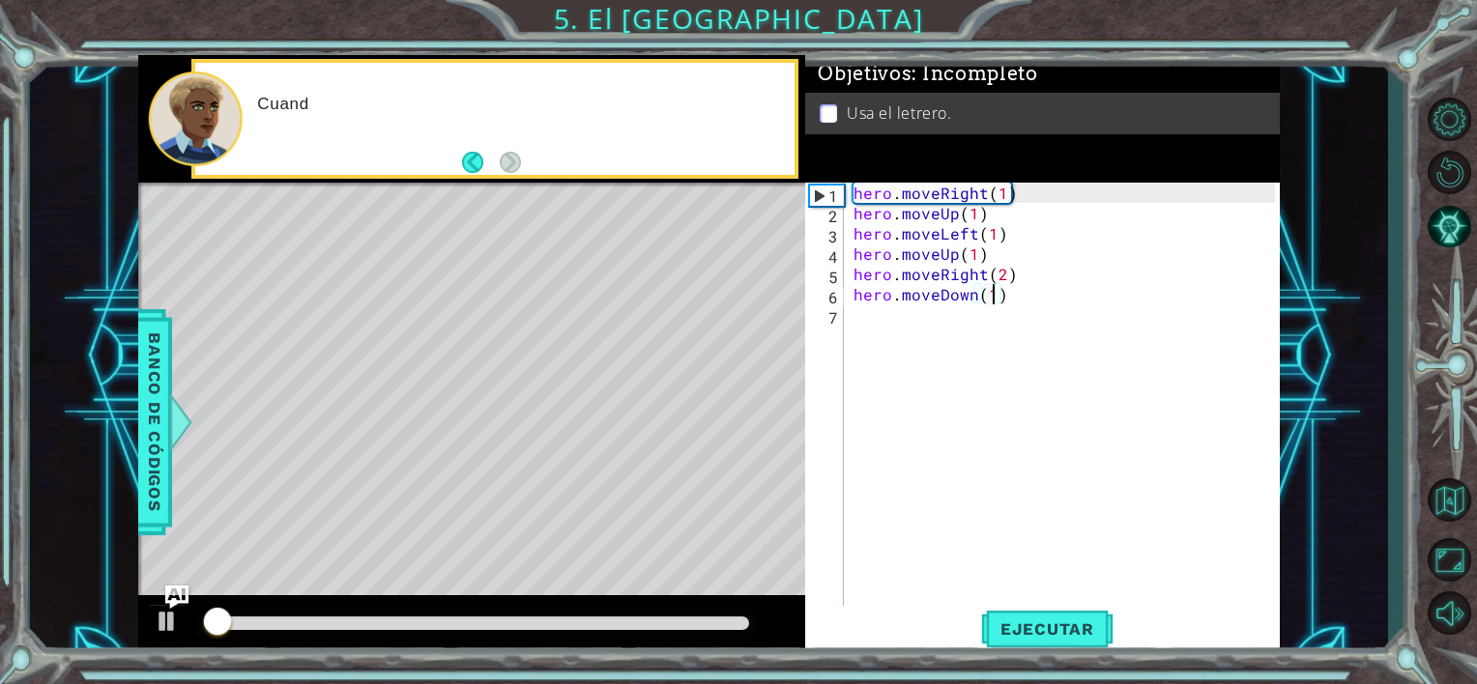
click at [681, 619] on div at bounding box center [476, 624] width 545 height 14
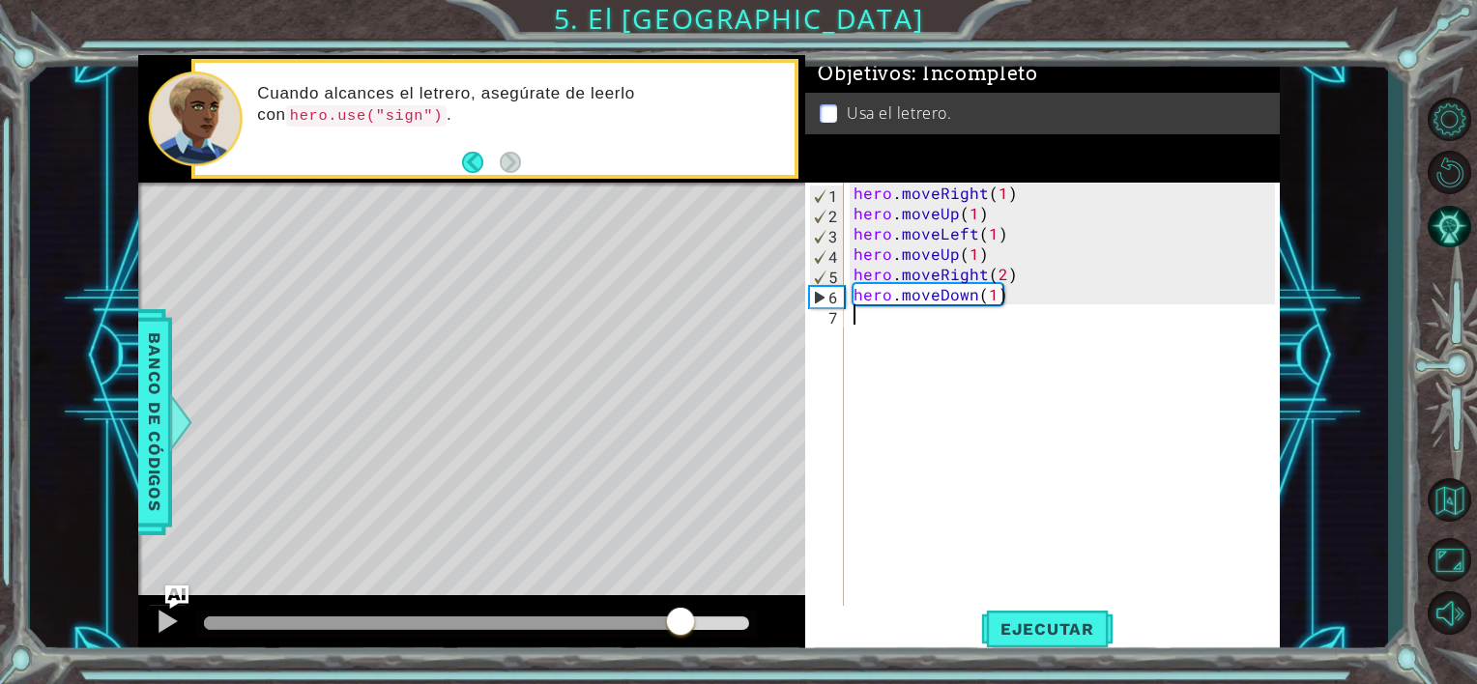
click at [886, 326] on div "hero . moveRight ( 1 ) hero . moveUp ( 1 ) hero . moveLeft ( 1 ) hero . moveUp …" at bounding box center [1067, 416] width 435 height 467
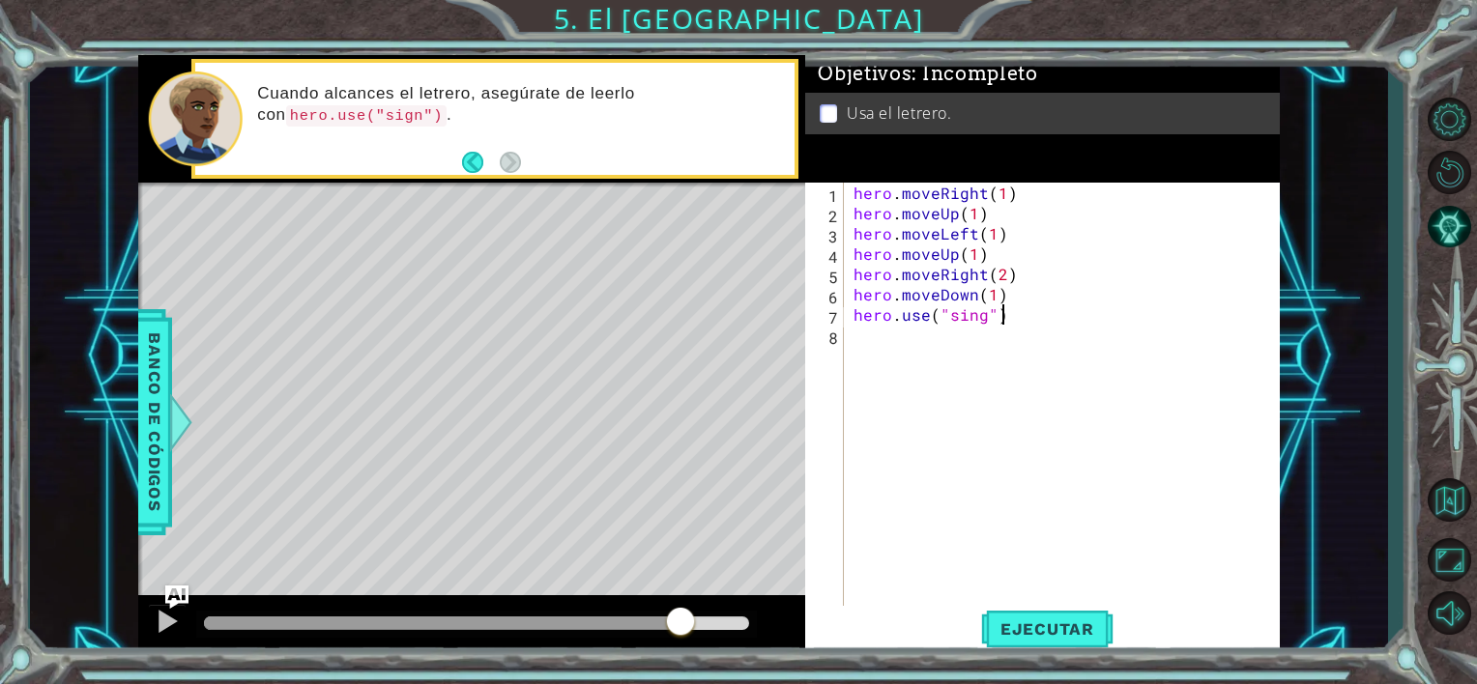
scroll to position [0, 11]
type textarea "hero.use("sing")"
click at [1042, 629] on span "Ejecutar" at bounding box center [1047, 629] width 132 height 19
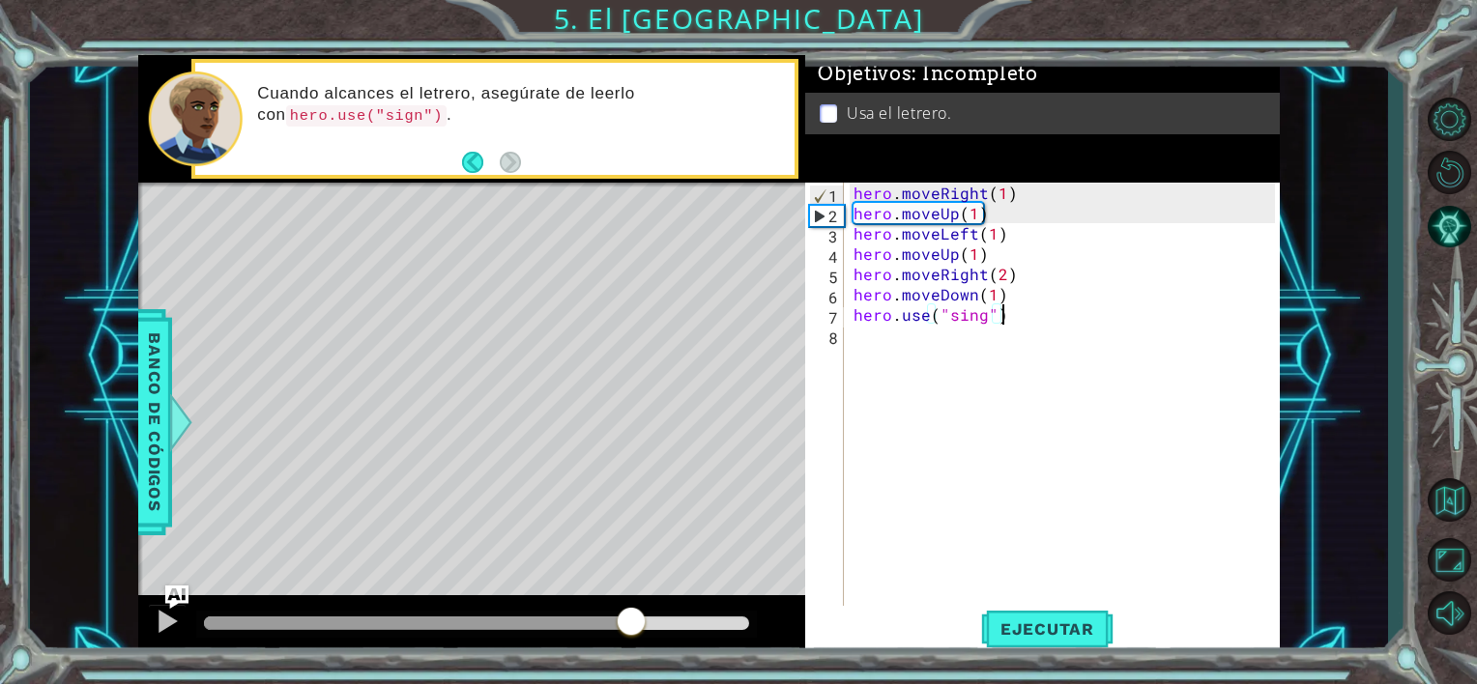
click at [631, 623] on div at bounding box center [476, 624] width 545 height 14
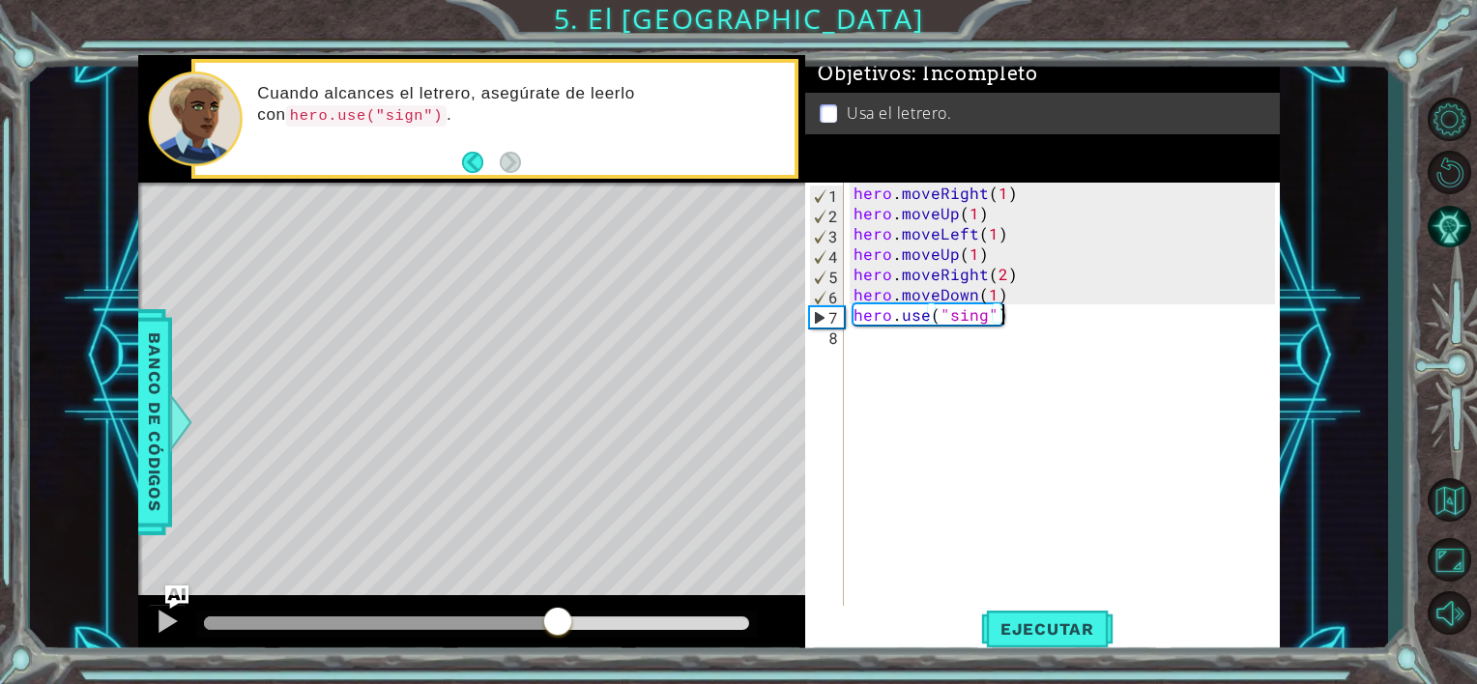
drag, startPoint x: 630, startPoint y: 620, endPoint x: 555, endPoint y: 626, distance: 75.7
click at [555, 626] on div at bounding box center [557, 623] width 35 height 35
drag, startPoint x: 551, startPoint y: 628, endPoint x: 535, endPoint y: 631, distance: 16.7
click at [479, 631] on div at bounding box center [461, 623] width 35 height 35
click at [968, 488] on div "hero . moveRight ( 1 ) hero . moveUp ( 1 ) hero . moveLeft ( 1 ) hero . moveUp …" at bounding box center [1067, 416] width 435 height 467
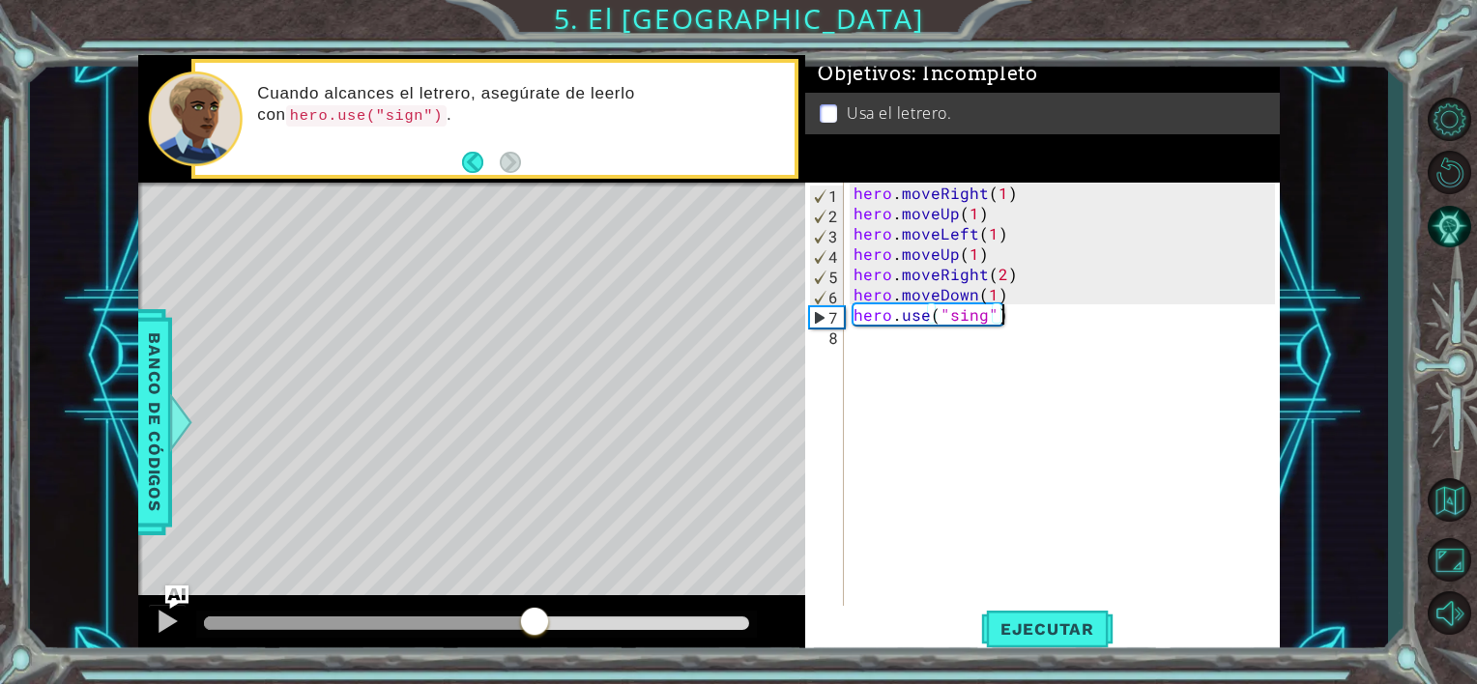
scroll to position [0, 0]
click at [1027, 629] on span "Ejecutar" at bounding box center [1047, 629] width 132 height 19
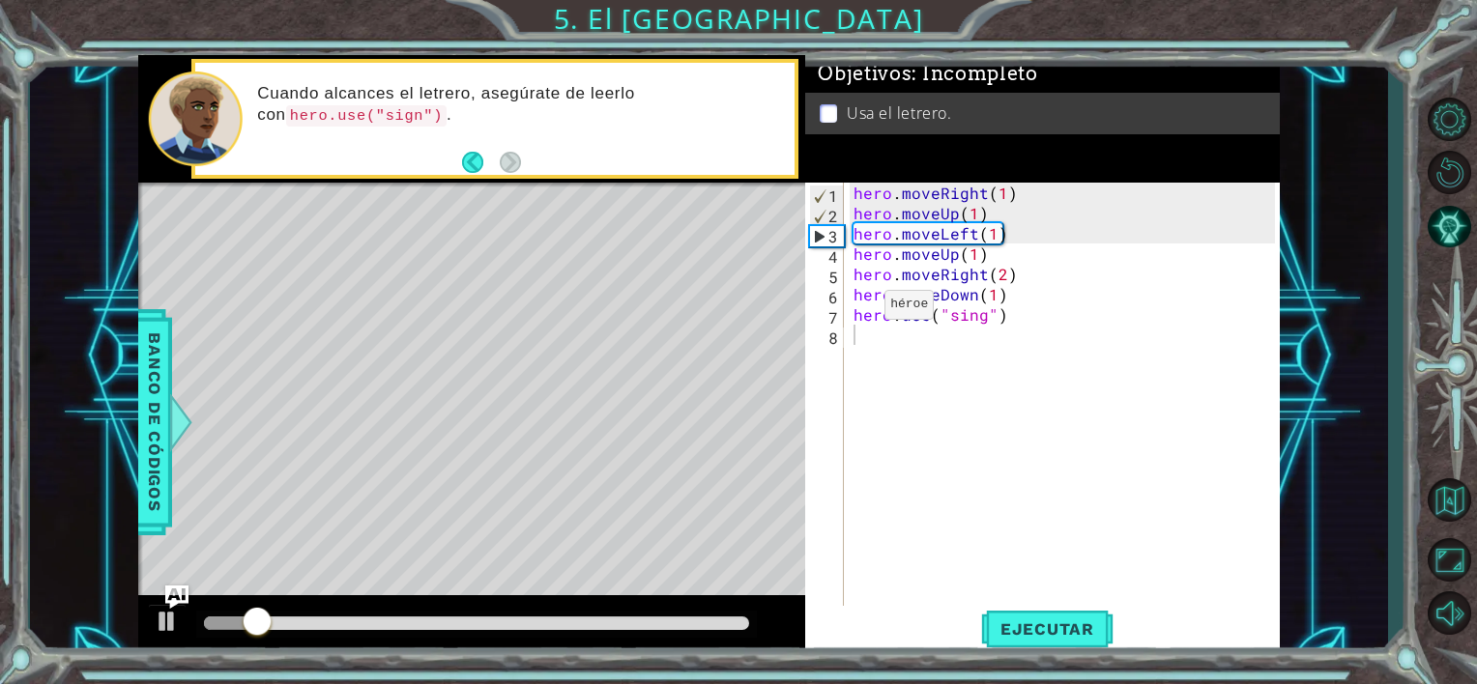
drag, startPoint x: 510, startPoint y: 615, endPoint x: 576, endPoint y: 607, distance: 66.2
click at [576, 607] on div at bounding box center [471, 627] width 667 height 62
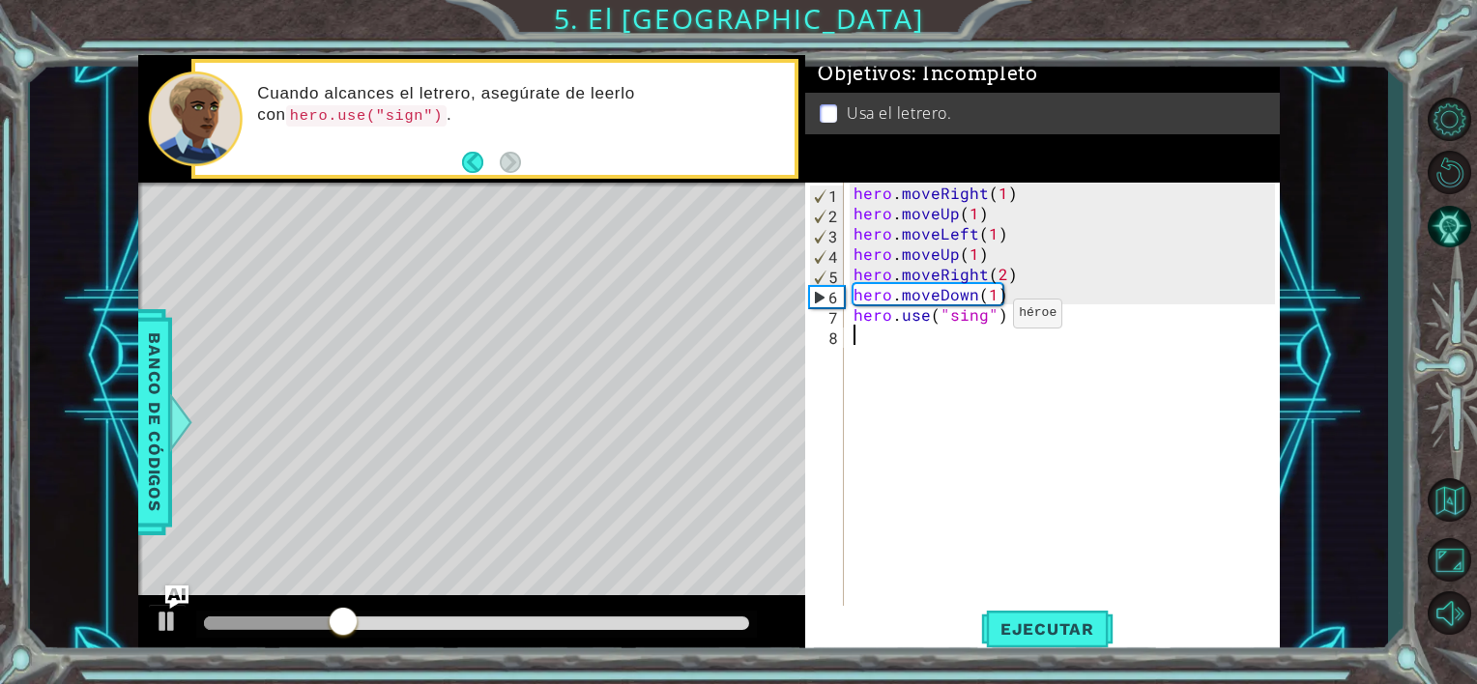
click at [978, 318] on div "hero . moveRight ( 1 ) hero . moveUp ( 1 ) hero . moveLeft ( 1 ) hero . moveUp …" at bounding box center [1067, 416] width 435 height 467
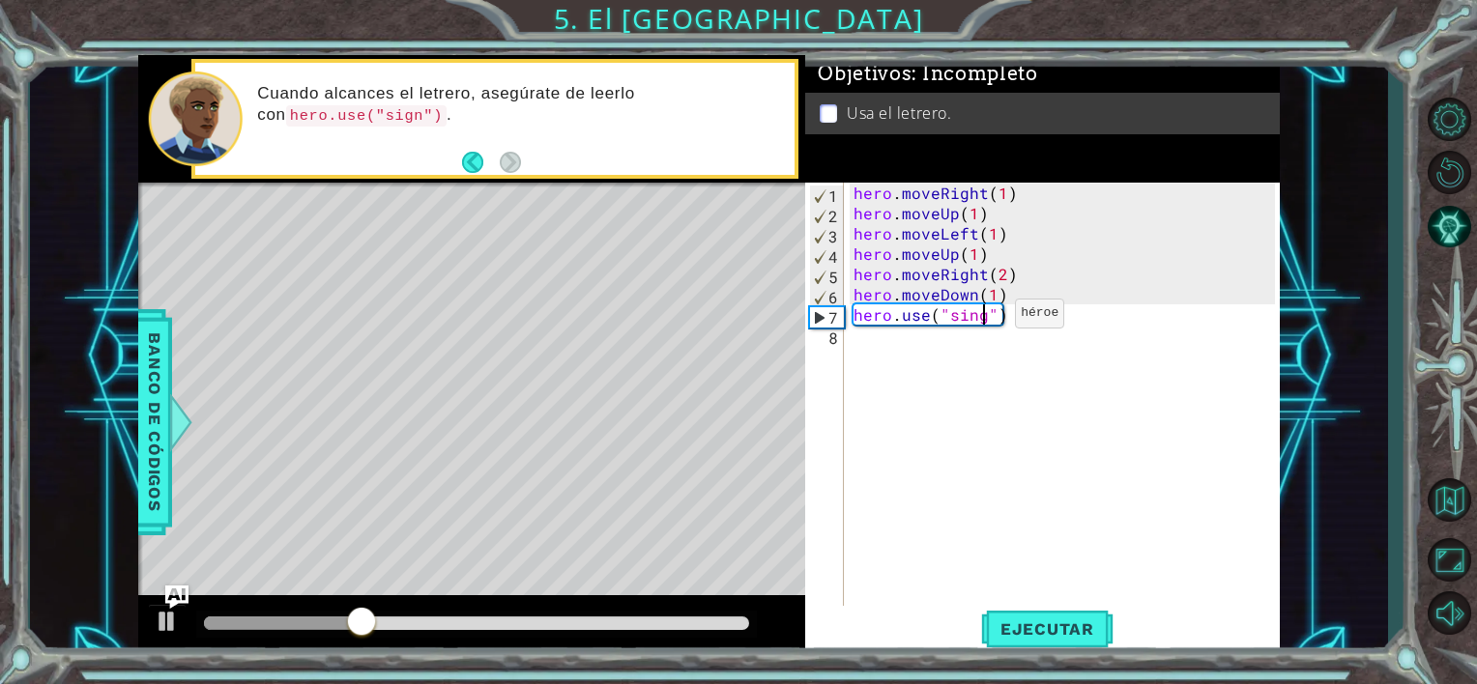
click at [982, 318] on div "hero . moveRight ( 1 ) hero . moveUp ( 1 ) hero . moveLeft ( 1 ) hero . moveUp …" at bounding box center [1067, 416] width 435 height 467
type textarea "hero.use("sign")"
click at [1025, 620] on span "Ejecutar" at bounding box center [1047, 629] width 132 height 19
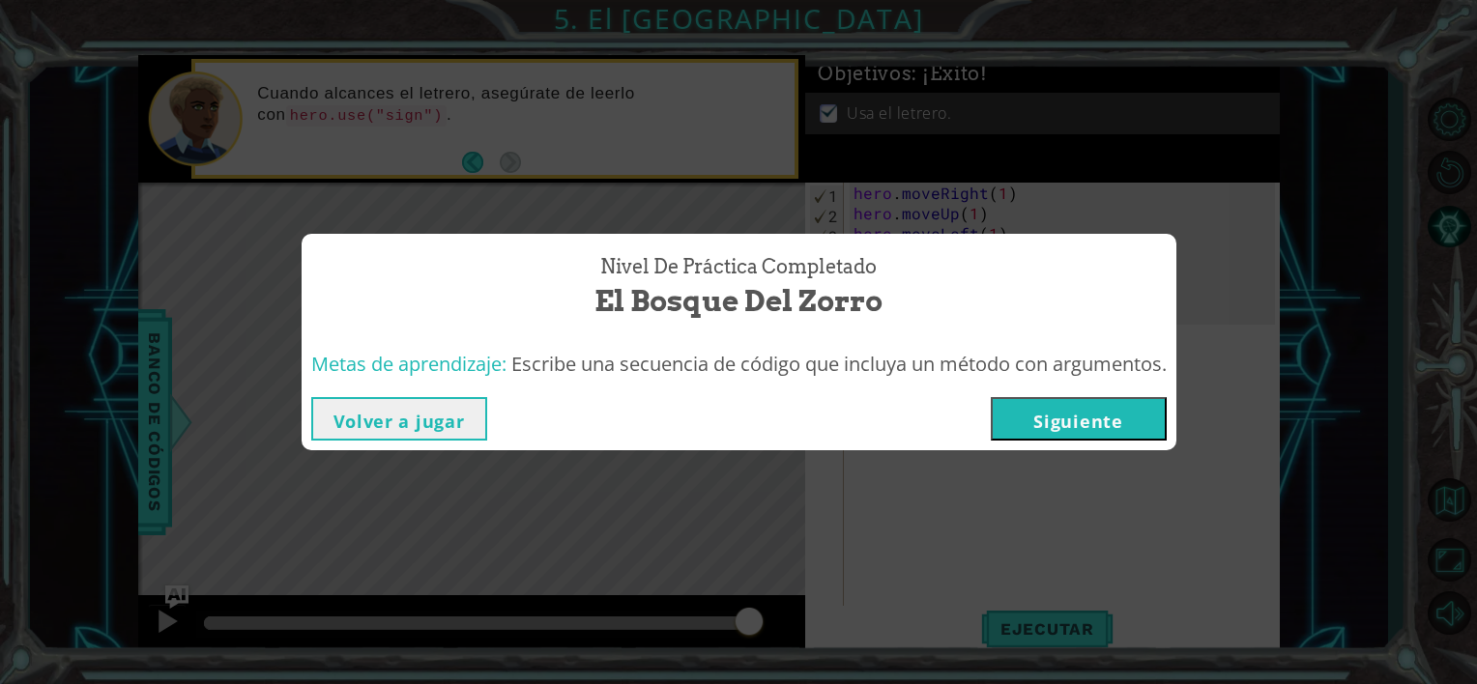
click at [1024, 415] on button "Siguiente" at bounding box center [1079, 419] width 176 height 44
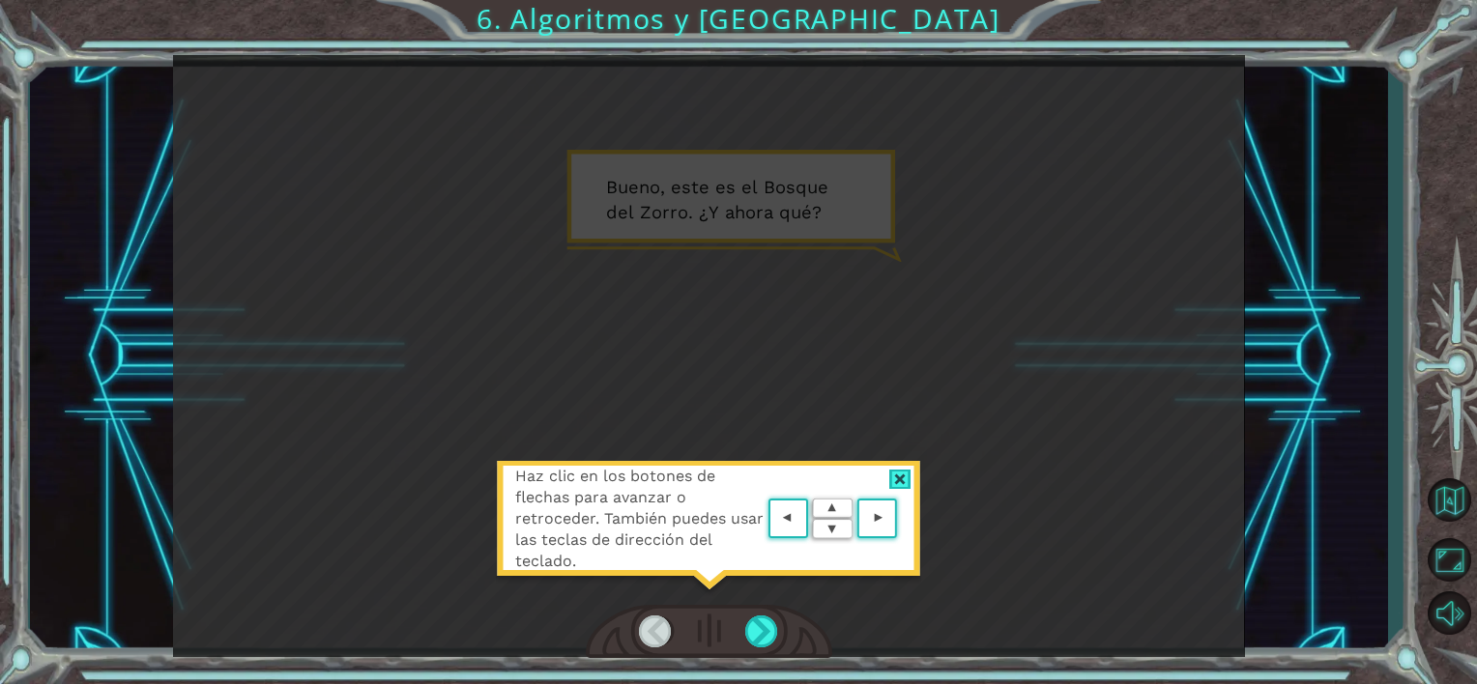
click at [902, 519] on area at bounding box center [902, 519] width 0 height 0
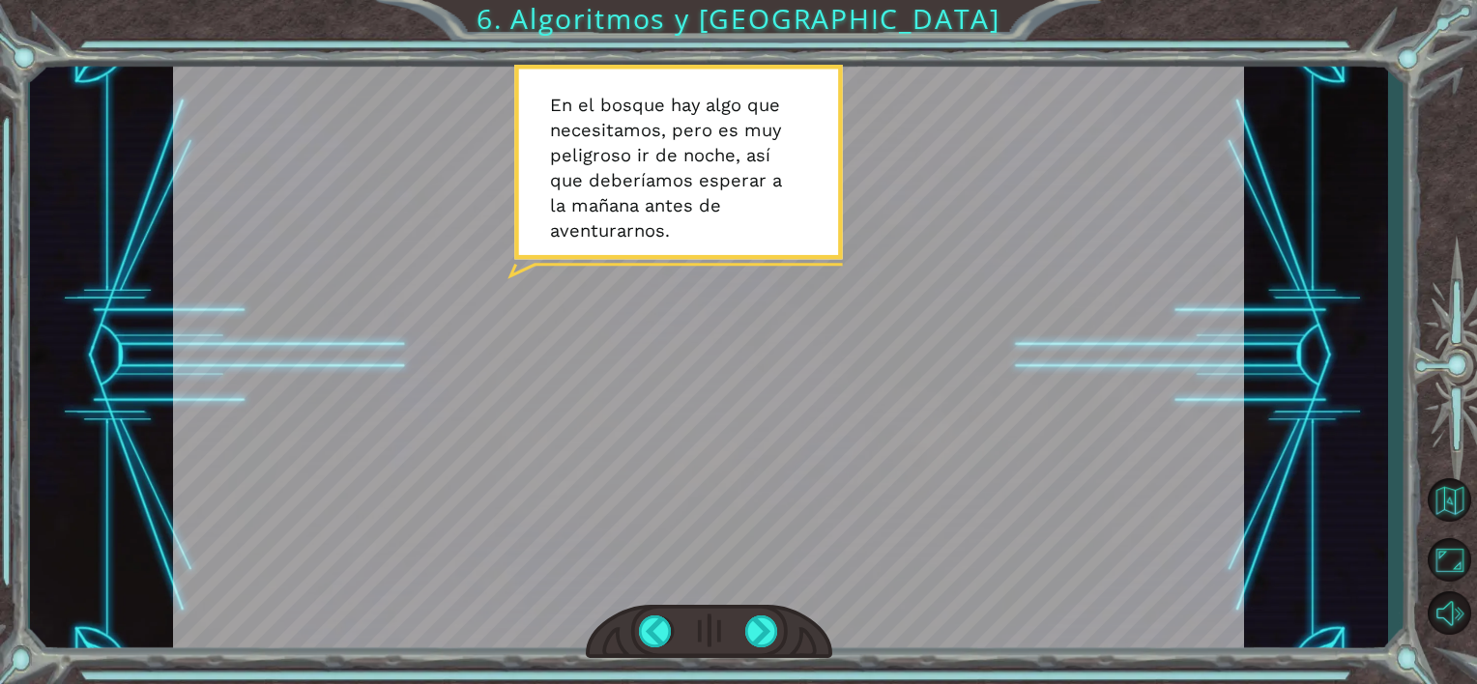
click at [768, 568] on div at bounding box center [708, 356] width 1071 height 602
click at [765, 618] on div at bounding box center [762, 632] width 34 height 33
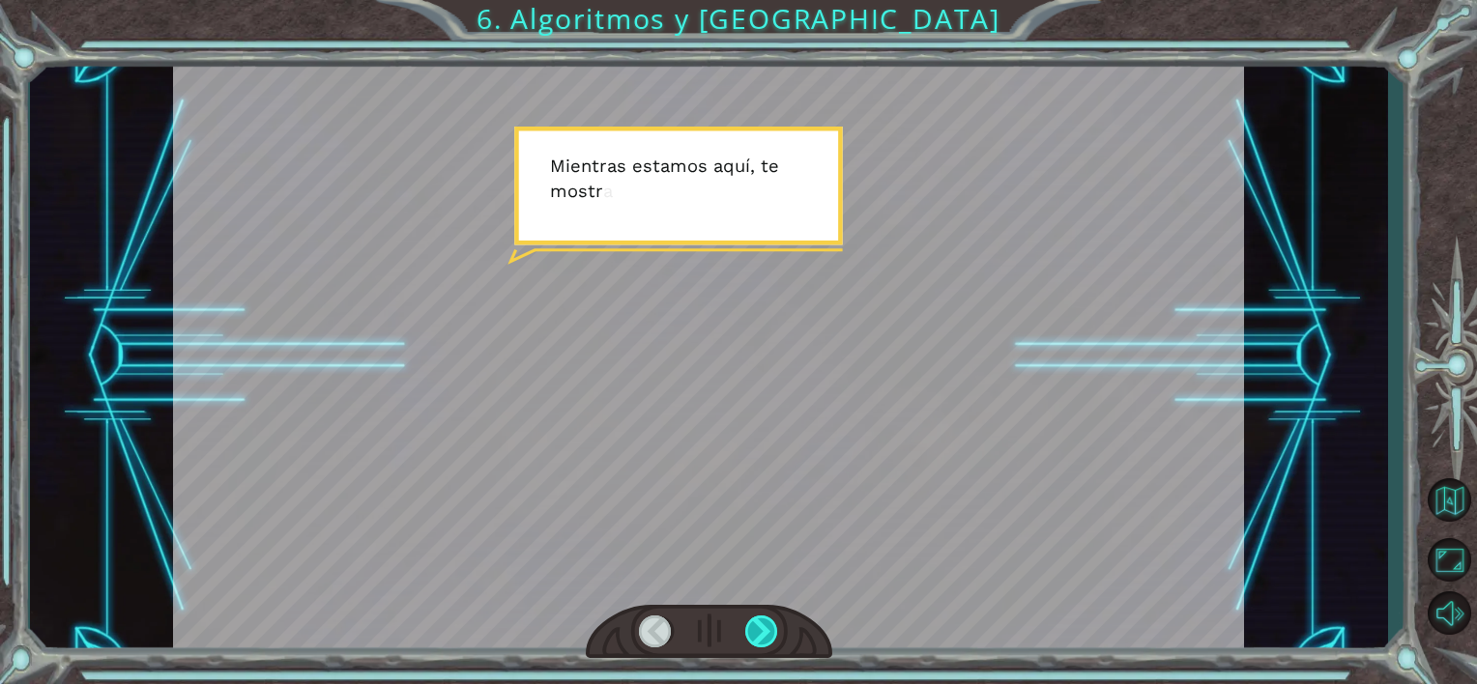
click at [765, 616] on div at bounding box center [762, 632] width 34 height 33
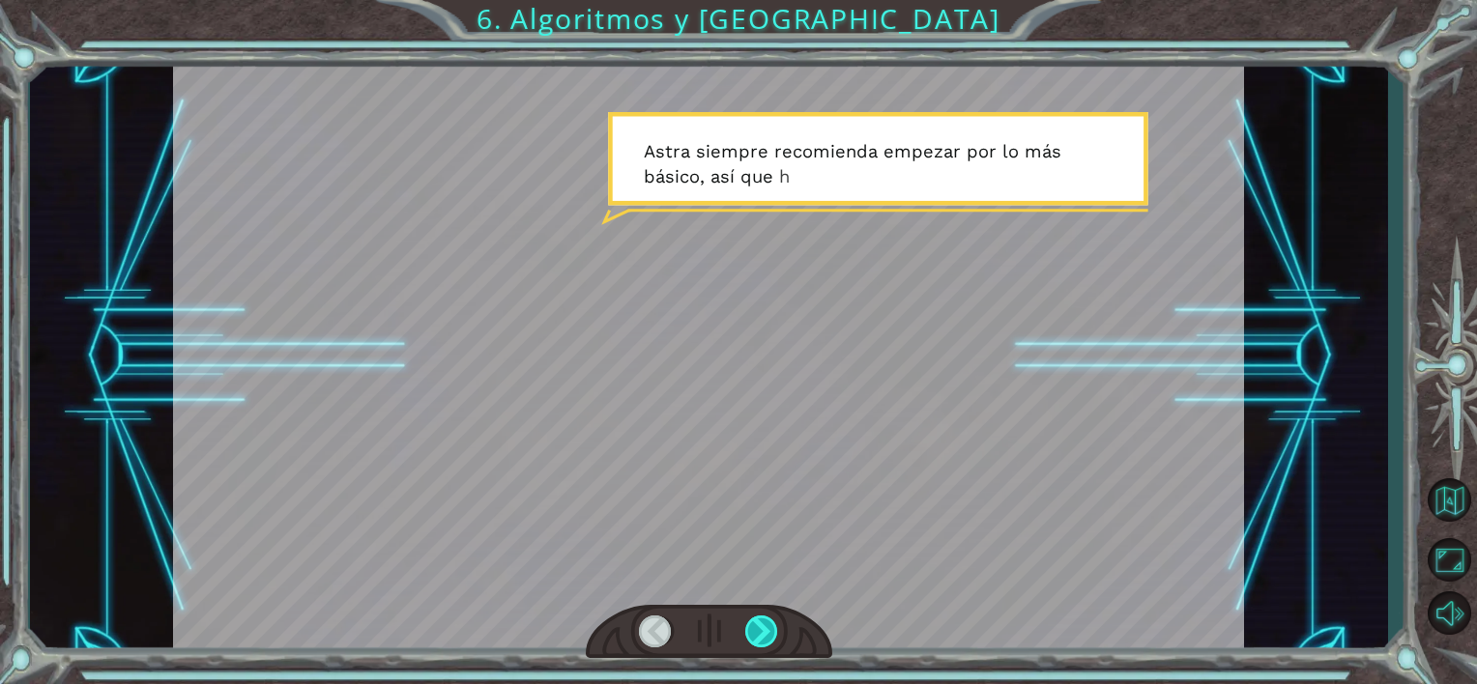
click at [765, 616] on div at bounding box center [762, 632] width 34 height 33
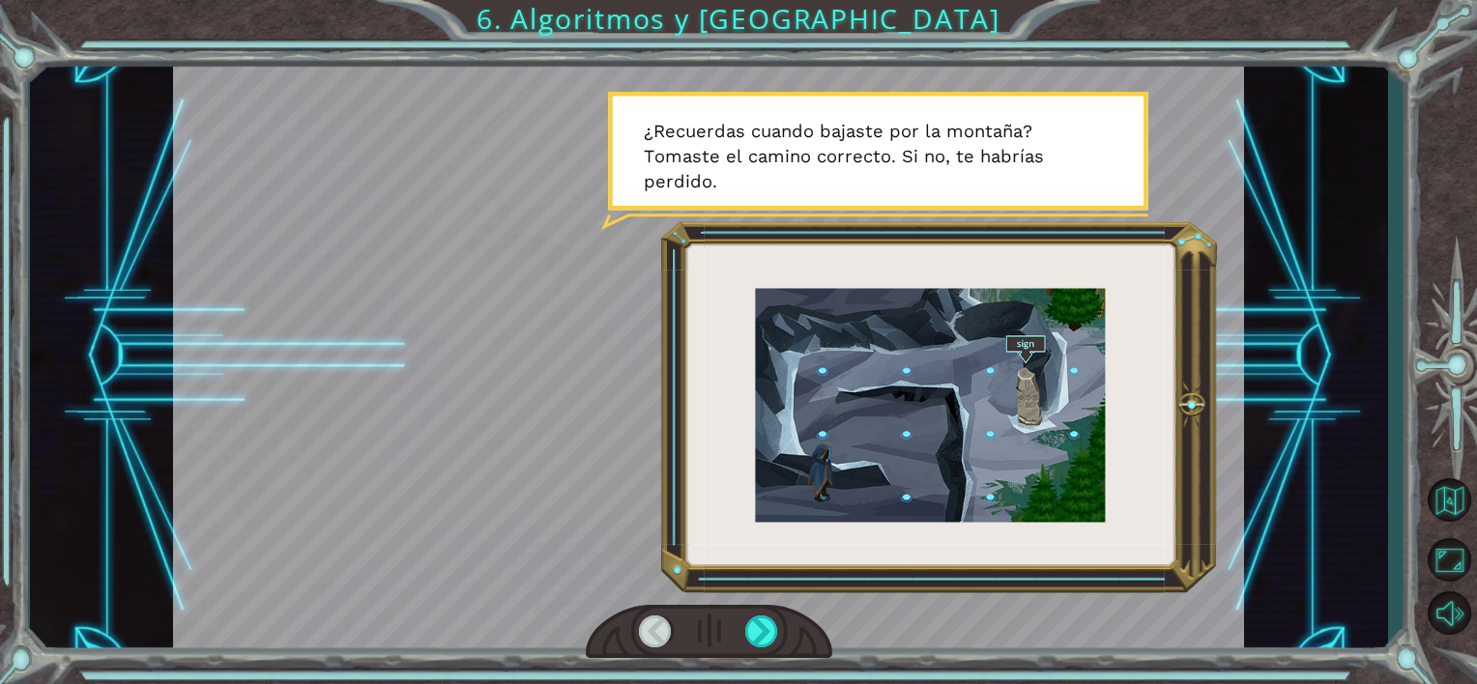
click at [761, 614] on div at bounding box center [709, 632] width 247 height 54
click at [756, 631] on div at bounding box center [762, 632] width 34 height 33
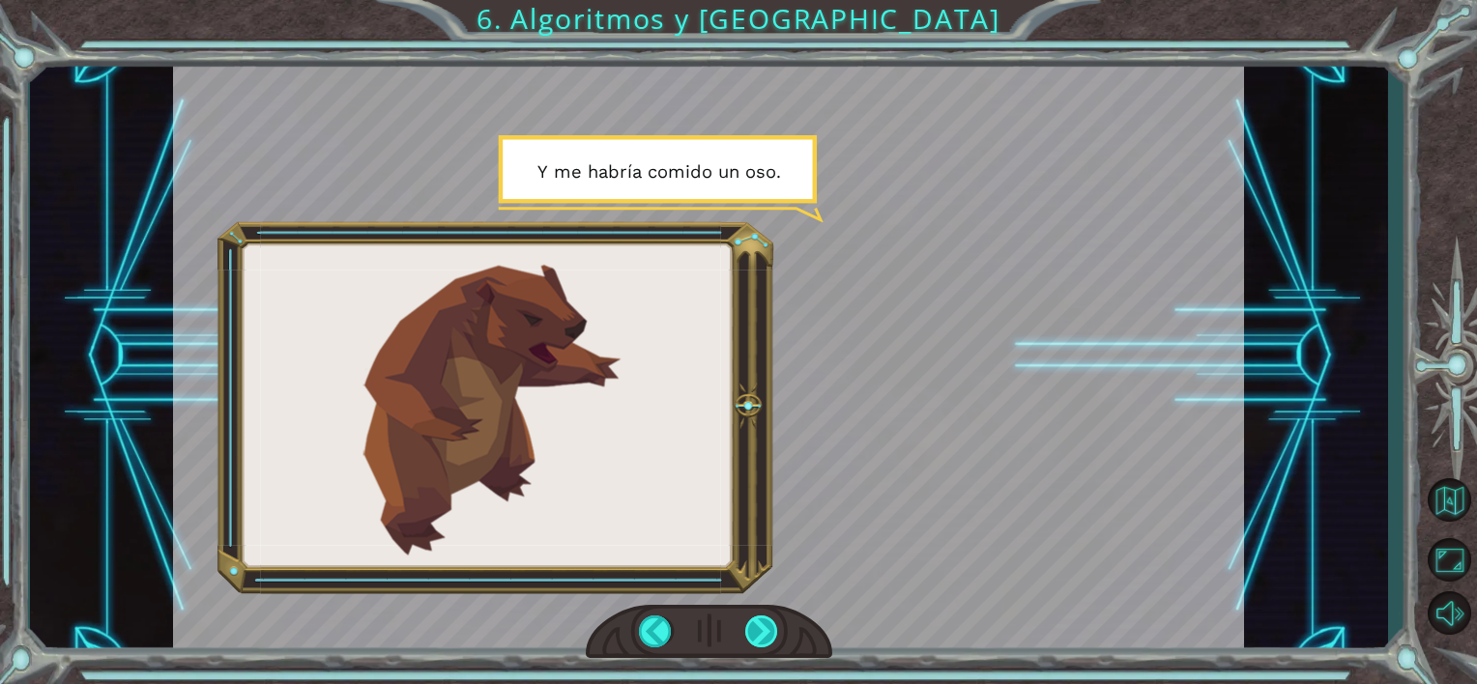
click at [756, 631] on div at bounding box center [762, 632] width 34 height 33
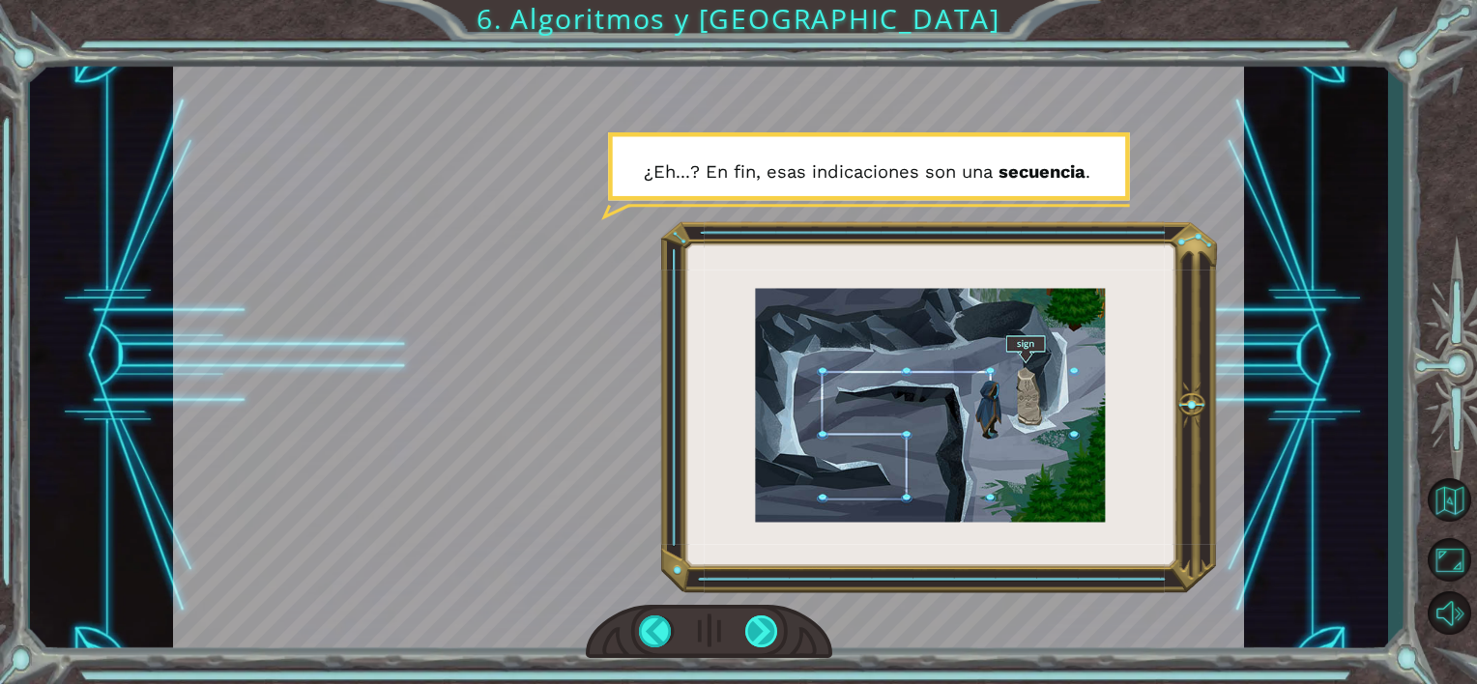
click at [758, 631] on div at bounding box center [762, 632] width 34 height 33
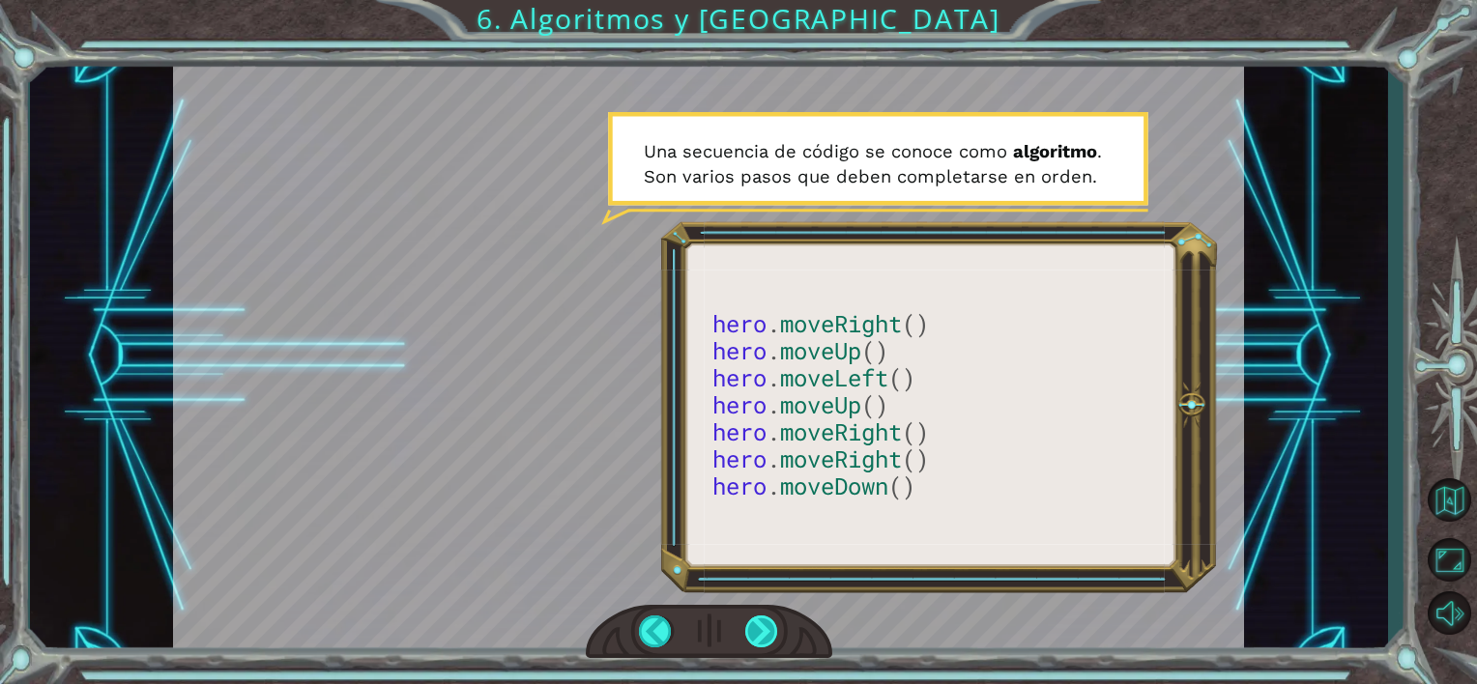
click at [758, 631] on div at bounding box center [762, 632] width 34 height 33
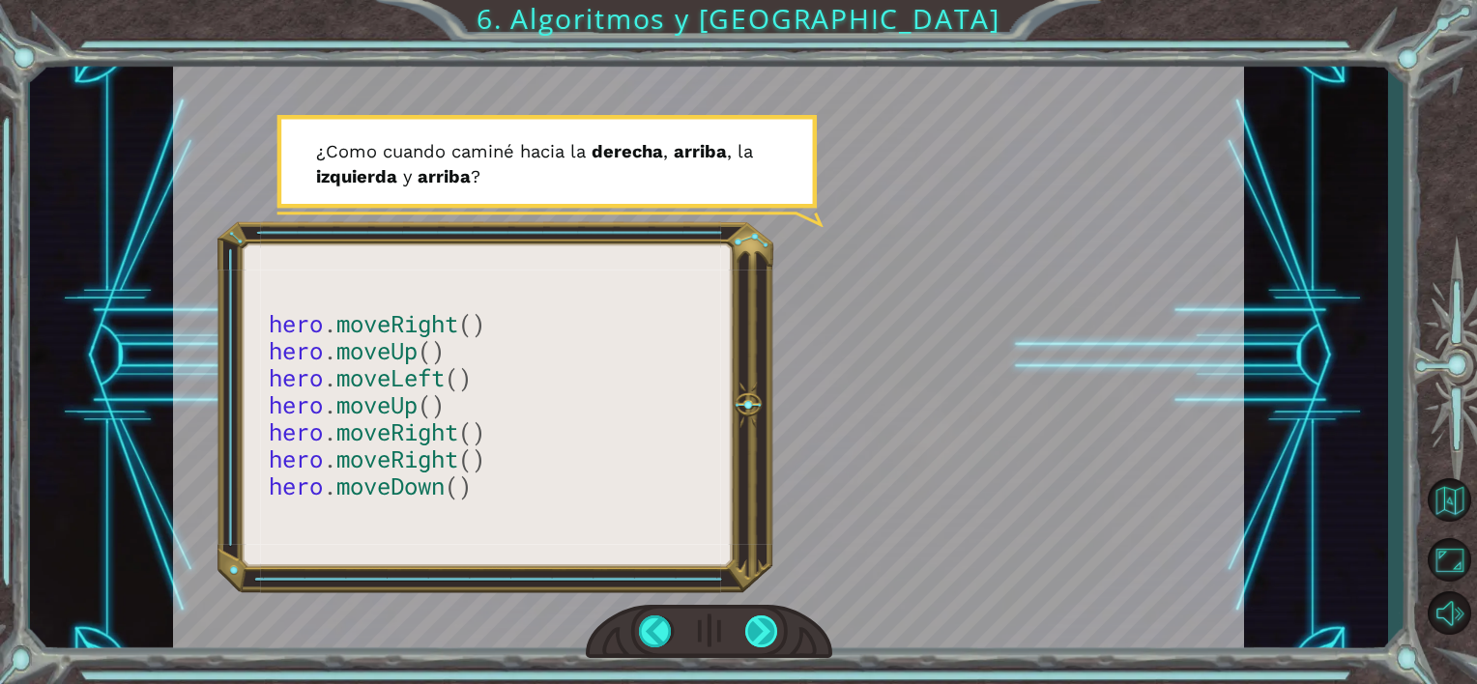
click at [758, 631] on div at bounding box center [762, 632] width 34 height 33
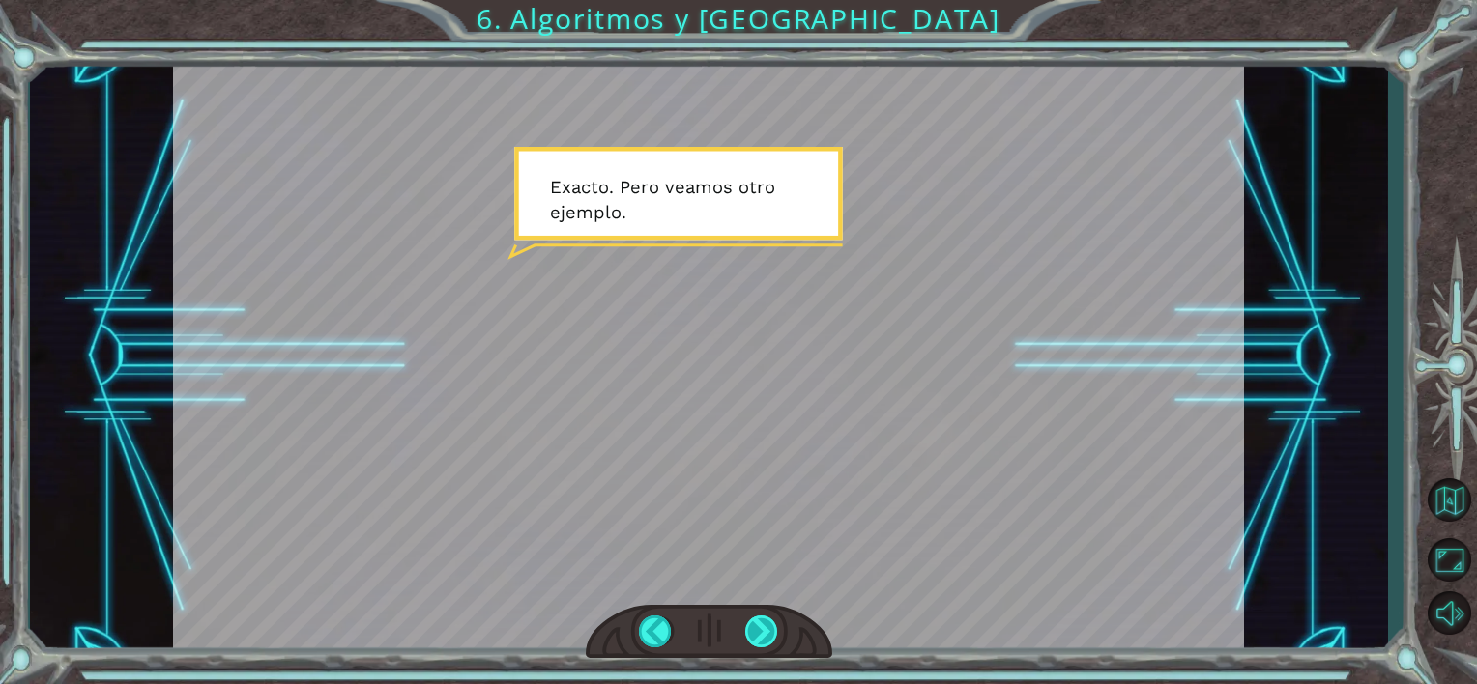
click at [758, 631] on div at bounding box center [762, 632] width 34 height 33
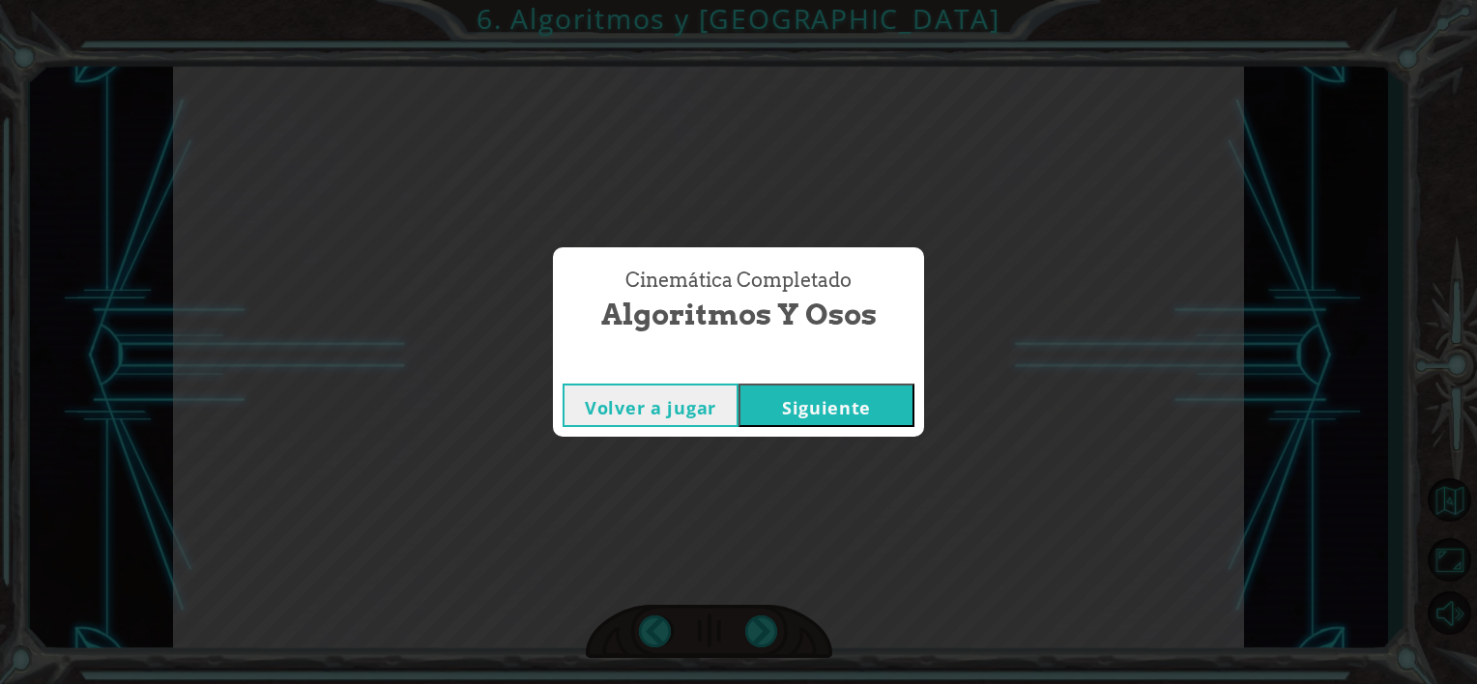
click at [872, 418] on button "Siguiente" at bounding box center [827, 406] width 176 height 44
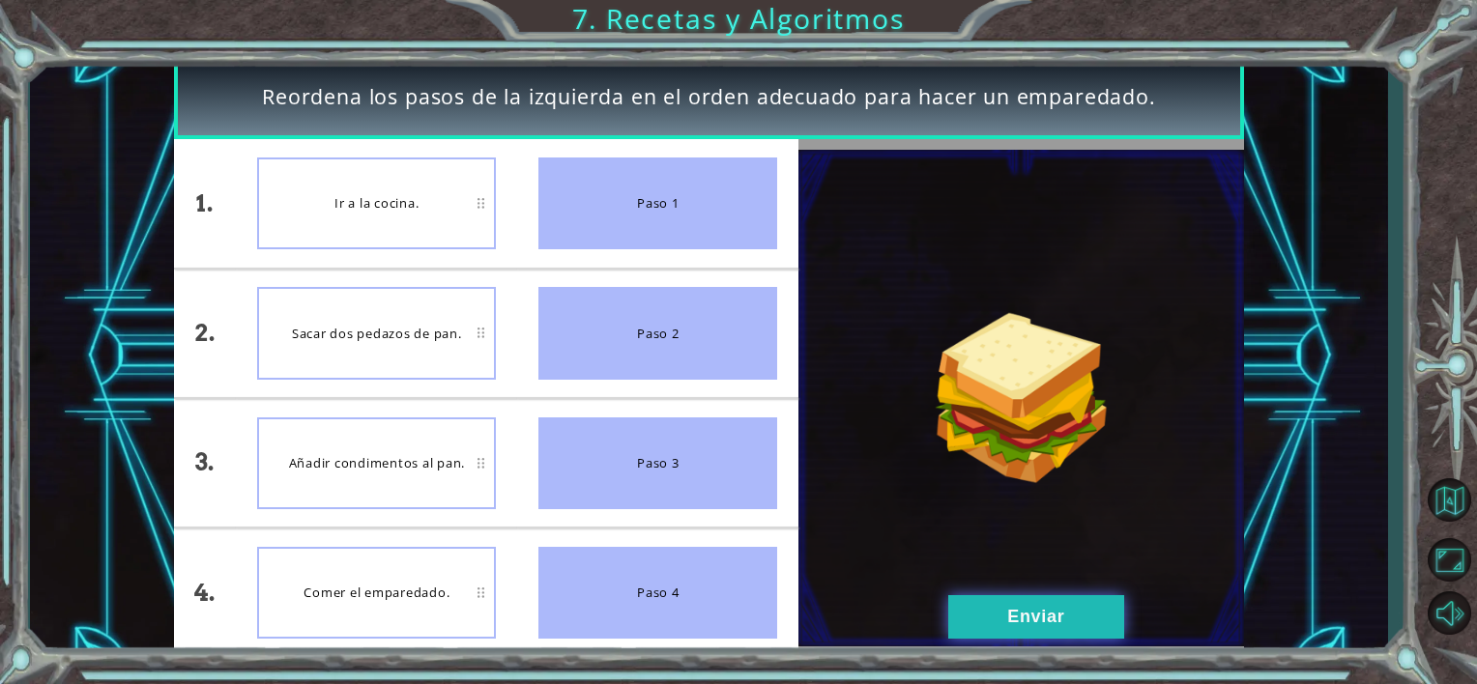
click at [1003, 619] on button "Enviar" at bounding box center [1036, 618] width 176 height 44
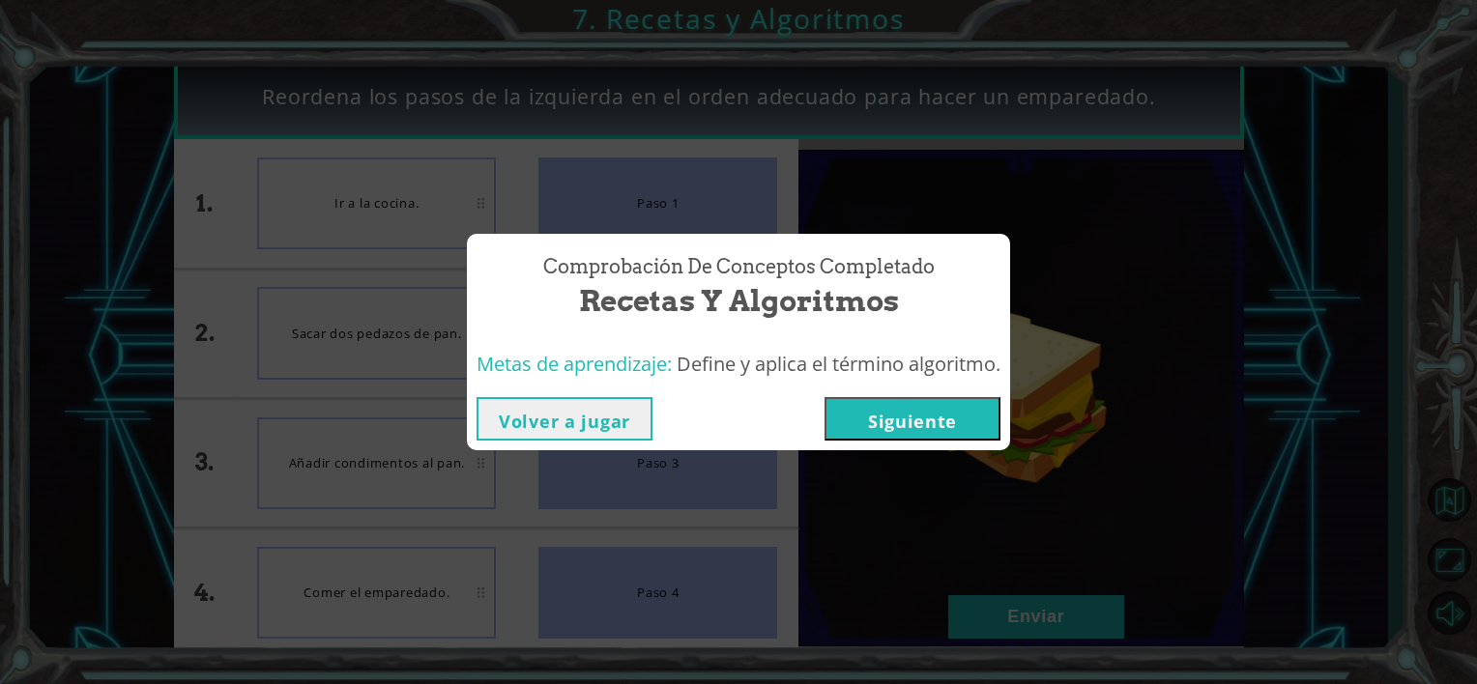
click at [936, 413] on button "Siguiente" at bounding box center [913, 419] width 176 height 44
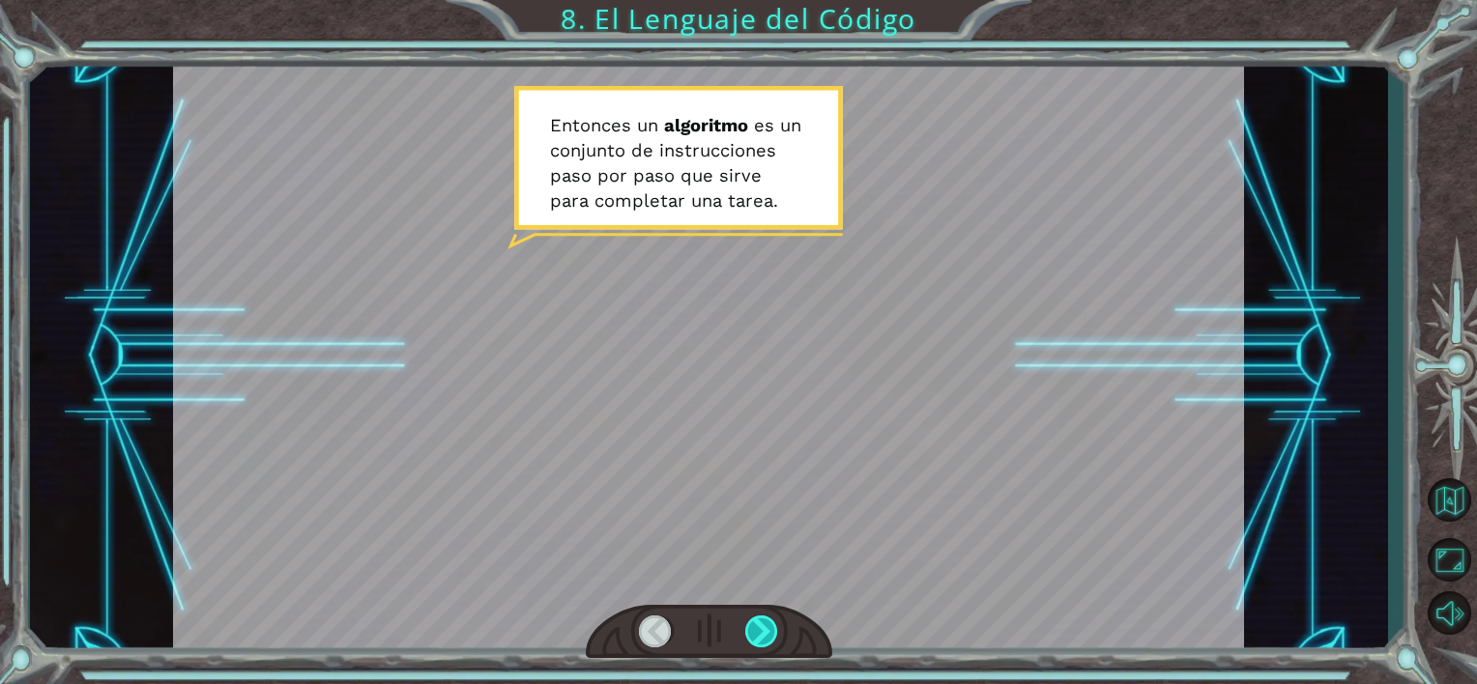
click at [755, 630] on div at bounding box center [762, 632] width 34 height 33
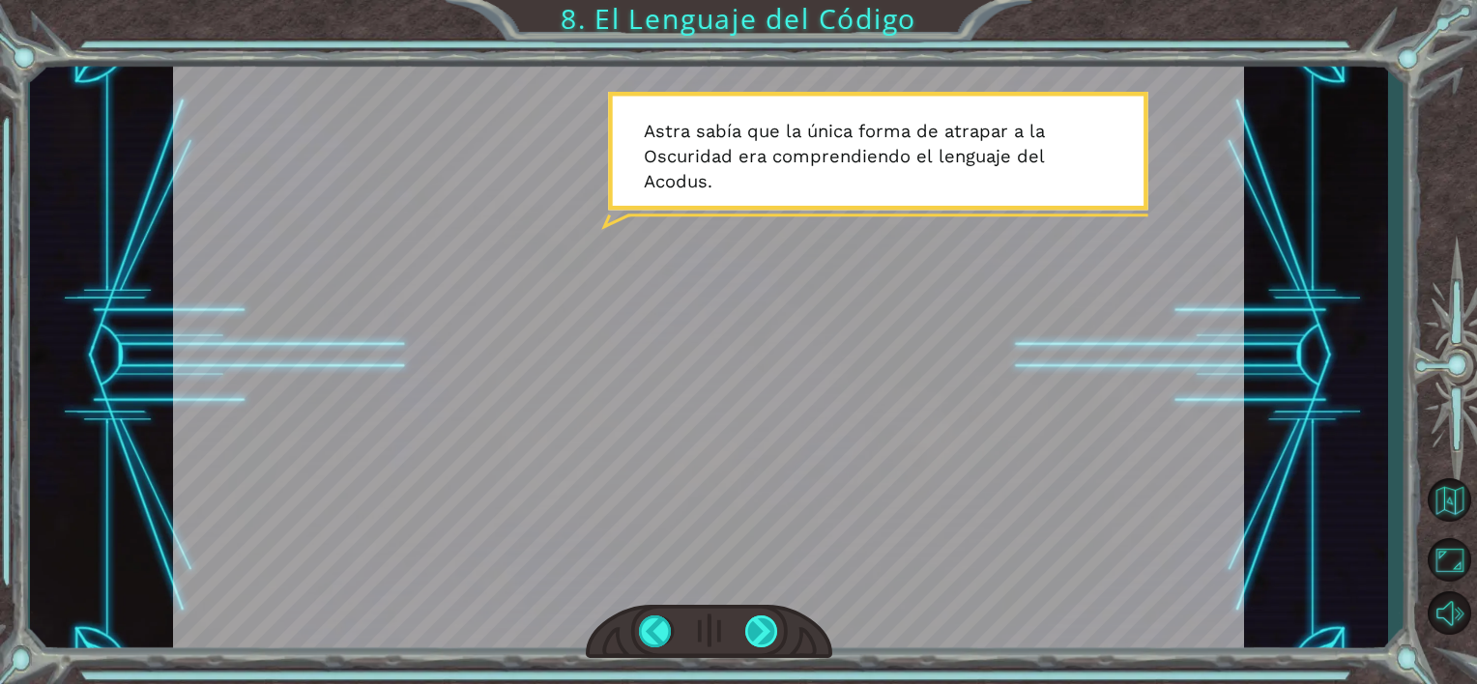
click at [759, 630] on div at bounding box center [762, 632] width 34 height 33
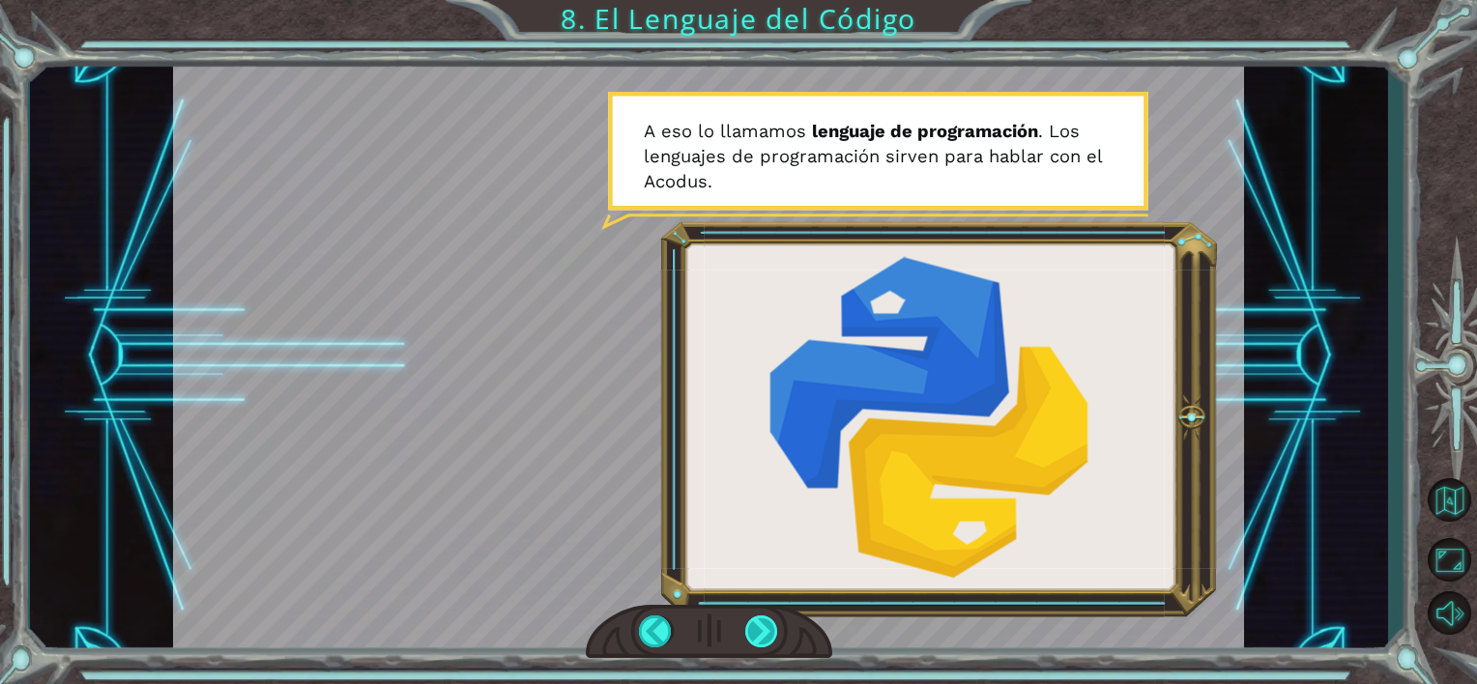
click at [761, 628] on div at bounding box center [762, 632] width 34 height 33
click at [763, 631] on div at bounding box center [762, 632] width 34 height 33
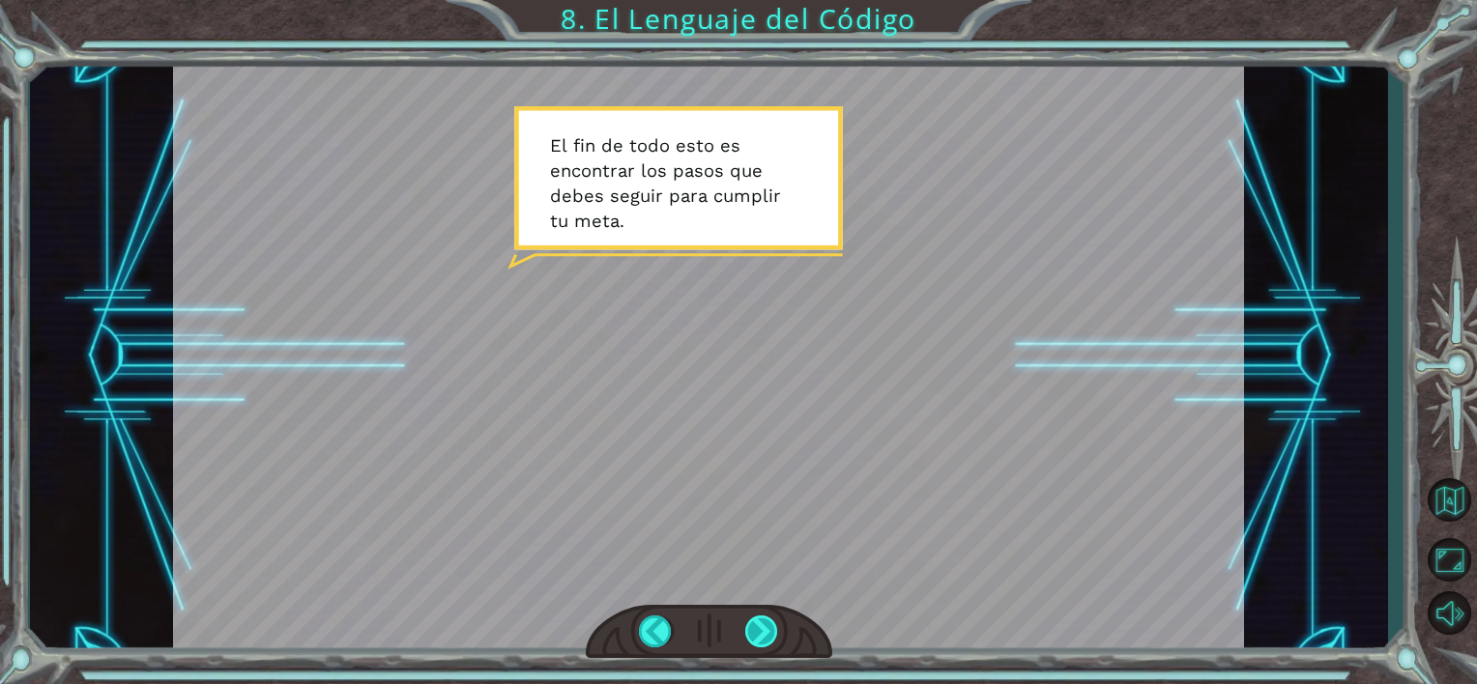
click at [763, 631] on div at bounding box center [762, 632] width 34 height 33
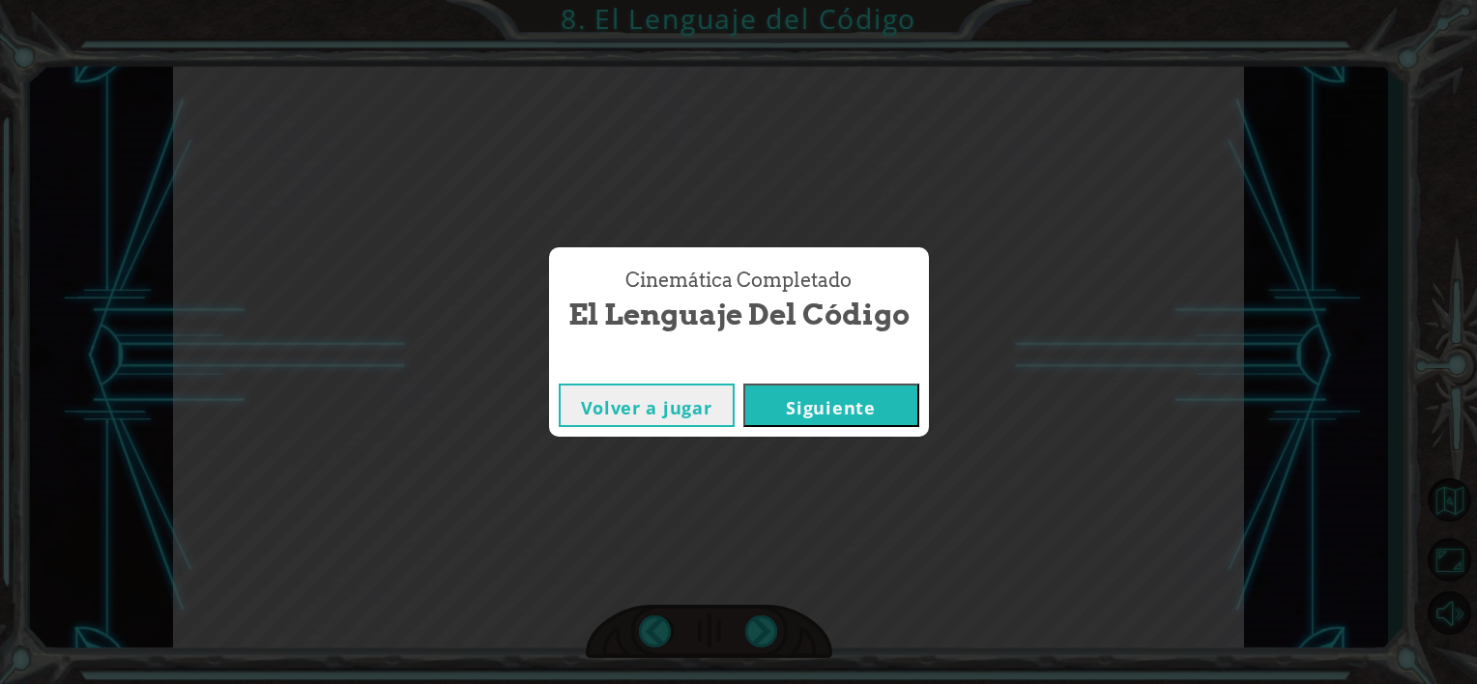
click at [826, 405] on button "Siguiente" at bounding box center [831, 406] width 176 height 44
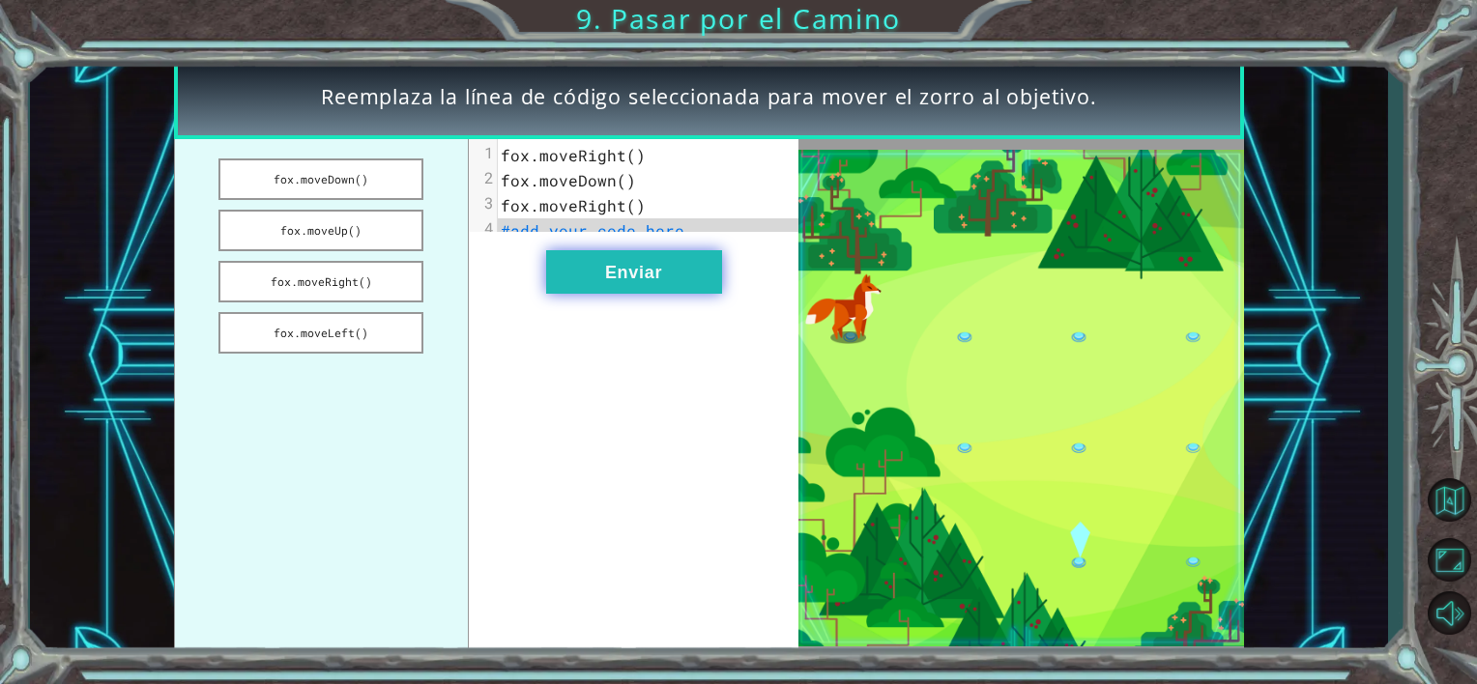
click at [627, 271] on button "Enviar" at bounding box center [634, 272] width 176 height 44
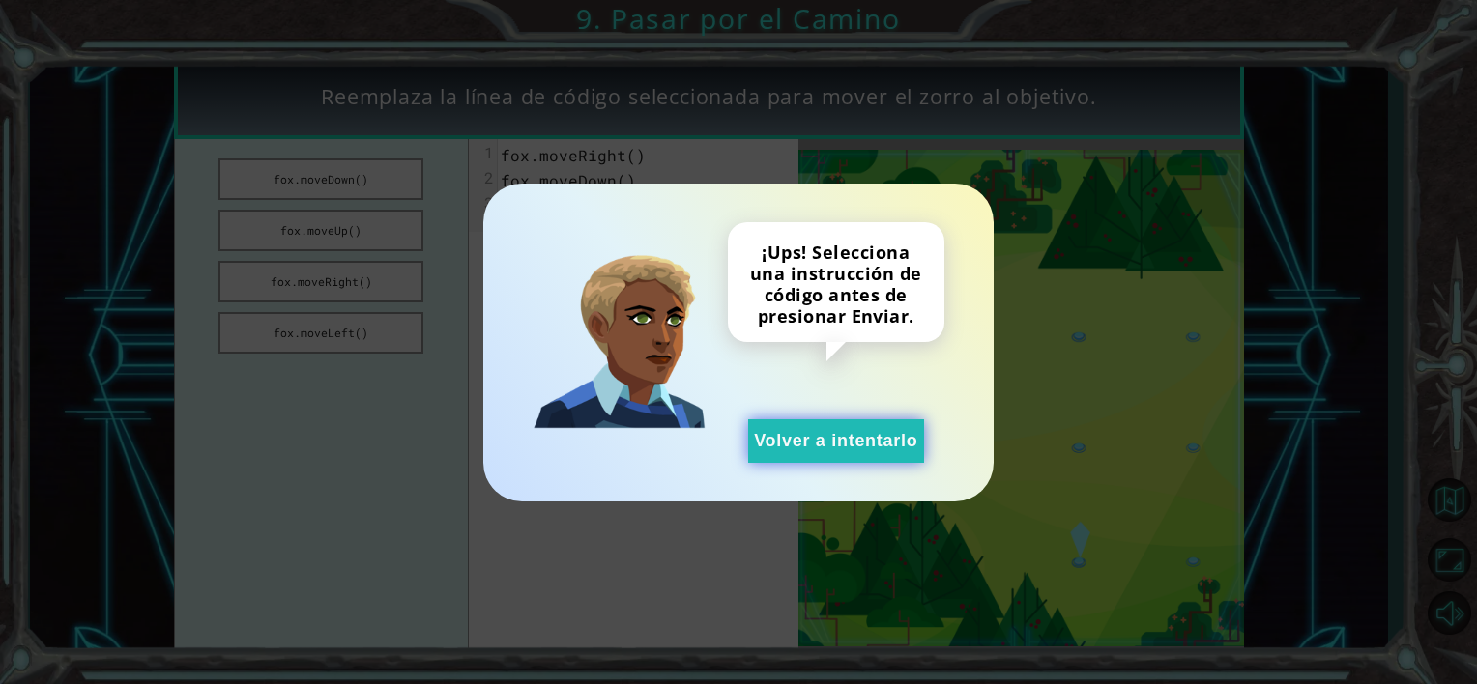
click at [793, 439] on button "Volver a intentarlo" at bounding box center [836, 442] width 176 height 44
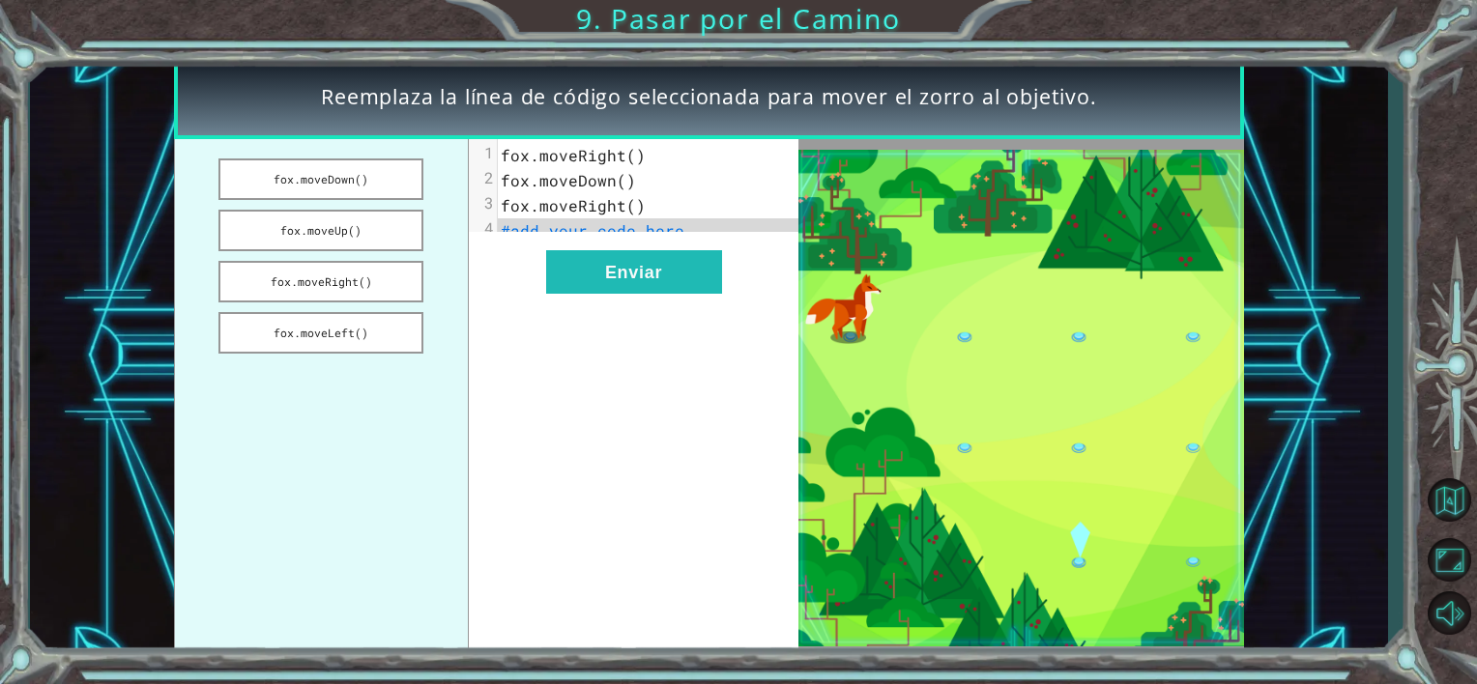
click at [630, 189] on pre "fox.moveDown()" at bounding box center [656, 180] width 317 height 25
click at [386, 181] on button "fox.moveDown()" at bounding box center [320, 180] width 205 height 42
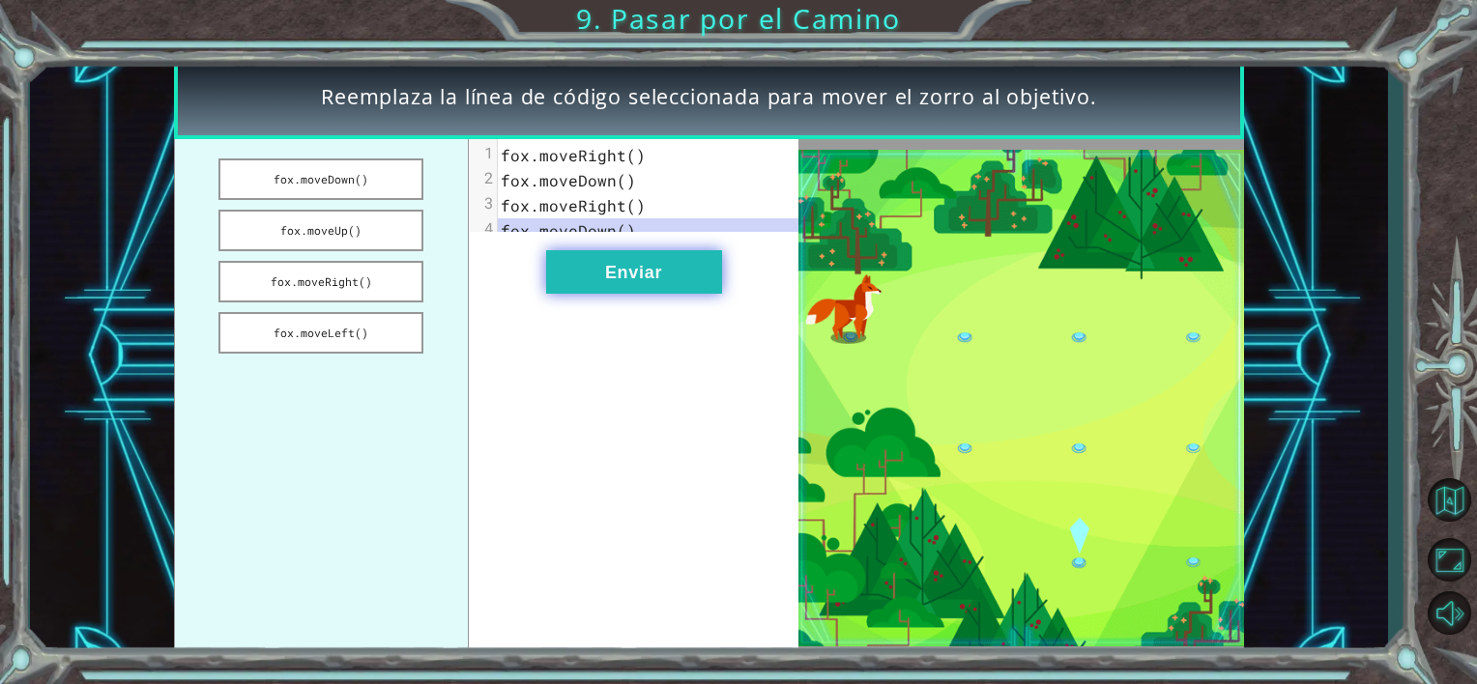
click at [586, 277] on button "Enviar" at bounding box center [634, 272] width 176 height 44
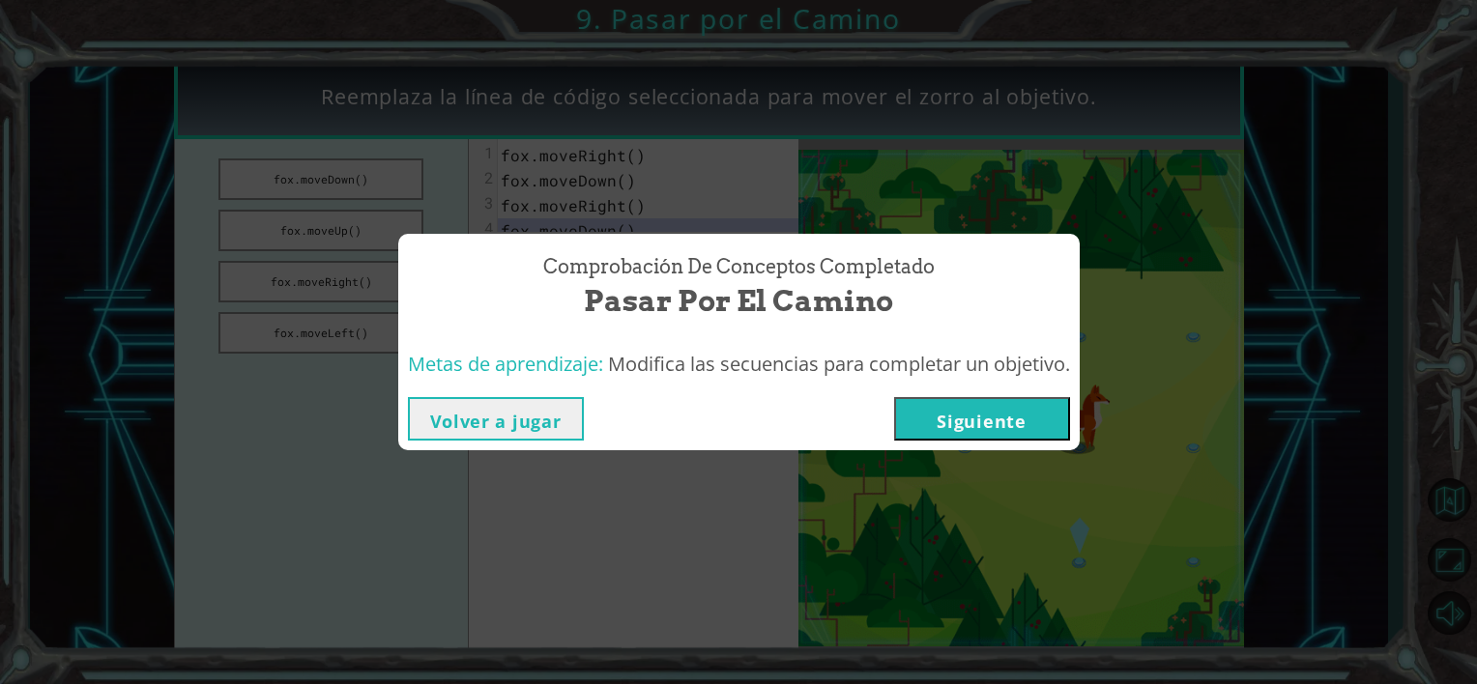
click at [975, 413] on button "Siguiente" at bounding box center [982, 419] width 176 height 44
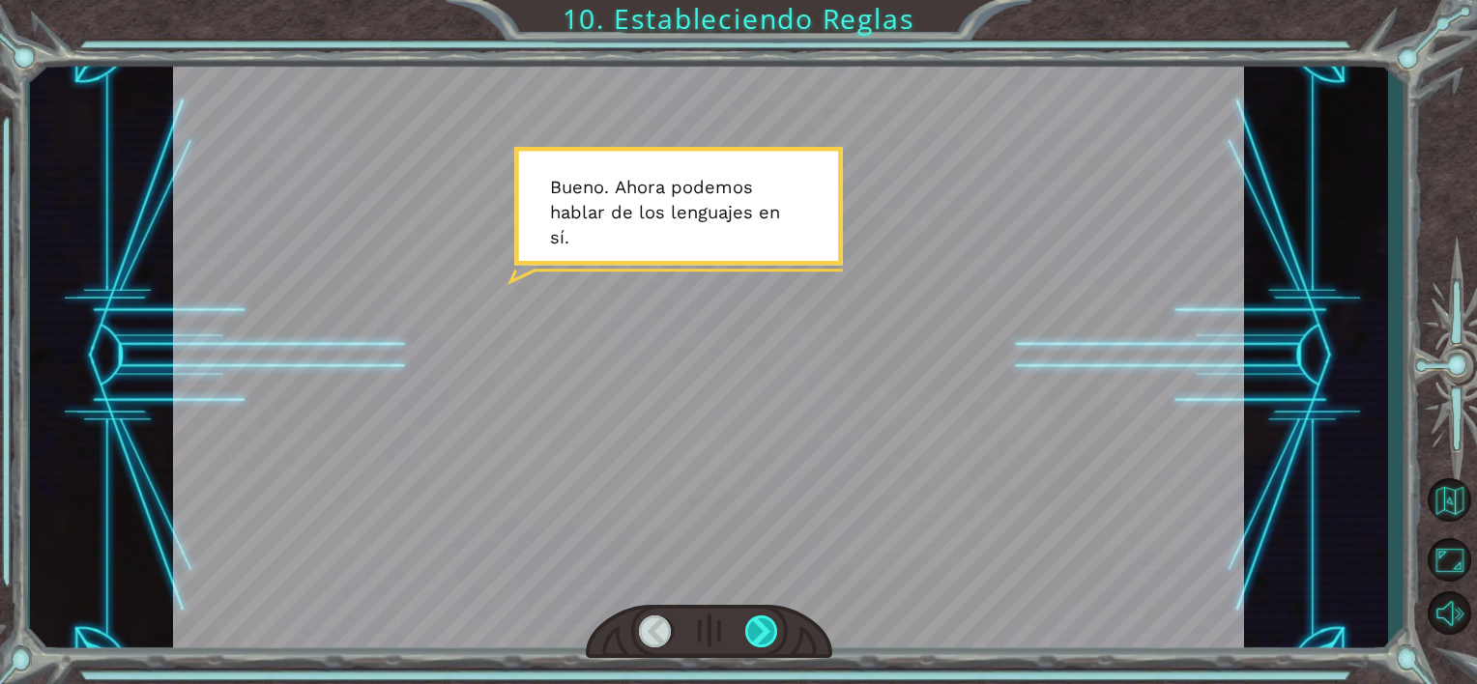
click at [759, 626] on div at bounding box center [762, 632] width 34 height 33
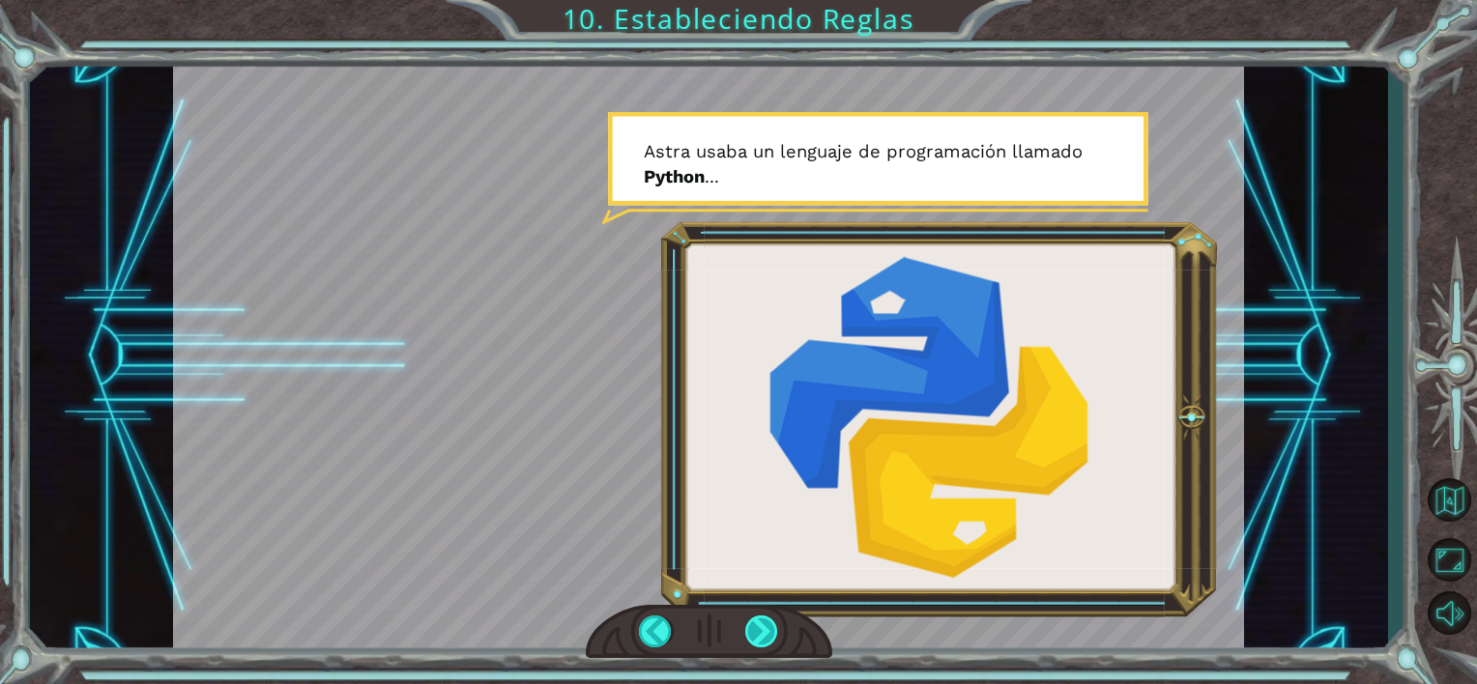
click at [760, 624] on div at bounding box center [762, 632] width 34 height 33
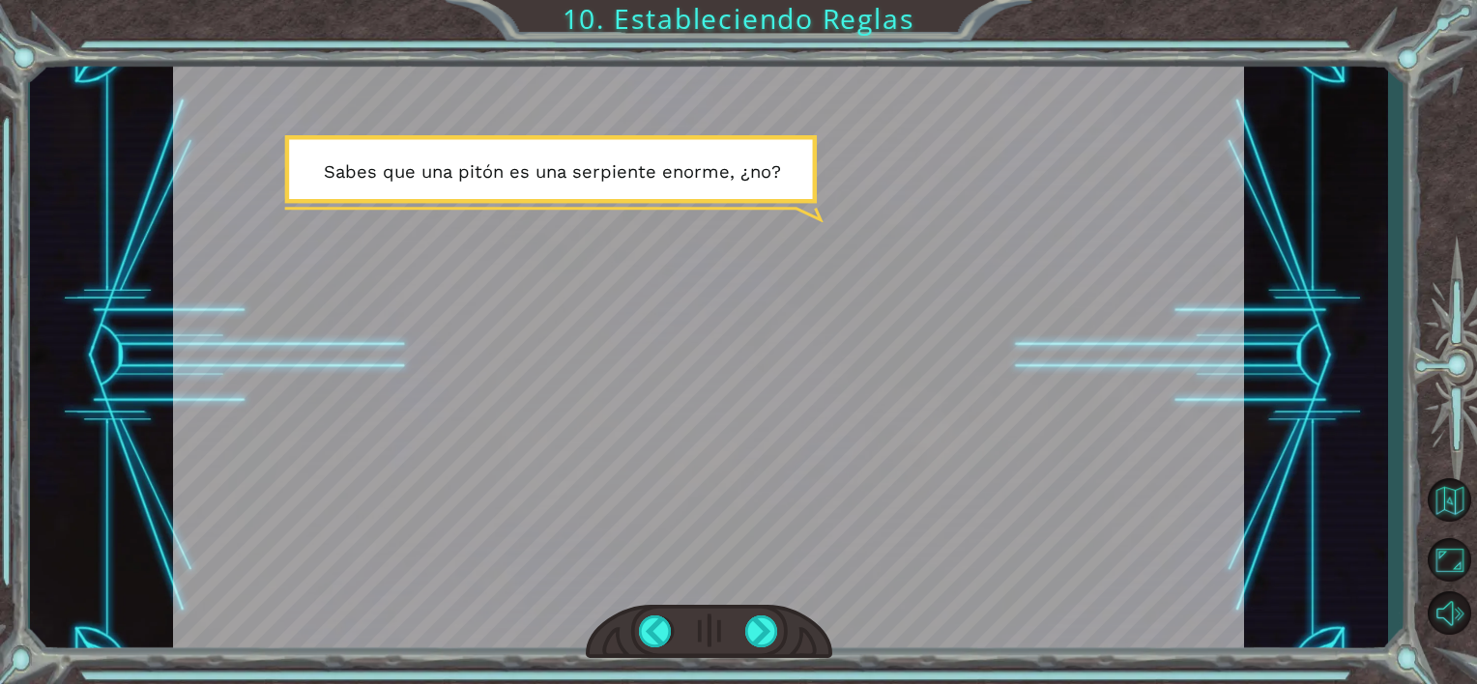
click at [891, 463] on div at bounding box center [708, 356] width 1071 height 602
click at [761, 638] on div at bounding box center [762, 632] width 34 height 33
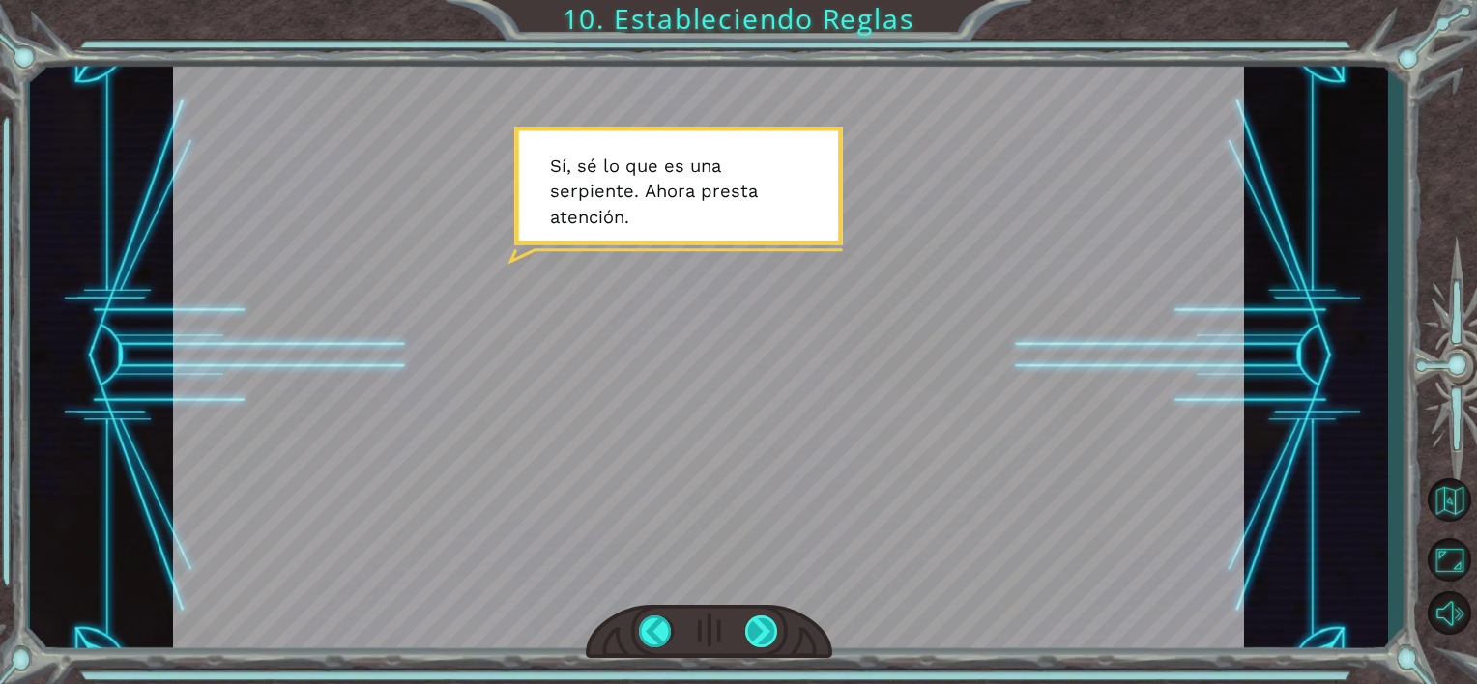
click at [761, 638] on div at bounding box center [762, 632] width 34 height 33
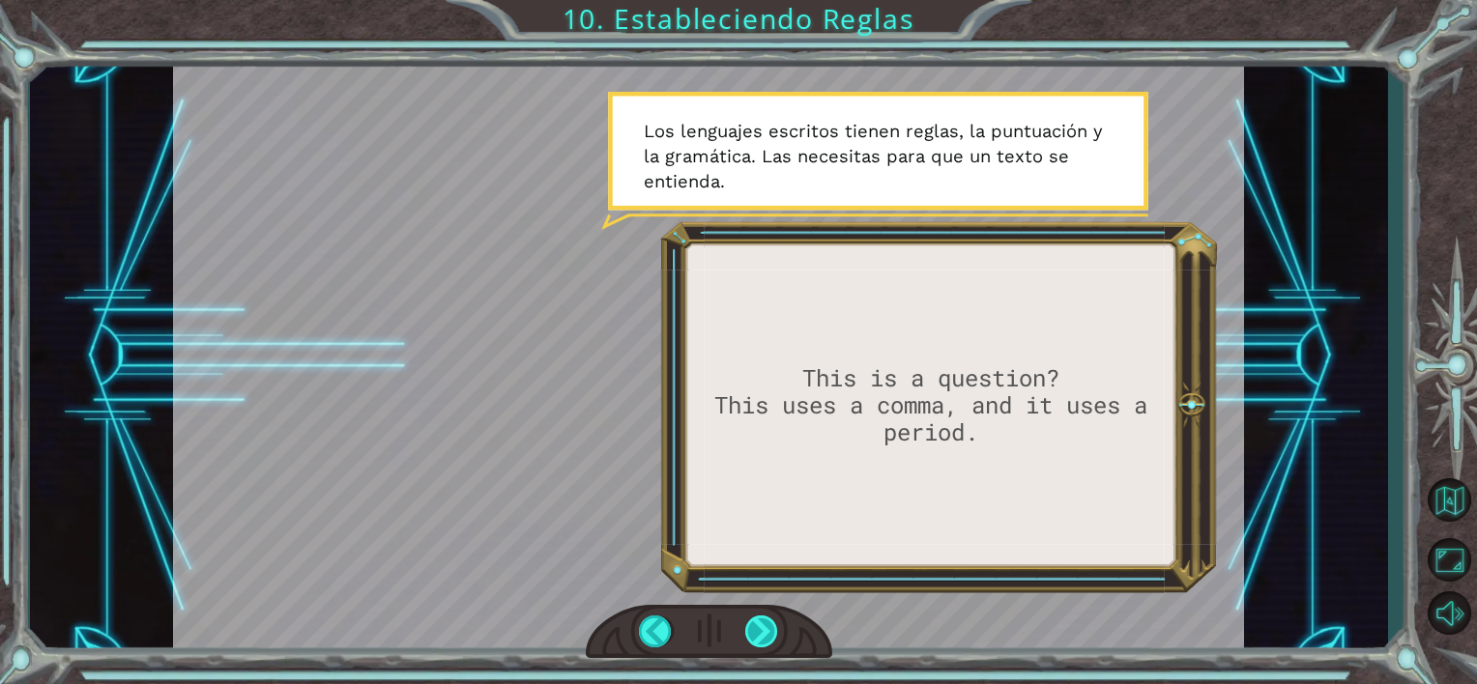
click at [761, 638] on div at bounding box center [762, 632] width 34 height 33
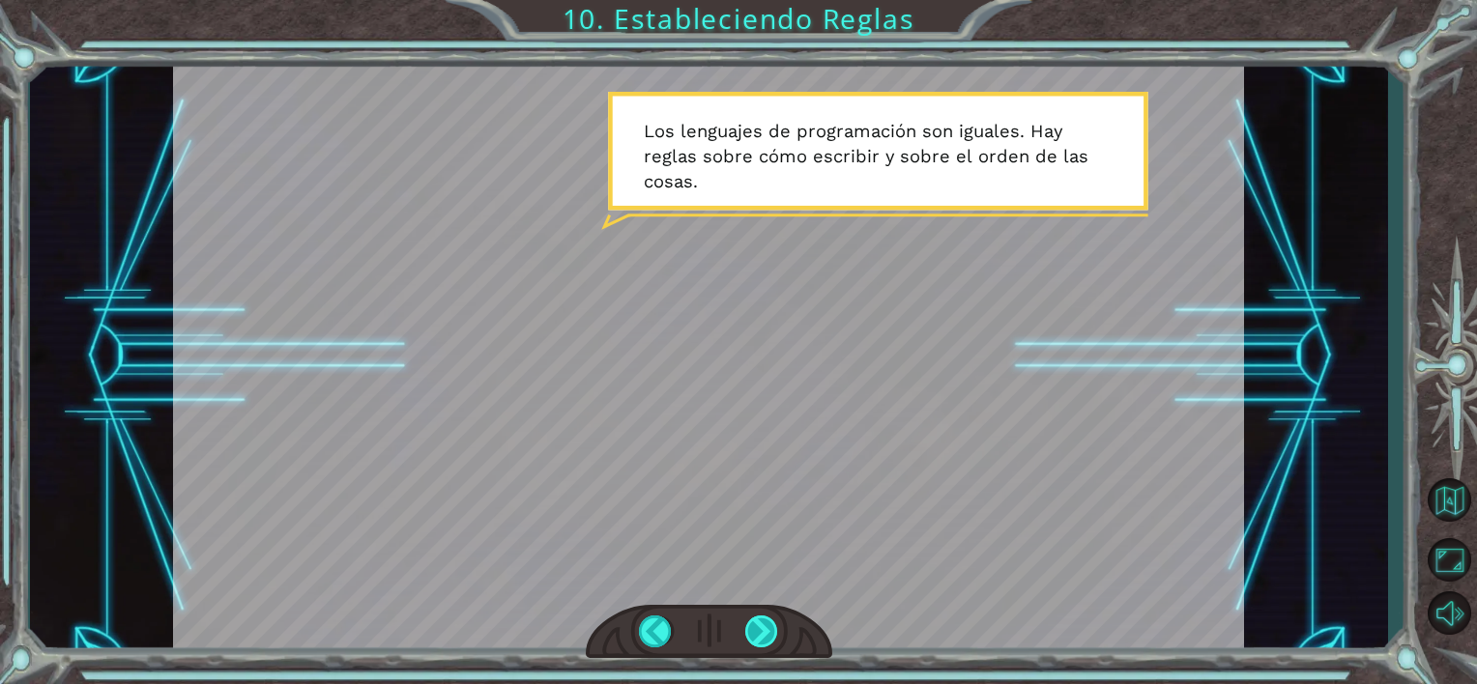
click at [761, 638] on div at bounding box center [762, 632] width 34 height 33
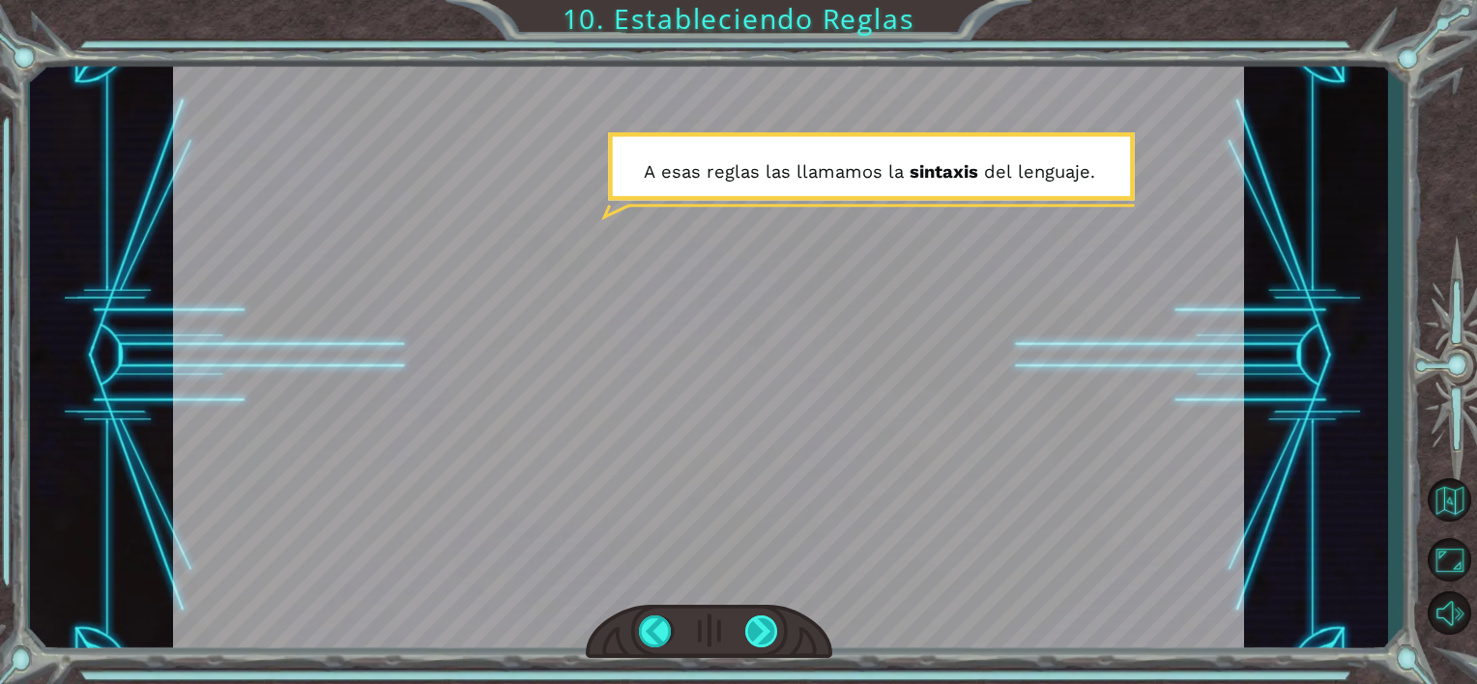
click at [761, 638] on div at bounding box center [762, 632] width 34 height 33
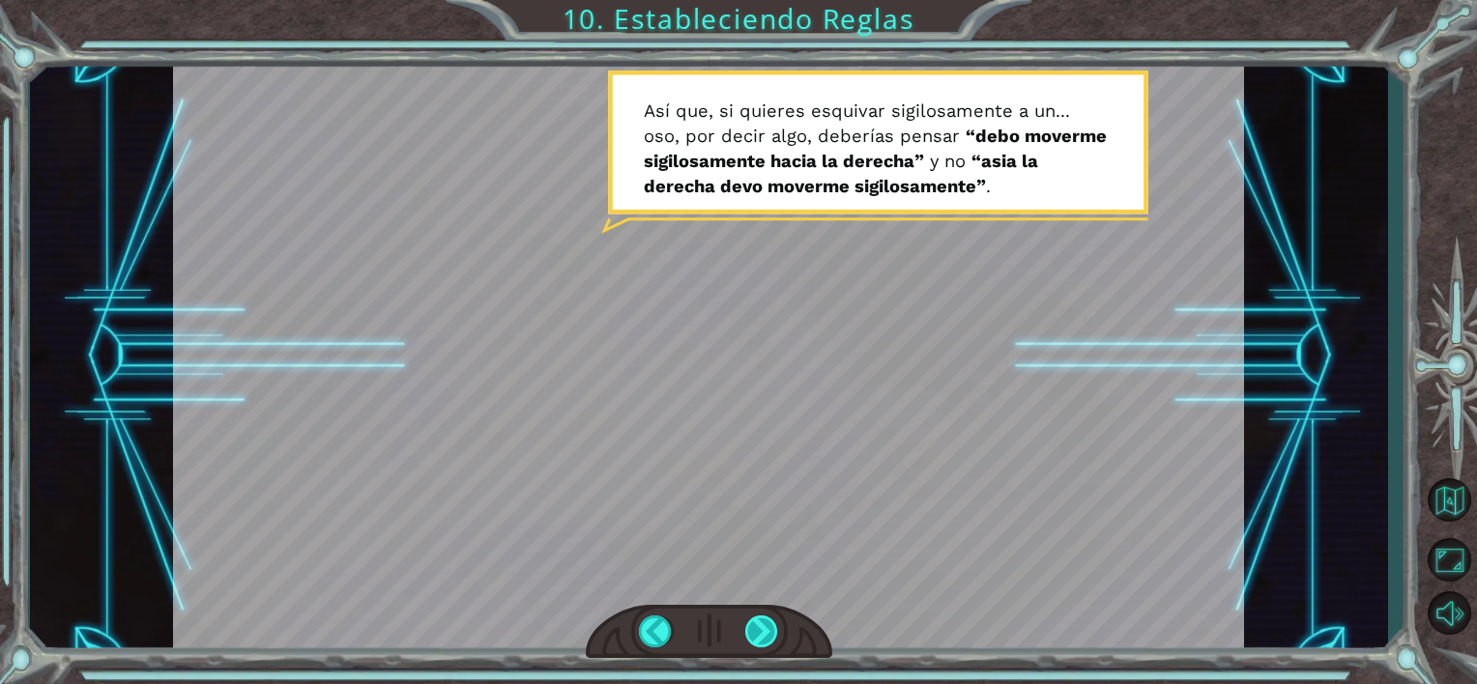
click at [761, 638] on div at bounding box center [762, 632] width 34 height 33
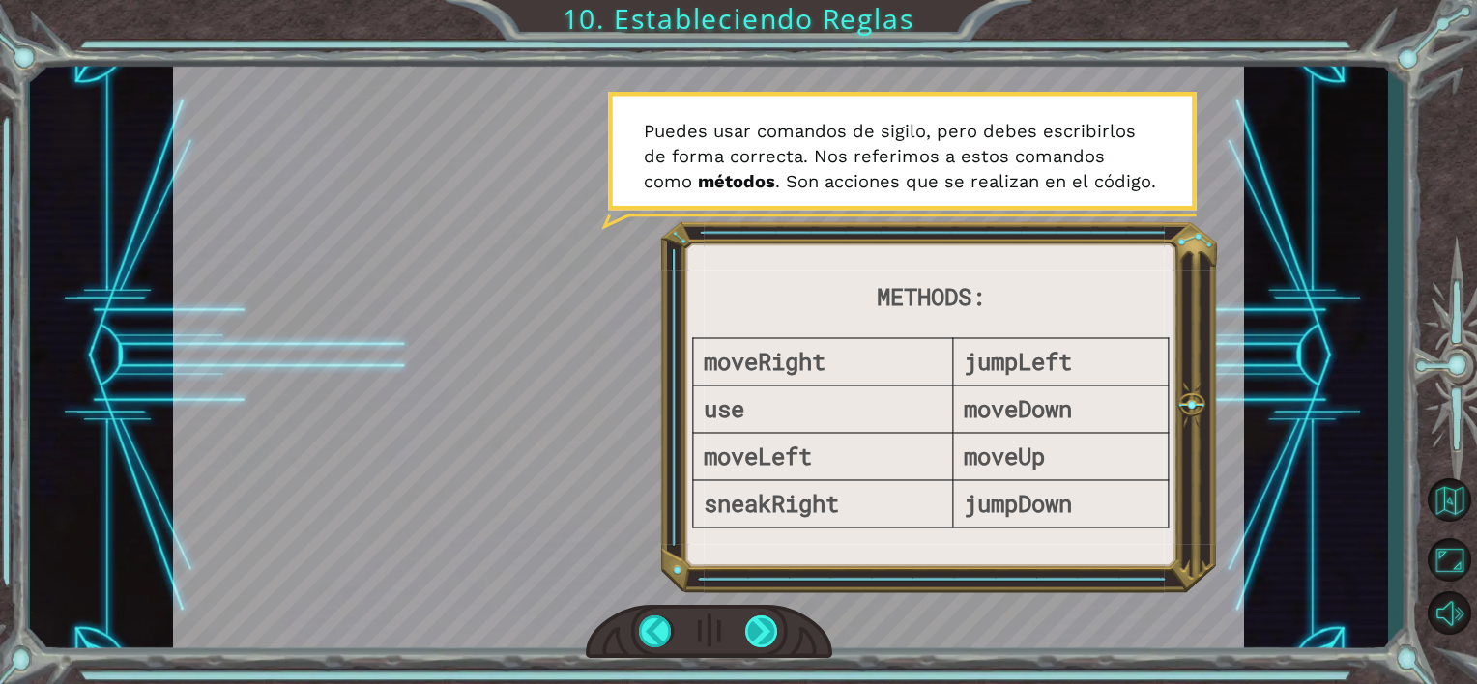
click at [761, 638] on div at bounding box center [762, 632] width 34 height 33
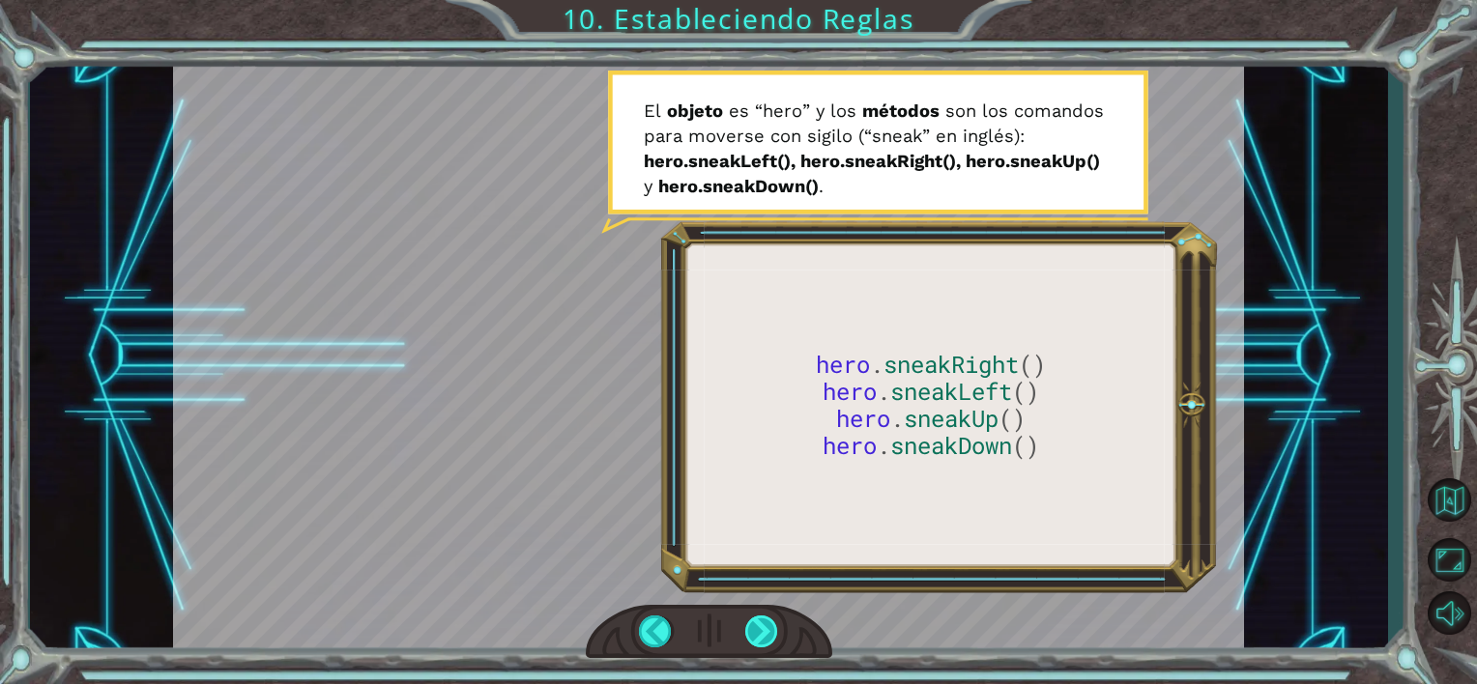
click at [761, 638] on div at bounding box center [762, 632] width 34 height 33
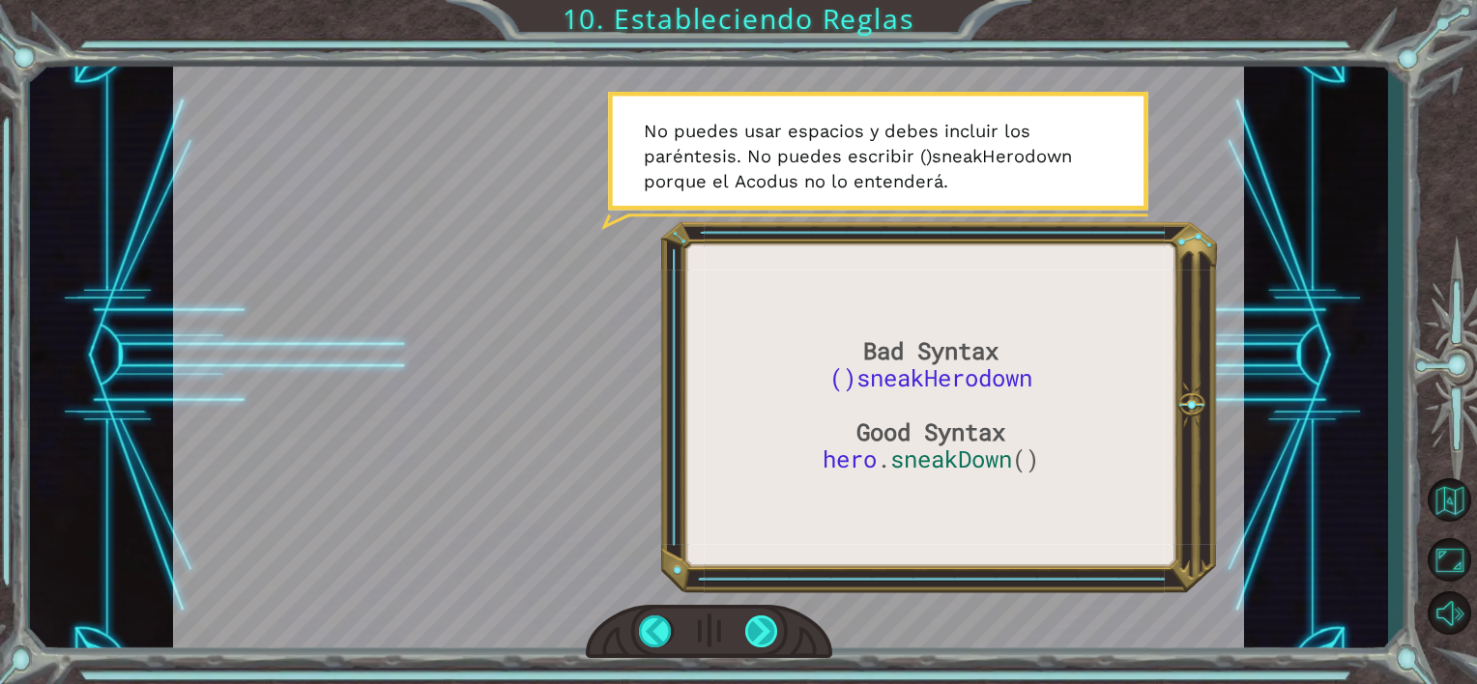
click at [761, 638] on div at bounding box center [762, 632] width 34 height 33
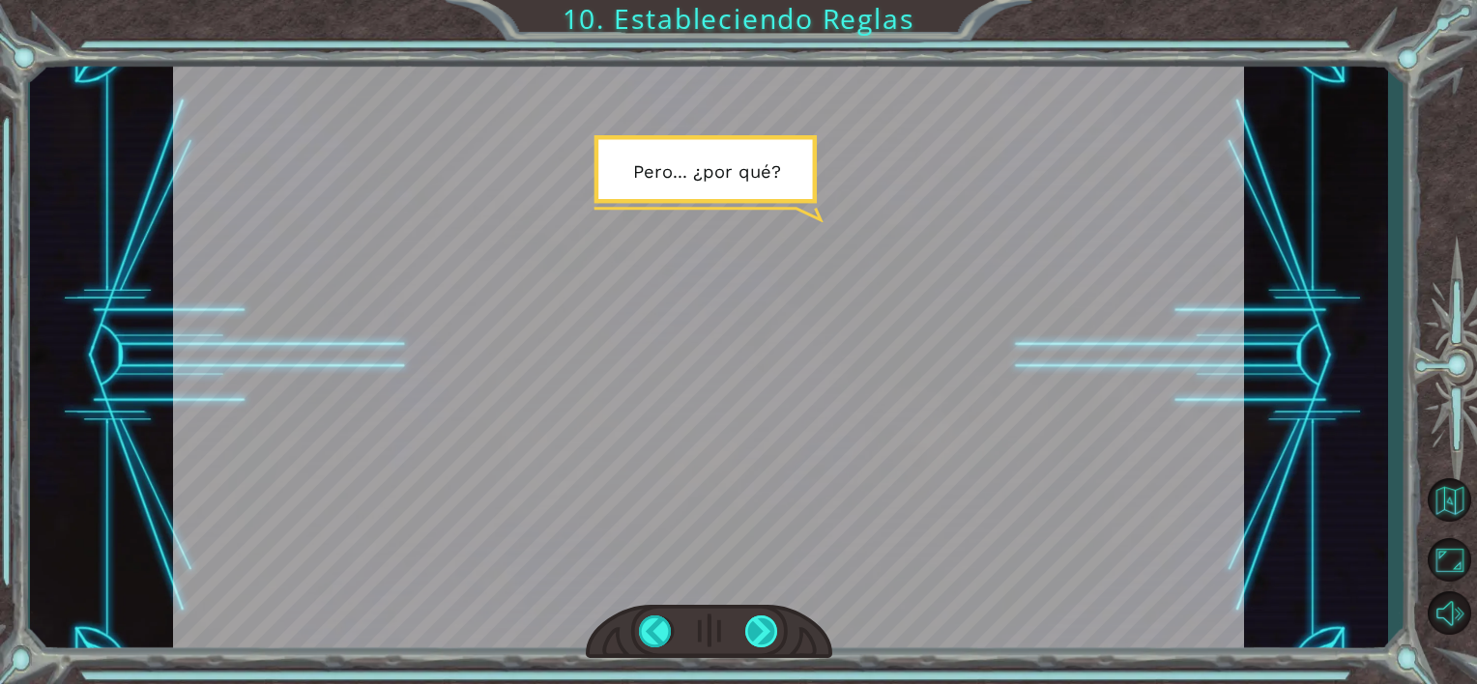
click at [761, 638] on div at bounding box center [762, 632] width 34 height 33
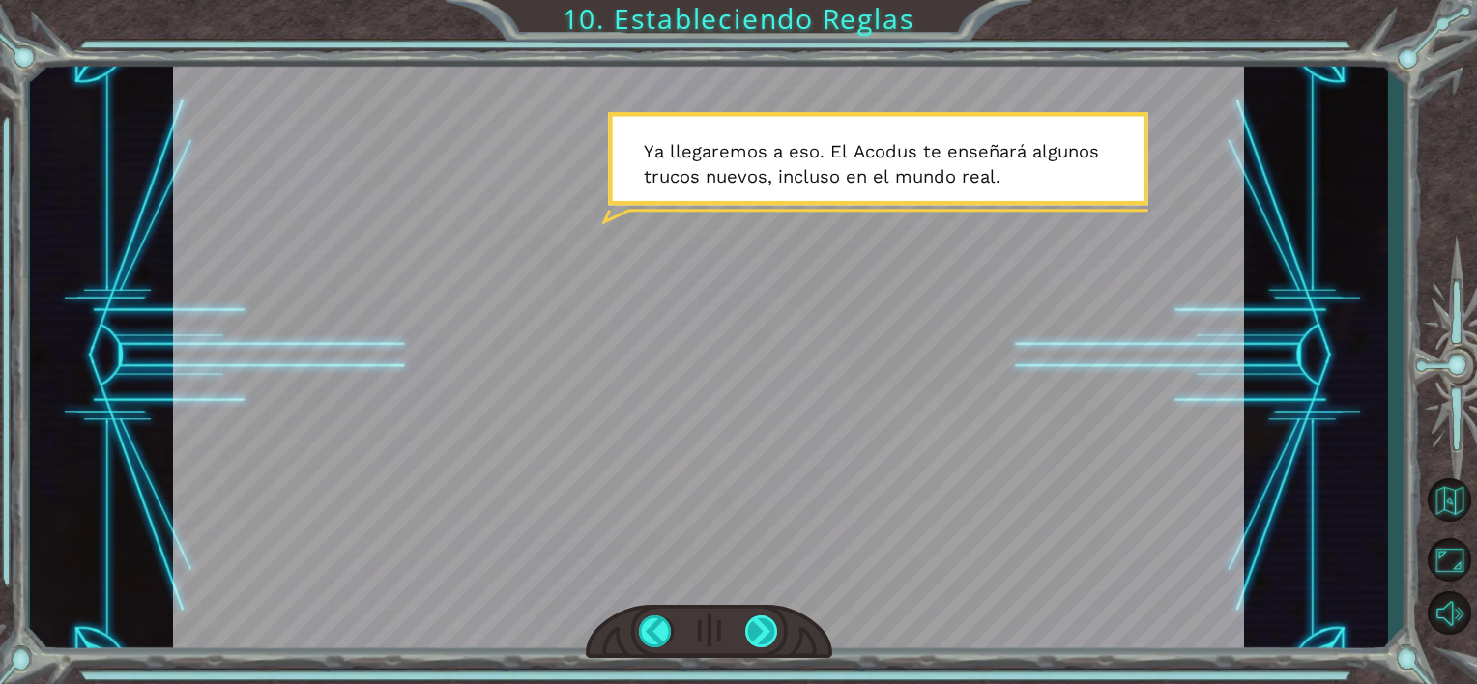
click at [761, 638] on div at bounding box center [762, 632] width 34 height 33
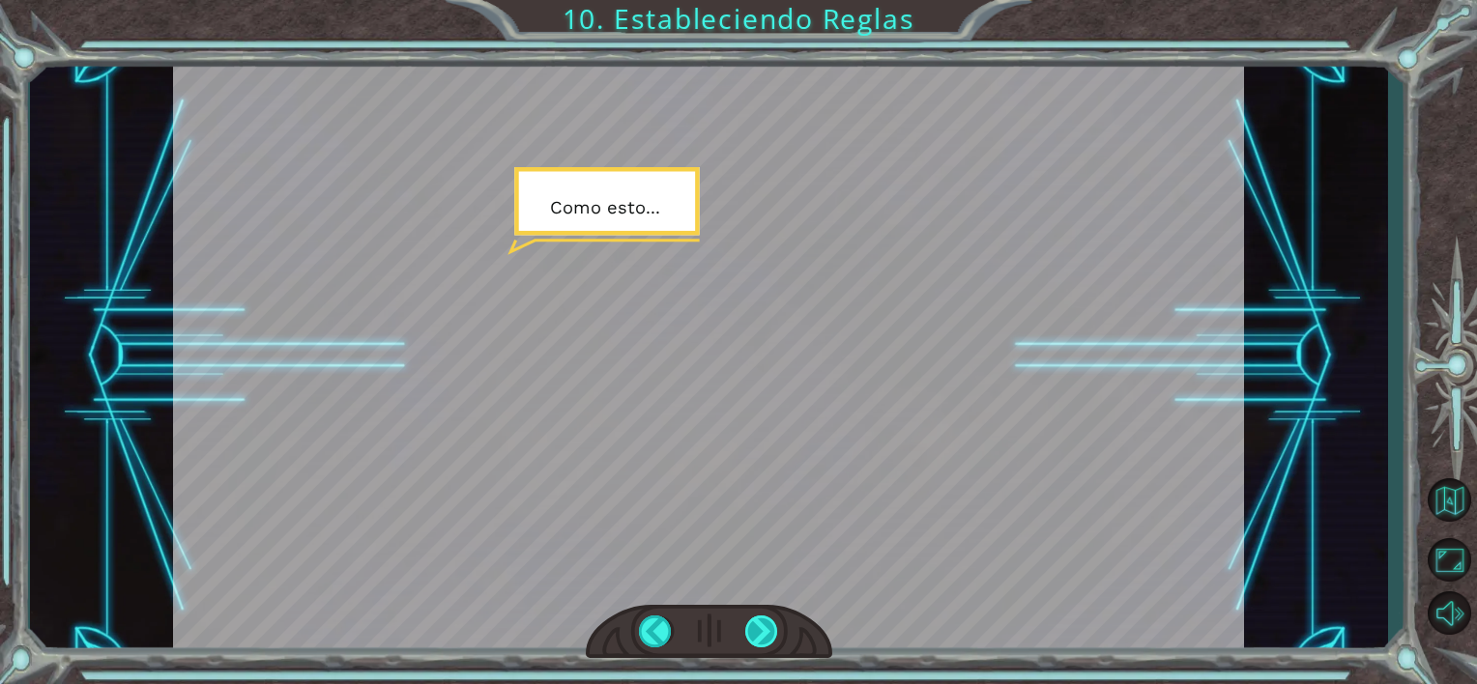
click at [761, 638] on div at bounding box center [762, 632] width 34 height 33
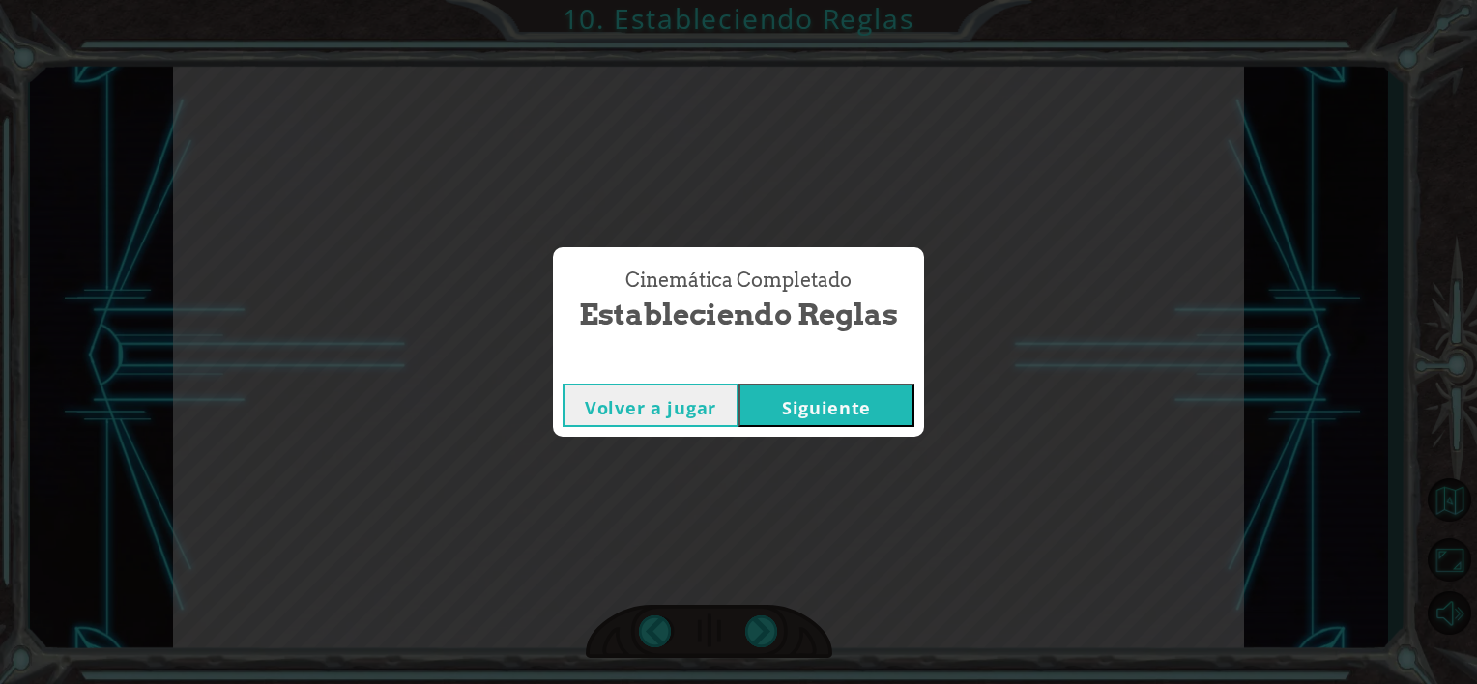
click at [808, 399] on button "Siguiente" at bounding box center [827, 406] width 176 height 44
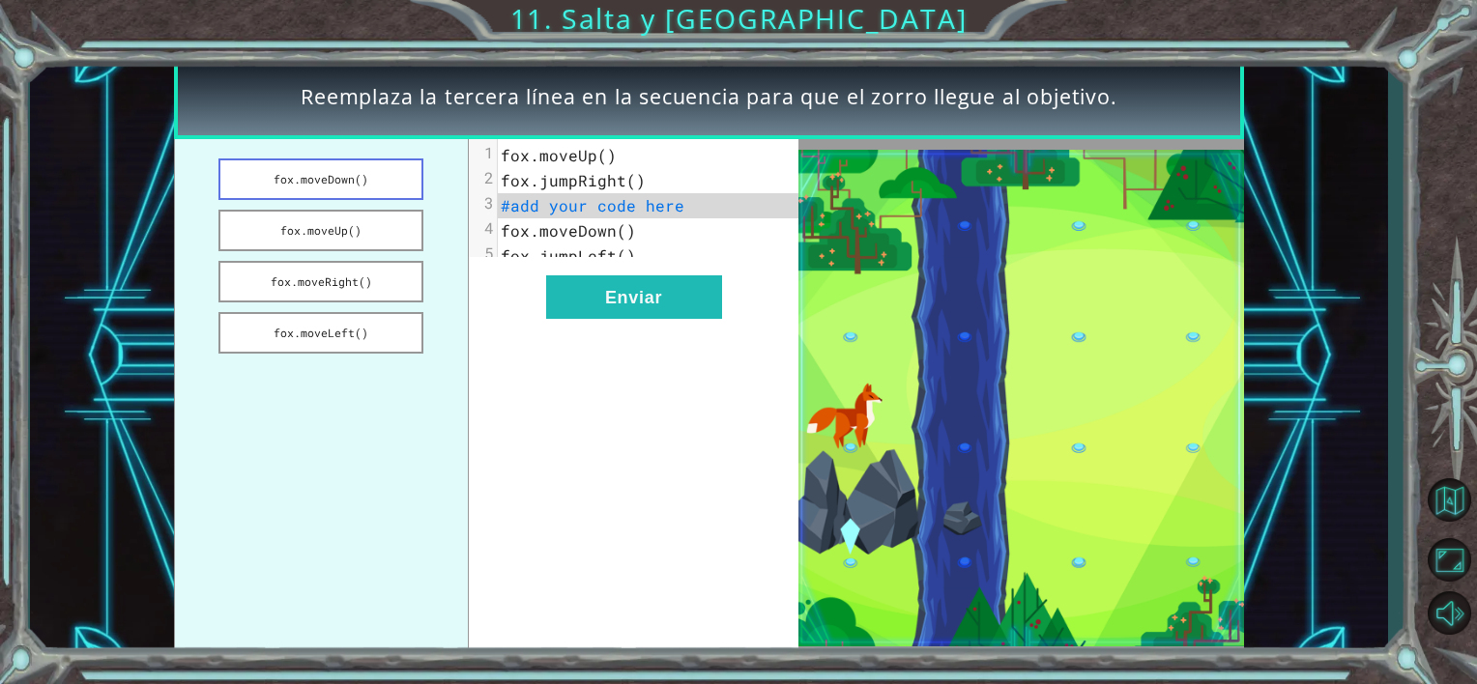
click at [385, 176] on button "fox.moveDown()" at bounding box center [320, 180] width 205 height 42
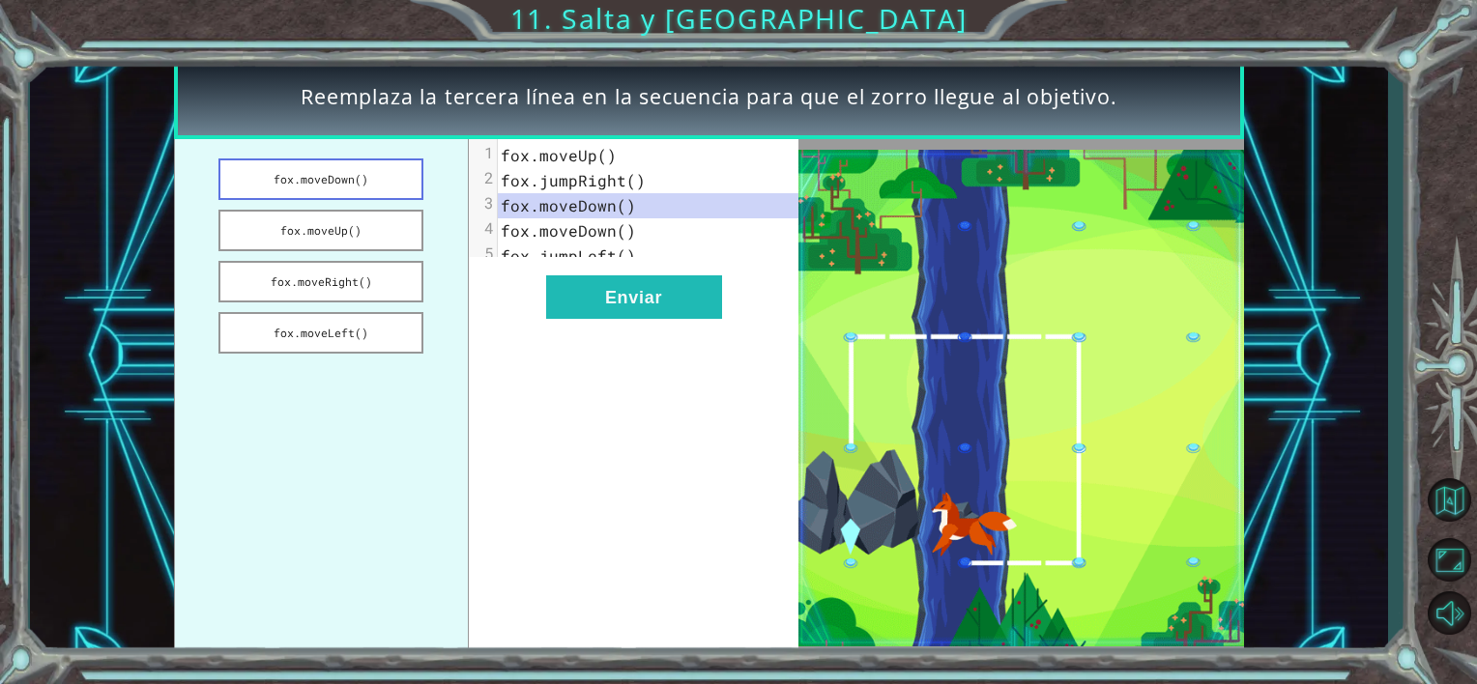
click at [385, 176] on button "fox.moveDown()" at bounding box center [320, 180] width 205 height 42
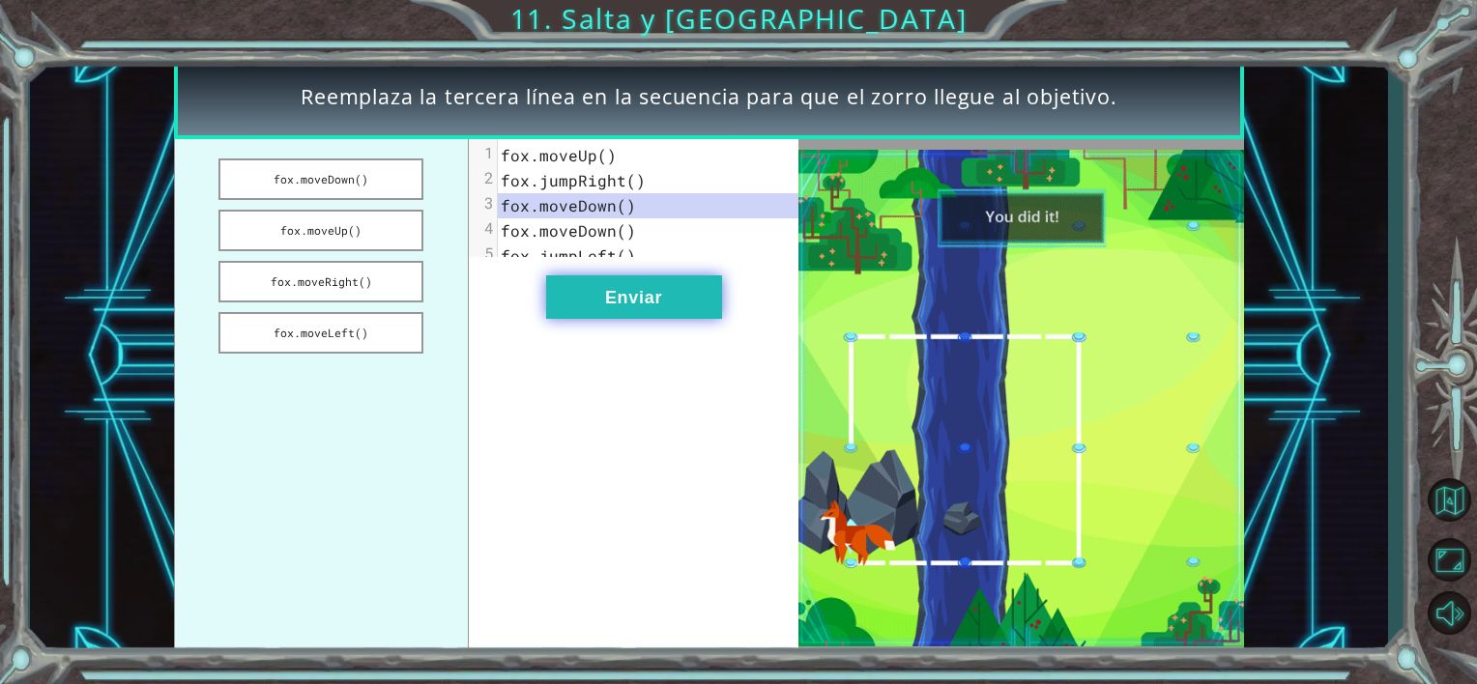
click at [612, 309] on button "Enviar" at bounding box center [634, 298] width 176 height 44
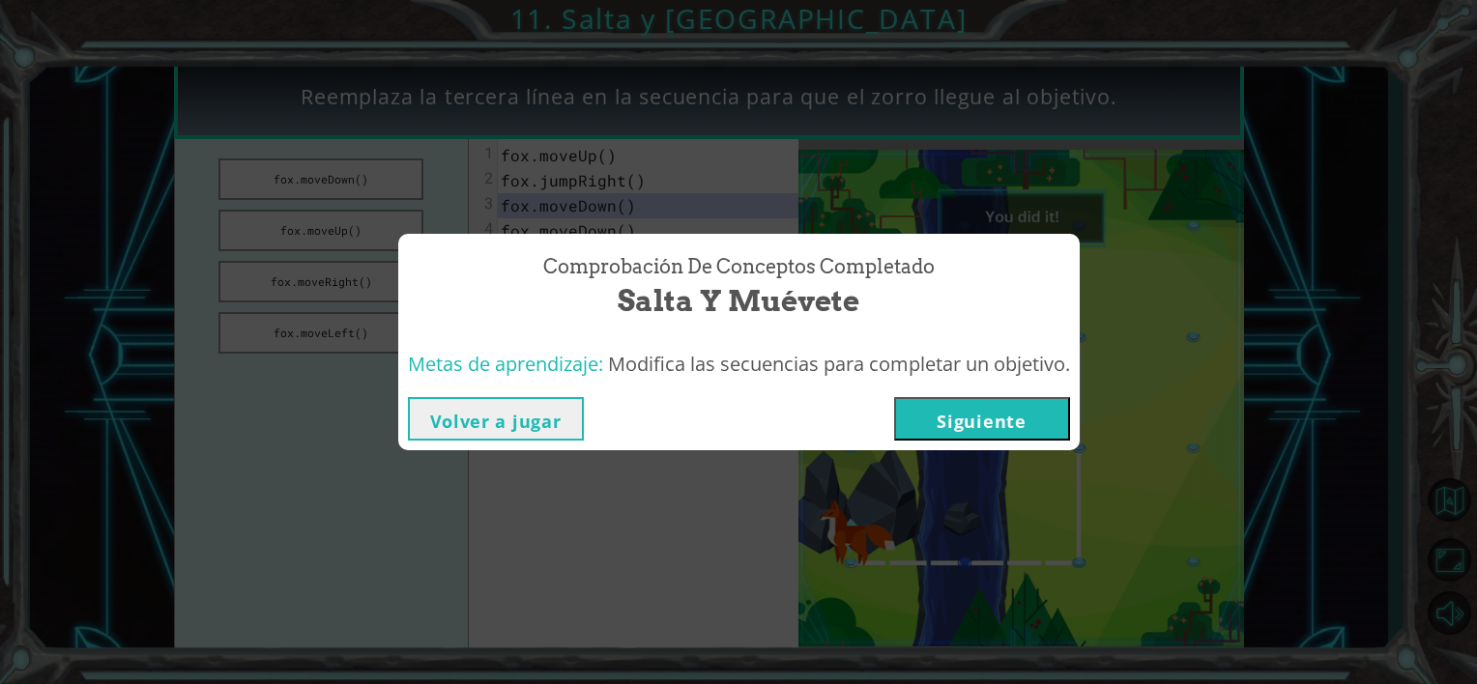
click at [933, 414] on button "Siguiente" at bounding box center [982, 419] width 176 height 44
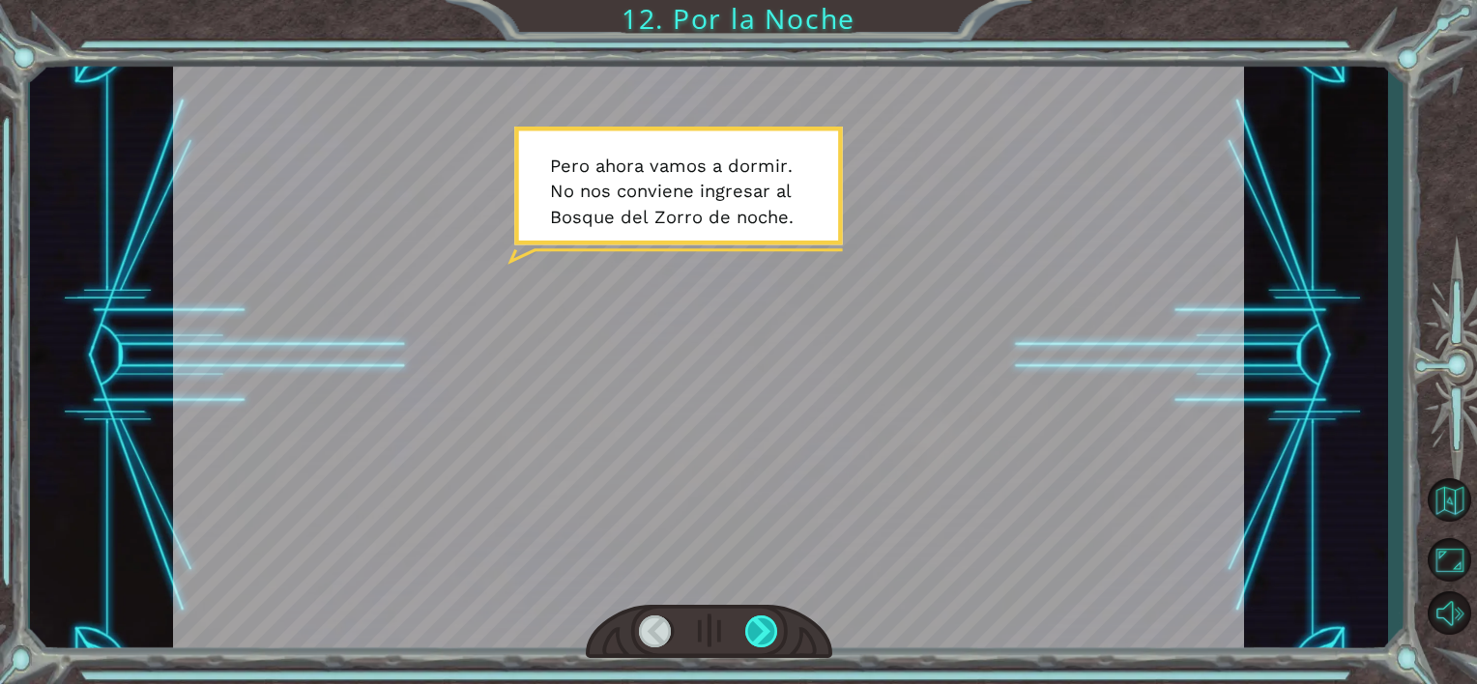
click at [767, 626] on div at bounding box center [762, 632] width 34 height 33
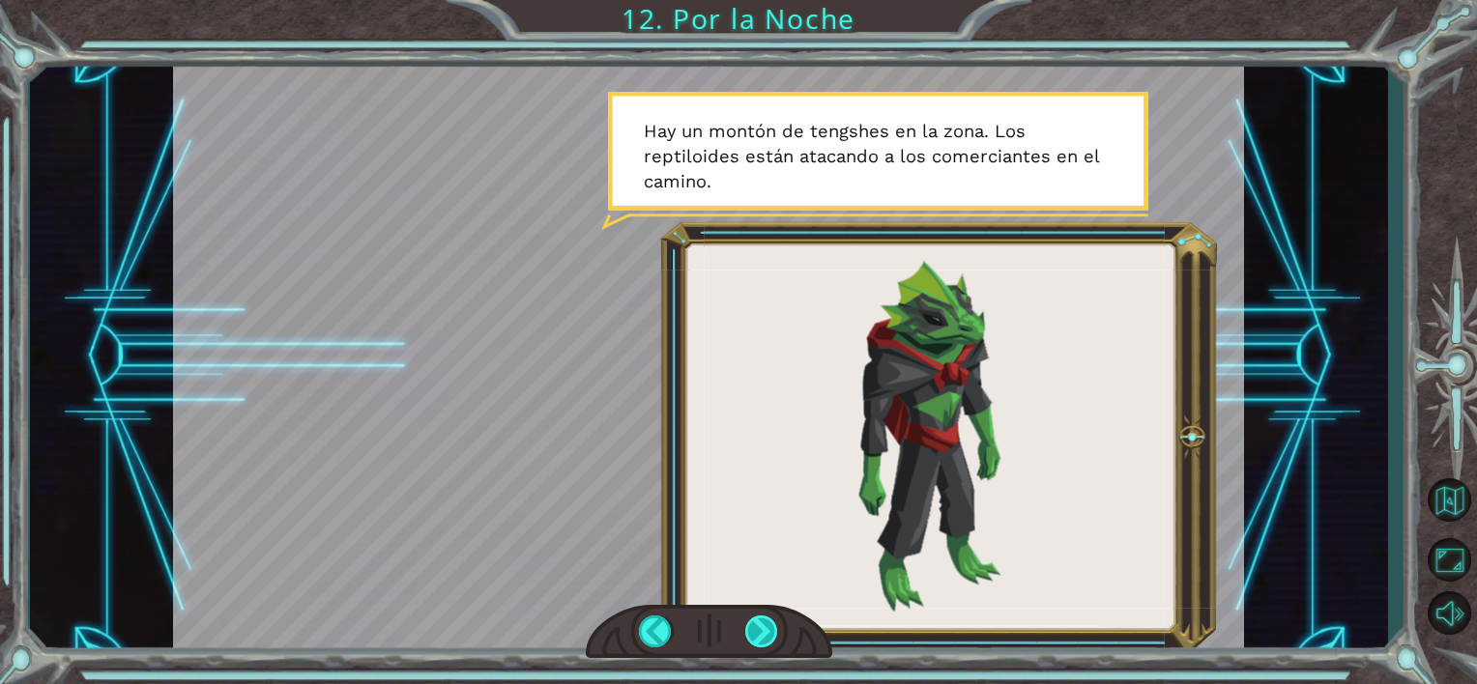
click at [759, 629] on div at bounding box center [762, 632] width 34 height 33
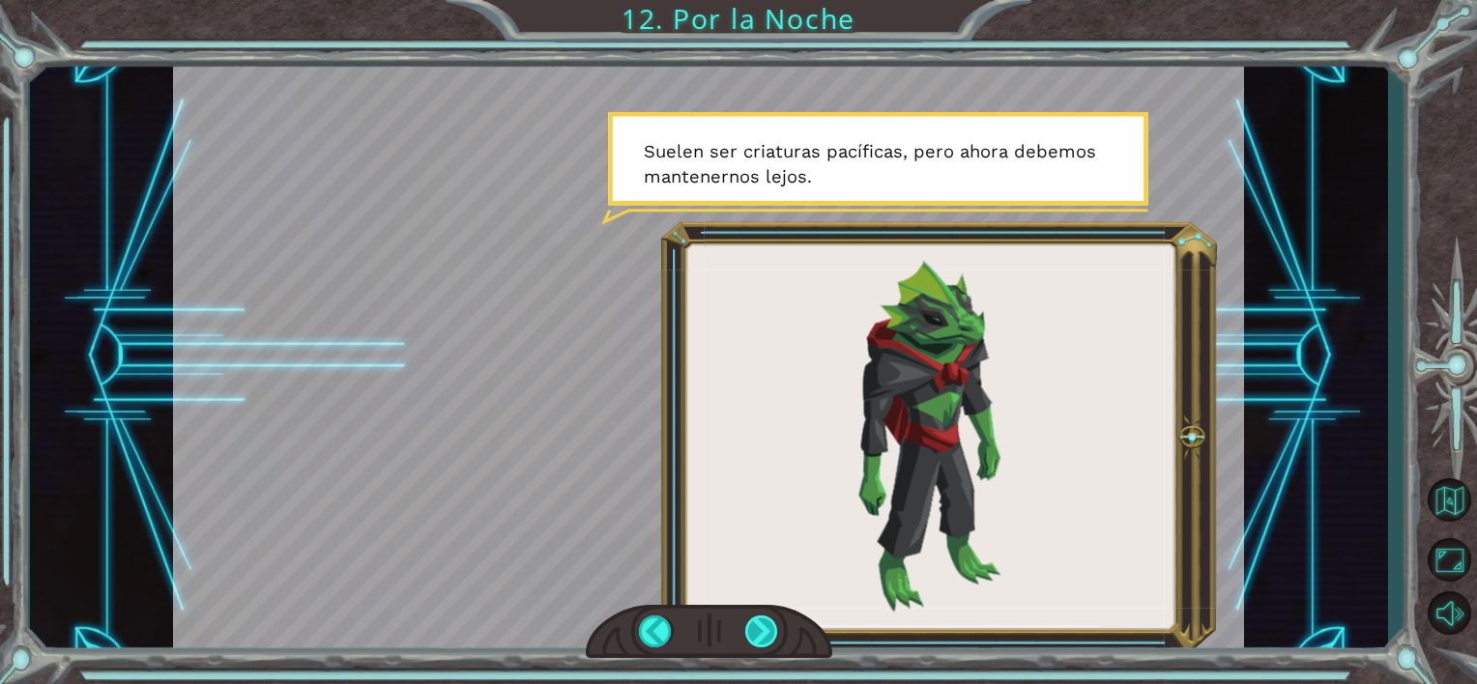
click at [759, 629] on div at bounding box center [762, 632] width 34 height 33
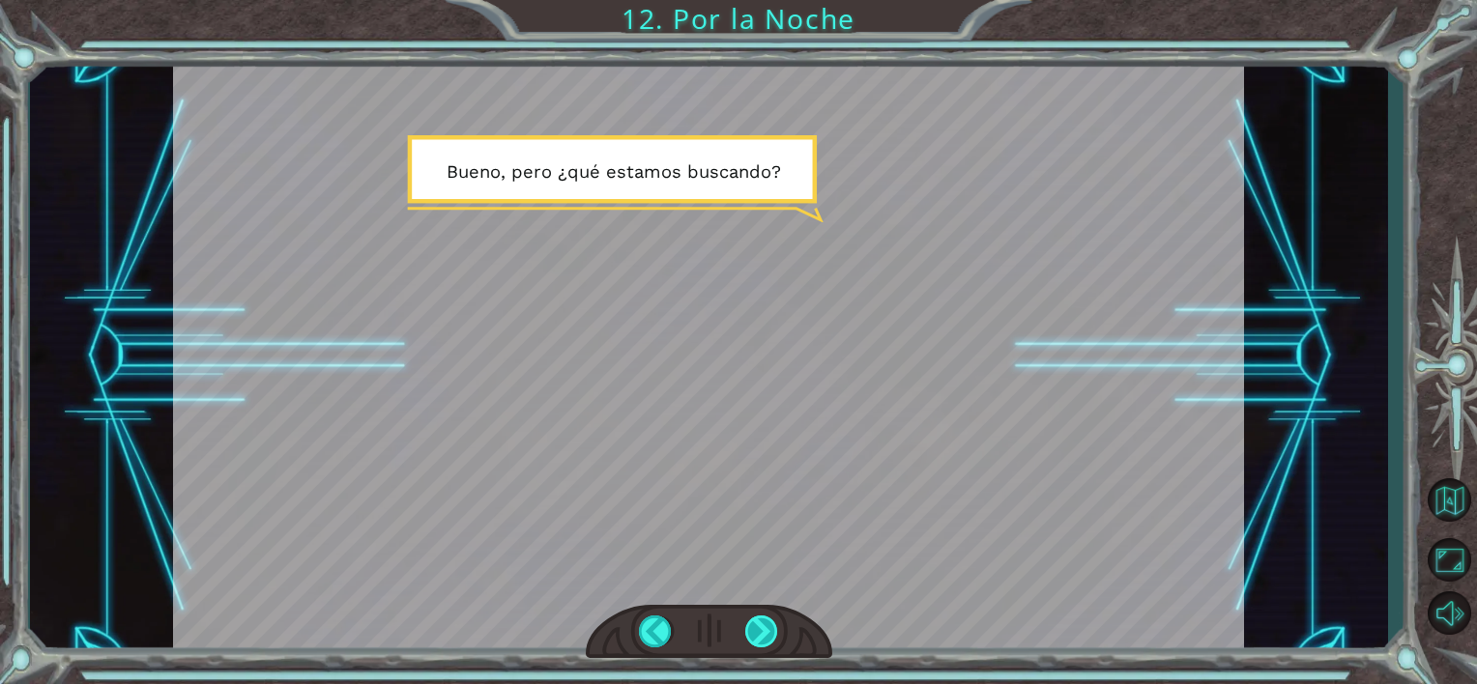
click at [759, 629] on div at bounding box center [762, 632] width 34 height 33
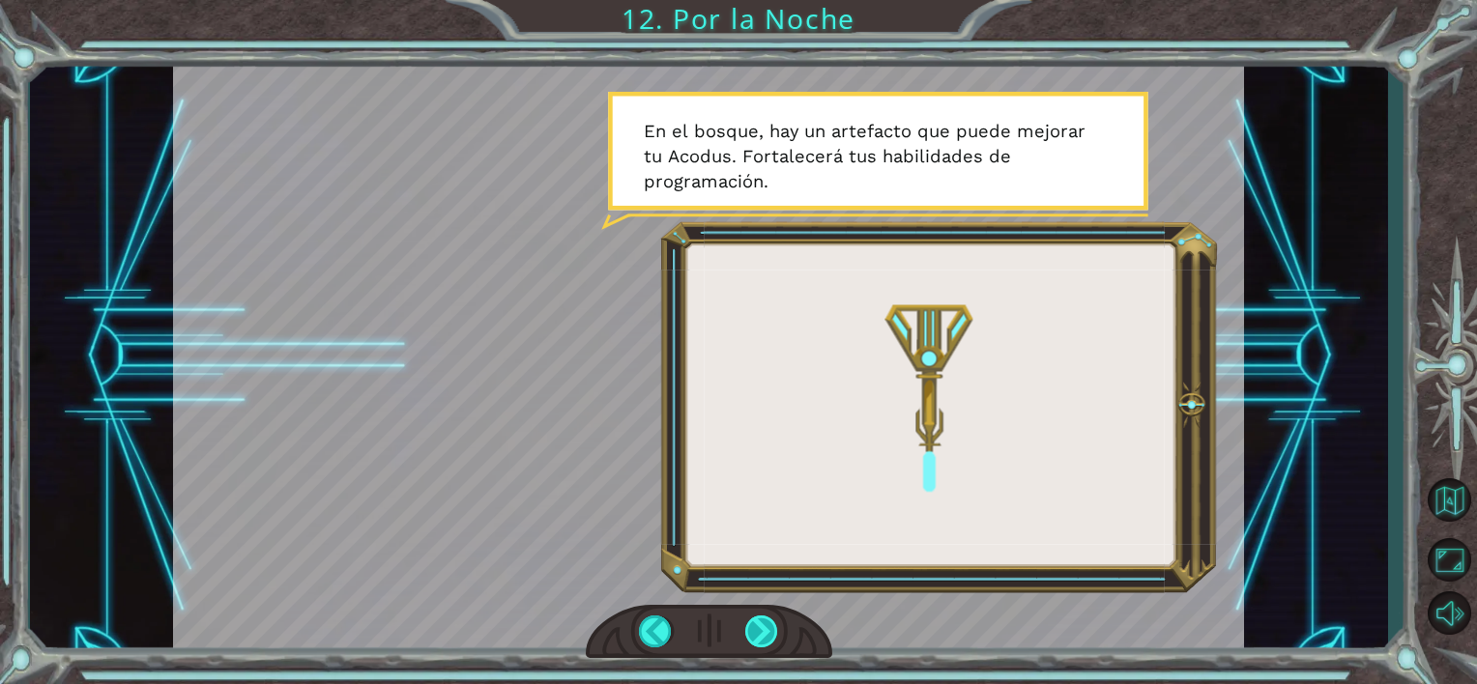
click at [759, 629] on div at bounding box center [762, 632] width 34 height 33
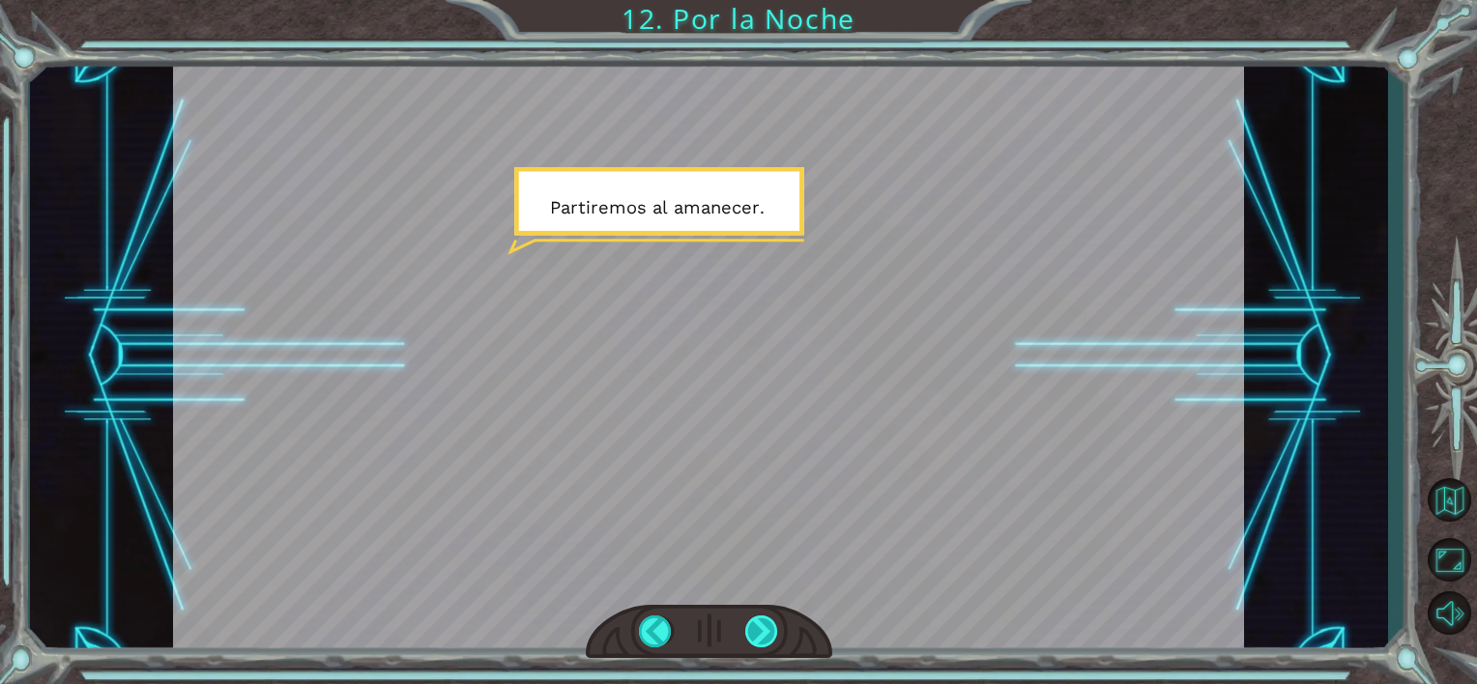
click at [759, 629] on div at bounding box center [762, 632] width 34 height 33
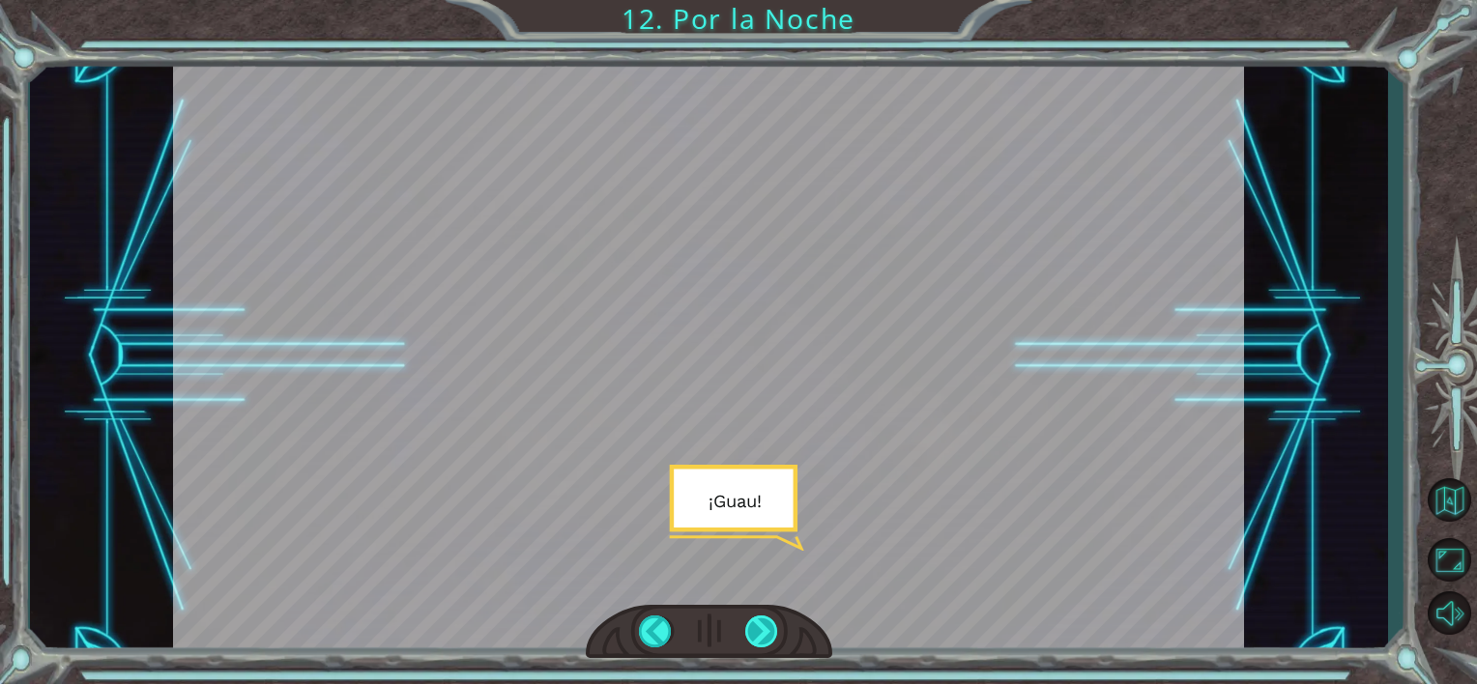
click at [759, 629] on div at bounding box center [762, 632] width 34 height 33
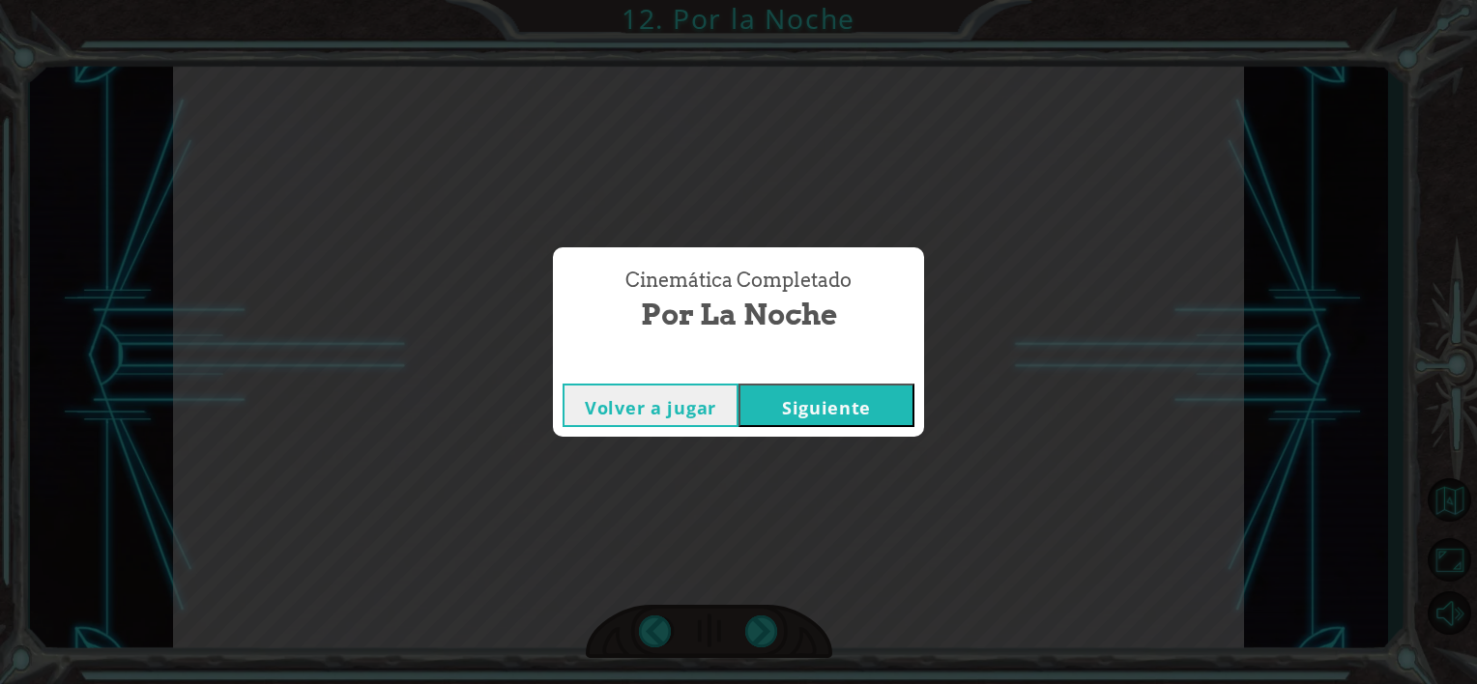
click at [799, 420] on button "Siguiente" at bounding box center [827, 406] width 176 height 44
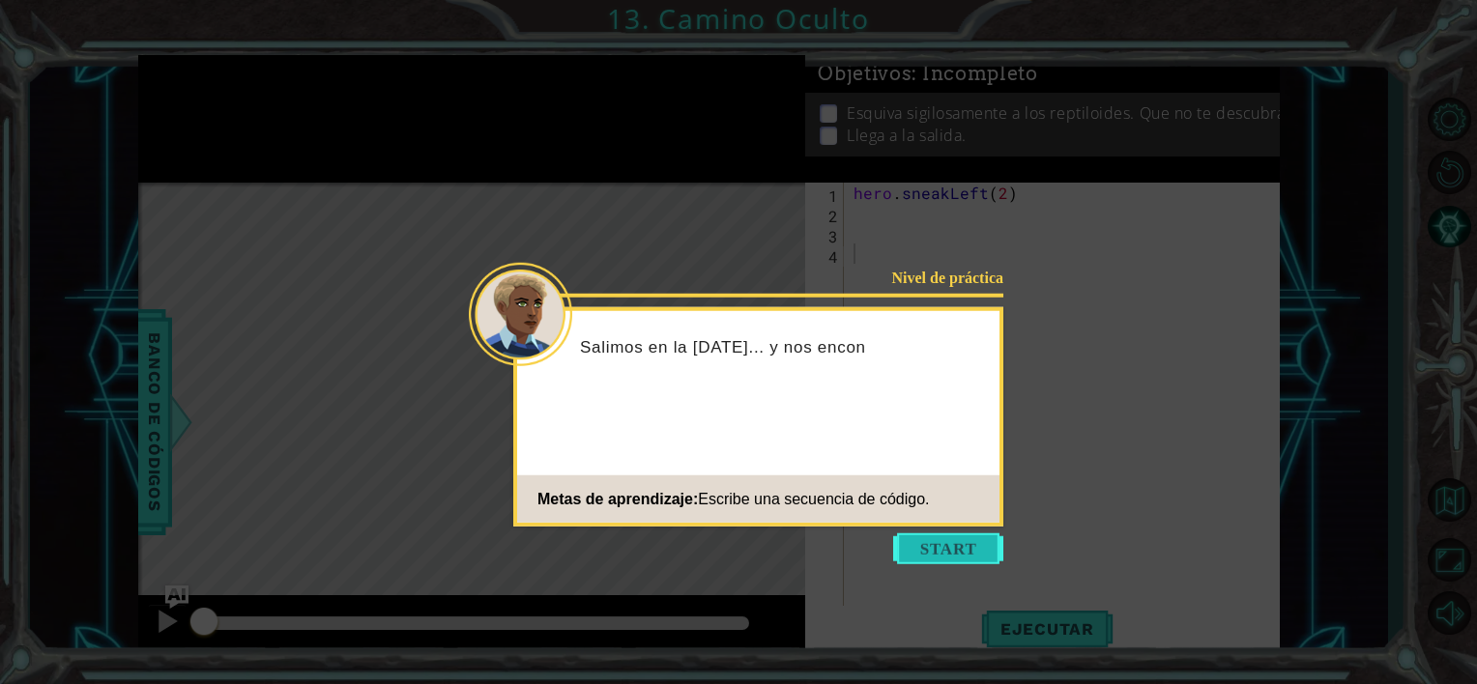
click at [919, 545] on button "Start" at bounding box center [948, 549] width 110 height 31
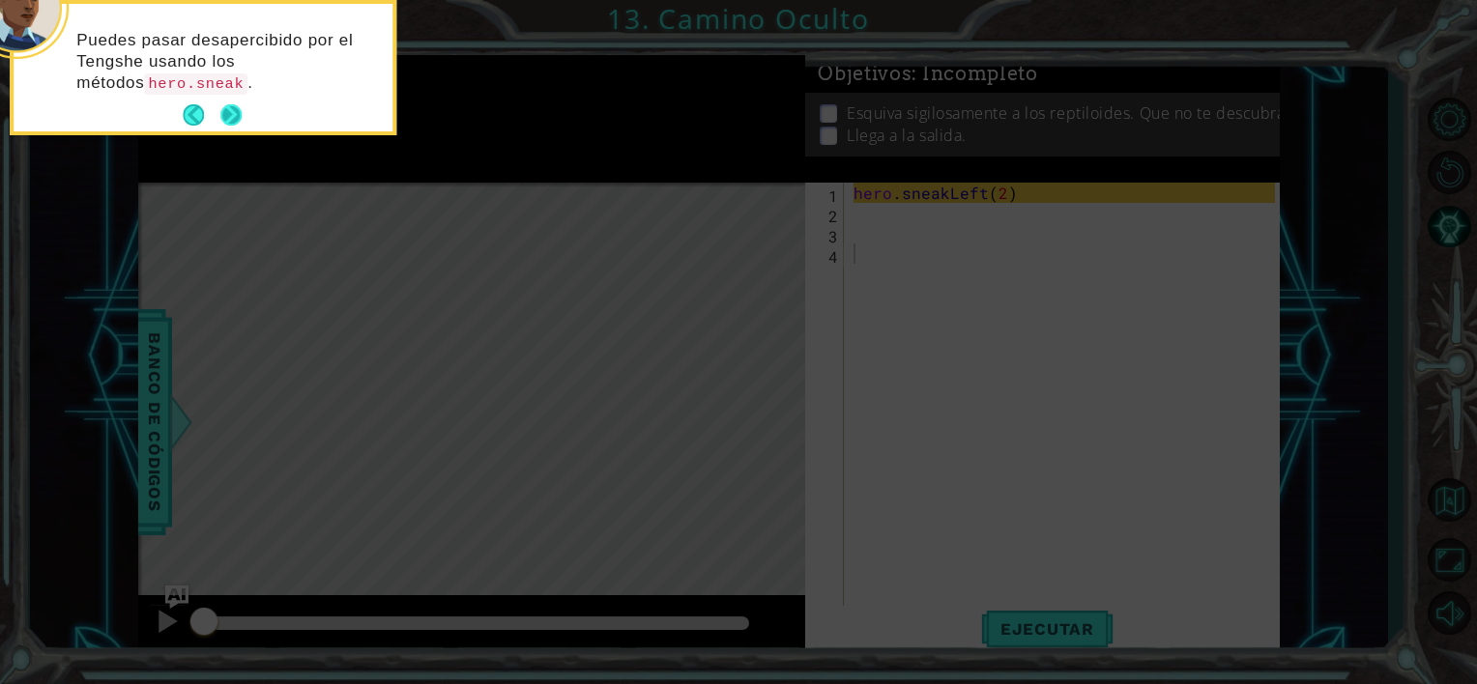
click at [243, 108] on button "Next" at bounding box center [232, 116] width 36 height 36
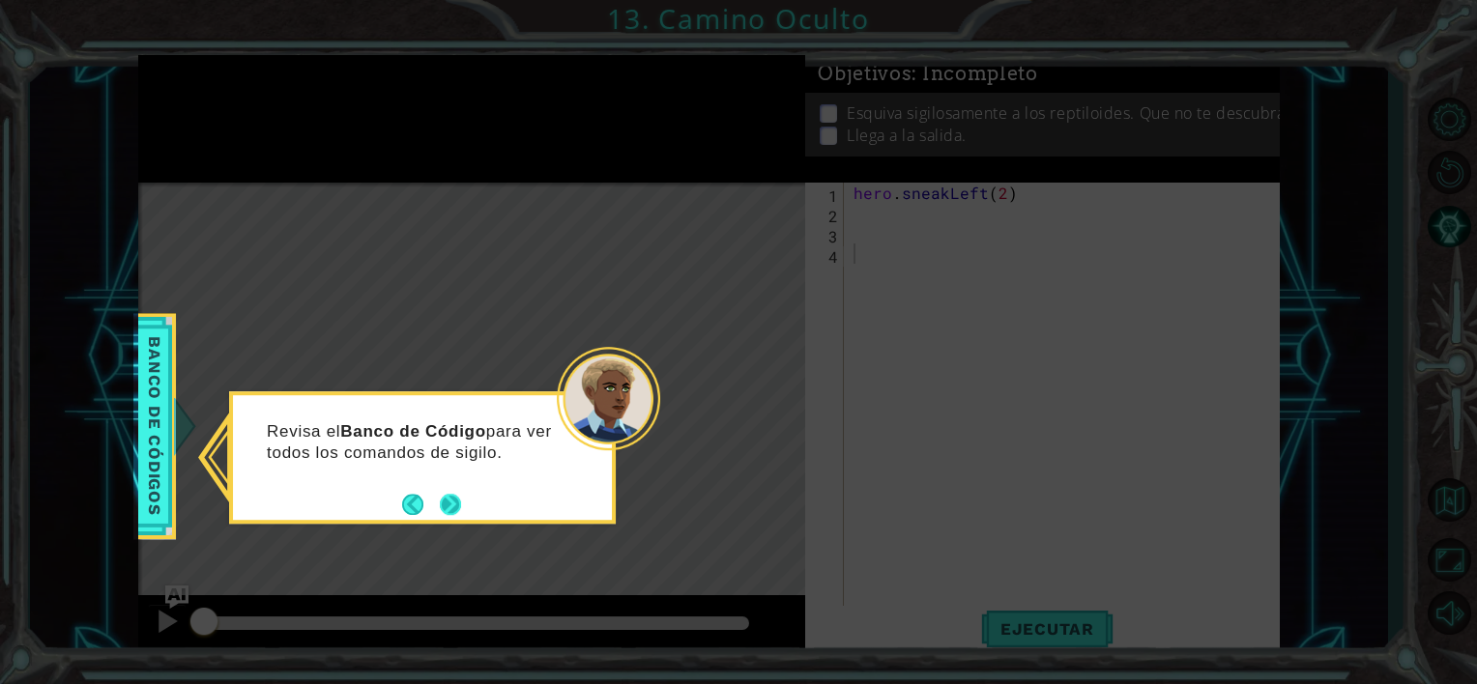
click at [454, 491] on footer at bounding box center [431, 504] width 59 height 29
click at [452, 505] on button "Next" at bounding box center [451, 504] width 24 height 24
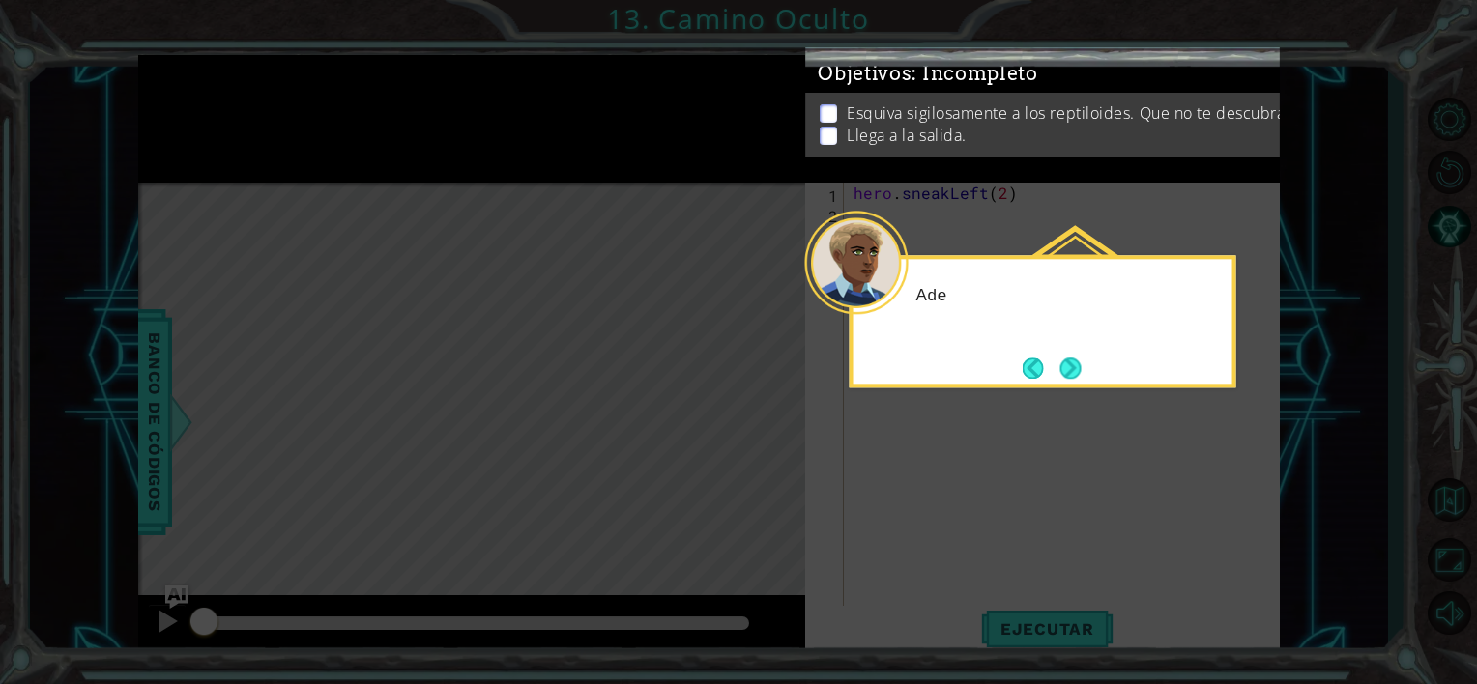
click at [452, 505] on icon at bounding box center [738, 342] width 1477 height 684
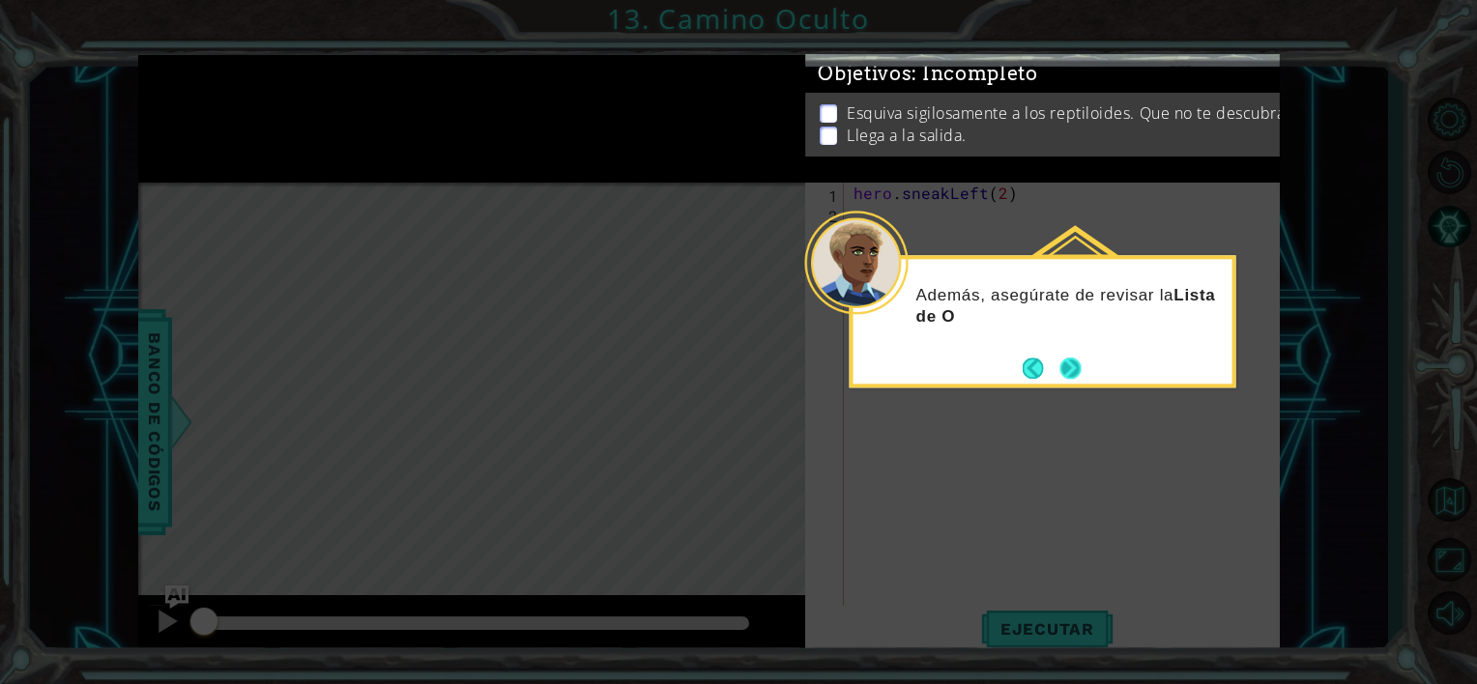
click at [1079, 362] on button "Next" at bounding box center [1071, 368] width 30 height 30
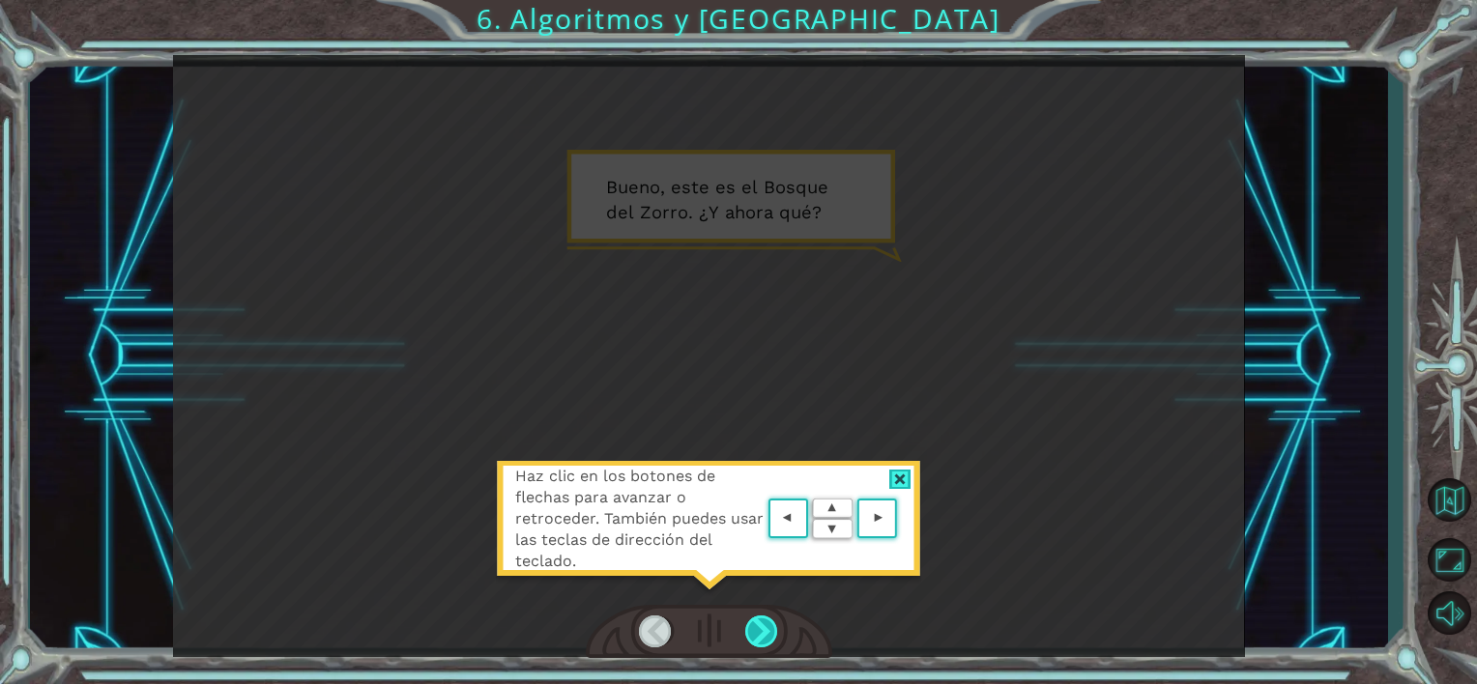
click at [753, 620] on div at bounding box center [762, 632] width 34 height 33
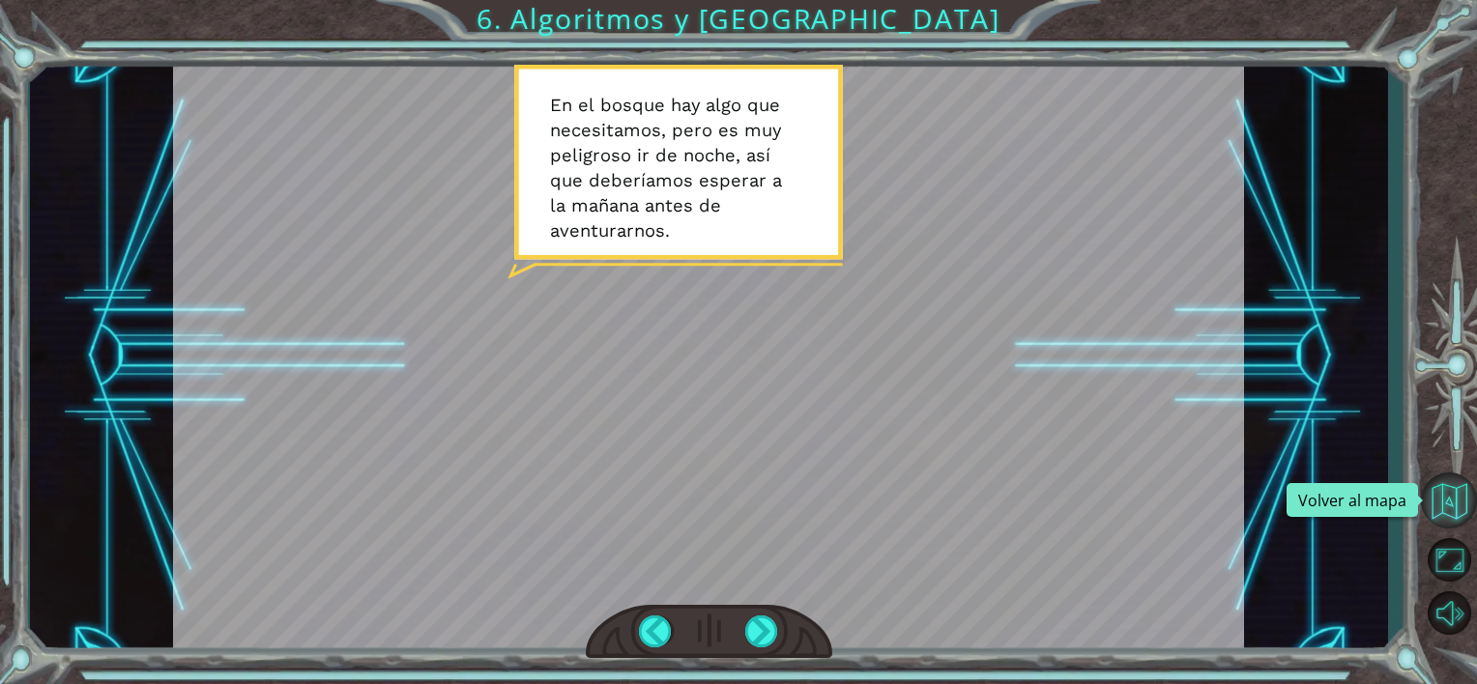
click at [1452, 503] on button "Volver al mapa" at bounding box center [1449, 501] width 56 height 56
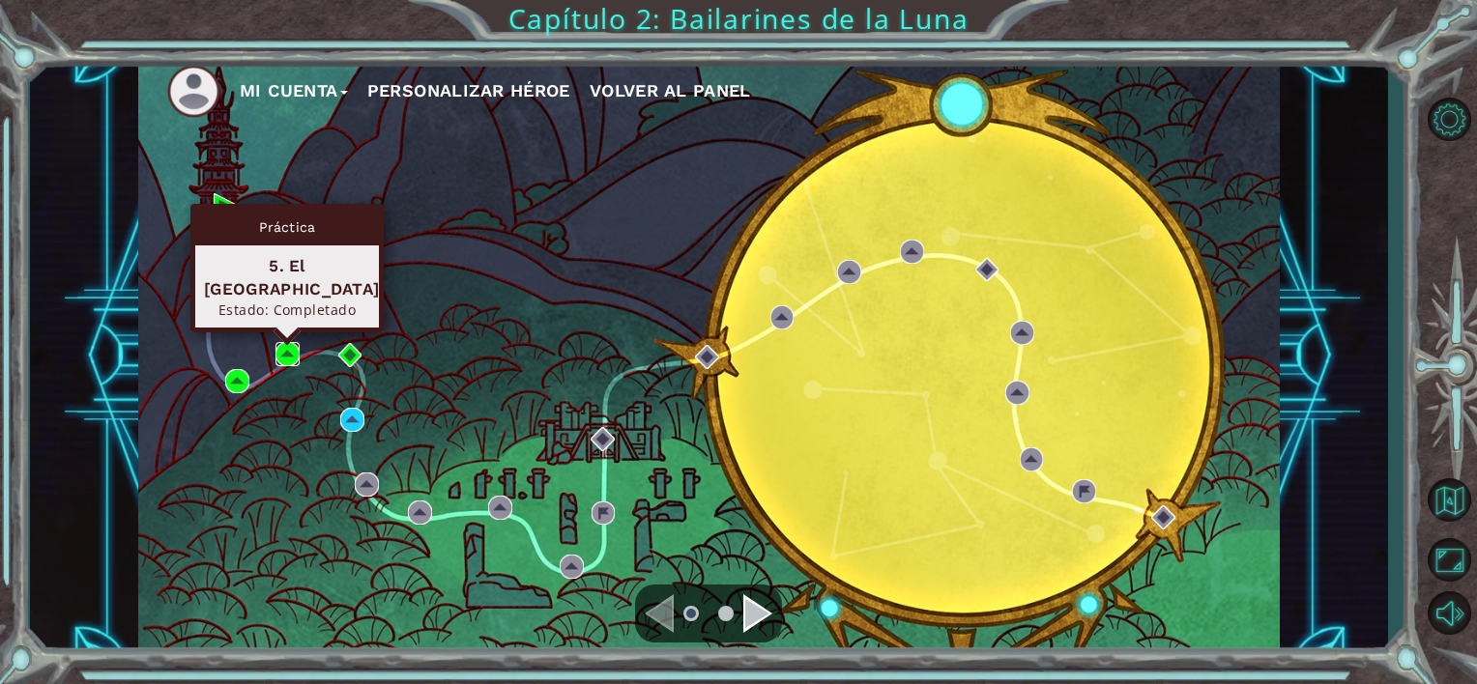
click at [289, 354] on img at bounding box center [288, 354] width 24 height 24
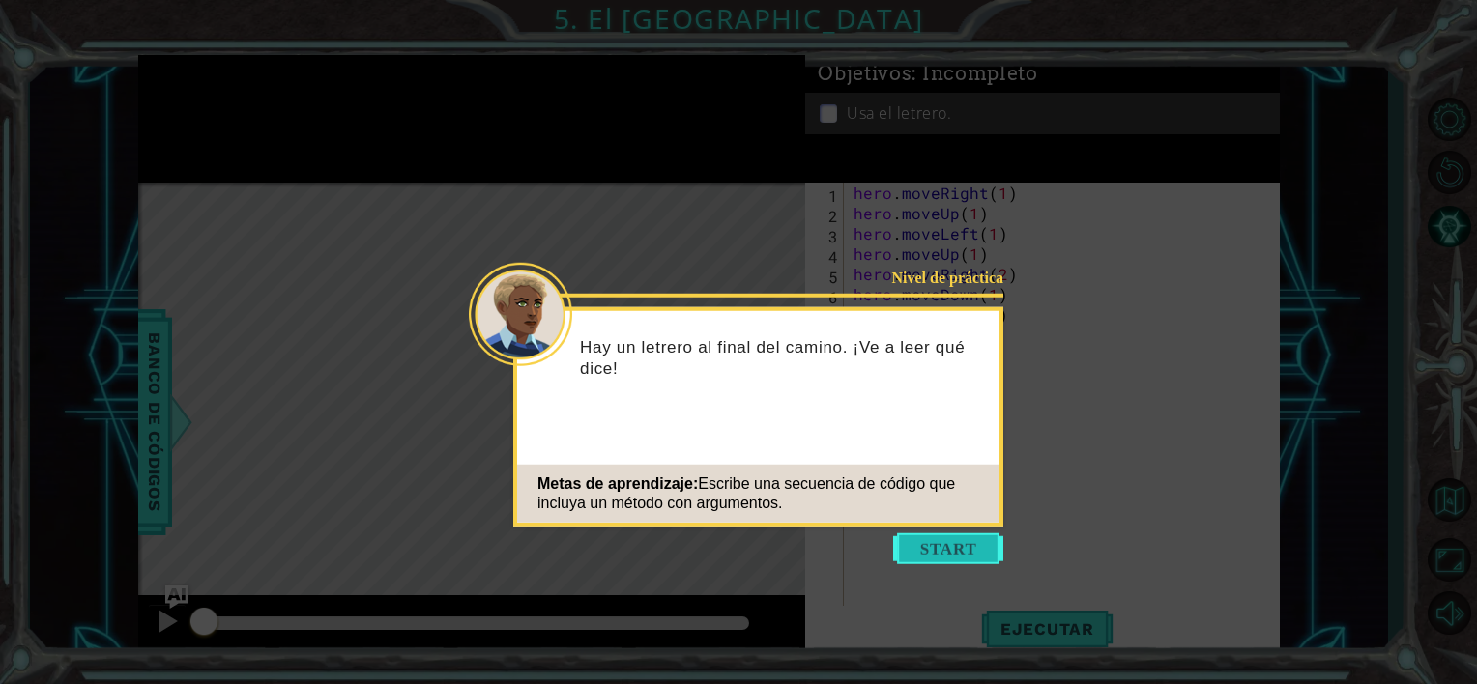
click at [921, 538] on button "Start" at bounding box center [948, 549] width 110 height 31
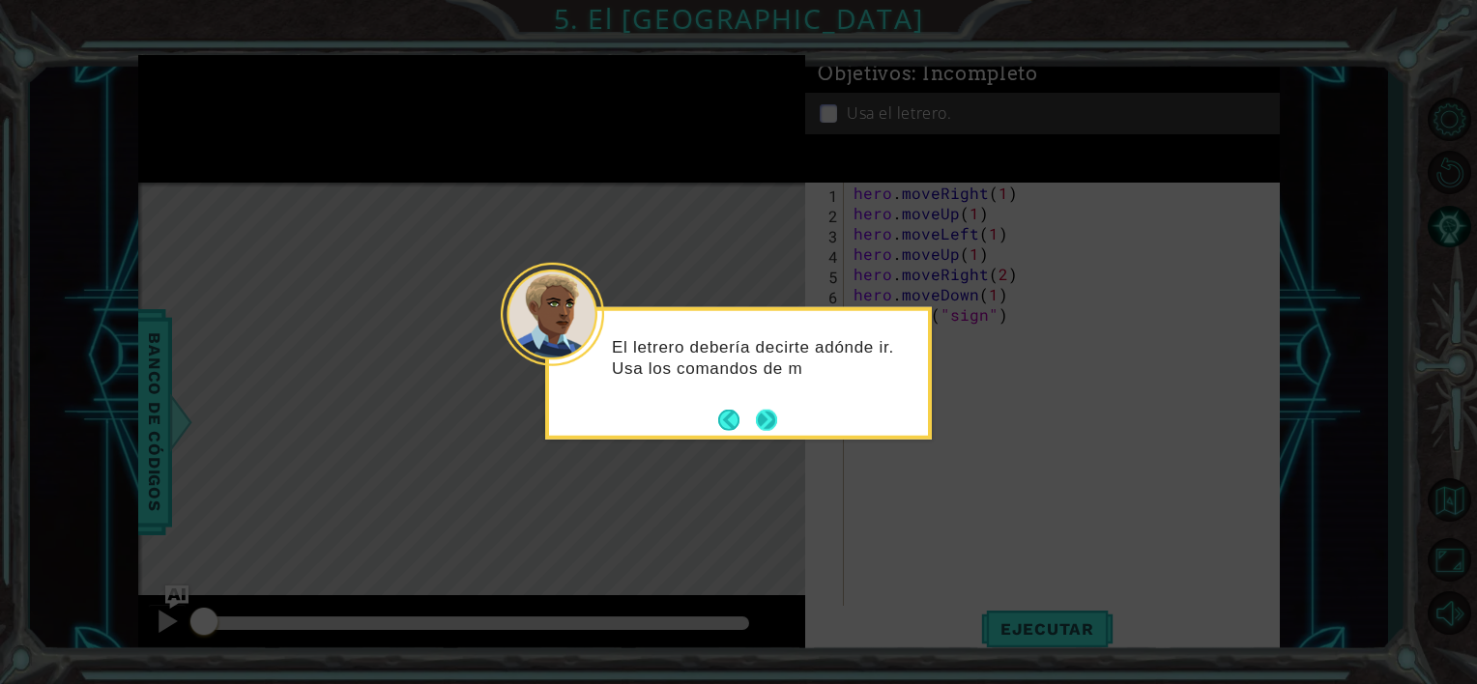
click at [766, 422] on button "Next" at bounding box center [766, 419] width 27 height 27
click at [765, 422] on button "Next" at bounding box center [766, 420] width 33 height 33
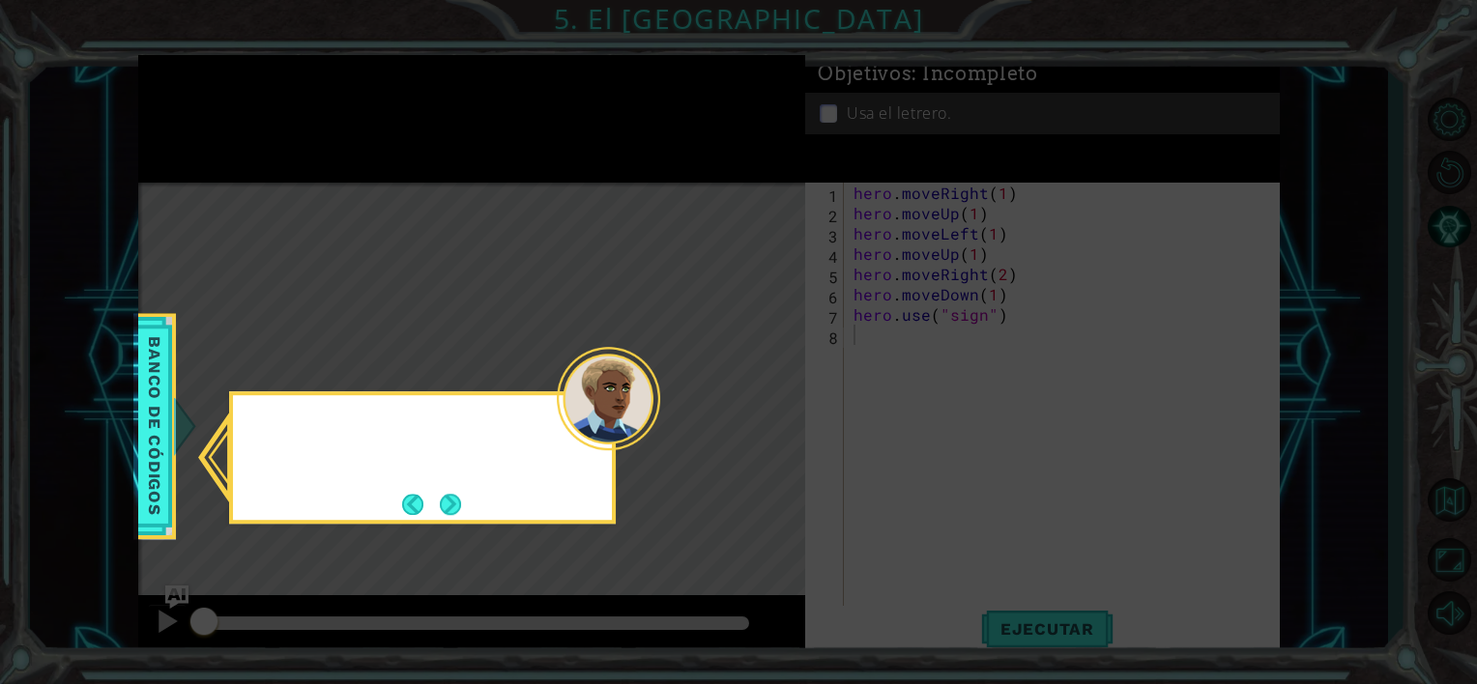
click at [766, 422] on icon at bounding box center [738, 342] width 1477 height 684
click at [441, 496] on button "Next" at bounding box center [450, 504] width 23 height 23
